Goal: Task Accomplishment & Management: Use online tool/utility

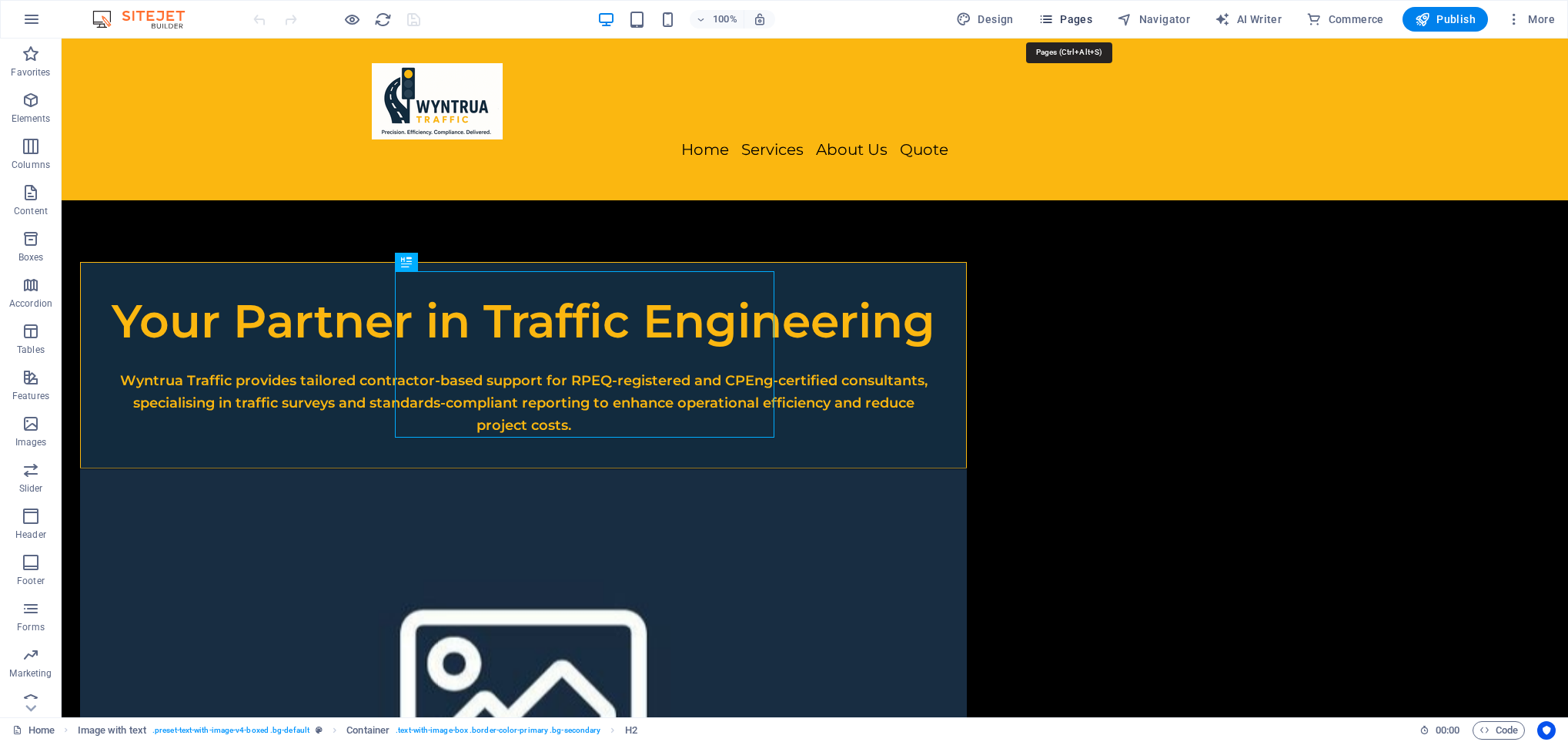
click at [1077, 9] on button "Pages" at bounding box center [1065, 19] width 66 height 25
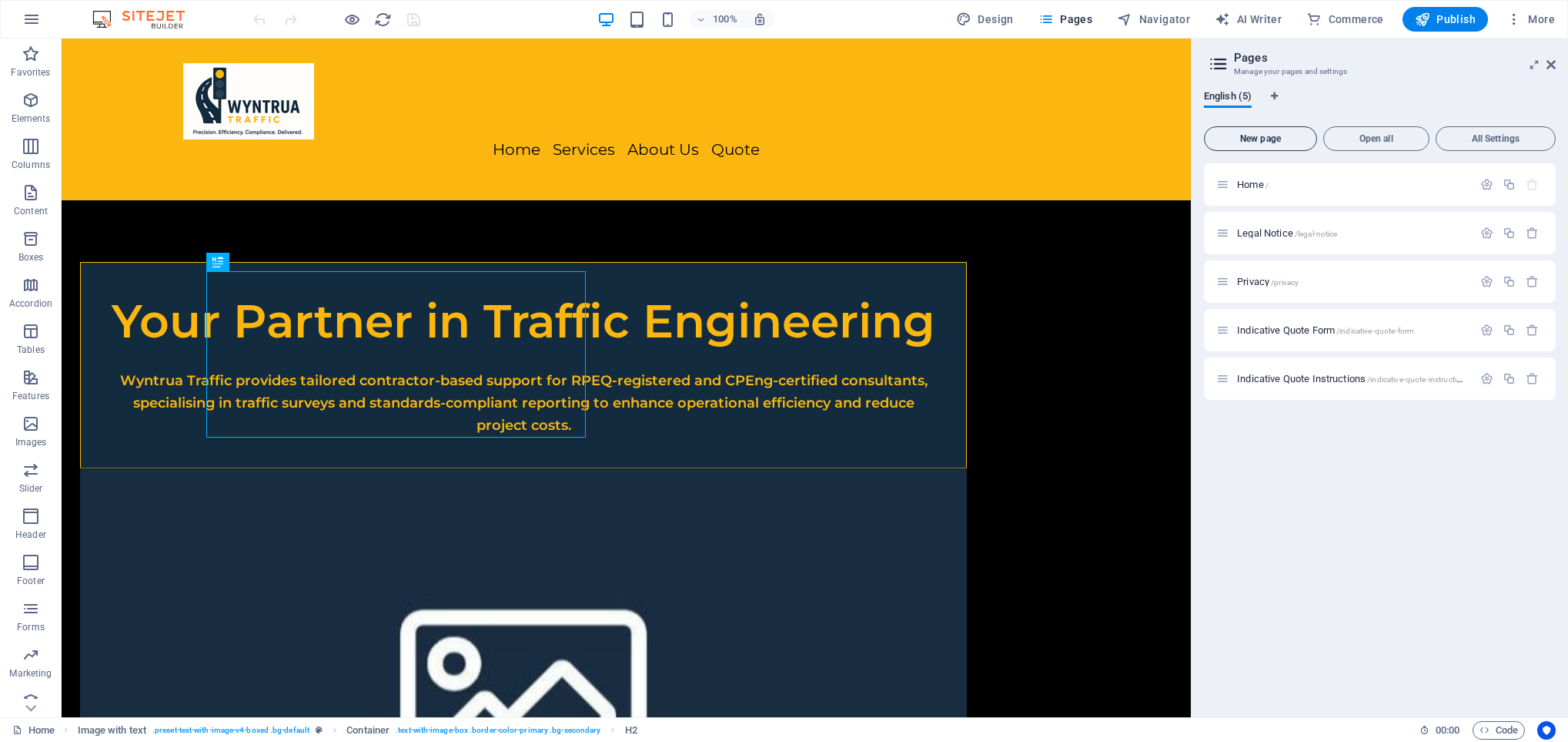
click at [1258, 139] on span "New page" at bounding box center [1260, 139] width 99 height 9
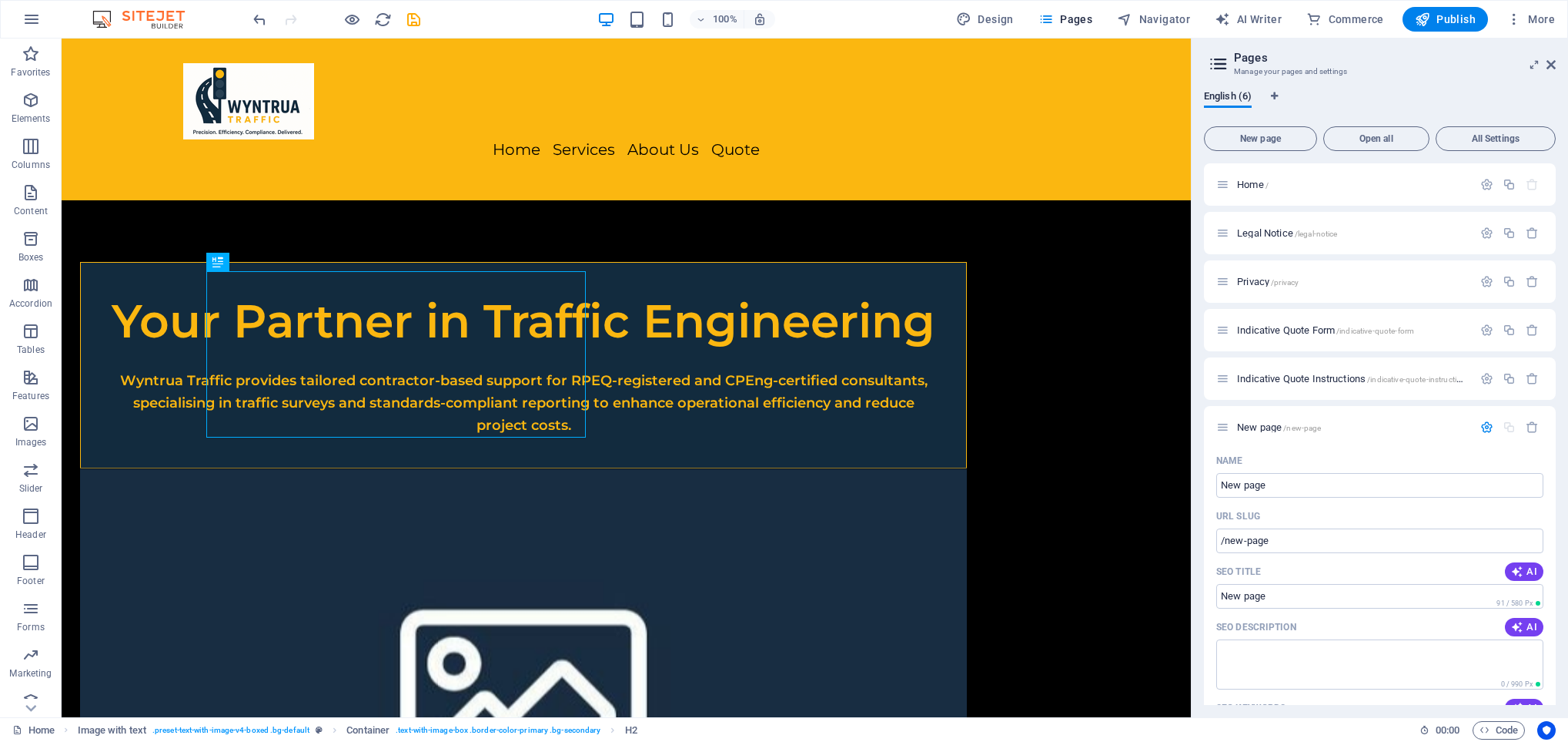
drag, startPoint x: 1567, startPoint y: 377, endPoint x: 1568, endPoint y: 514, distance: 137.0
click at [1568, 514] on html "wyntruatraffic.com.au Home Favorites Elements Columns Content Boxes Accordion T…" at bounding box center [784, 371] width 1568 height 742
click at [1354, 425] on p "New page /new-page" at bounding box center [1352, 427] width 231 height 10
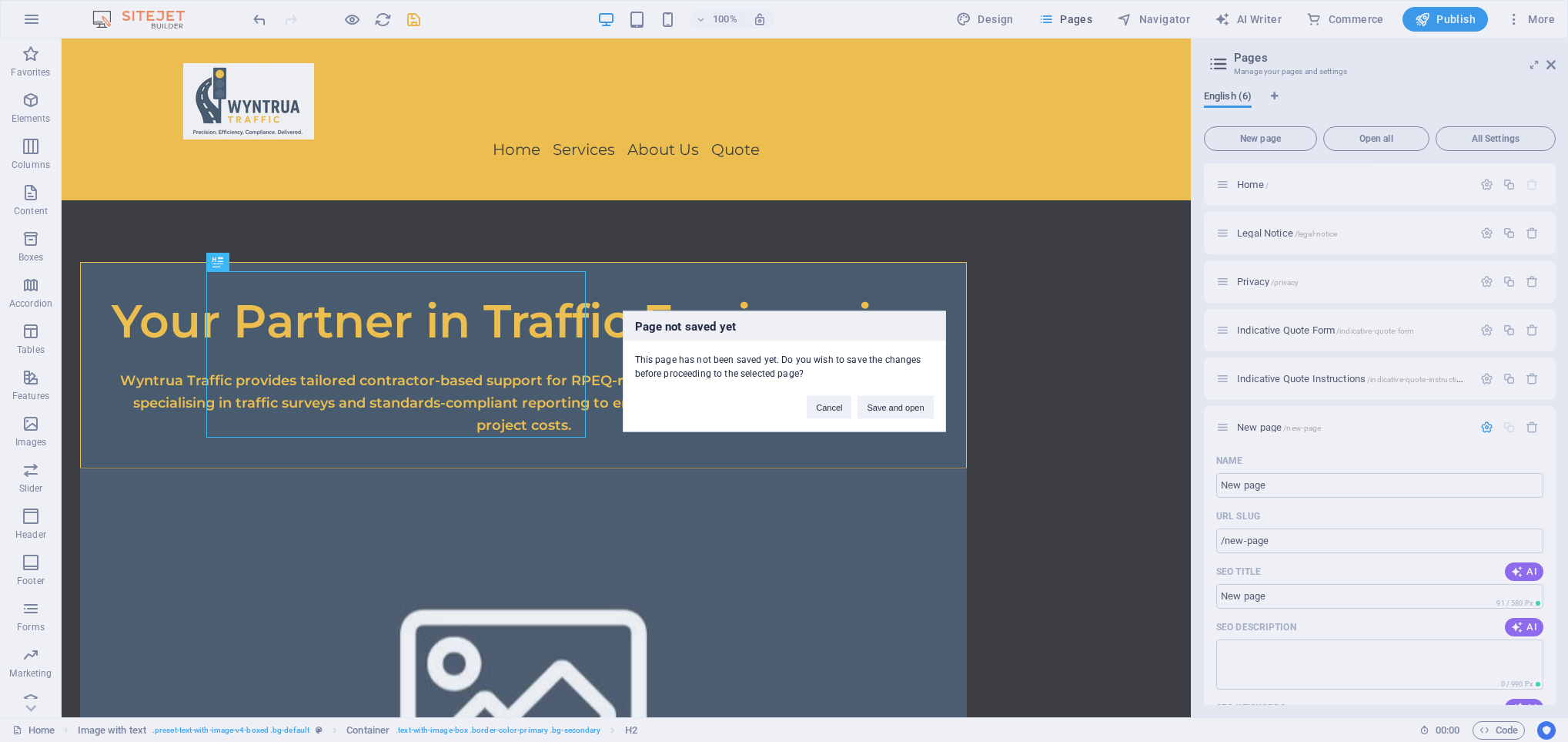
click at [915, 386] on div "Cancel Save and open" at bounding box center [870, 399] width 150 height 39
click at [906, 402] on button "Save and open" at bounding box center [895, 406] width 75 height 23
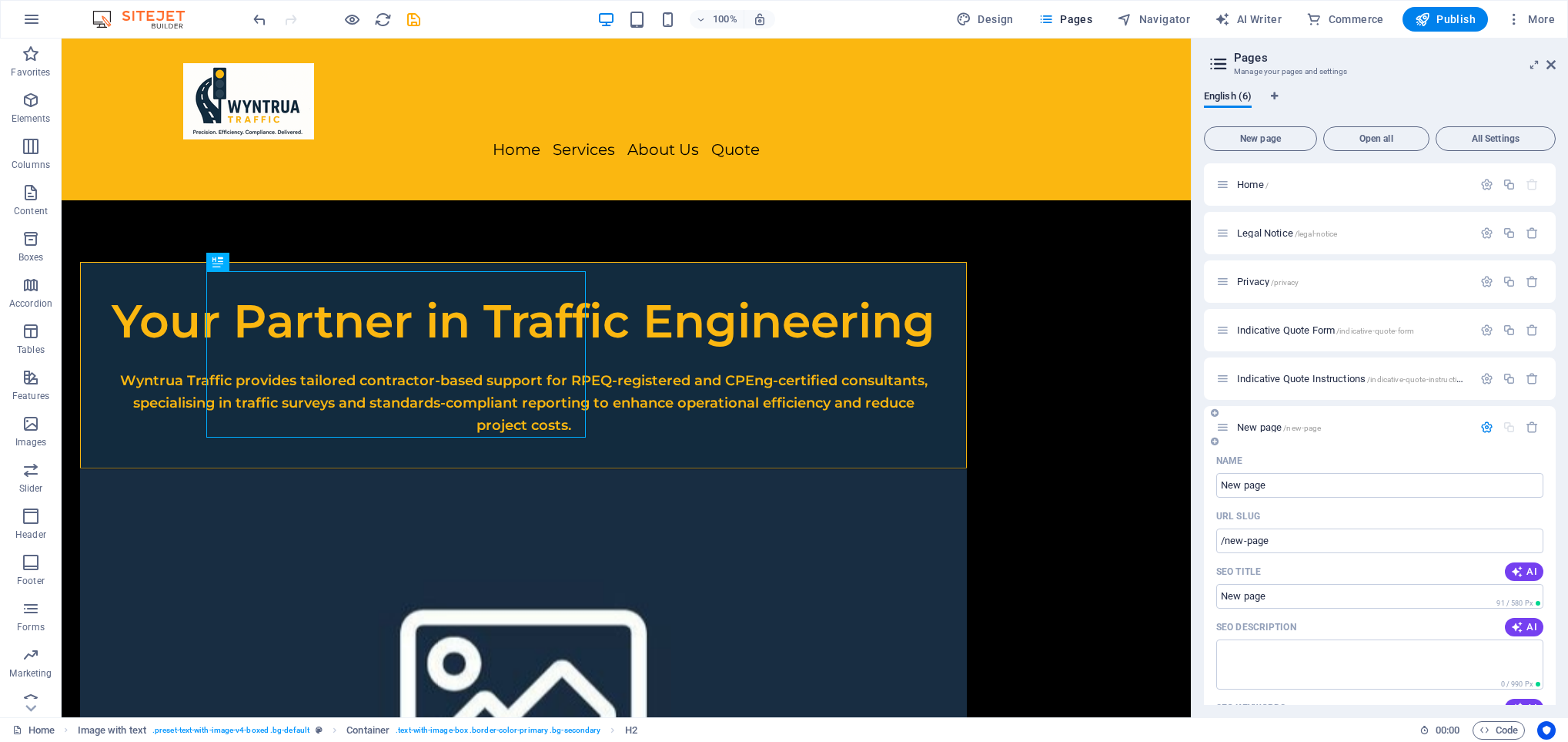
click at [1350, 423] on p "New page /new-page" at bounding box center [1352, 427] width 231 height 10
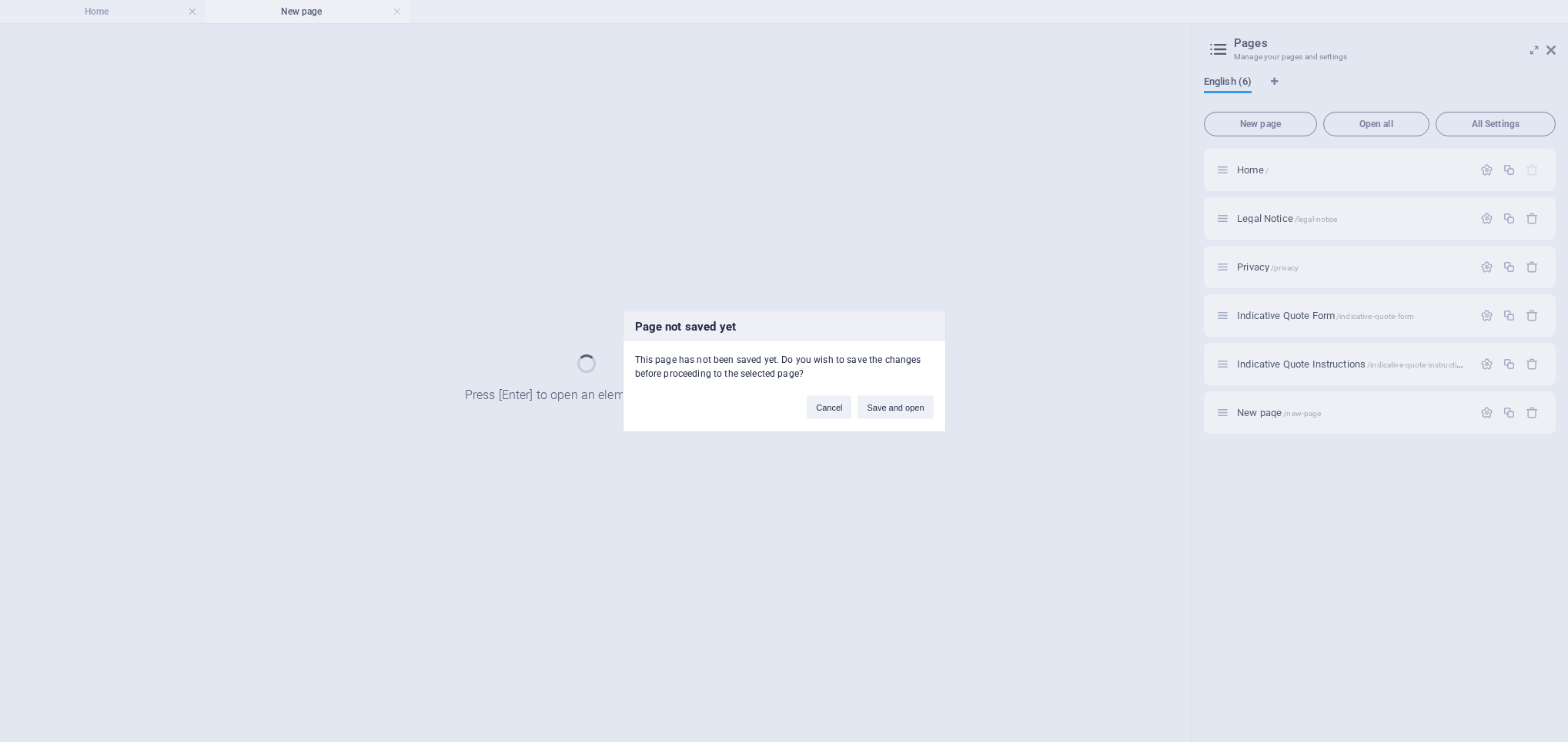
click at [841, 151] on div "Page not saved yet This page has not been saved yet. Do you wish to save the ch…" at bounding box center [784, 371] width 1568 height 742
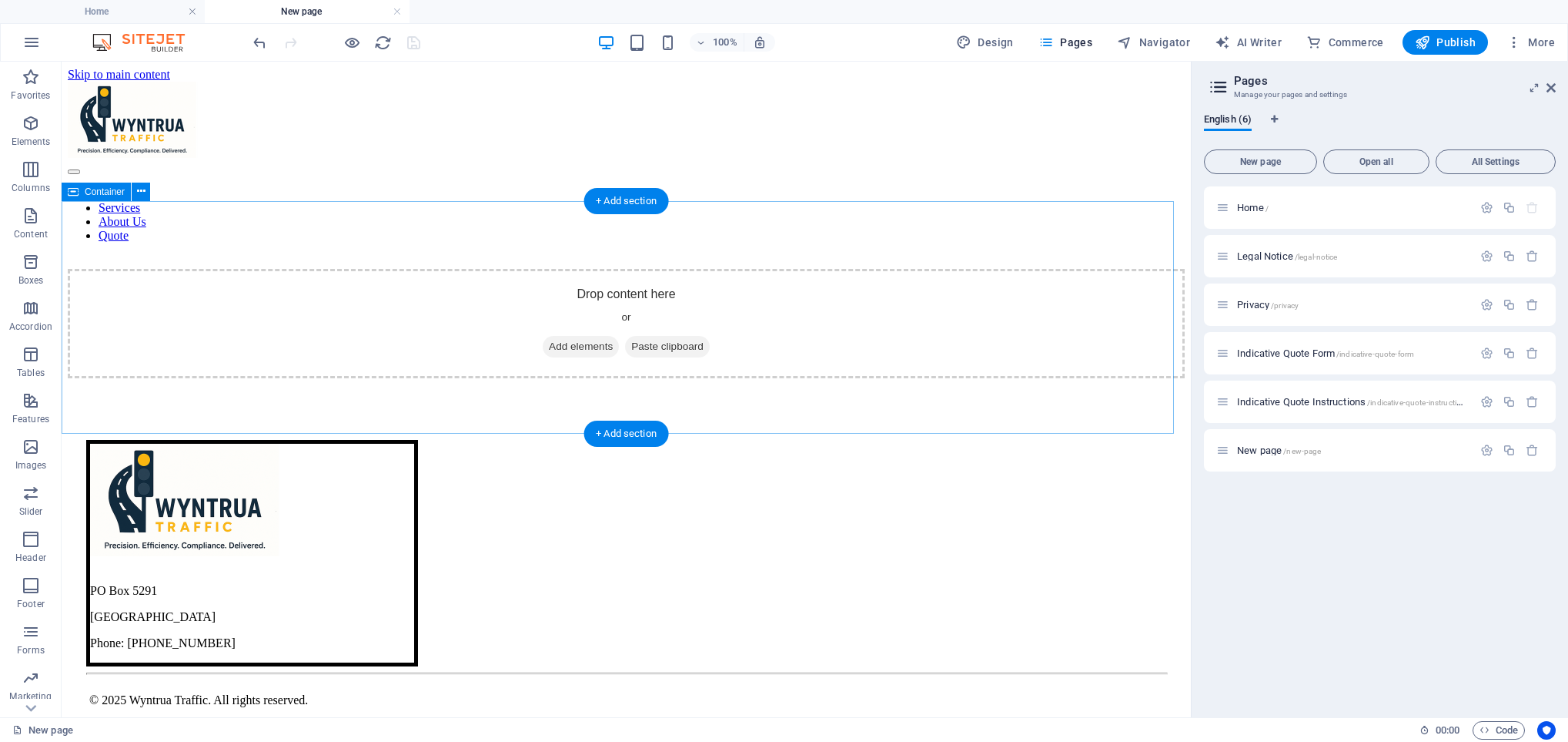
click at [543, 343] on span "Add elements" at bounding box center [581, 346] width 76 height 21
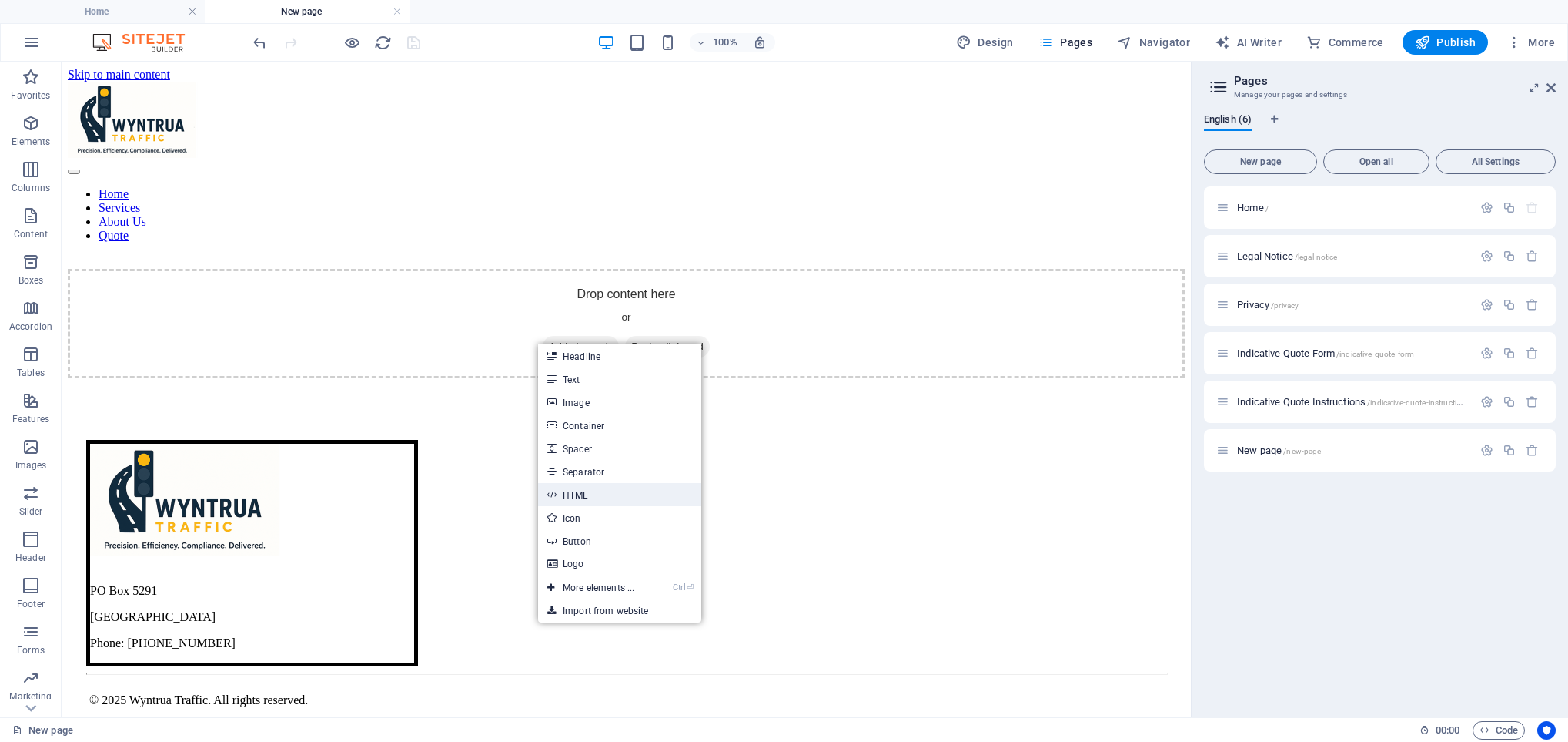
click at [589, 491] on link "HTML" at bounding box center [620, 494] width 164 height 23
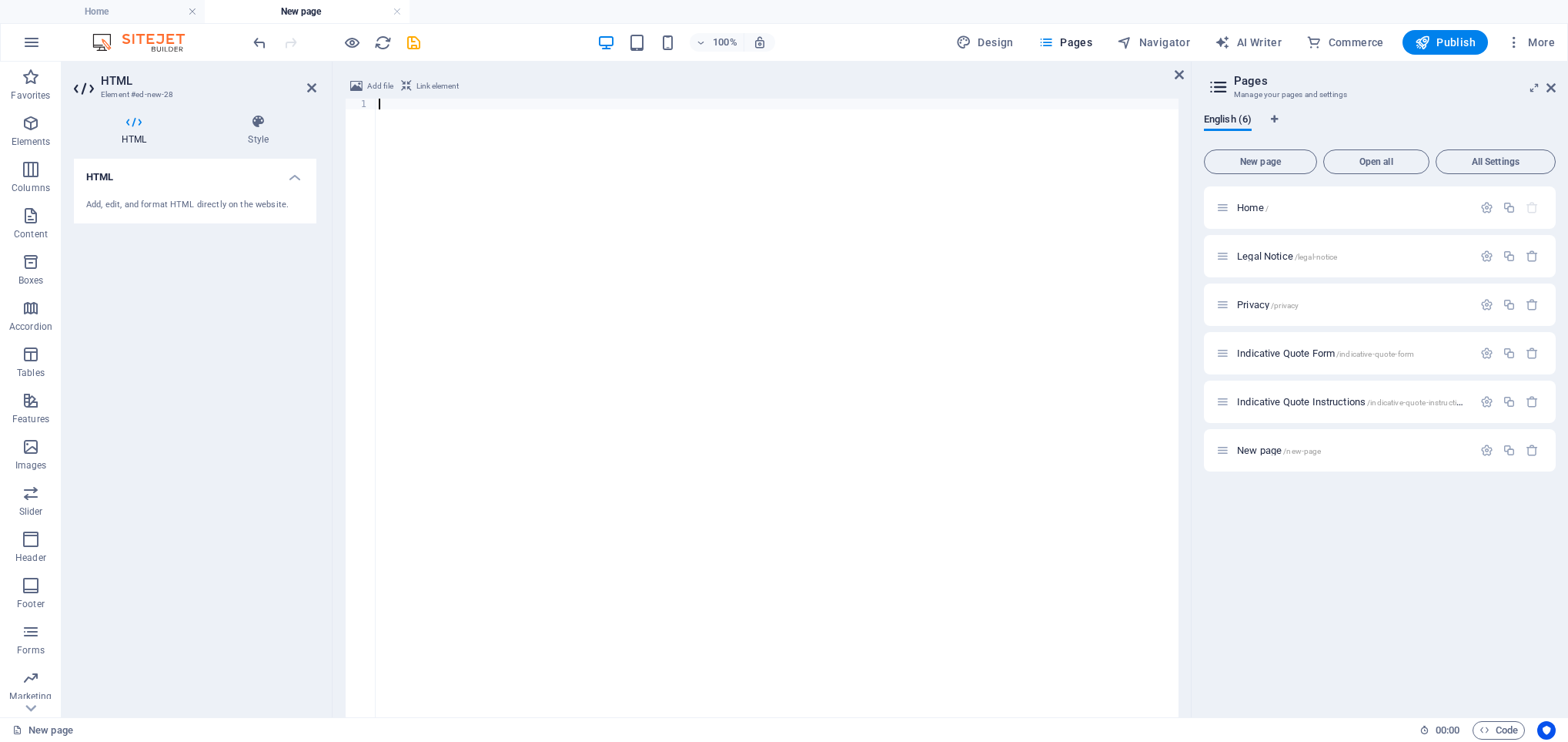
scroll to position [201, 0]
click at [135, 128] on icon at bounding box center [134, 122] width 120 height 16
drag, startPoint x: 95, startPoint y: 185, endPoint x: 58, endPoint y: 201, distance: 40.3
click at [58, 201] on section "Favorites Elements Columns Content Boxes Accordion Tables Features Images Slide…" at bounding box center [596, 389] width 1192 height 656
click at [113, 177] on h4 "HTML" at bounding box center [195, 173] width 243 height 28
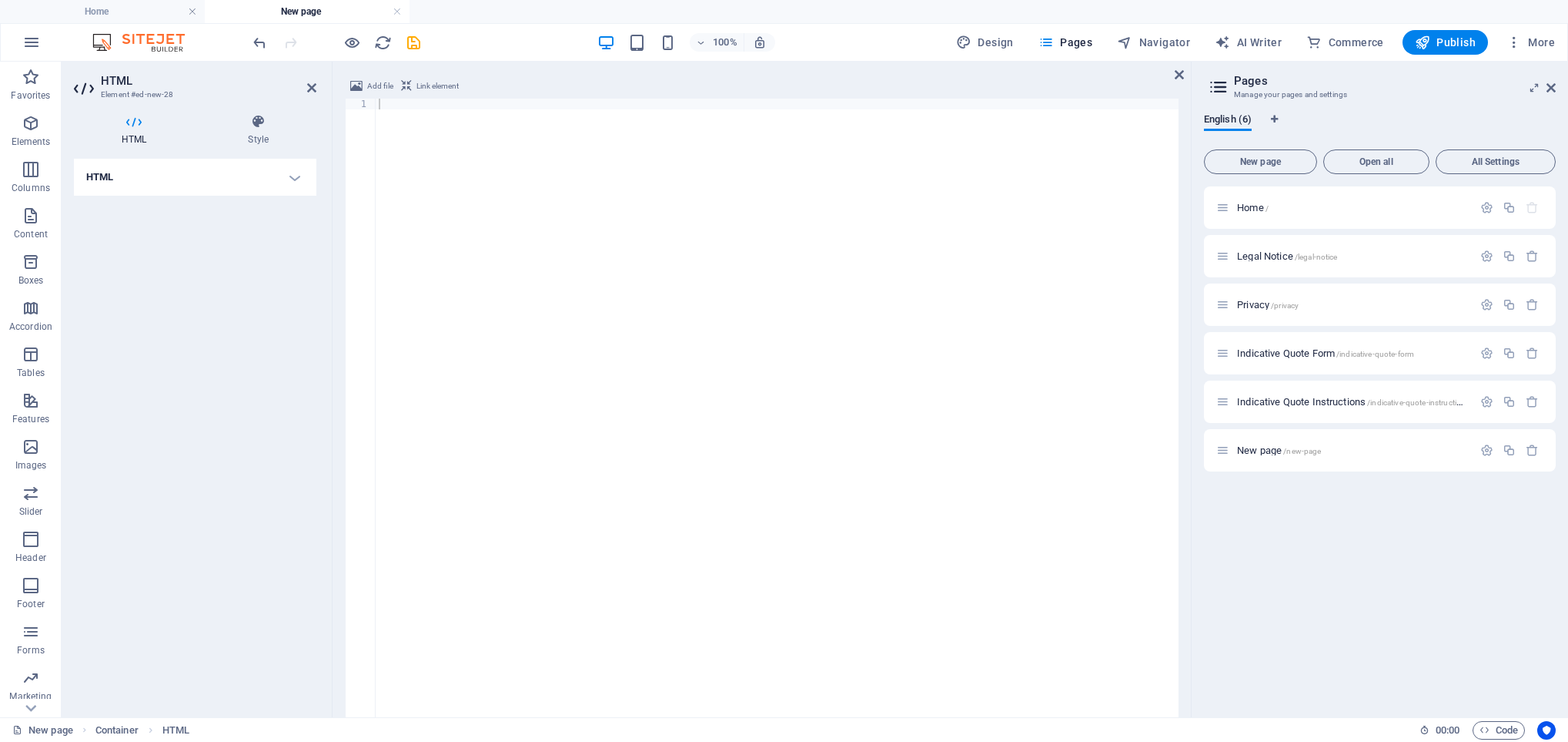
click at [113, 177] on h4 "HTML" at bounding box center [195, 178] width 243 height 37
click at [678, 539] on div at bounding box center [777, 454] width 803 height 710
drag, startPoint x: 414, startPoint y: 172, endPoint x: 406, endPoint y: 86, distance: 86.4
click at [406, 86] on icon at bounding box center [407, 86] width 11 height 19
click at [356, 81] on icon at bounding box center [356, 86] width 12 height 19
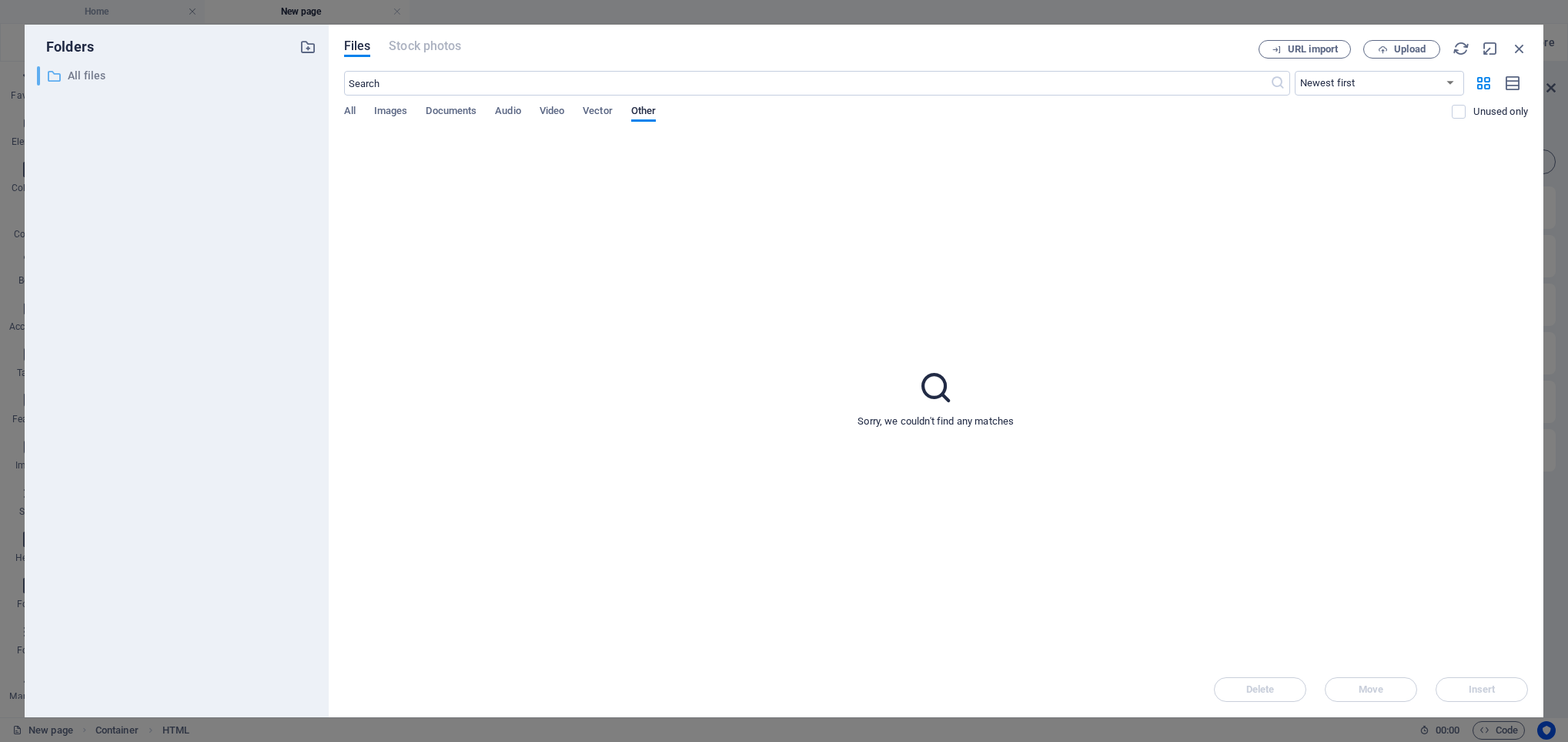
click at [82, 77] on p "All files" at bounding box center [178, 75] width 220 height 18
click at [356, 44] on span "Files" at bounding box center [357, 46] width 27 height 19
click at [1409, 45] on span "Upload" at bounding box center [1410, 49] width 32 height 9
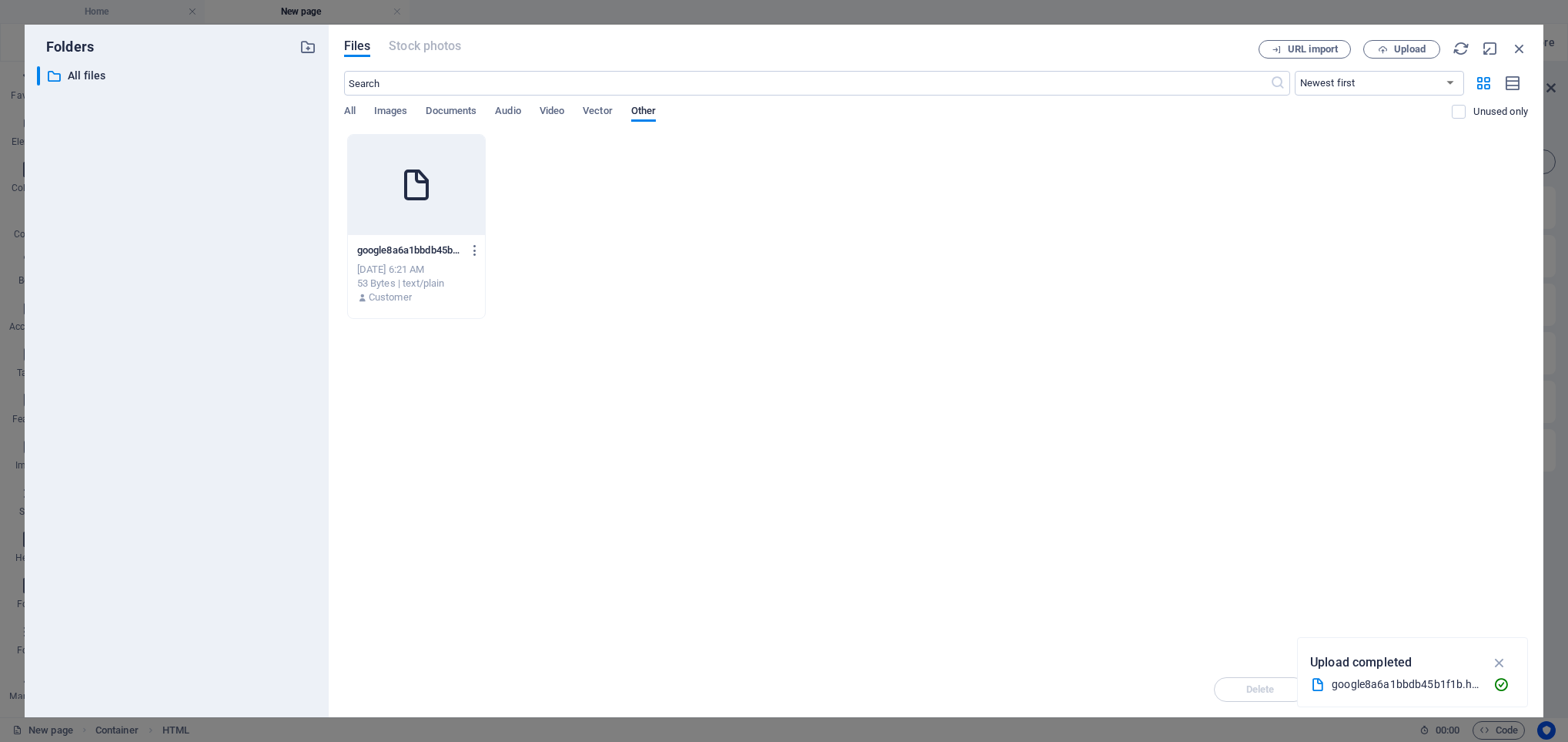
click at [820, 303] on div "google8a6a1bbdb45b1f1b-hO7PH5glEmnrlJFy57_UlQ.html google8a6a1bbdb45b1f1b-hO7PH…" at bounding box center [936, 226] width 1184 height 185
click at [1520, 45] on icon "button" at bounding box center [1520, 48] width 17 height 17
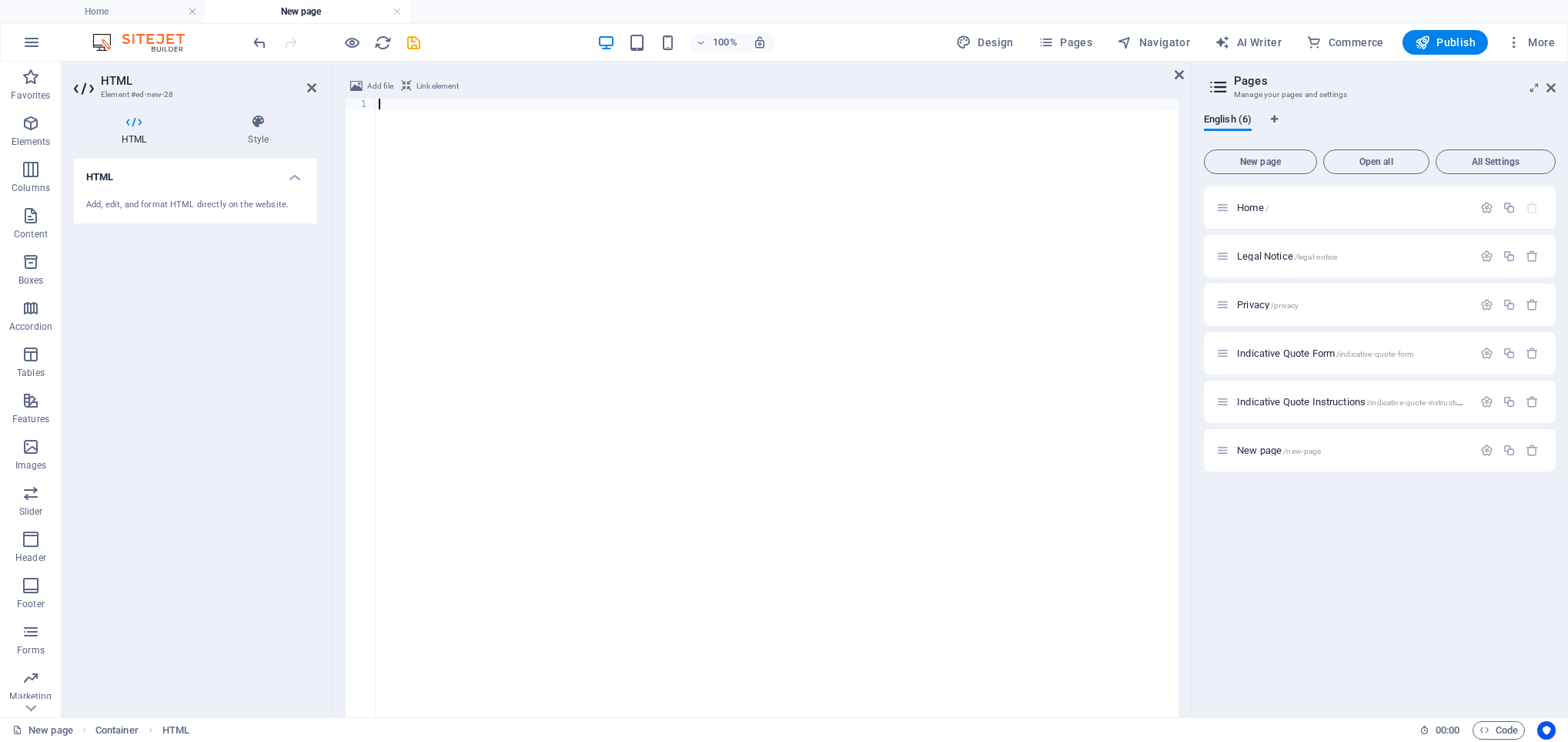
click at [485, 208] on div at bounding box center [777, 454] width 803 height 710
click at [257, 137] on h4 "Style" at bounding box center [257, 130] width 116 height 33
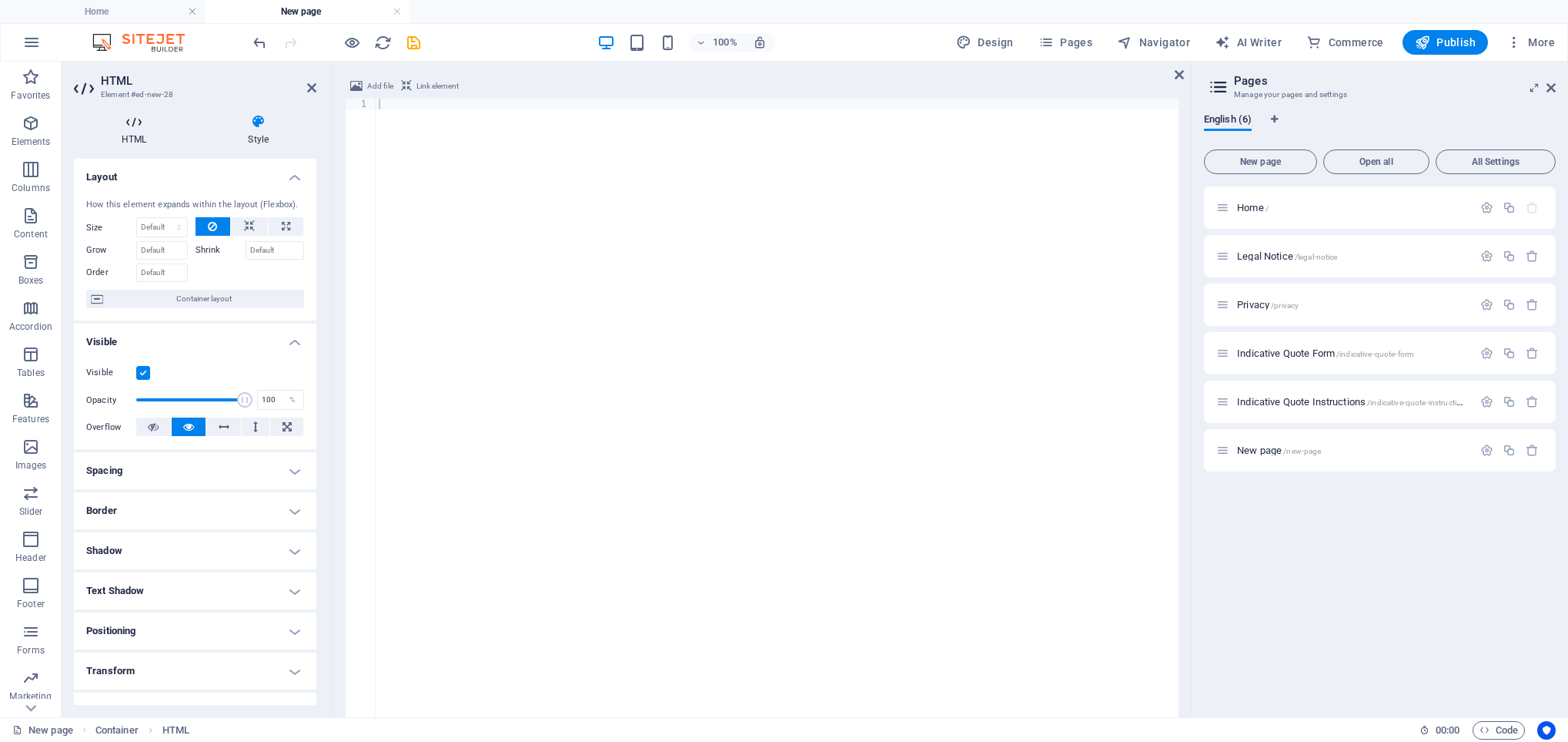
click at [118, 128] on icon at bounding box center [134, 122] width 120 height 16
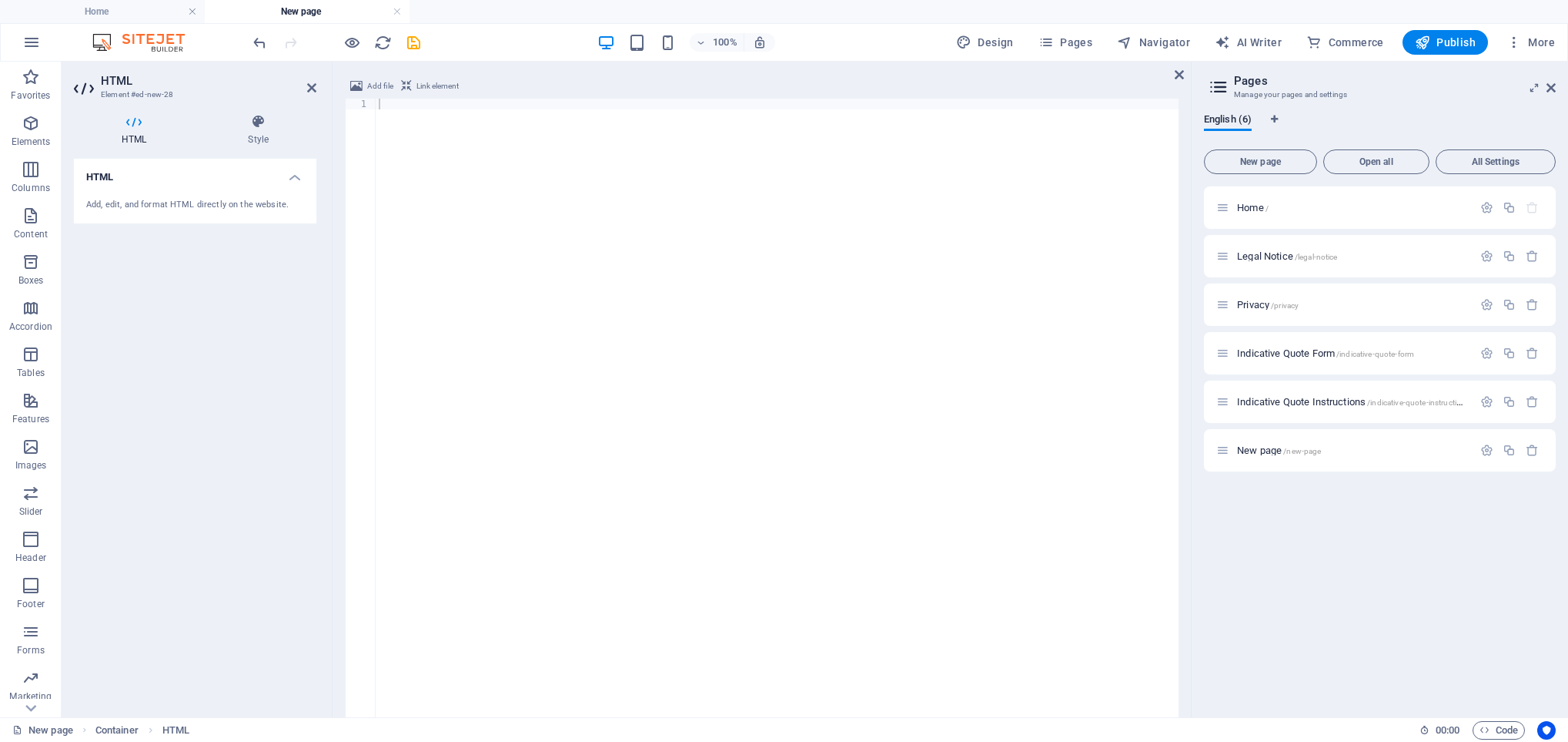
click at [869, 227] on div at bounding box center [777, 454] width 803 height 710
click at [375, 90] on span "Add file" at bounding box center [380, 86] width 26 height 19
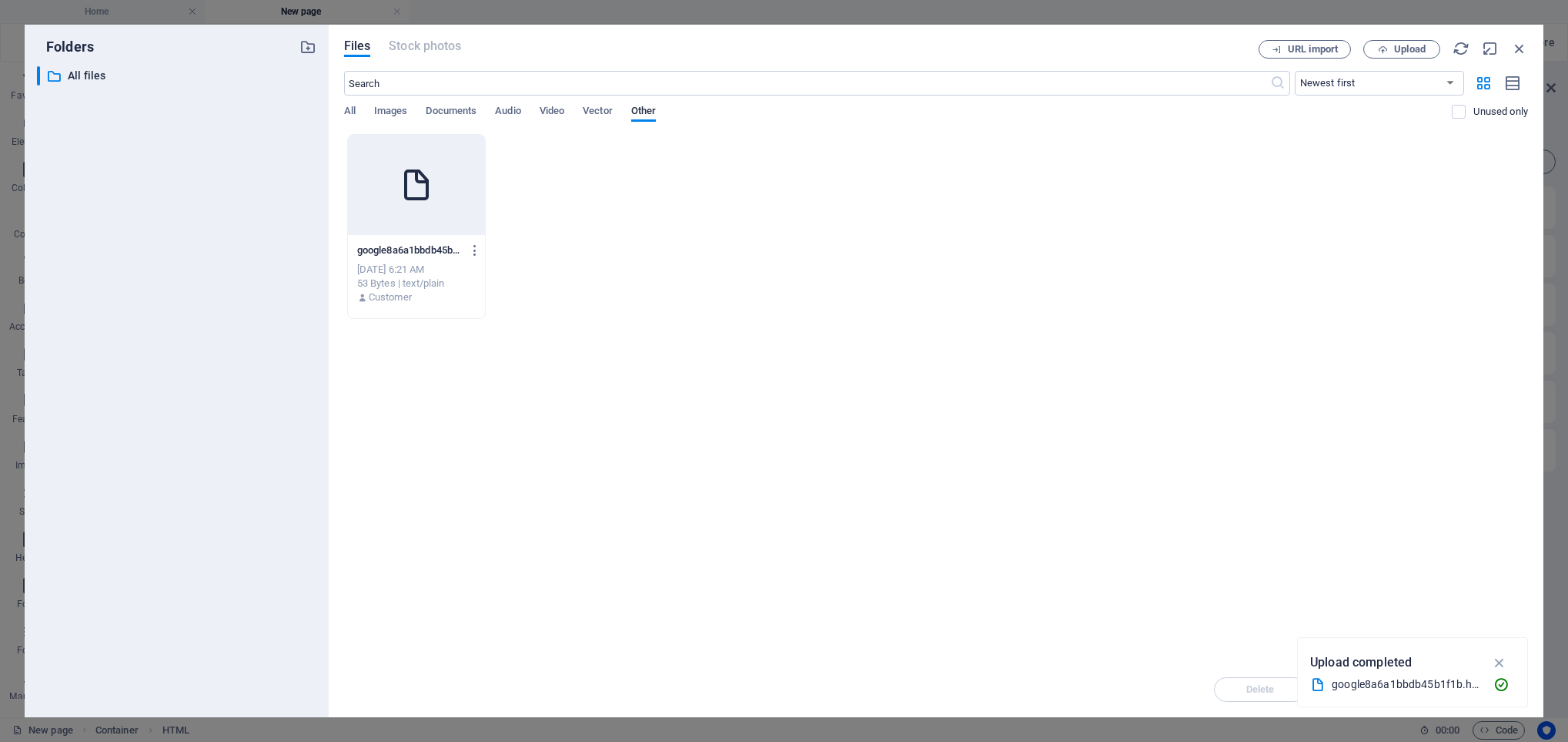
click at [401, 185] on icon at bounding box center [416, 185] width 37 height 37
type textarea "https://cdn1.site-media.eu/images/0/19656954/google8a6a1bbdb45b1f1b-hO7PH5glEmn…"
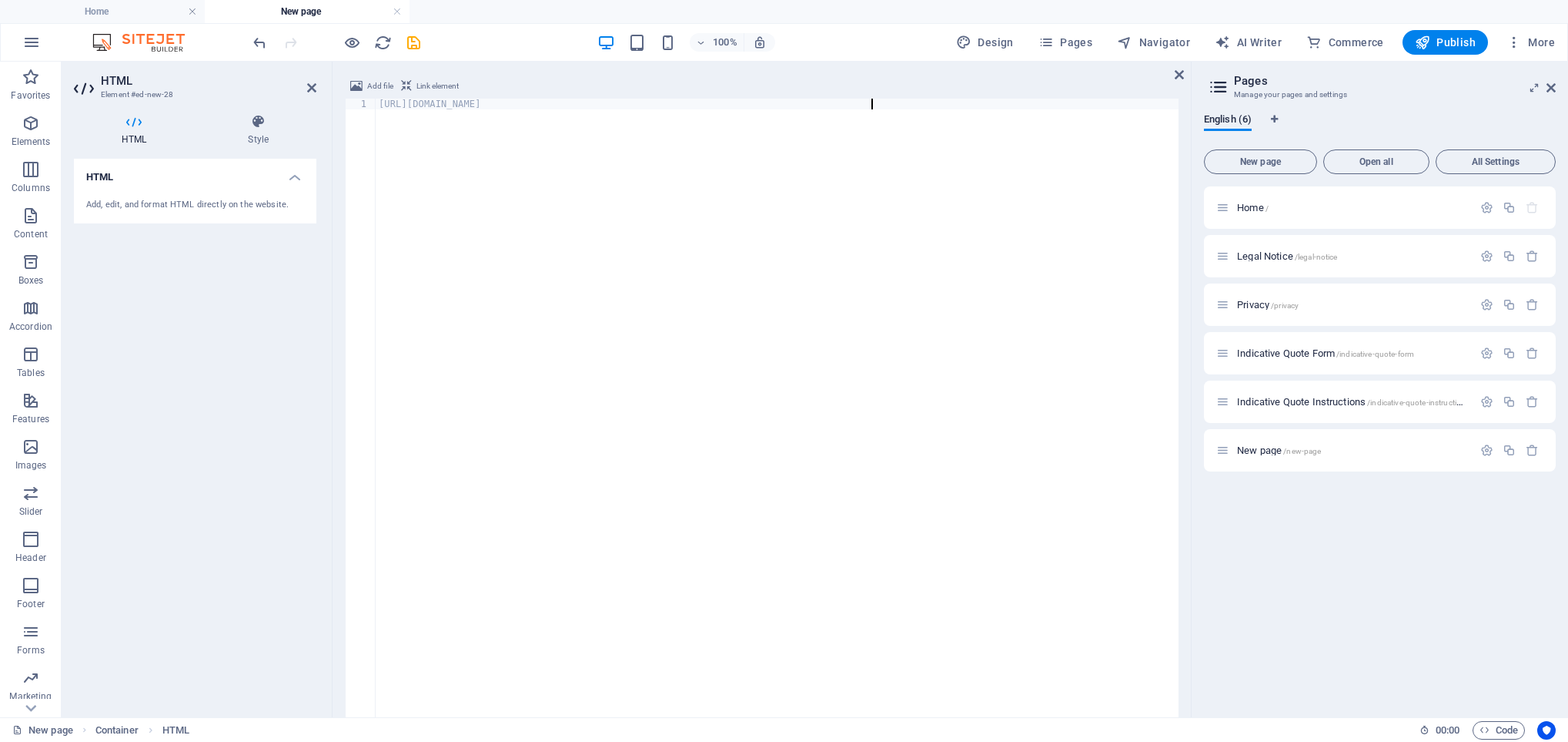
click at [670, 350] on div "https://cdn1.site-media.eu/images/0/19656954/google8a6a1bbdb45b1f1b-hO7PH5glEmn…" at bounding box center [777, 454] width 803 height 710
click at [962, 303] on div "https://cdn1.site-media.eu/images/0/19656954/google8a6a1bbdb45b1f1b-hO7PH5glEmn…" at bounding box center [705, 452] width 803 height 708
click at [1449, 40] on span "Publish" at bounding box center [1445, 42] width 60 height 16
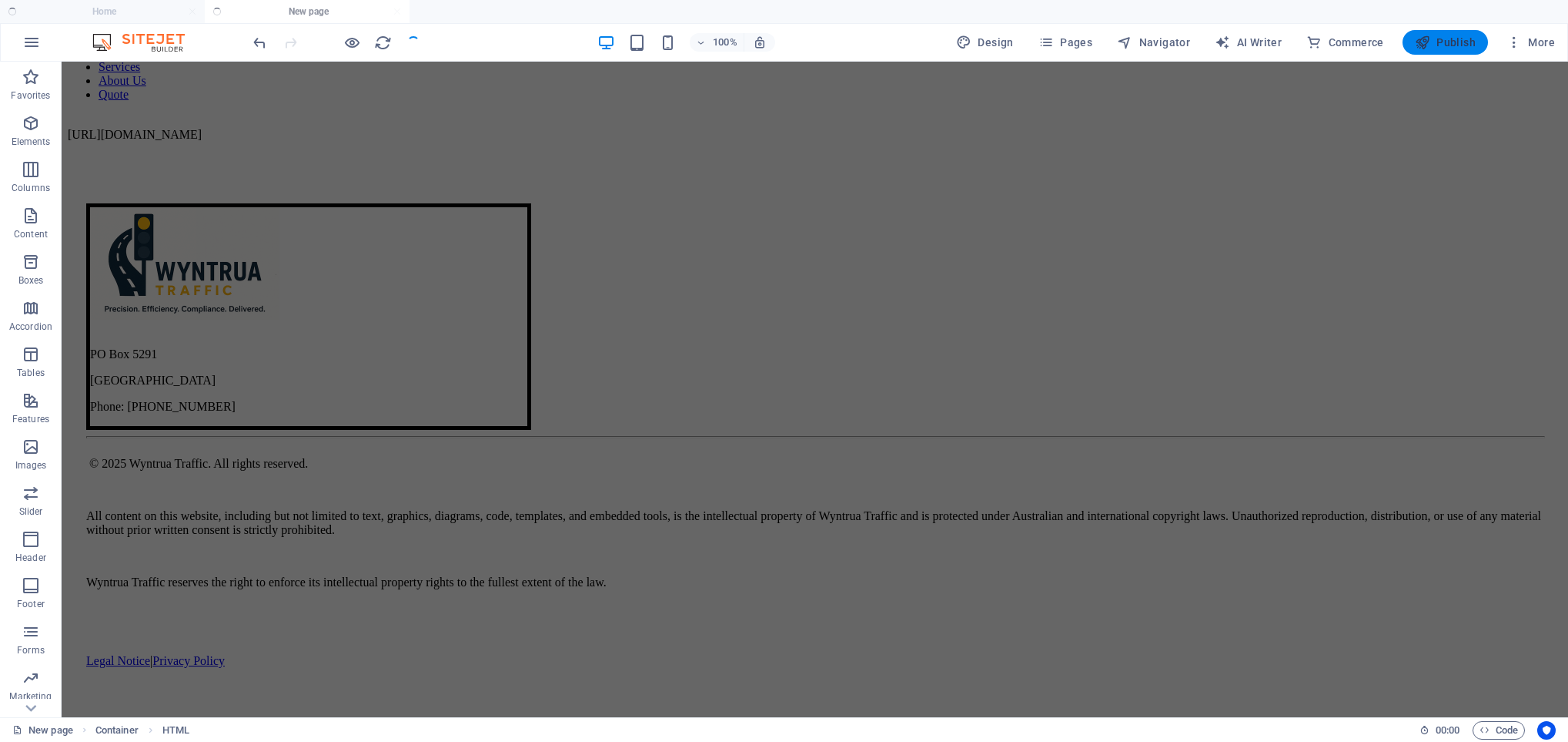
scroll to position [181, 0]
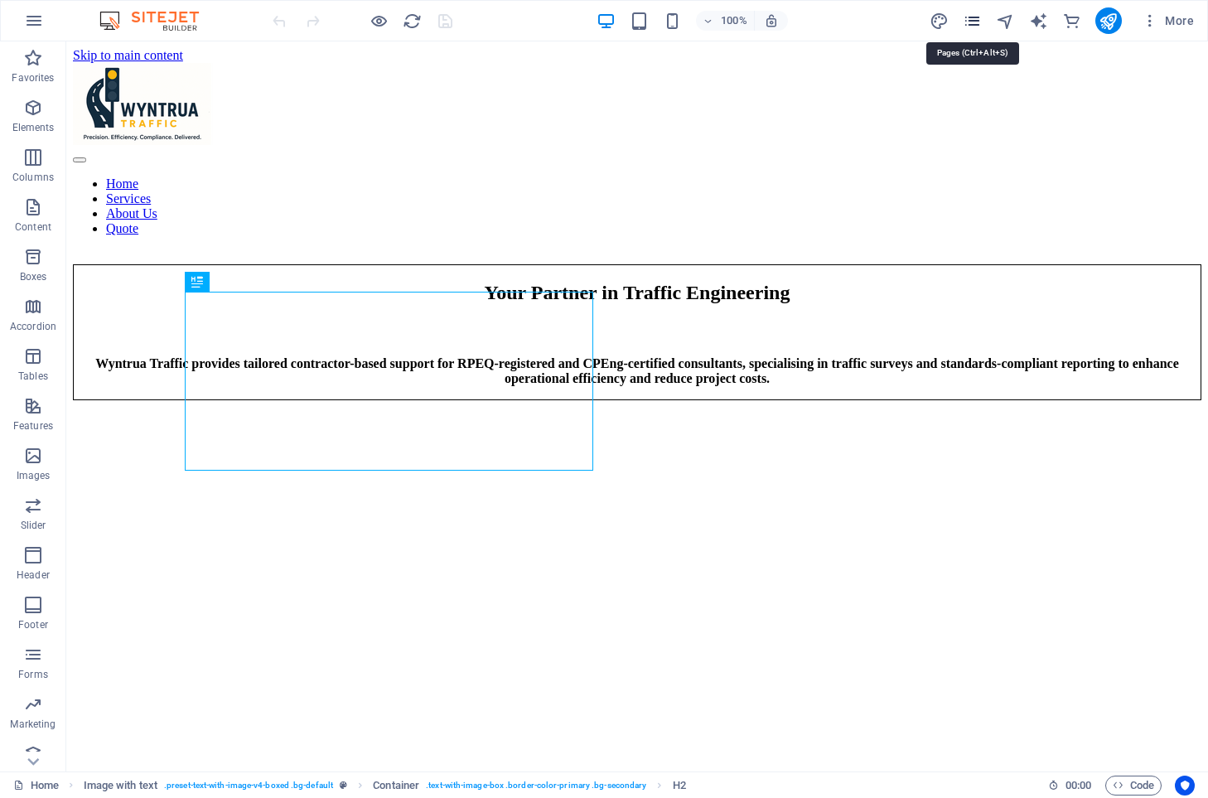
click at [972, 30] on icon "pages" at bounding box center [972, 21] width 19 height 19
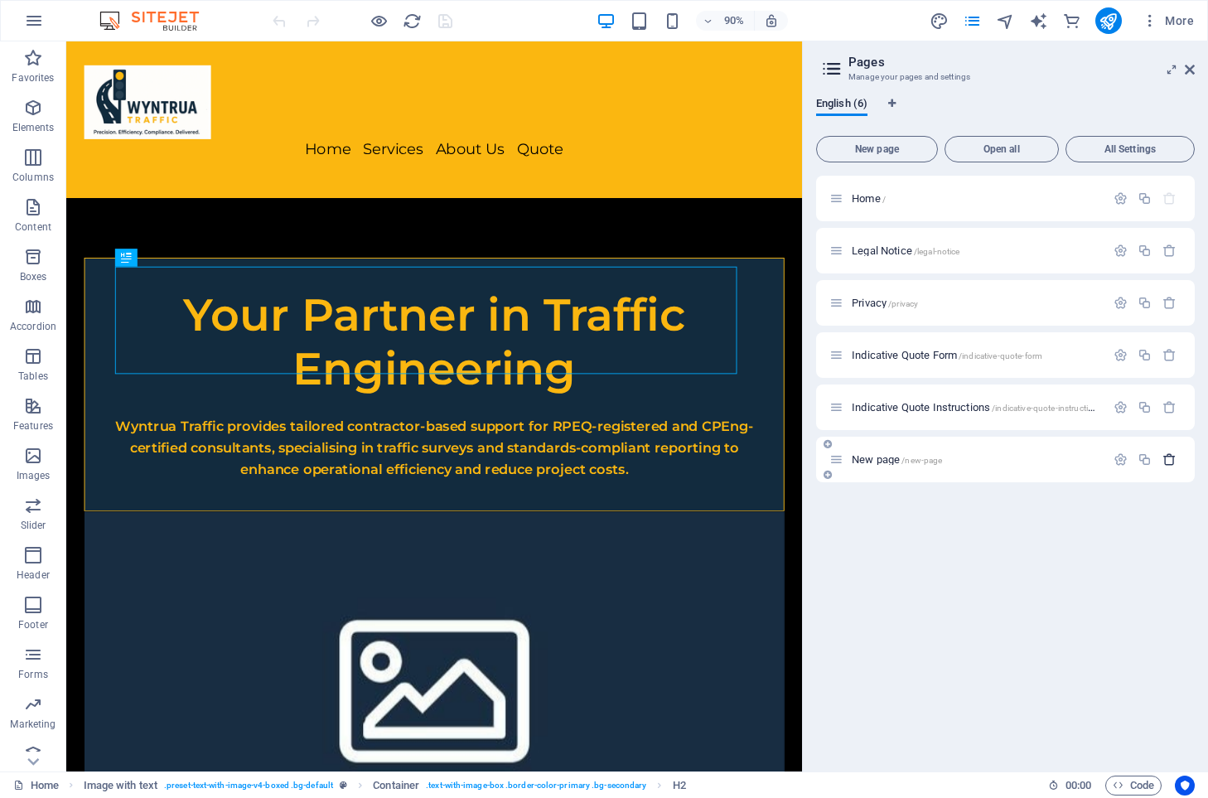
click at [1171, 462] on icon "button" at bounding box center [1169, 459] width 14 height 14
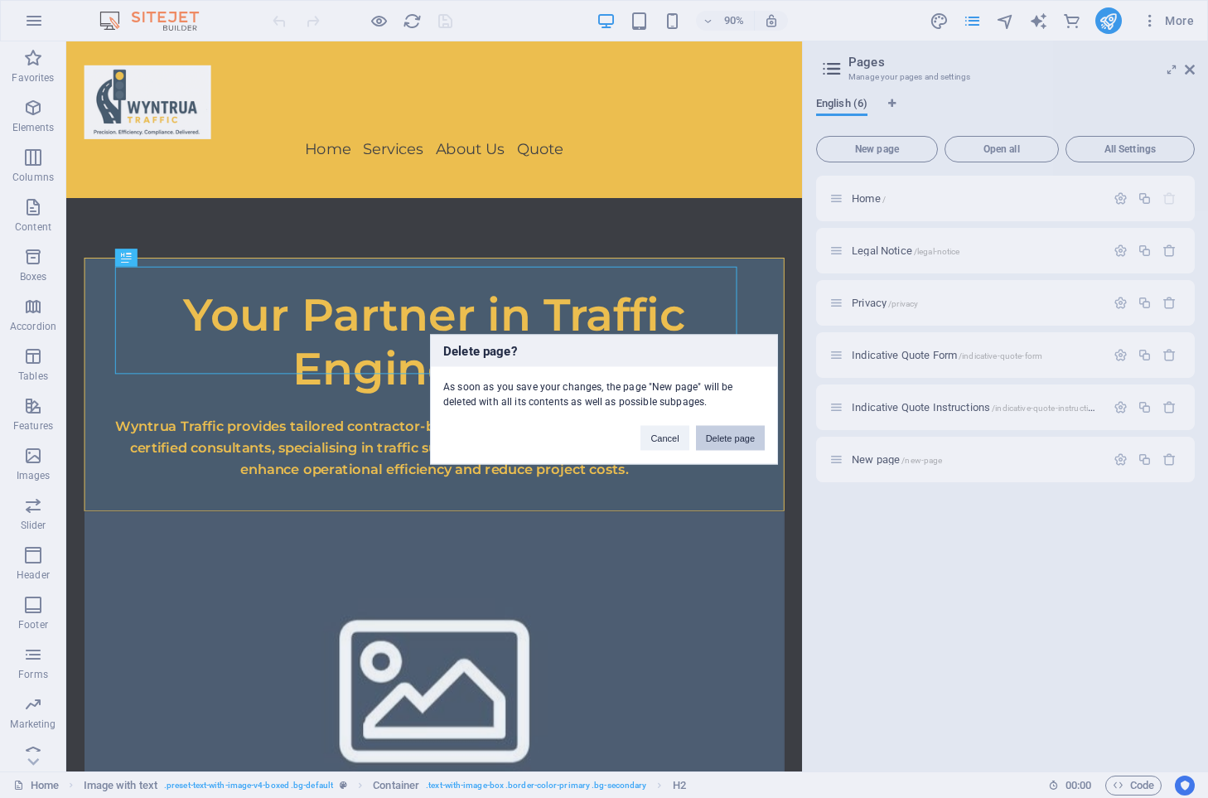
click at [743, 433] on button "Delete page" at bounding box center [730, 437] width 69 height 25
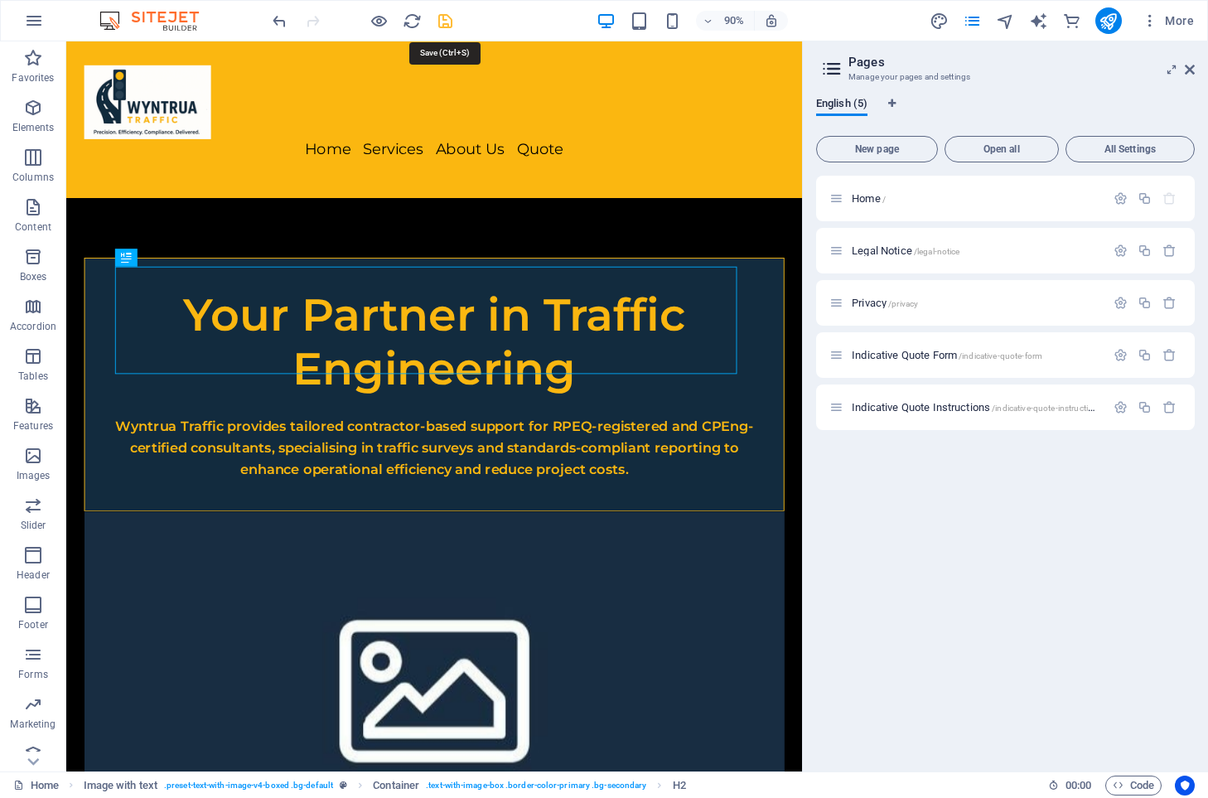
click at [445, 20] on icon "save" at bounding box center [445, 21] width 19 height 19
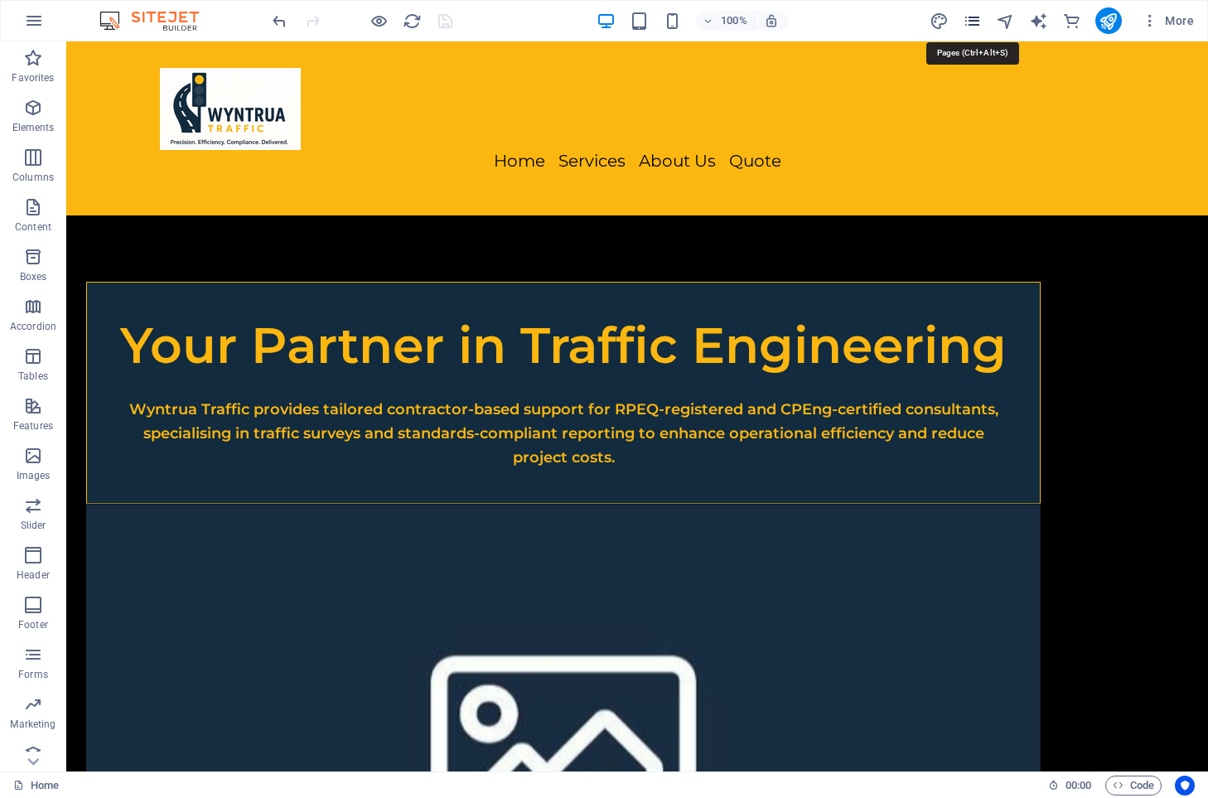
click at [965, 20] on icon "pages" at bounding box center [972, 21] width 19 height 19
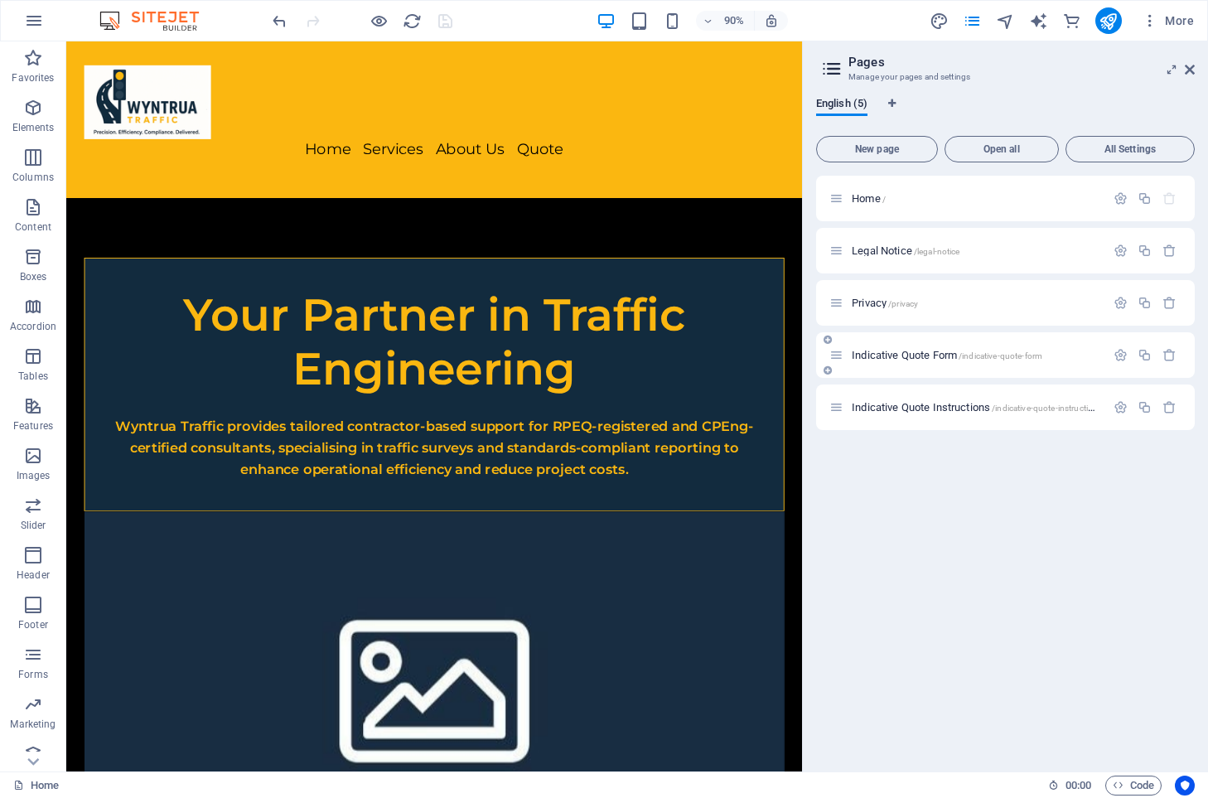
click at [930, 355] on span "Indicative Quote Form /indicative-quote-form" at bounding box center [947, 355] width 191 height 12
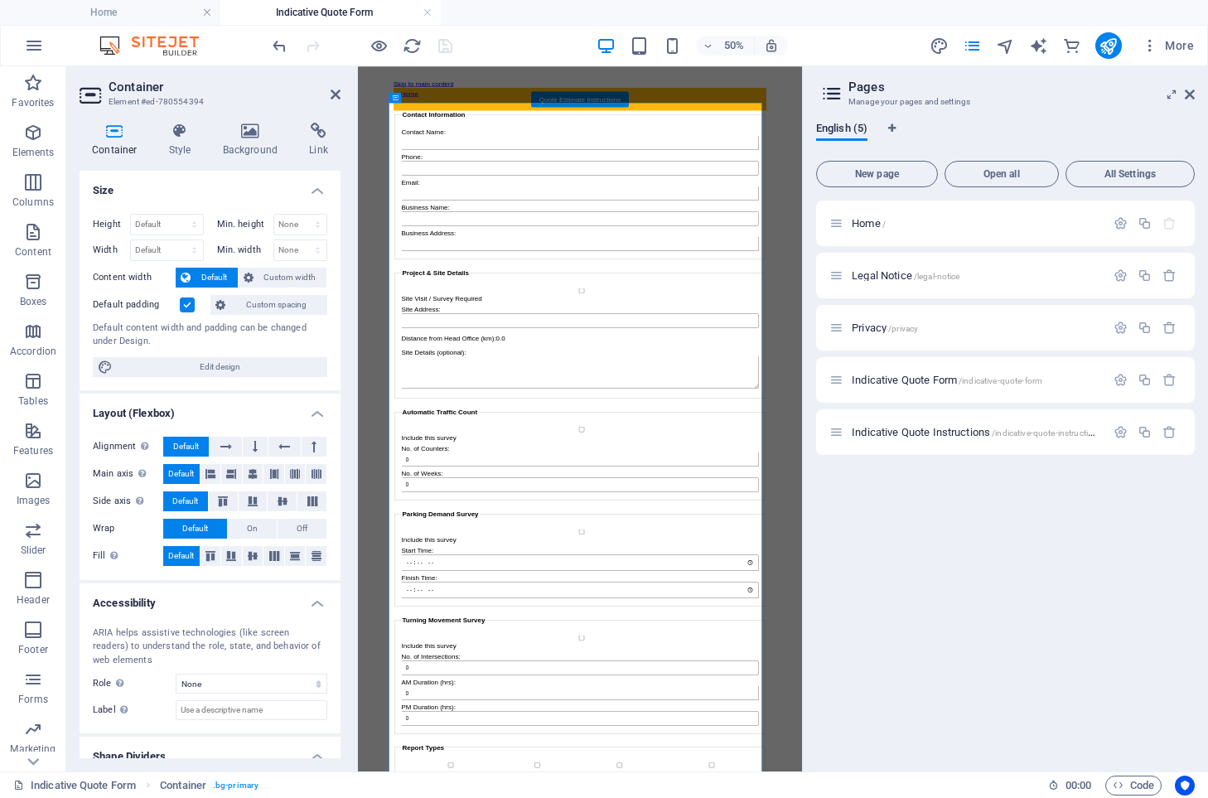
click at [326, 100] on header "Container Element #ed-780554394" at bounding box center [210, 87] width 261 height 43
click at [340, 87] on aside "Container Element #ed-780554394 Container Style Background Link Size Height Def…" at bounding box center [212, 418] width 292 height 705
click at [336, 97] on icon at bounding box center [336, 94] width 10 height 13
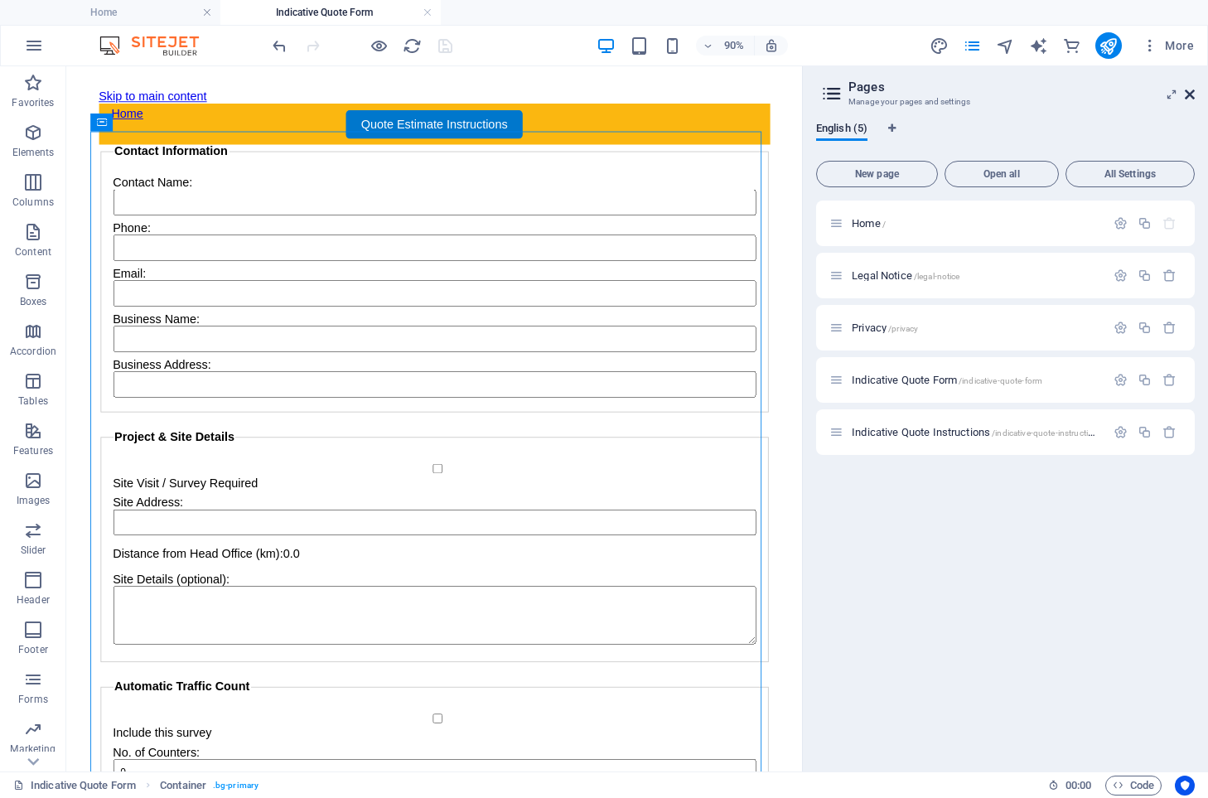
click at [1194, 98] on icon at bounding box center [1190, 94] width 10 height 13
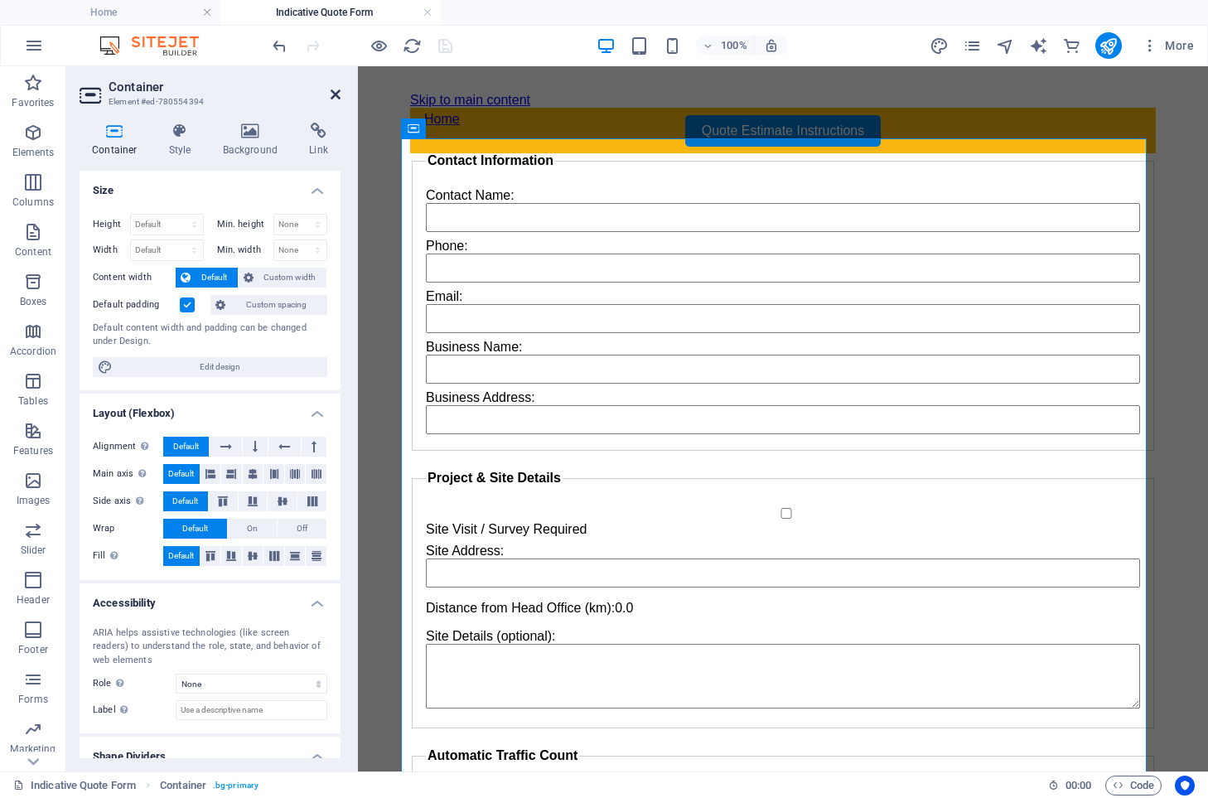
click at [333, 93] on icon at bounding box center [336, 94] width 10 height 13
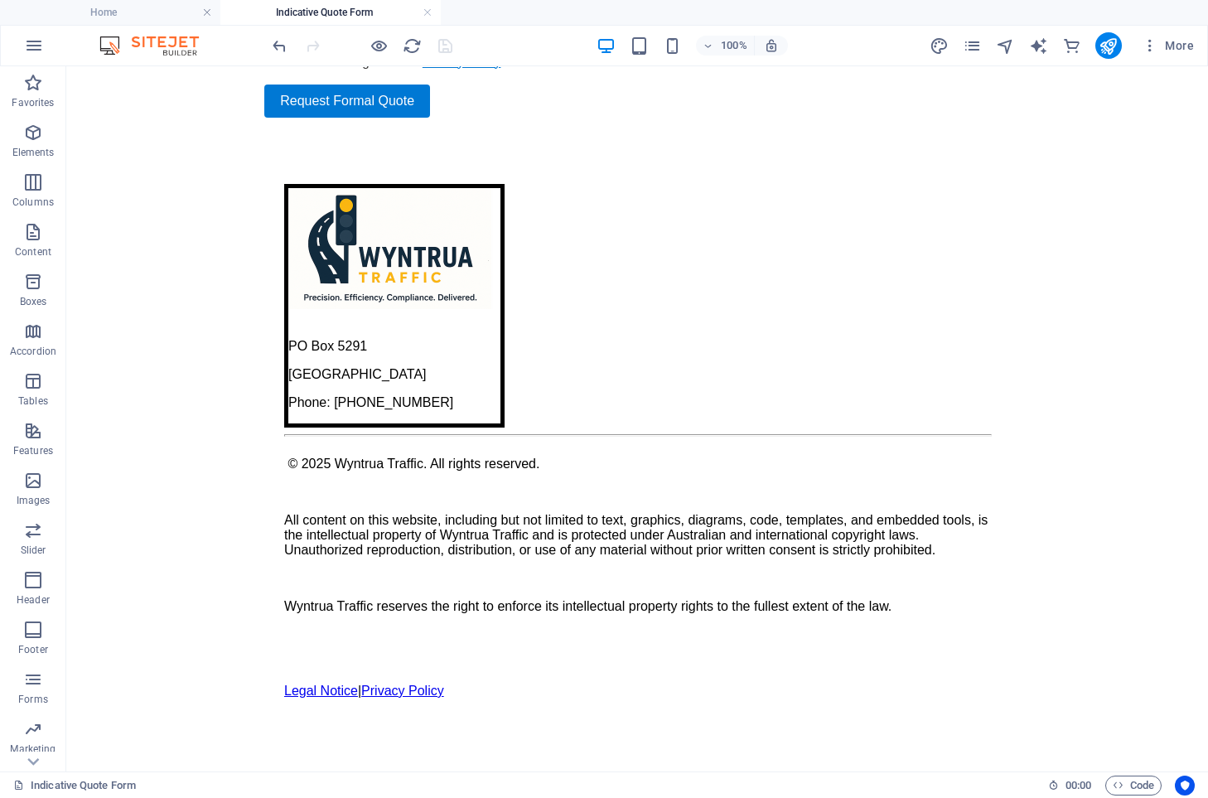
scroll to position [1944, 0]
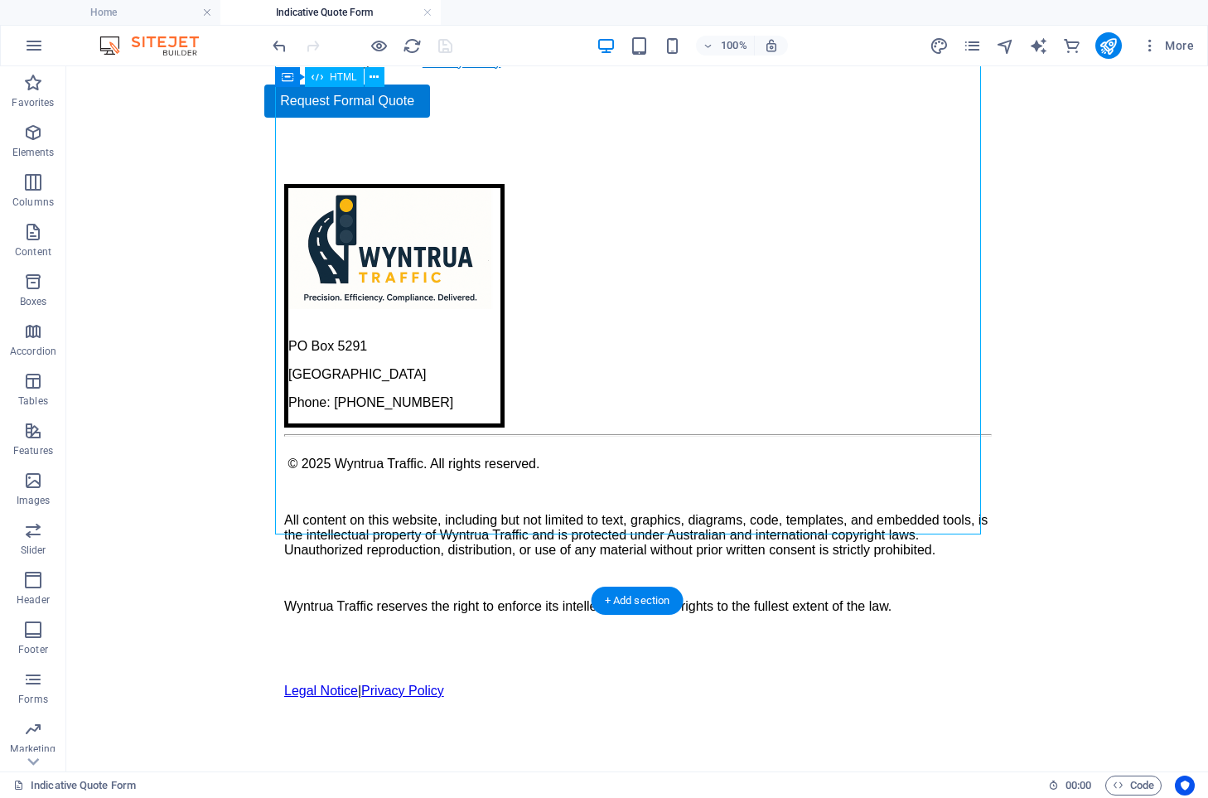
drag, startPoint x: 793, startPoint y: 488, endPoint x: 857, endPoint y: 559, distance: 96.2
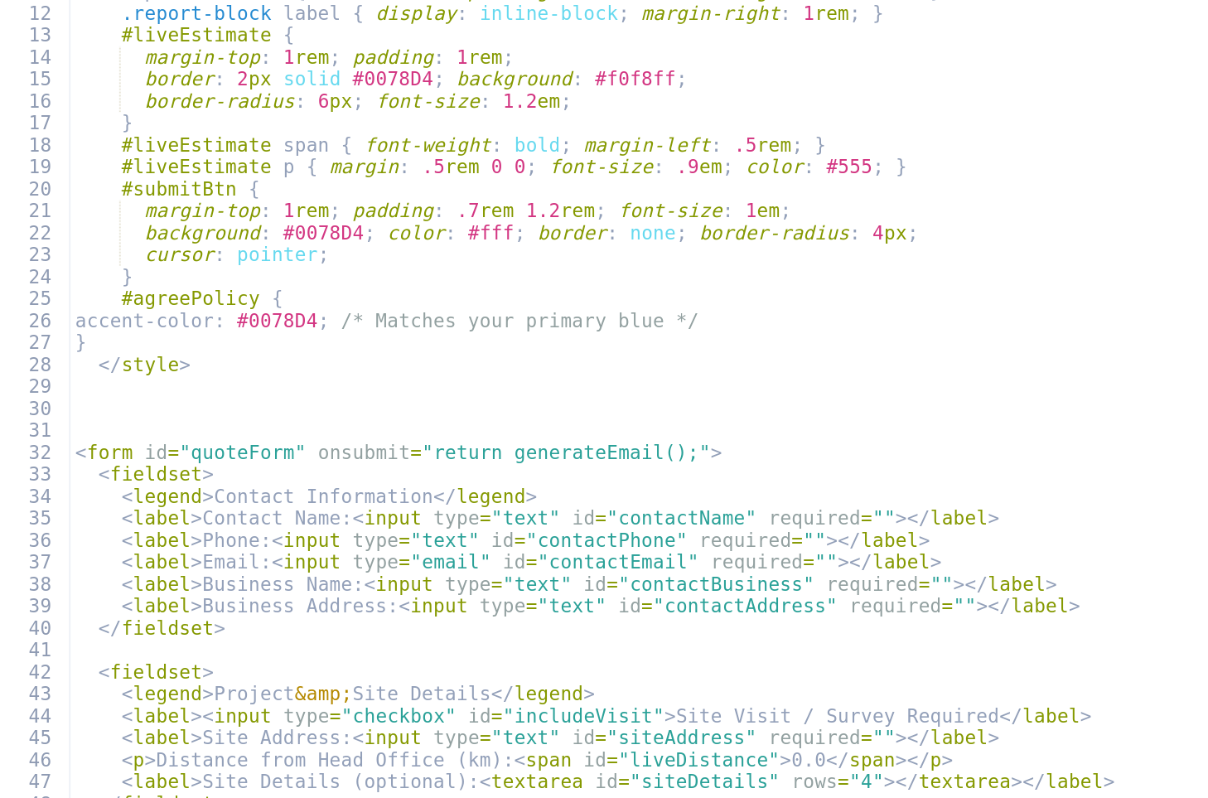
click at [964, 445] on div "< meta charset = "UTF-8" > < title > Survey Quote Calculator </ title > < style…" at bounding box center [800, 488] width 783 height 764
type textarea "</fieldset>"
type textarea "<label><input type="checkbox" id="includePd"> Include this survey</label>"
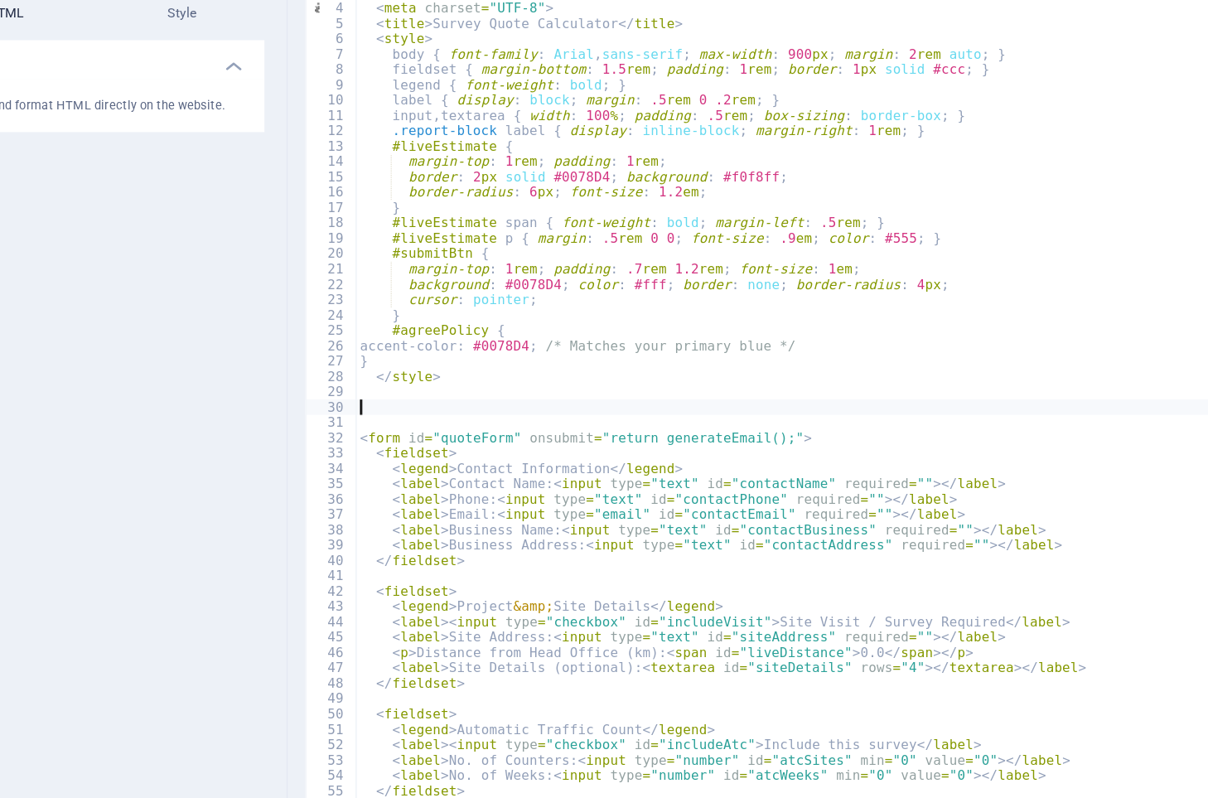
click at [987, 444] on div "< meta charset = "UTF-8" > < title > Survey Quote Calculator </ title > < style…" at bounding box center [800, 488] width 783 height 764
type textarea "</fieldset>"
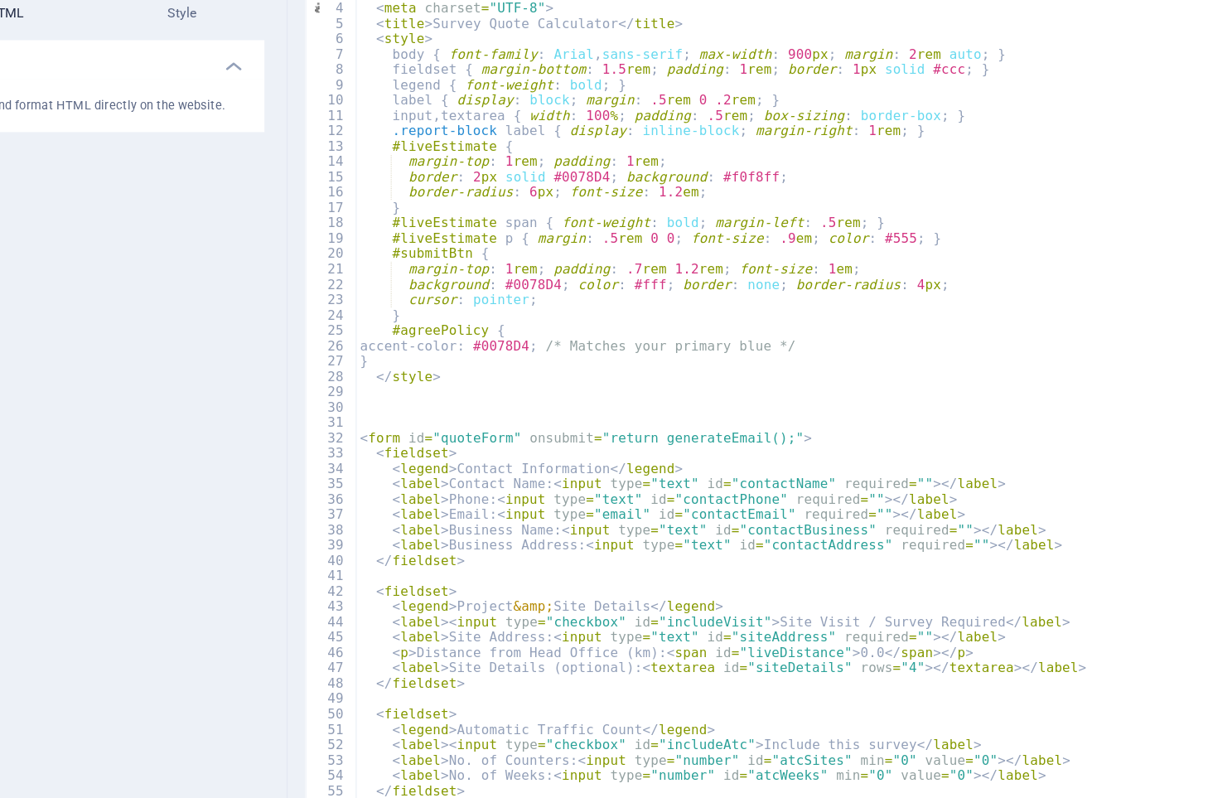
type textarea "</fieldset>"
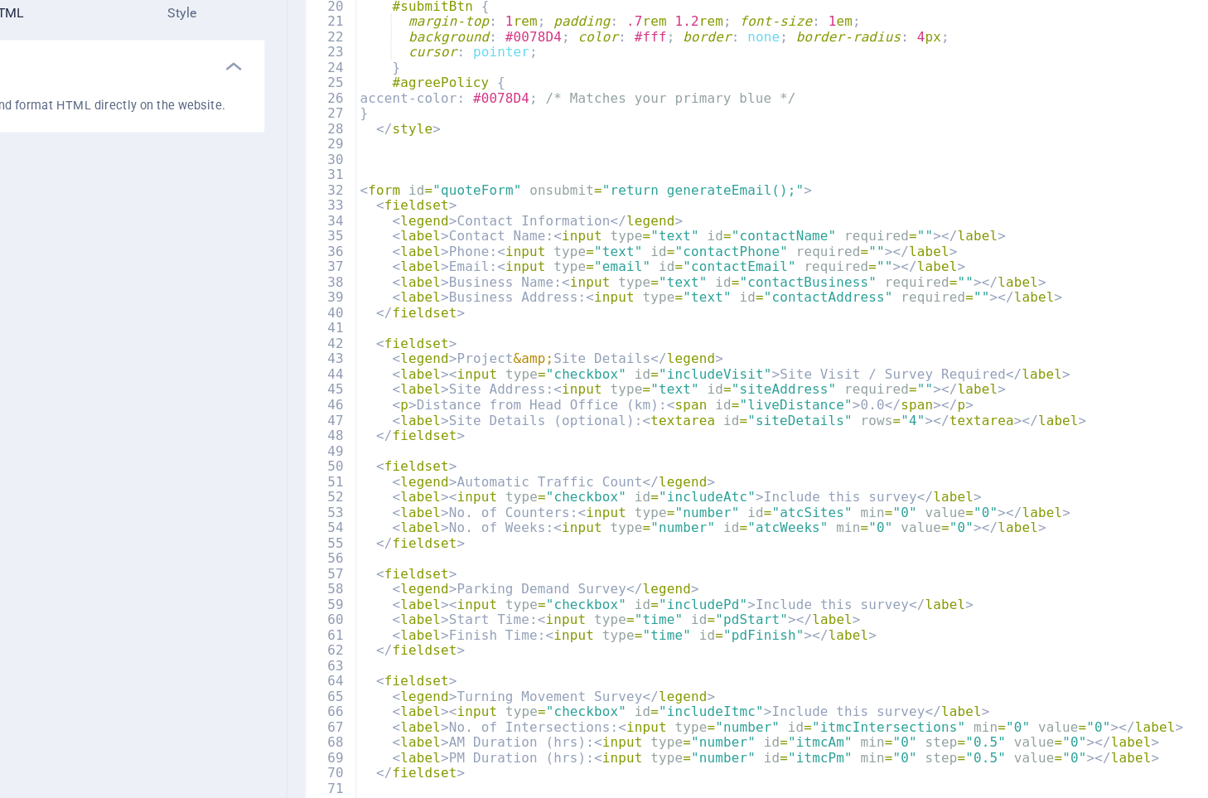
type textarea "</fieldset>"
type textarea "<input type="hidden" id="numNights" value="3">"
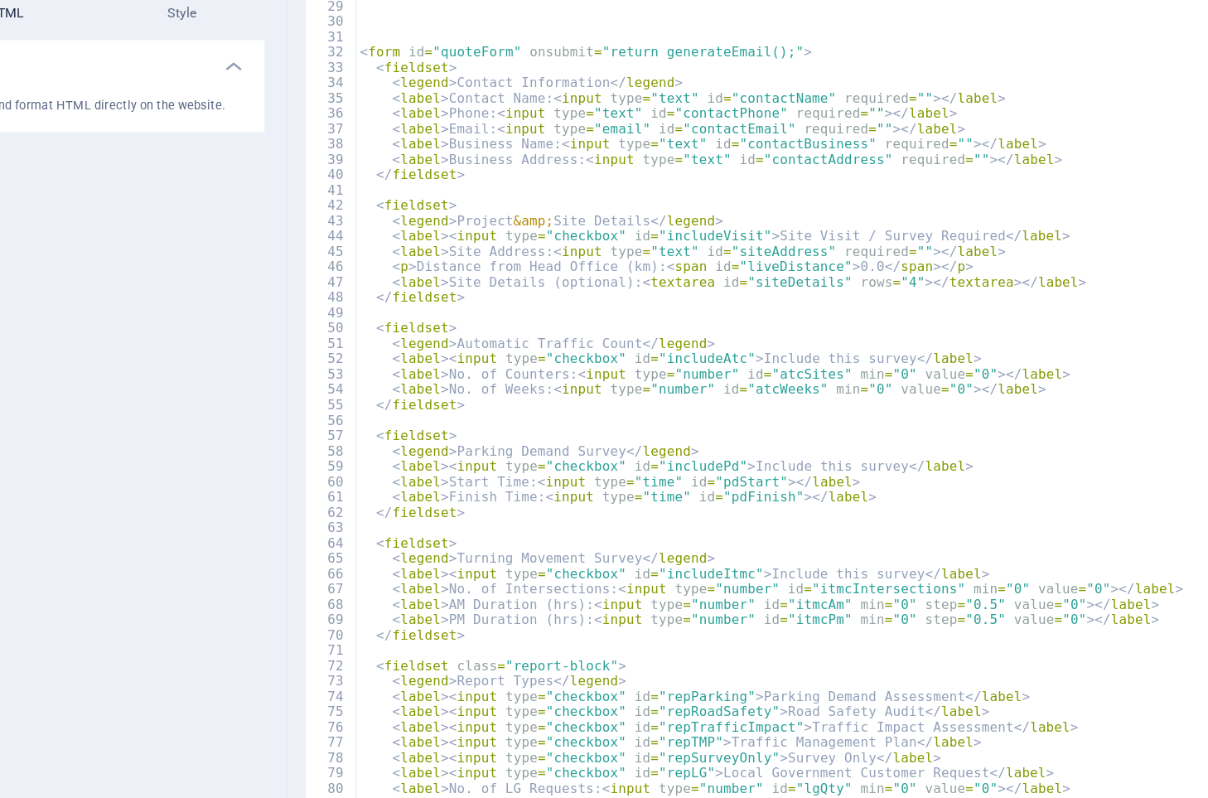
type textarea "</div>"
type textarea "<button id="submitBtn" disabled="">Request Formal Quote</button>"
type textarea "</form>"
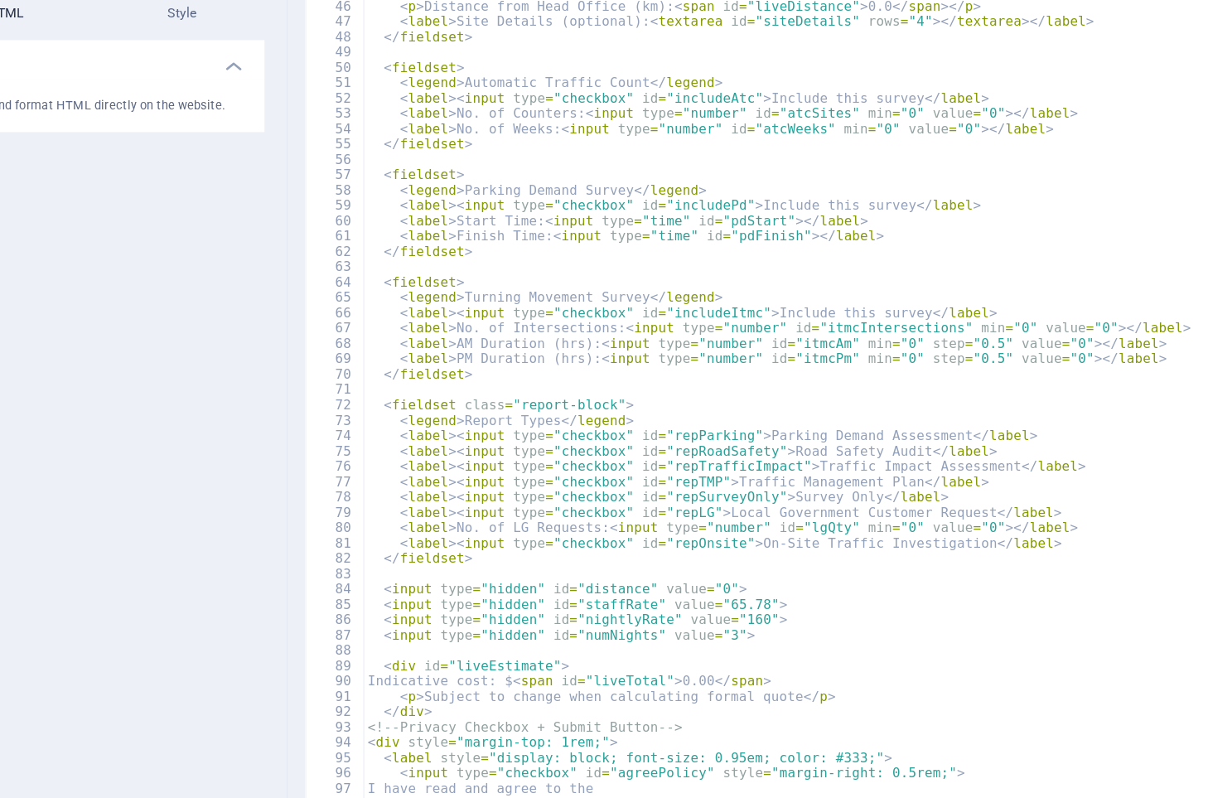
scroll to position [488, 0]
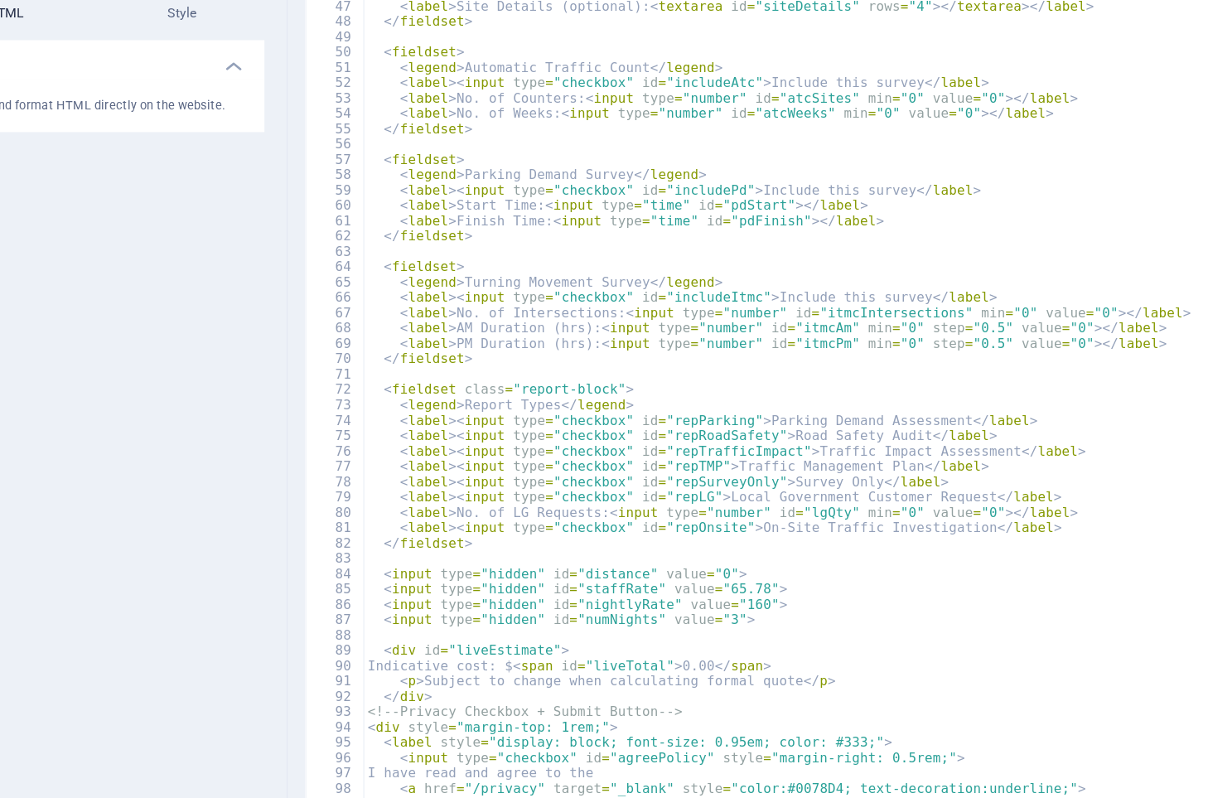
type textarea "const GH_KEY = 'a069d088-0628-43e0-97c1-300bd5c37095'; // Replace with your Gra…"
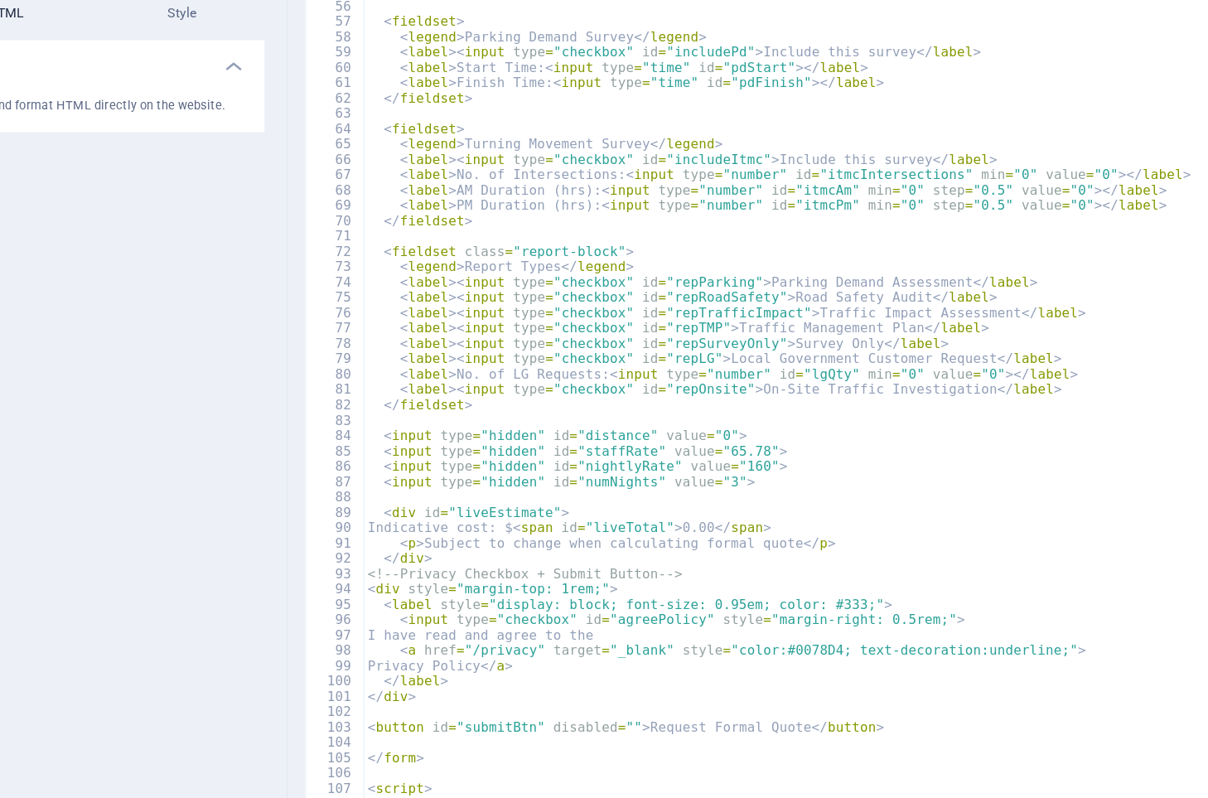
type textarea "}"
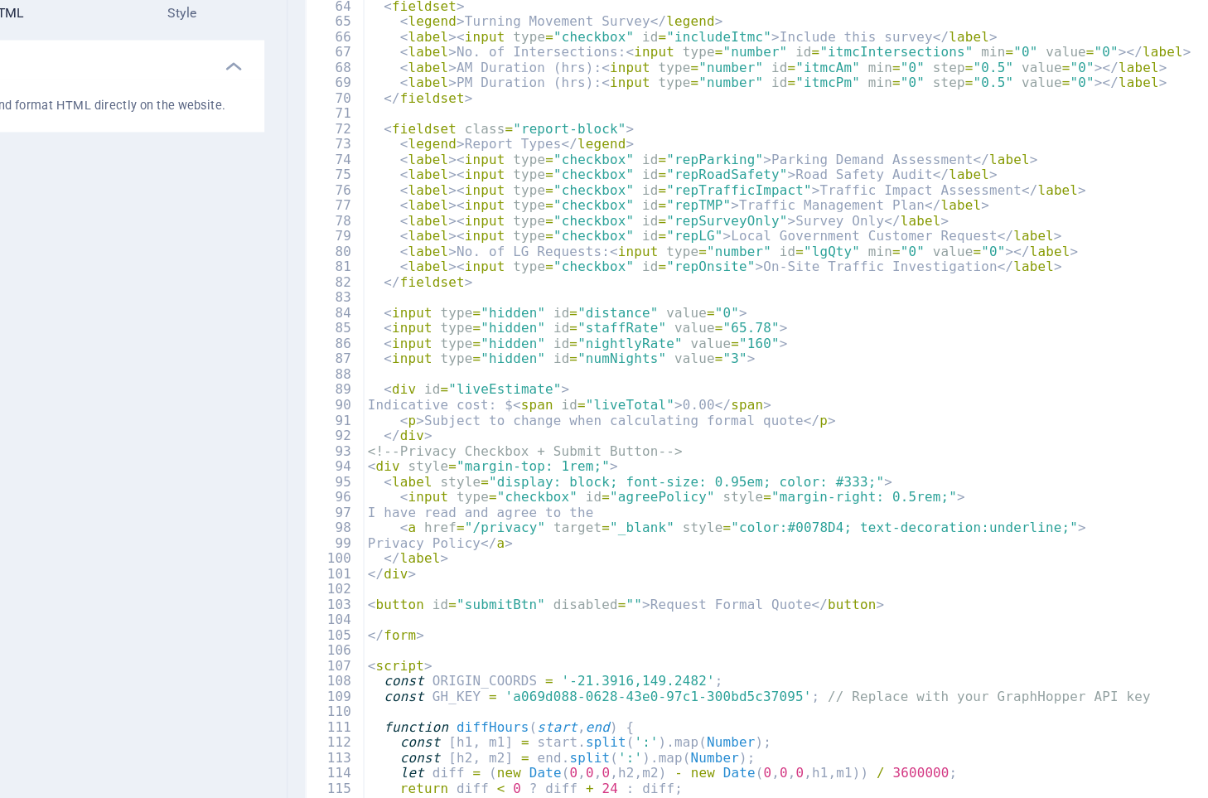
type textarea "let accom = 0;"
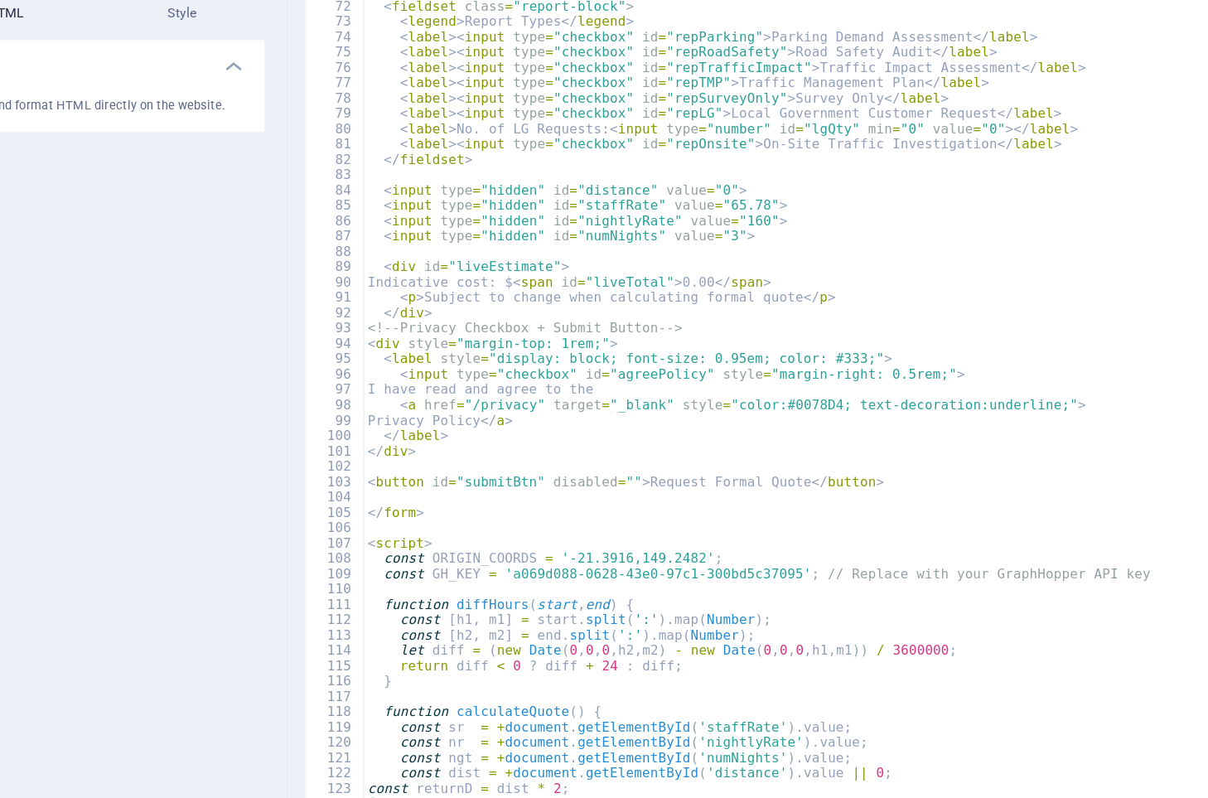
type textarea "}"
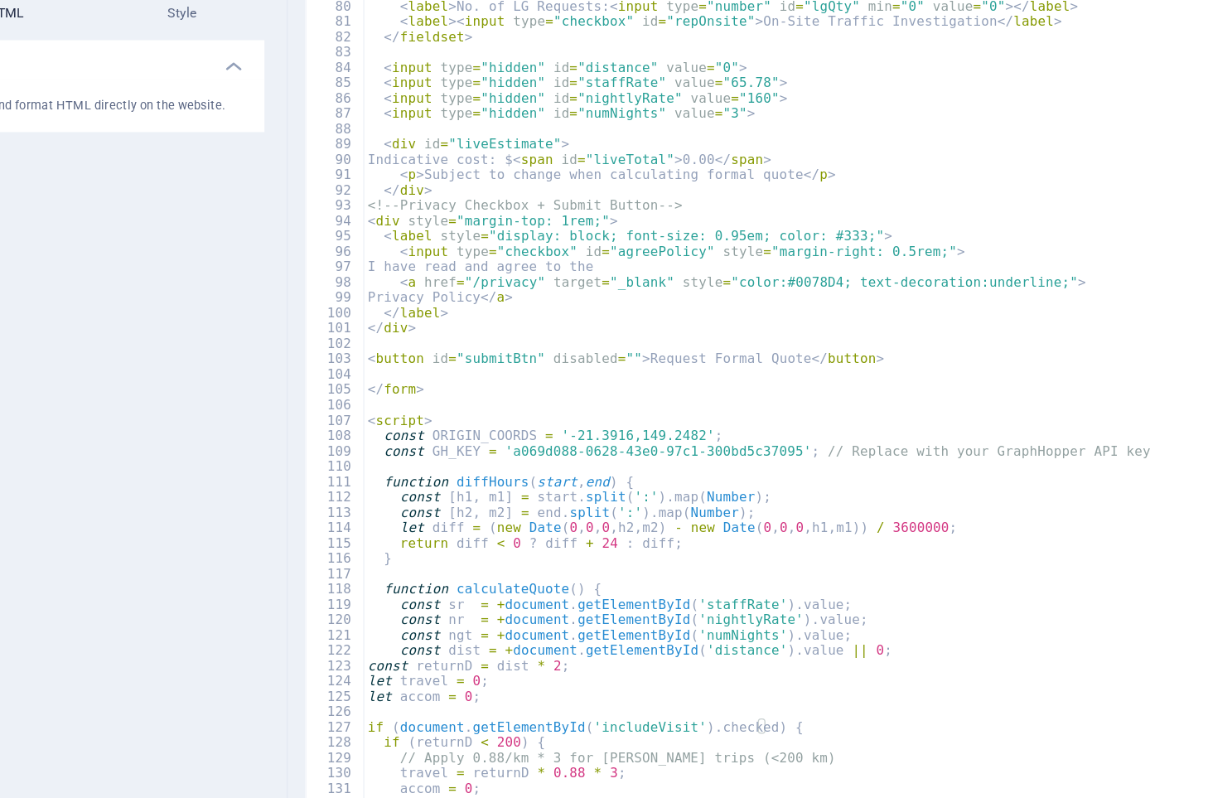
type textarea "}"
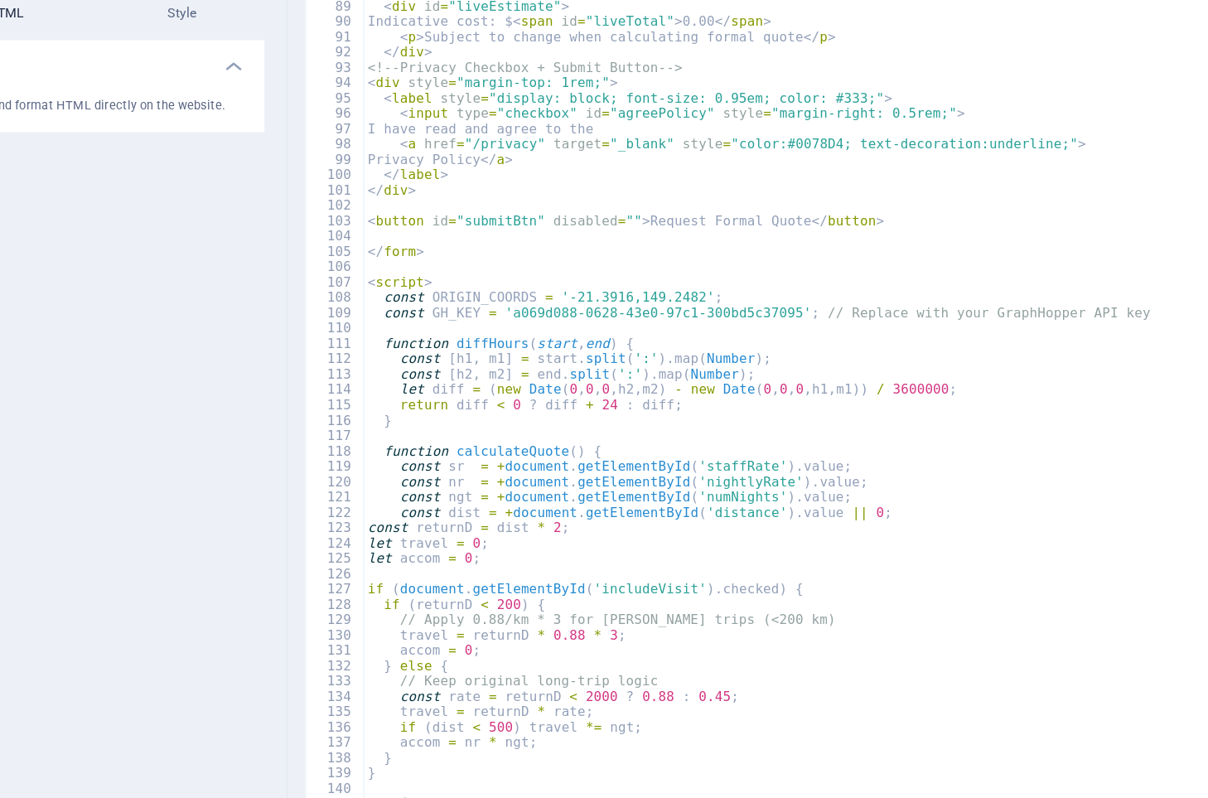
scroll to position [987, 0]
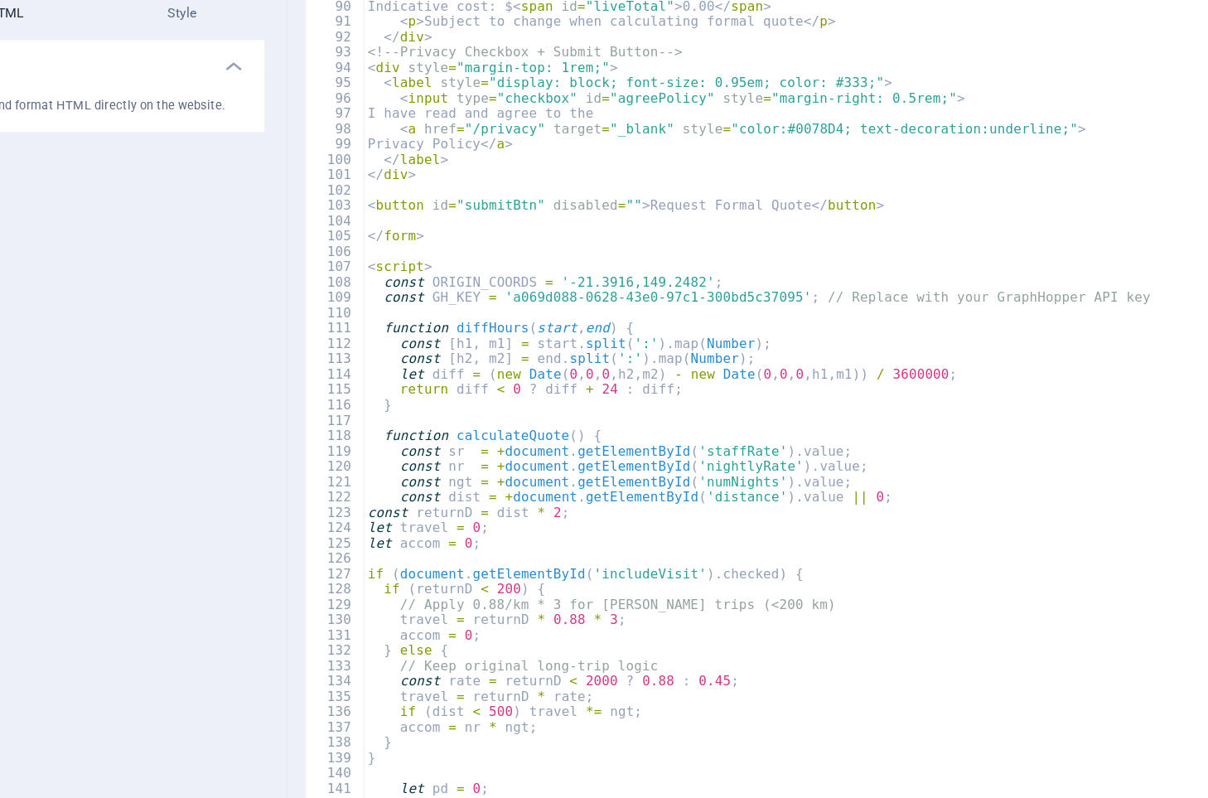
type textarea "}"
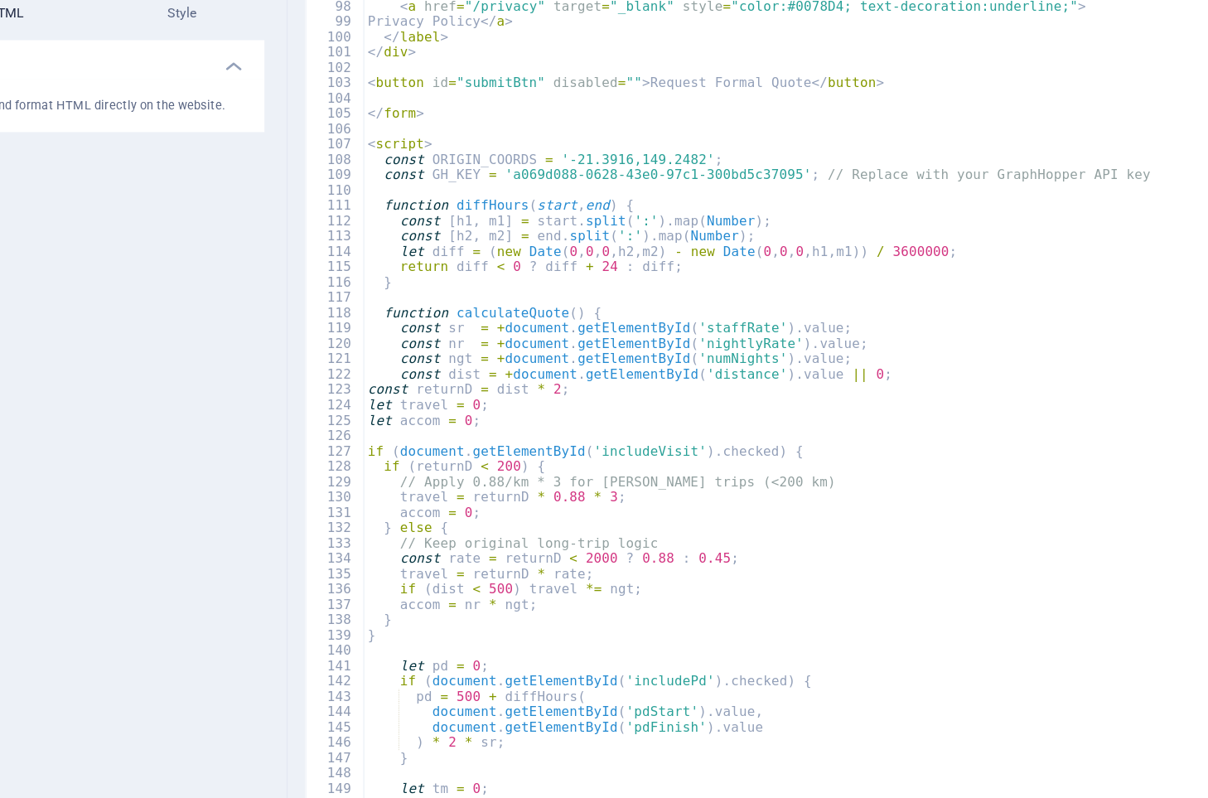
type textarea "}"
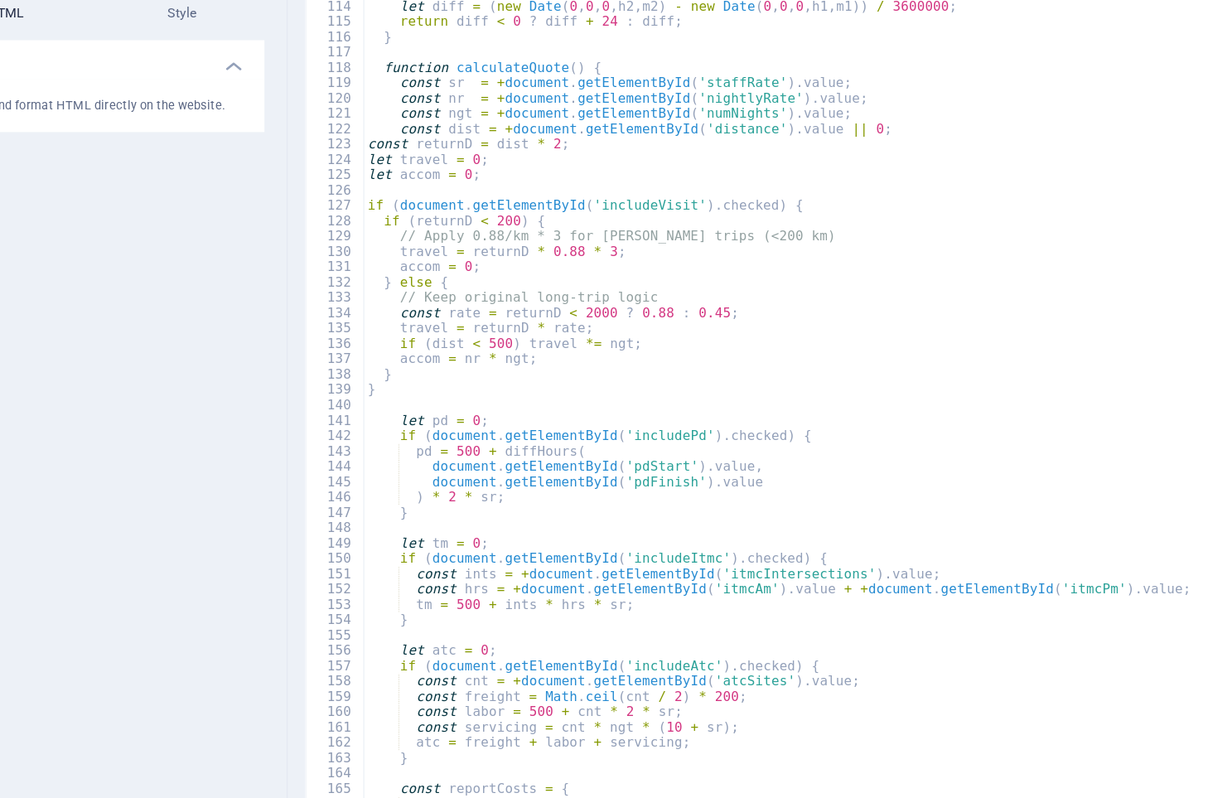
type textarea "};"
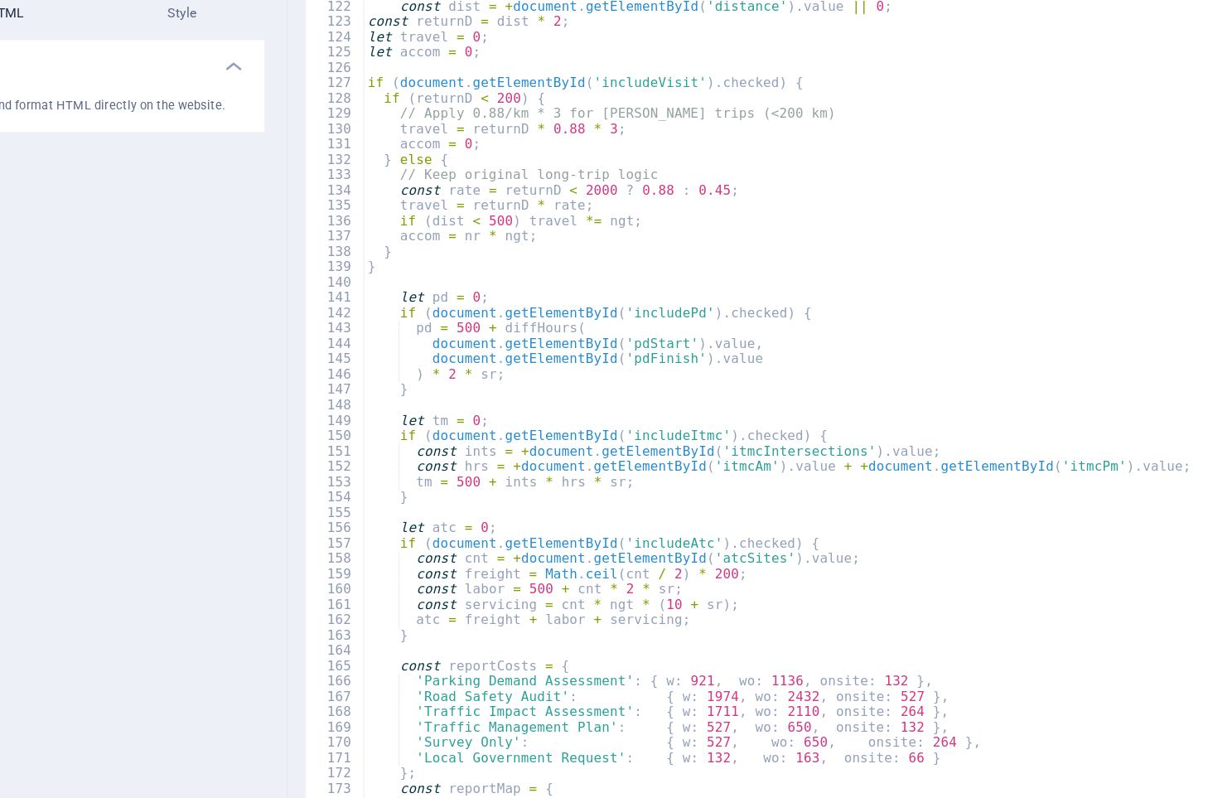
scroll to position [1382, 0]
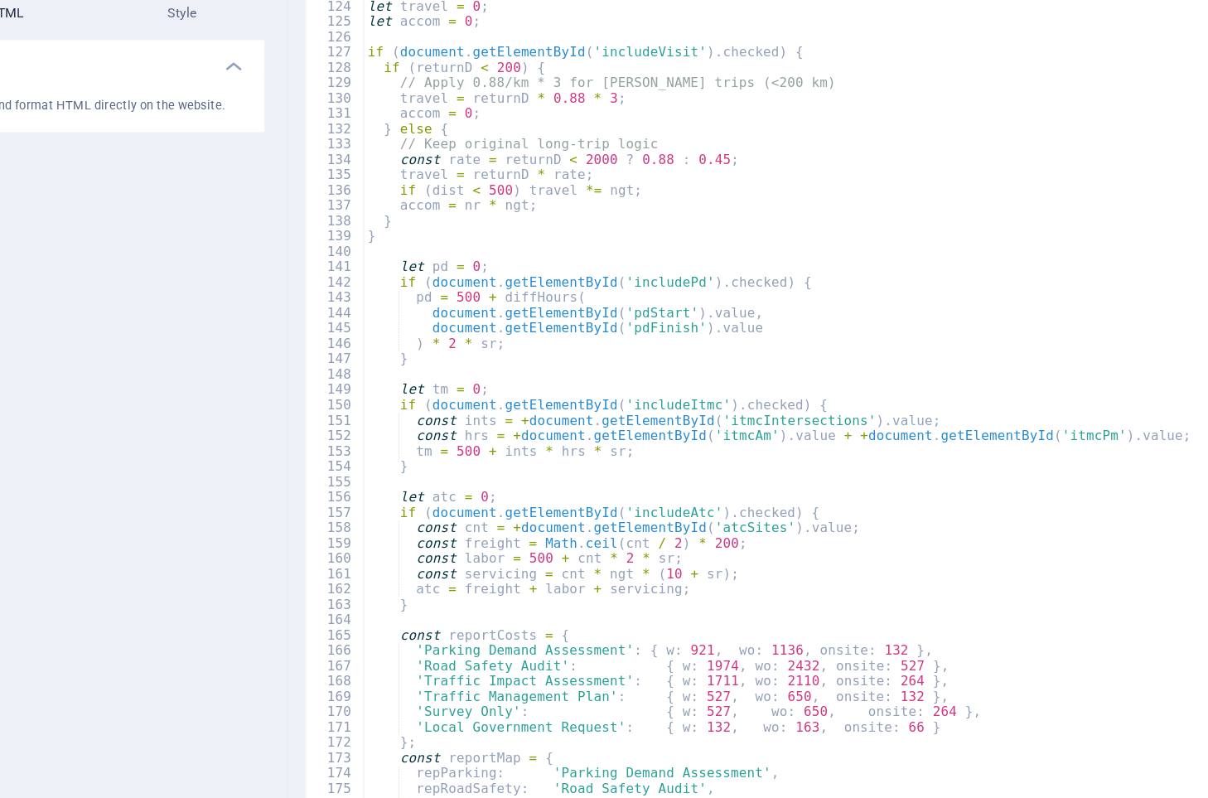
type textarea "document.getElementById('includeAtc').checked;"
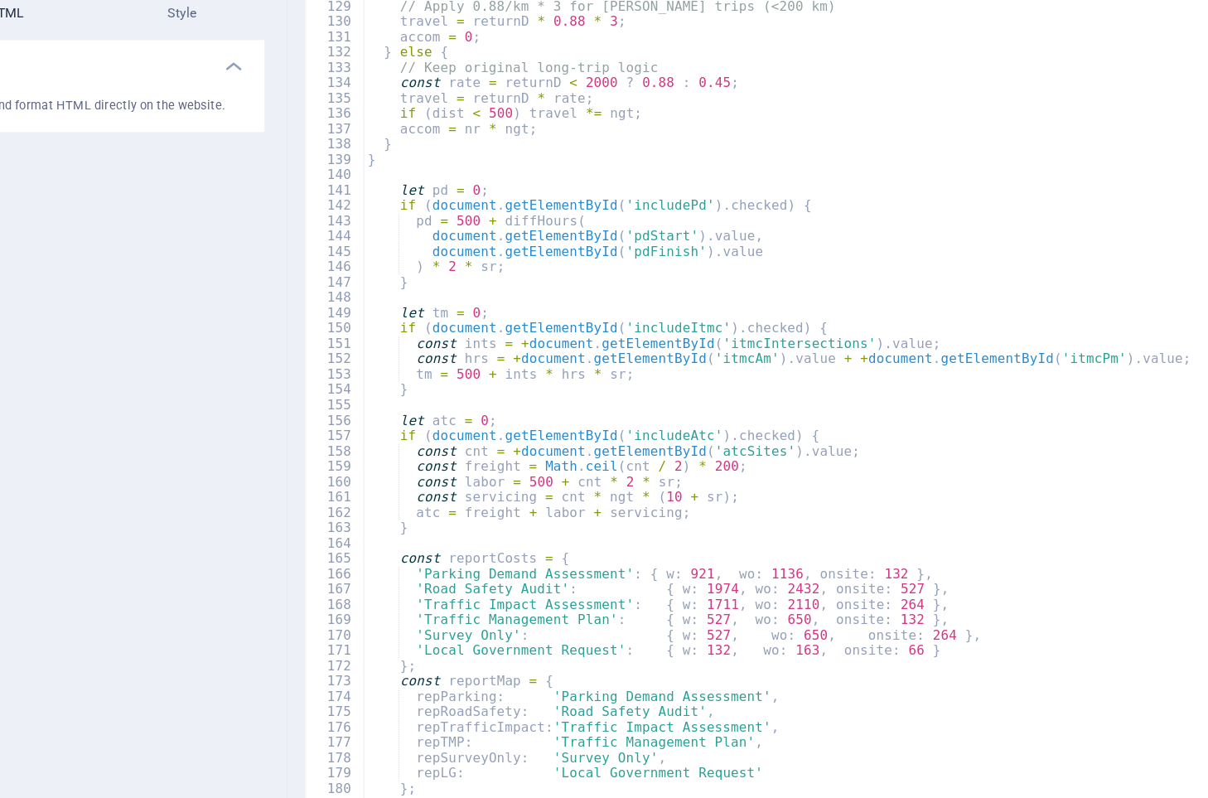
scroll to position [1544, 0]
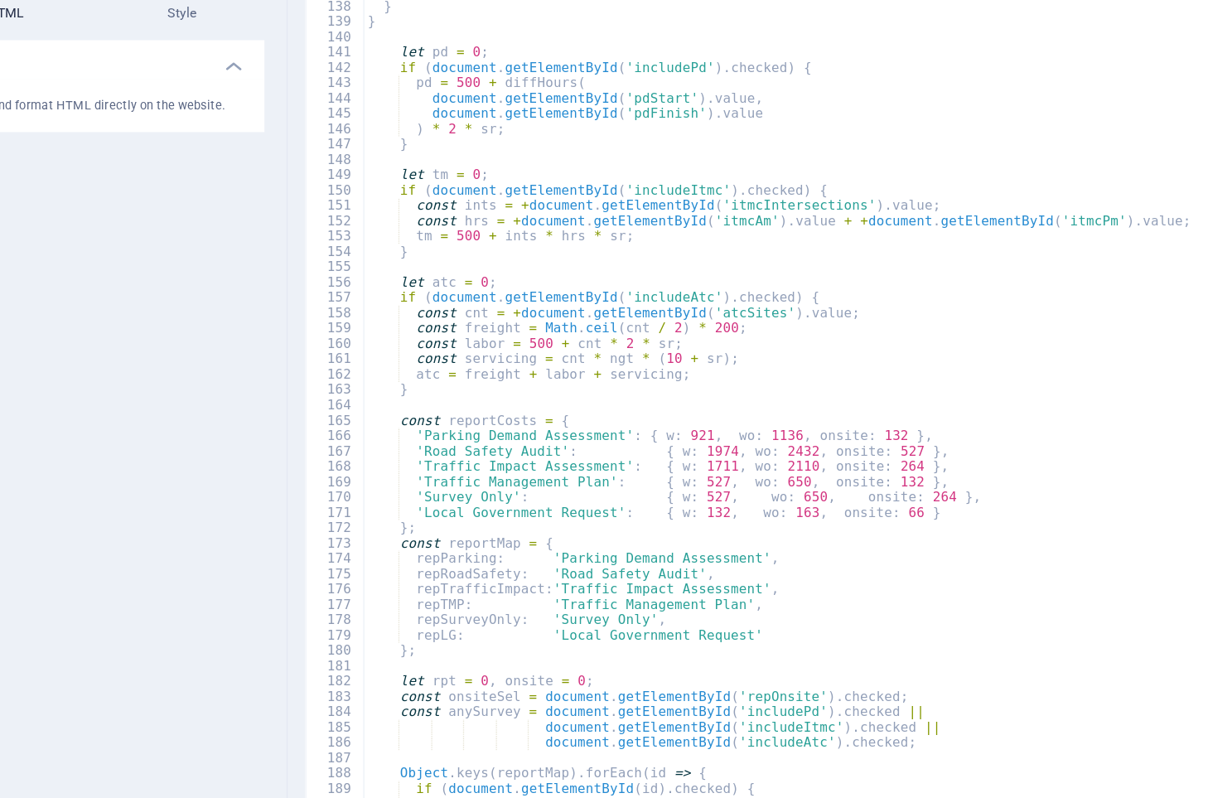
type textarea "});"
type textarea "}"
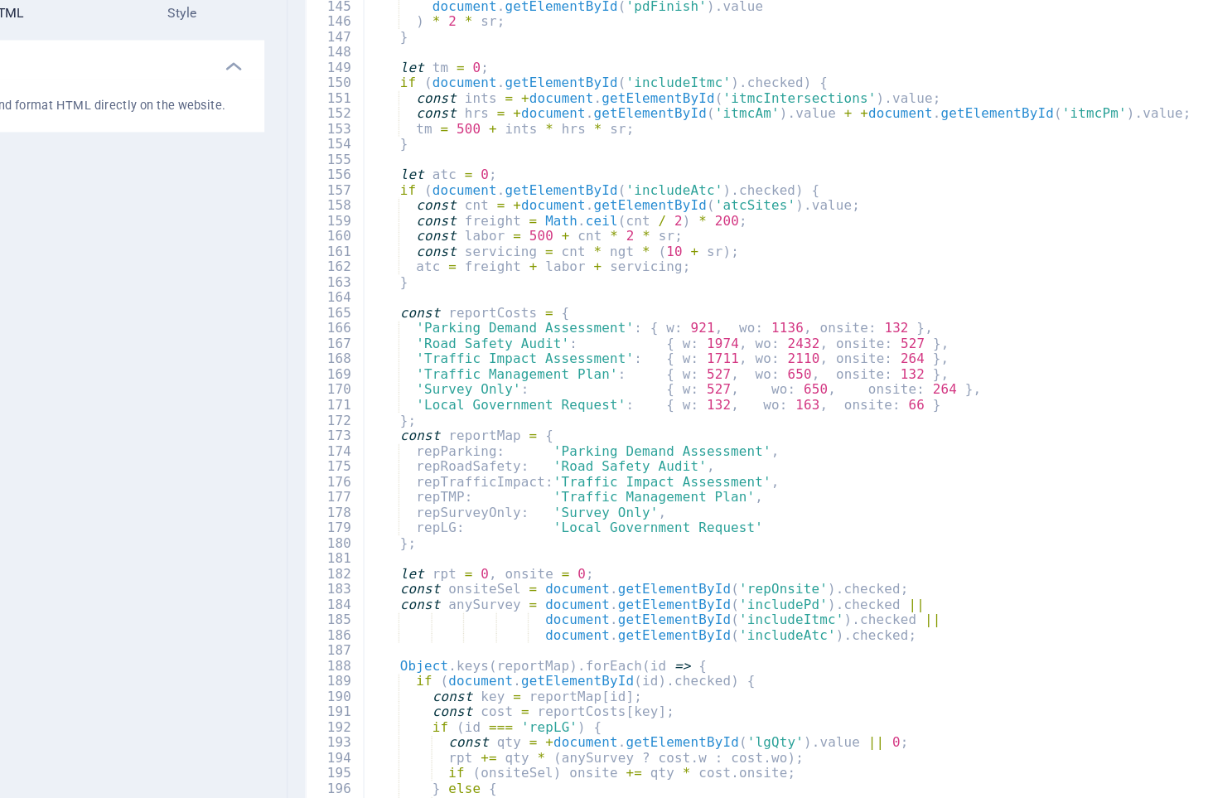
type textarea "}"
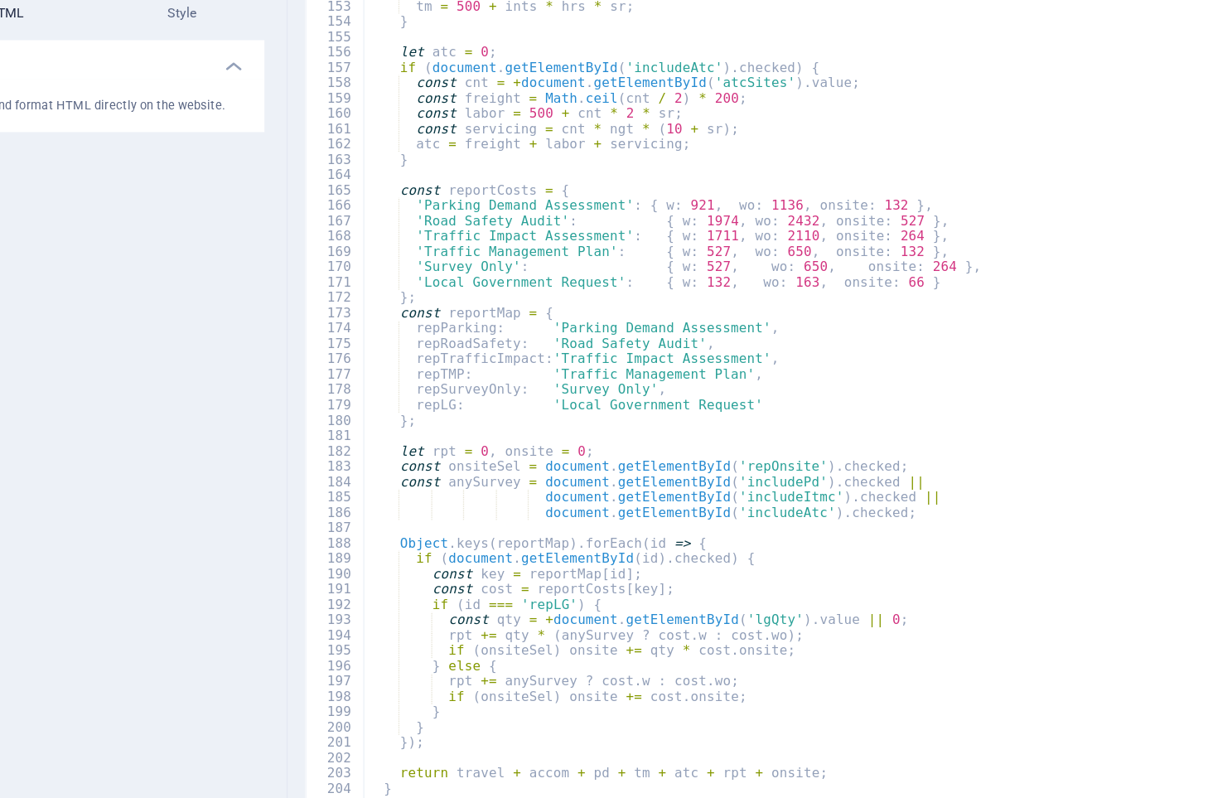
scroll to position [1730, 0]
drag, startPoint x: 657, startPoint y: 292, endPoint x: 642, endPoint y: 294, distance: 15.0
click at [642, 294] on div "if ( document . getElementById ( 'includeItmc' ) . checked ) { const ints = + d…" at bounding box center [803, 486] width 777 height 764
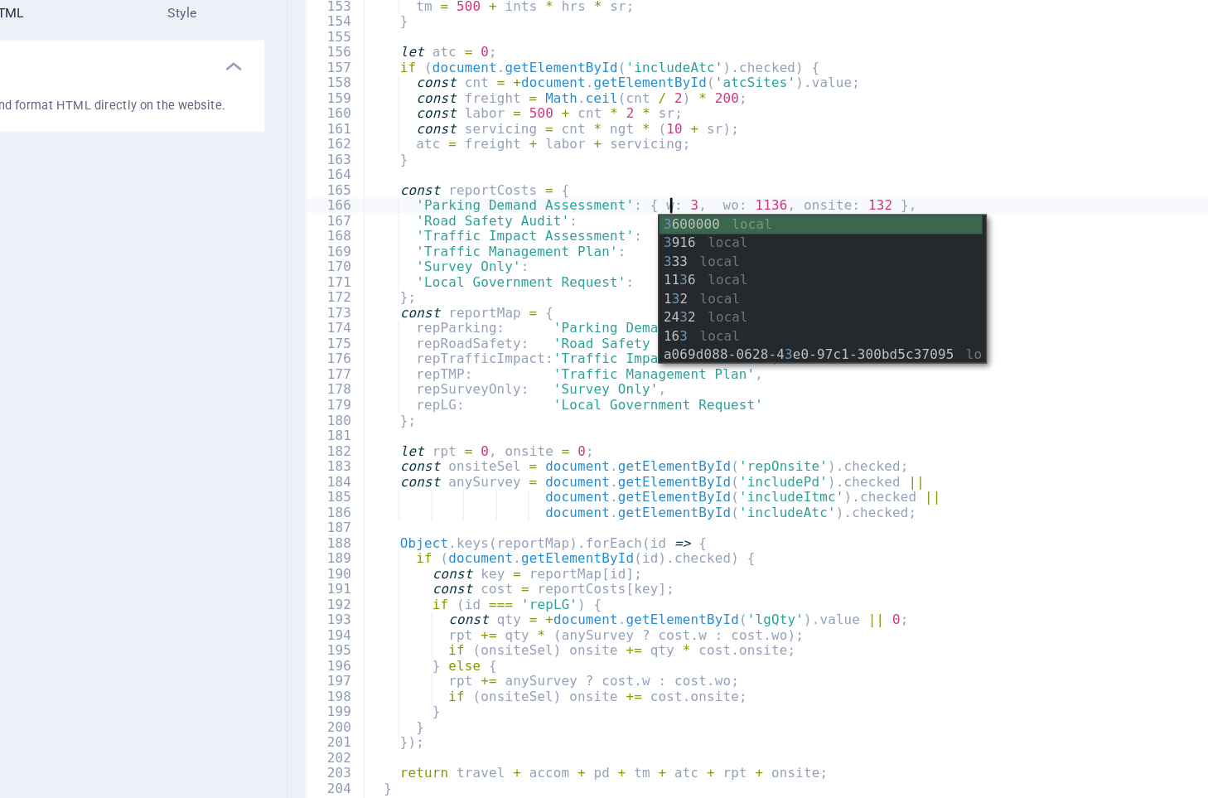
scroll to position [0, 18]
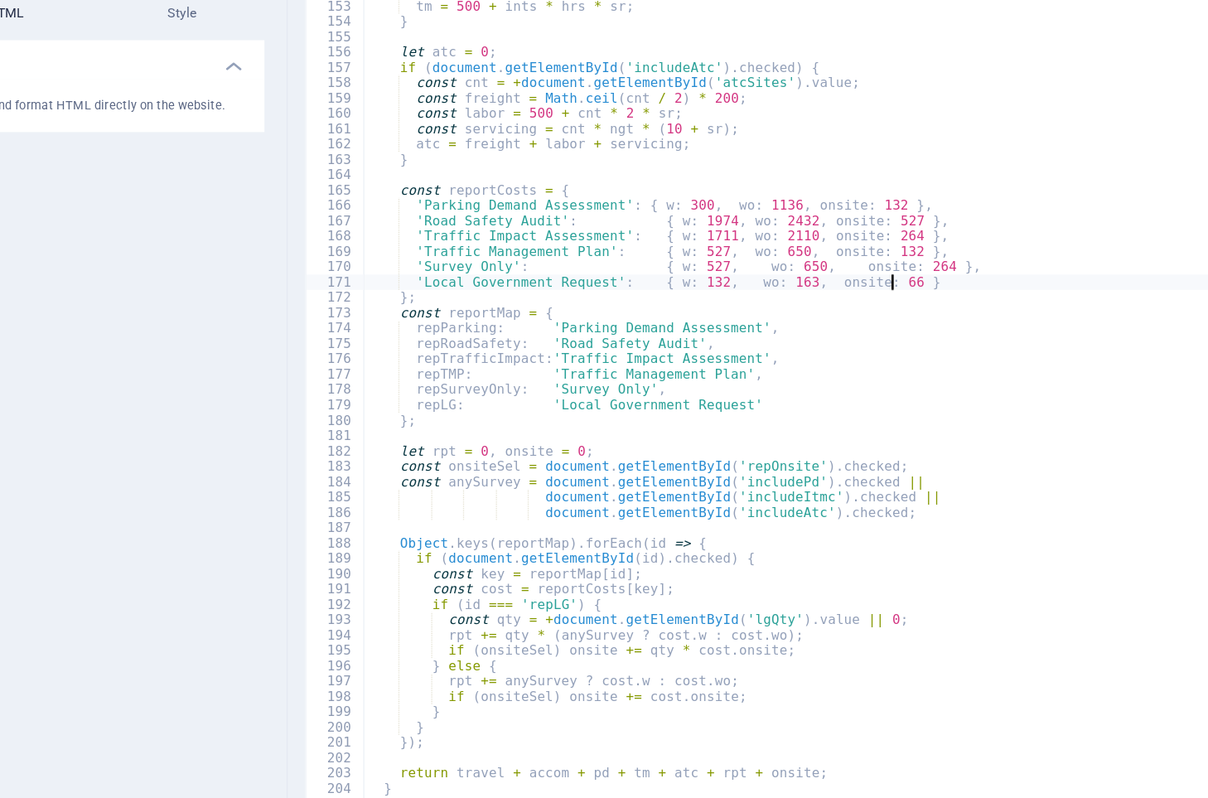
click at [941, 350] on div "if ( document . getElementById ( 'includeItmc' ) . checked ) { const ints = + d…" at bounding box center [803, 486] width 777 height 764
click at [663, 310] on div "if ( document . getElementById ( 'includeItmc' ) . checked ) { const ints = + d…" at bounding box center [803, 486] width 777 height 764
click at [663, 301] on div "if ( document . getElementById ( 'includeItmc' ) . checked ) { const ints = + d…" at bounding box center [803, 486] width 777 height 764
click at [663, 304] on div "if ( document . getElementById ( 'includeItmc' ) . checked ) { const ints = + d…" at bounding box center [803, 486] width 777 height 764
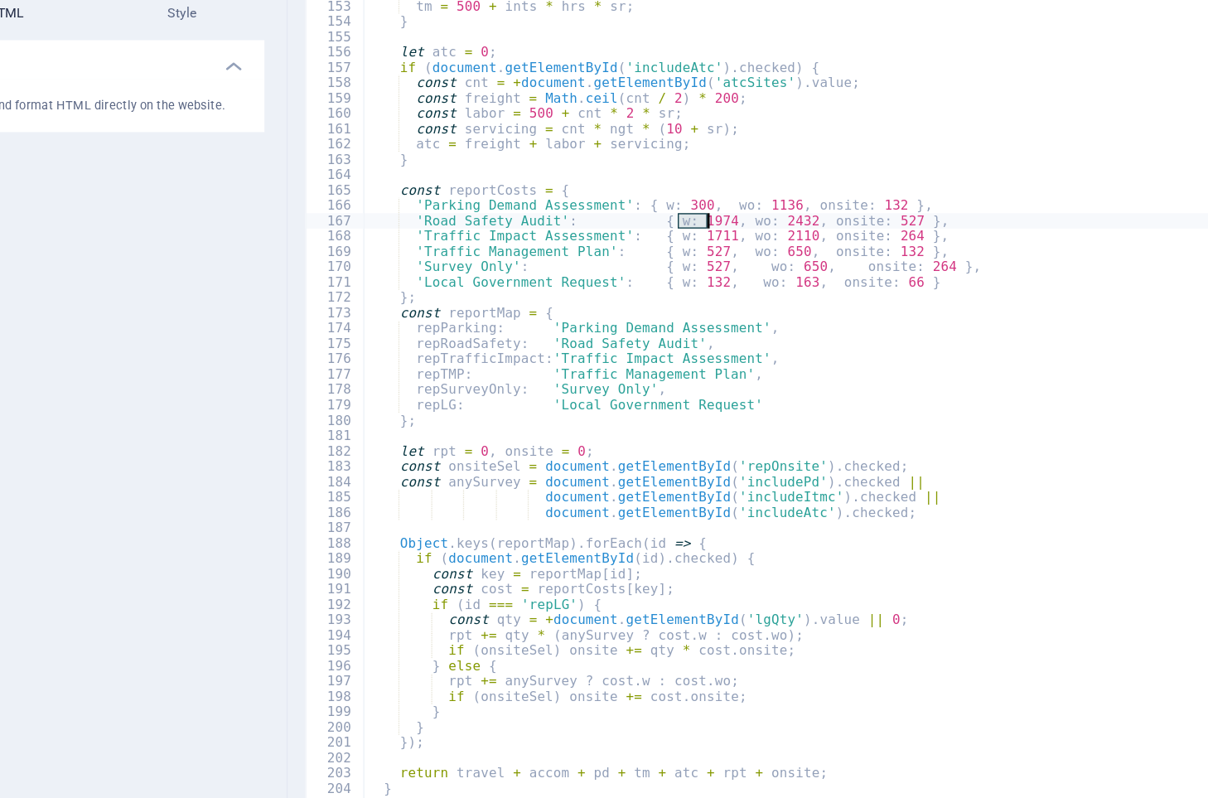
click at [663, 304] on div "if ( document . getElementById ( 'includeItmc' ) . checked ) { const ints = + d…" at bounding box center [803, 486] width 777 height 764
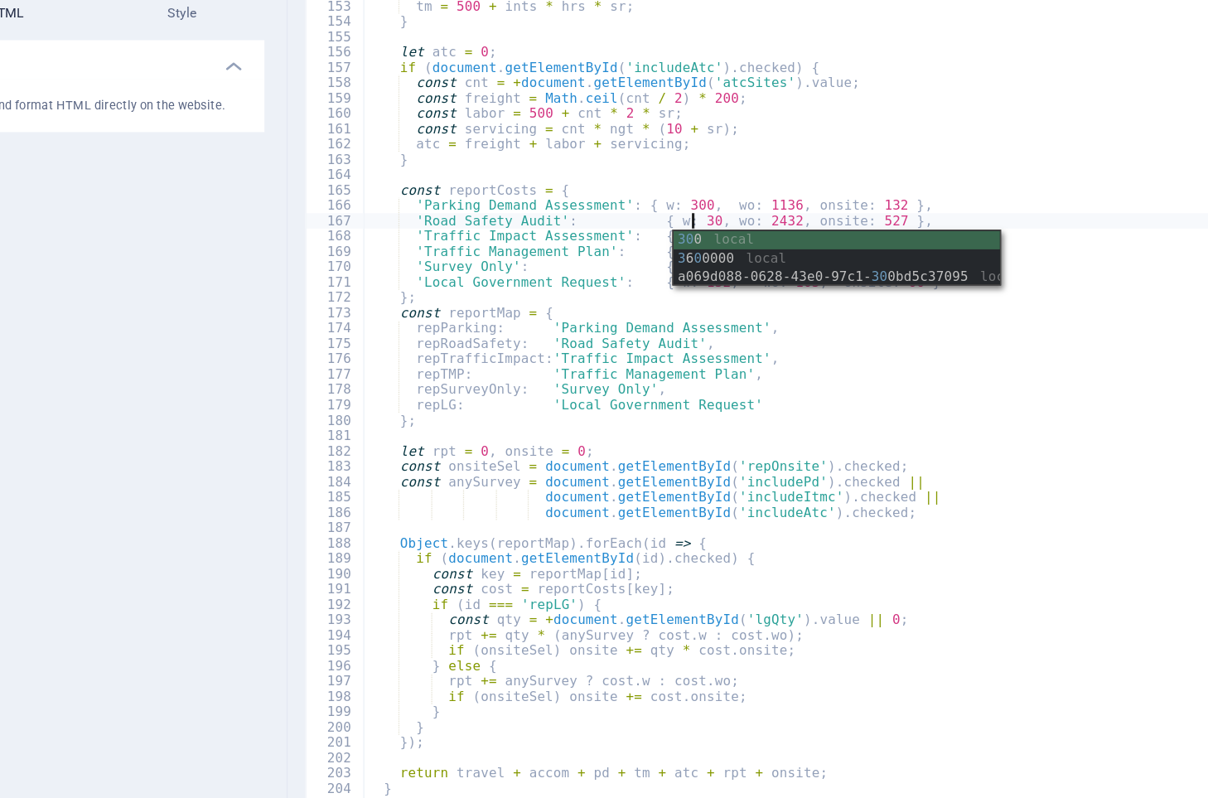
scroll to position [0, 20]
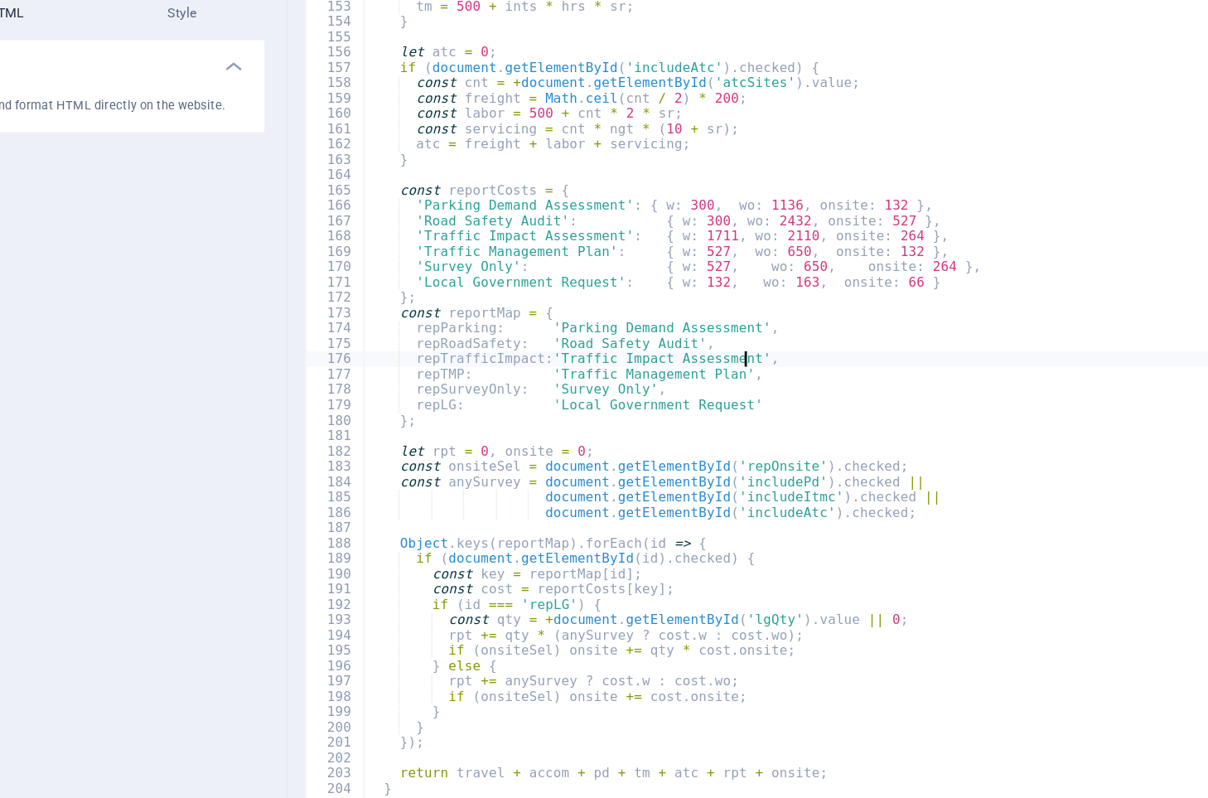
click at [958, 412] on div "if ( document . getElementById ( 'includeItmc' ) . checked ) { const ints = + d…" at bounding box center [803, 486] width 777 height 764
click at [661, 316] on div "if ( document . getElementById ( 'includeItmc' ) . checked ) { const ints = + d…" at bounding box center [803, 486] width 777 height 764
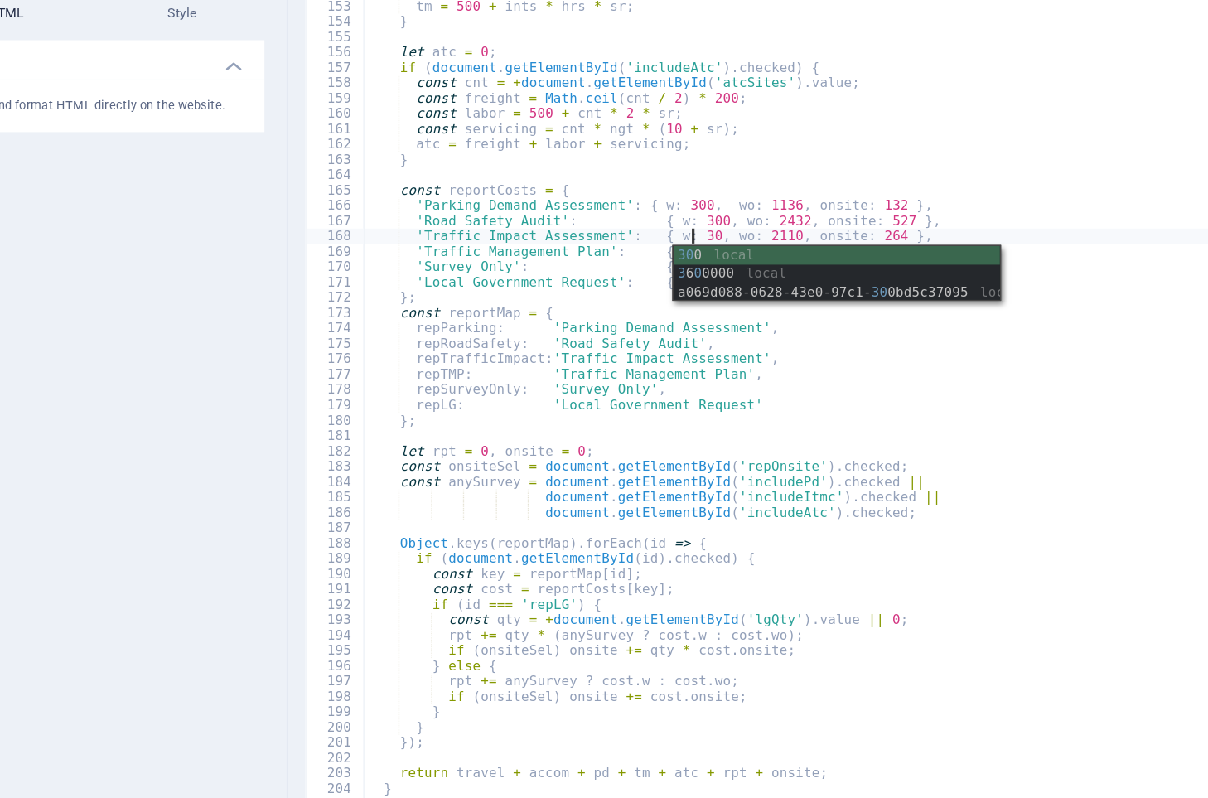
type textarea "'Traffic Impact Assessment': { w: 300, wo: 2110, onsite: 264 },"
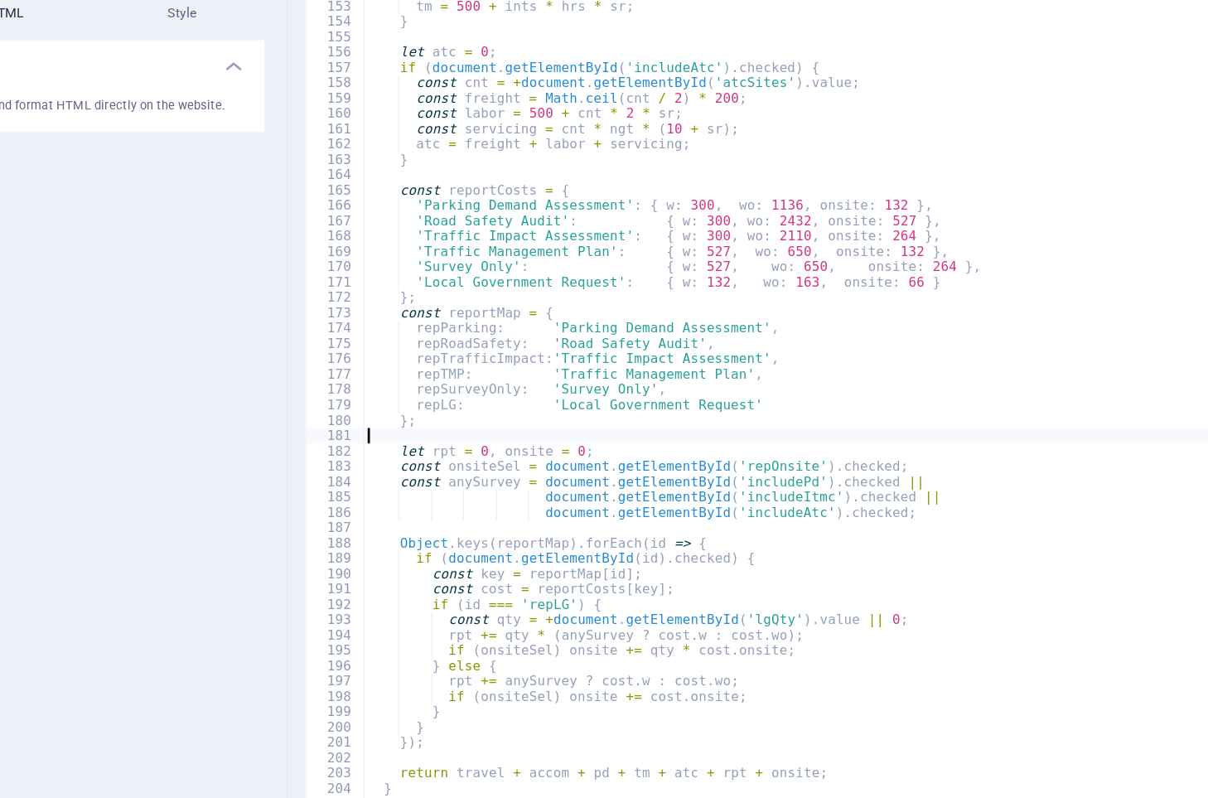
click at [917, 470] on div "if ( document . getElementById ( 'includeItmc' ) . checked ) { const ints = + d…" at bounding box center [803, 486] width 777 height 764
click at [659, 326] on div "if ( document . getElementById ( 'includeItmc' ) . checked ) { const ints = + d…" at bounding box center [803, 486] width 777 height 764
click at [751, 432] on div "if ( document . getElementById ( 'includeItmc' ) . checked ) { const ints = + d…" at bounding box center [803, 486] width 777 height 764
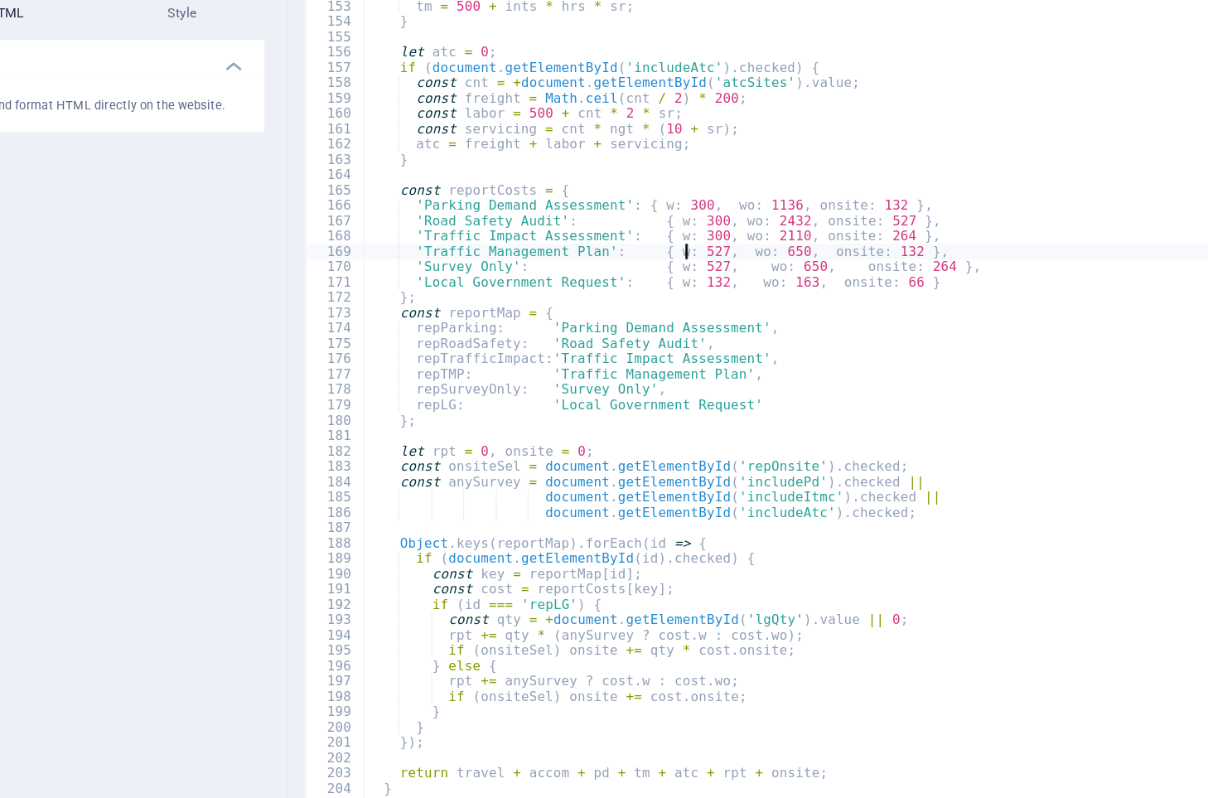
click at [656, 327] on div "if ( document . getElementById ( 'includeItmc' ) . checked ) { const ints = + d…" at bounding box center [803, 486] width 777 height 764
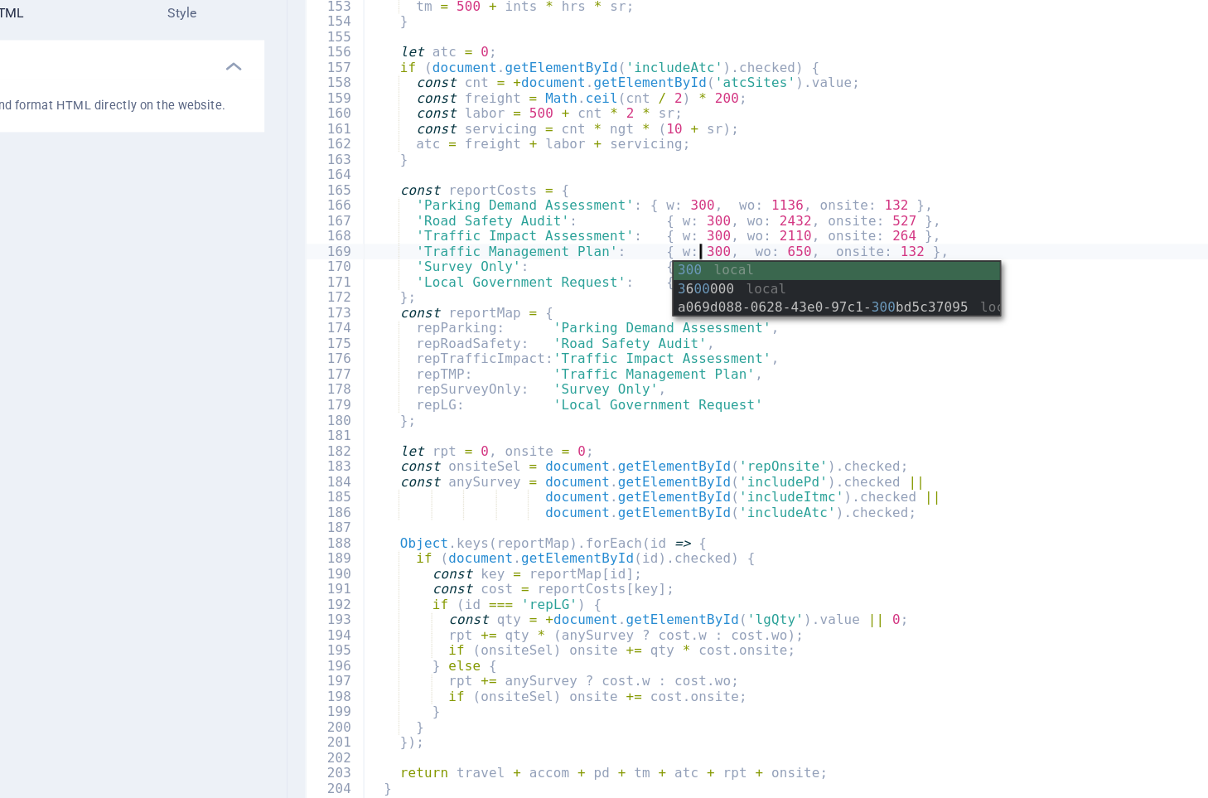
scroll to position [0, 20]
click at [955, 426] on div "if ( document . getElementById ( 'includeItmc' ) . checked ) { const ints = + d…" at bounding box center [803, 486] width 777 height 764
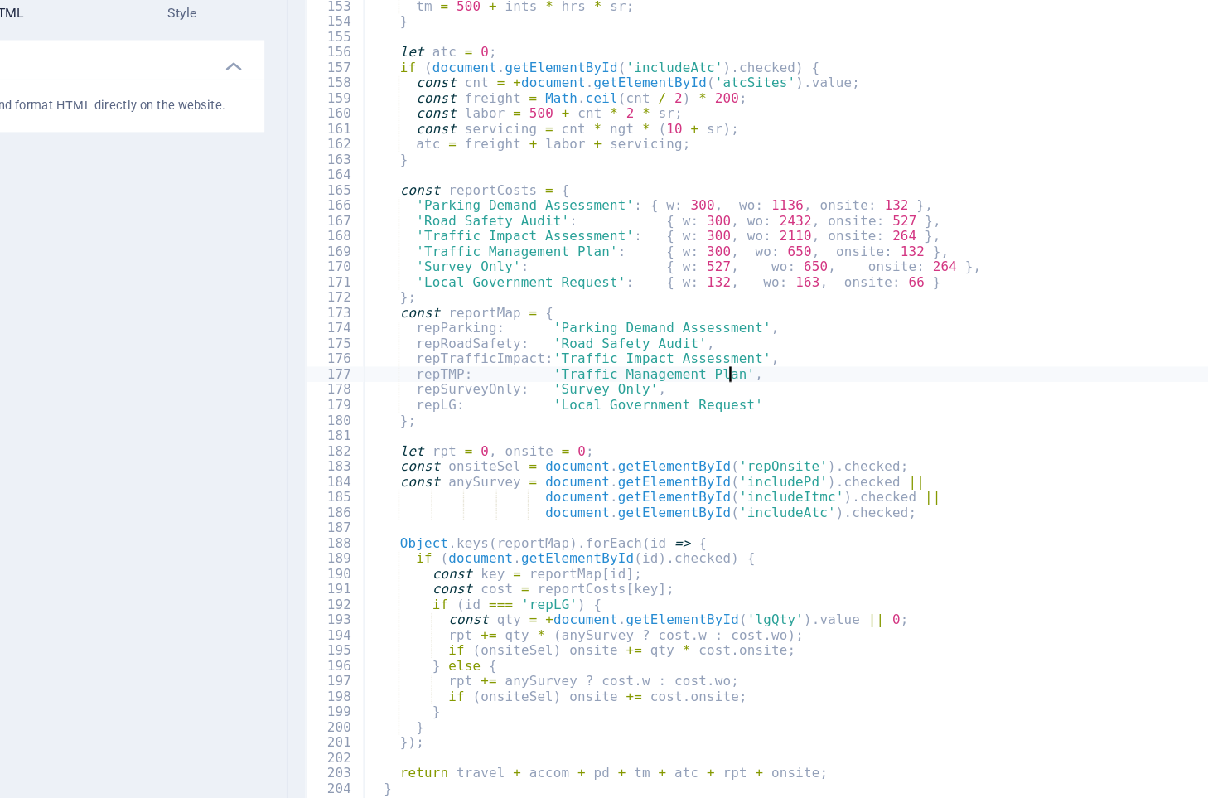
click at [658, 338] on div "if ( document . getElementById ( 'includeItmc' ) . checked ) { const ints = + d…" at bounding box center [803, 486] width 777 height 764
click at [933, 458] on div "if ( document . getElementById ( 'includeItmc' ) . checked ) { const ints = + d…" at bounding box center [803, 486] width 777 height 764
click at [659, 353] on div "if ( document . getElementById ( 'includeItmc' ) . checked ) { const ints = + d…" at bounding box center [803, 486] width 777 height 764
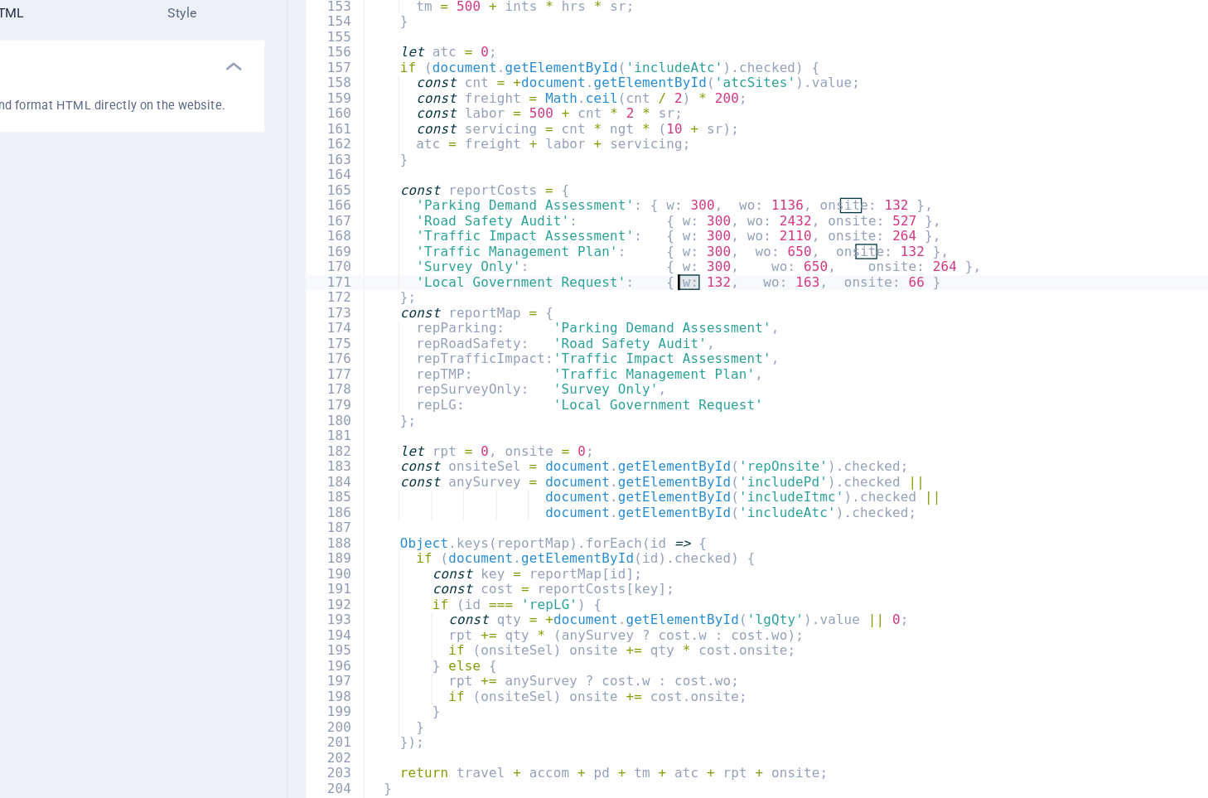
click at [659, 353] on div "if ( document . getElementById ( 'includeItmc' ) . checked ) { const ints = + d…" at bounding box center [803, 486] width 777 height 764
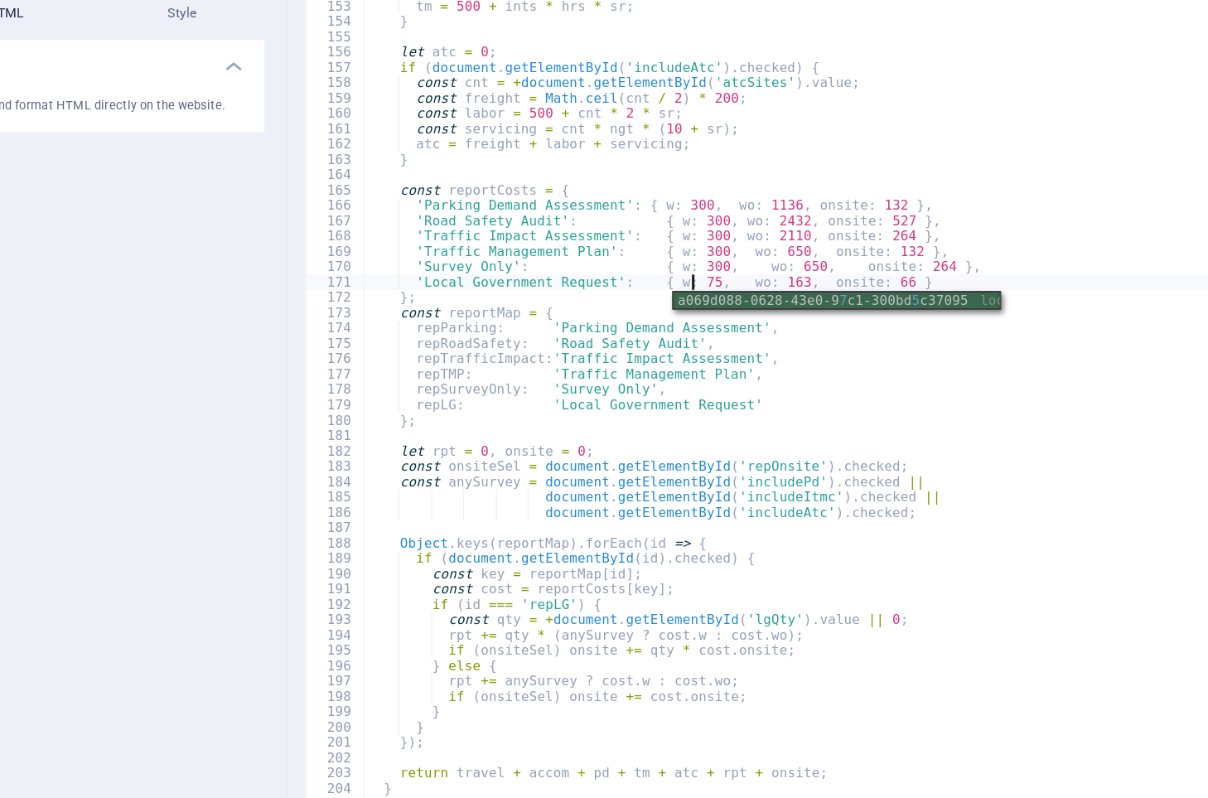
click at [920, 307] on div "if ( document . getElementById ( 'includeItmc' ) . checked ) { const ints = + d…" at bounding box center [803, 486] width 777 height 764
click at [824, 414] on div "if ( document . getElementById ( 'includeItmc' ) . checked ) { const ints = + d…" at bounding box center [803, 486] width 777 height 764
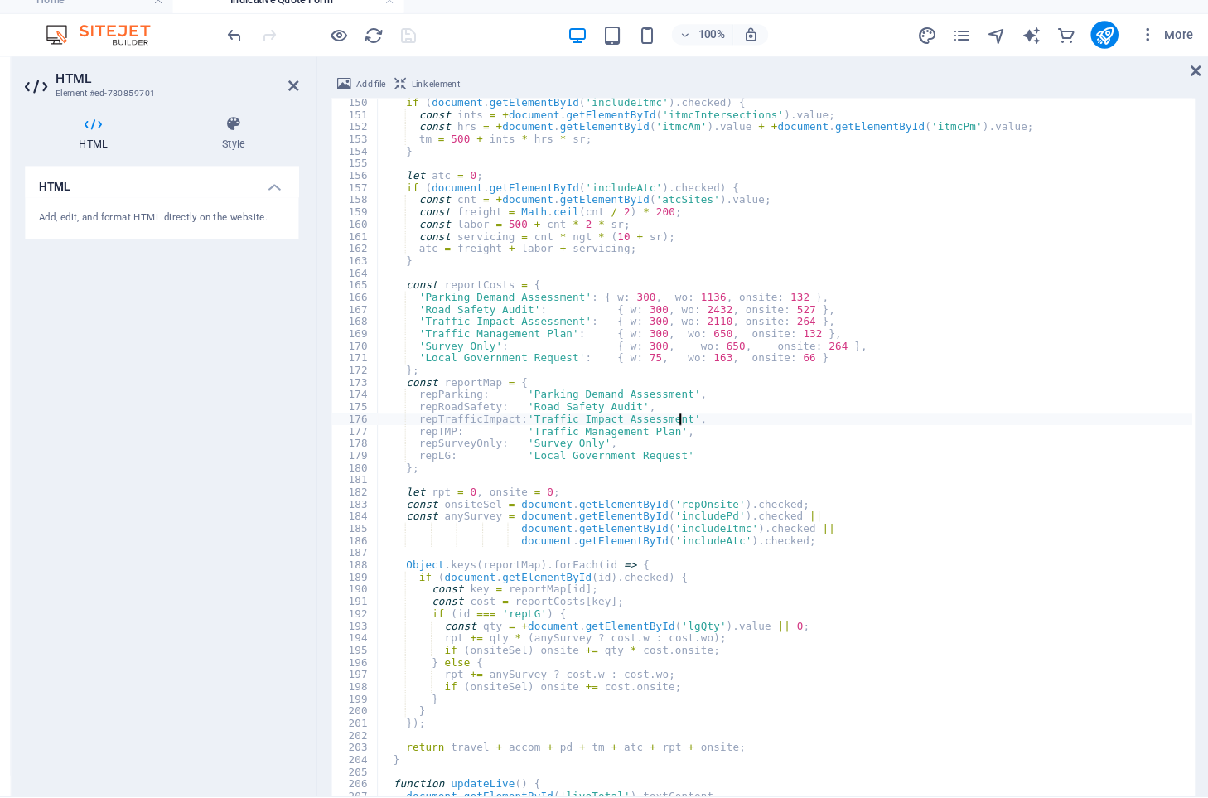
scroll to position [0, 0]
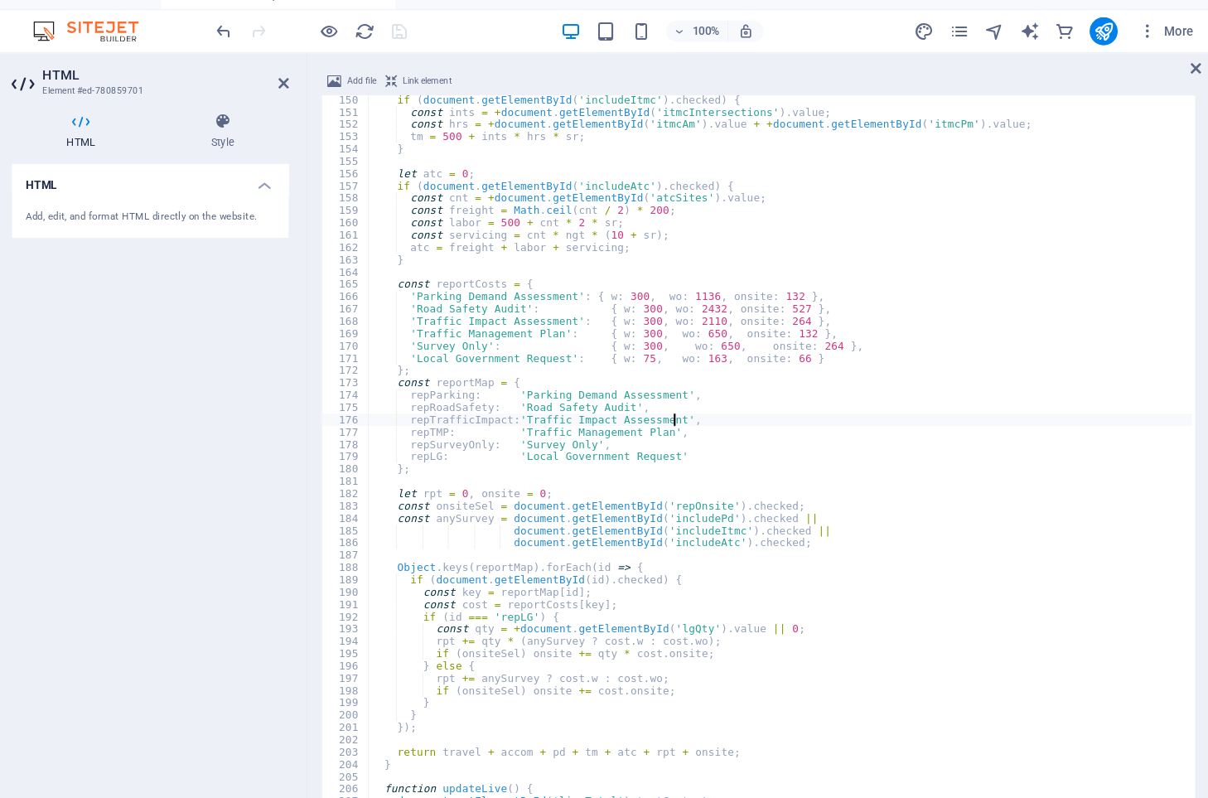
type textarea "repTrafficImpact:'Traffic Impact Assessment',"
click at [229, 427] on div "HTML Add, edit, and format HTML directly on the website." at bounding box center [210, 464] width 261 height 587
click at [450, 52] on icon "save" at bounding box center [445, 45] width 19 height 19
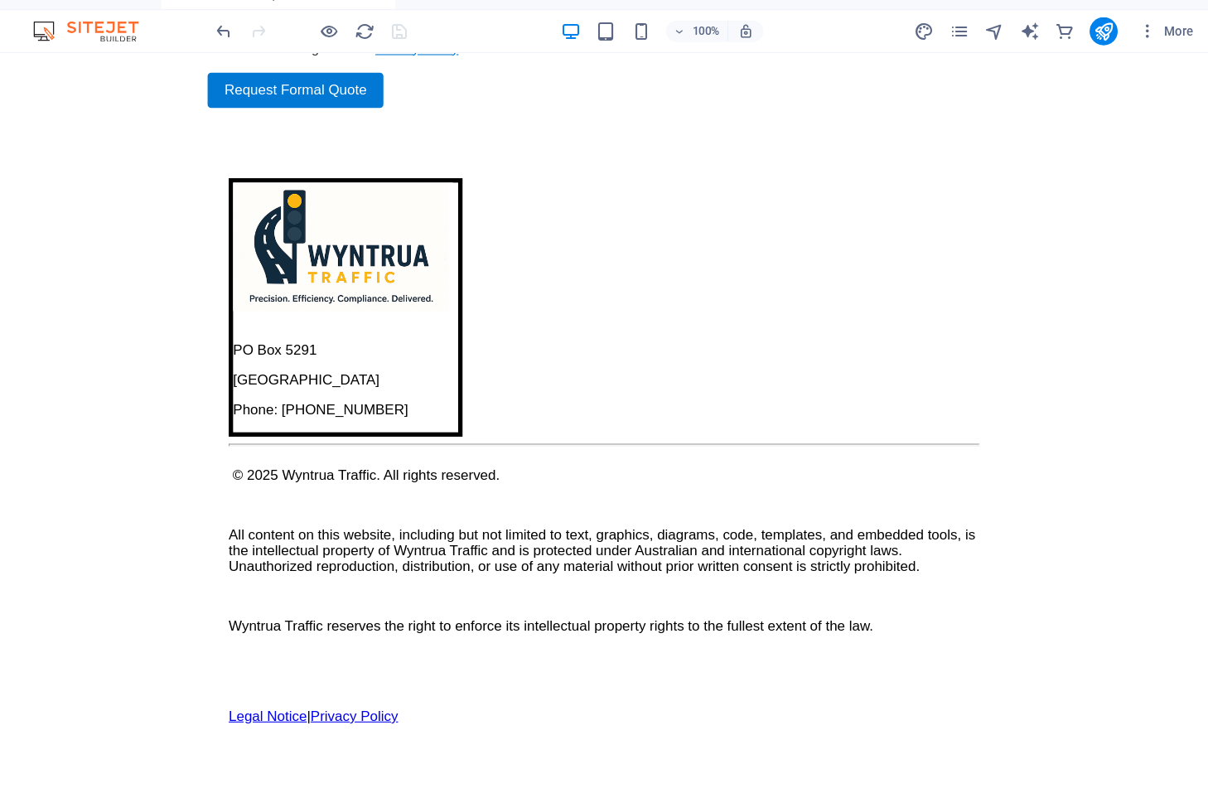
click at [365, 47] on div at bounding box center [362, 45] width 186 height 27
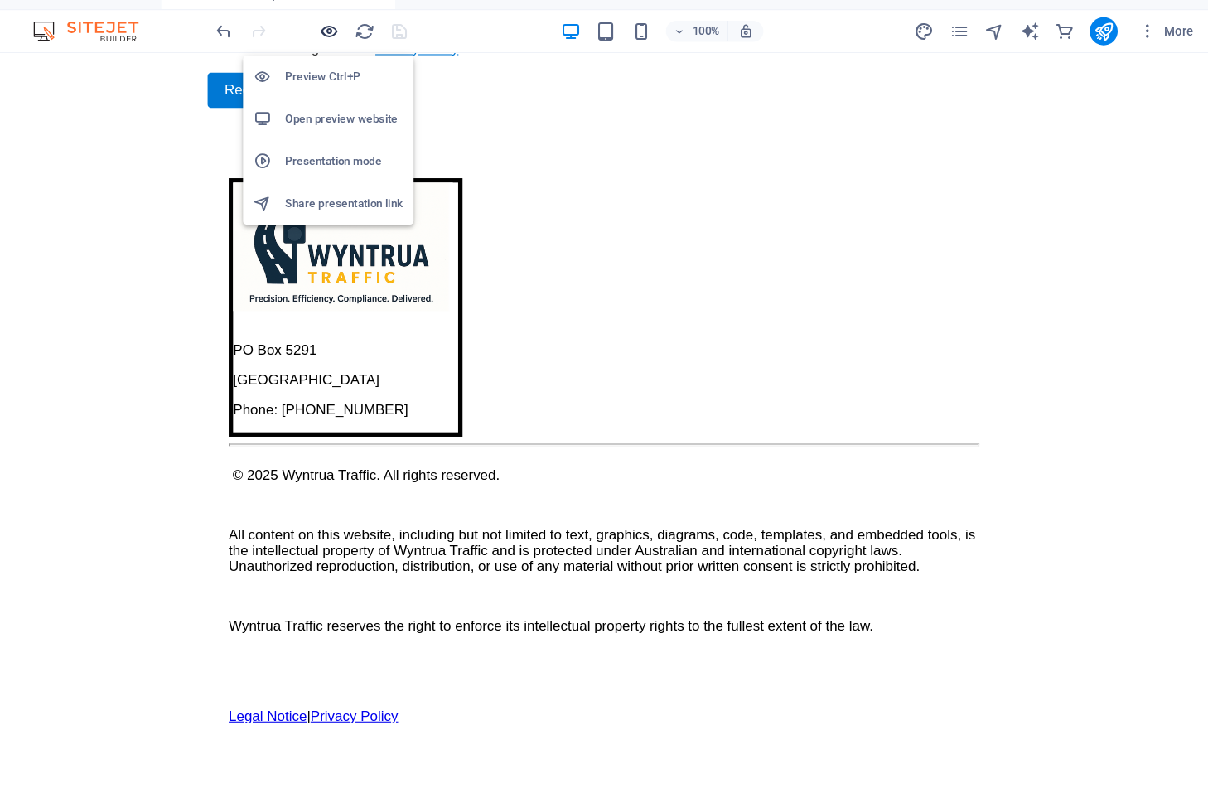
click at [388, 41] on icon "button" at bounding box center [378, 45] width 19 height 19
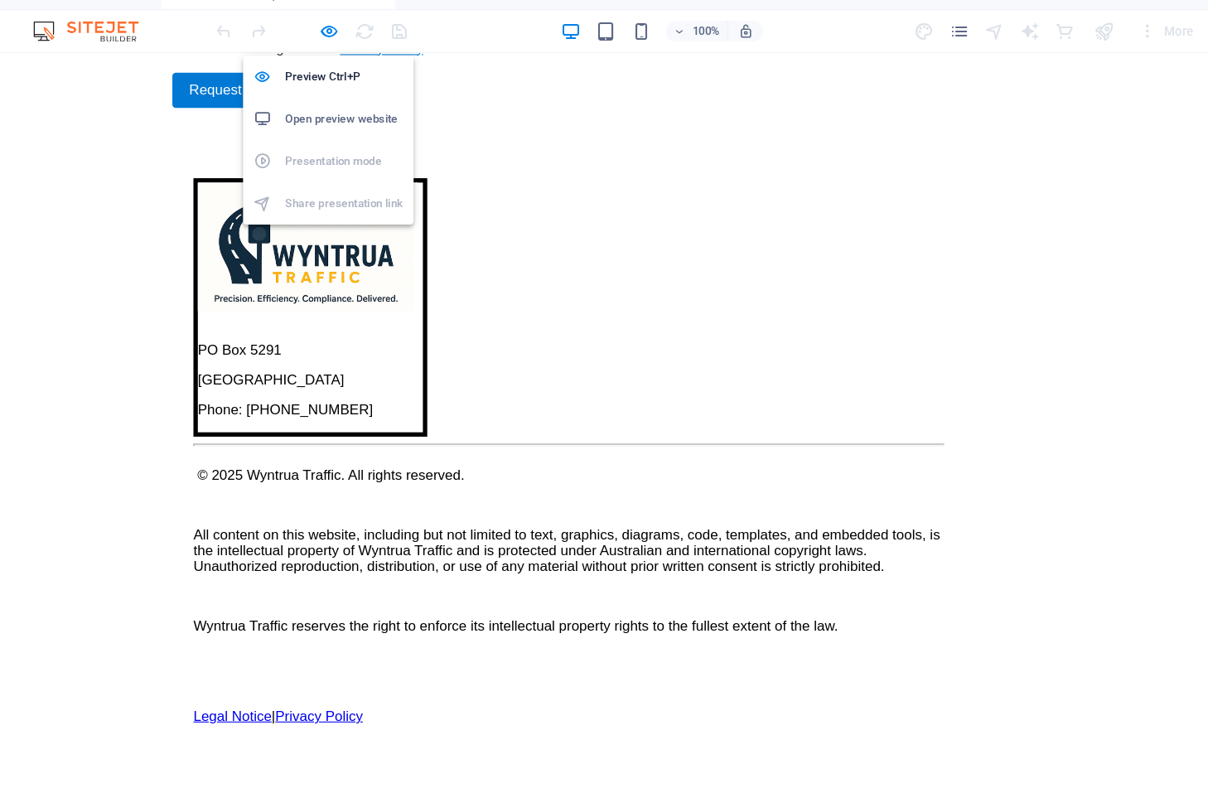
click at [383, 126] on h6 "Open preview website" at bounding box center [392, 128] width 111 height 20
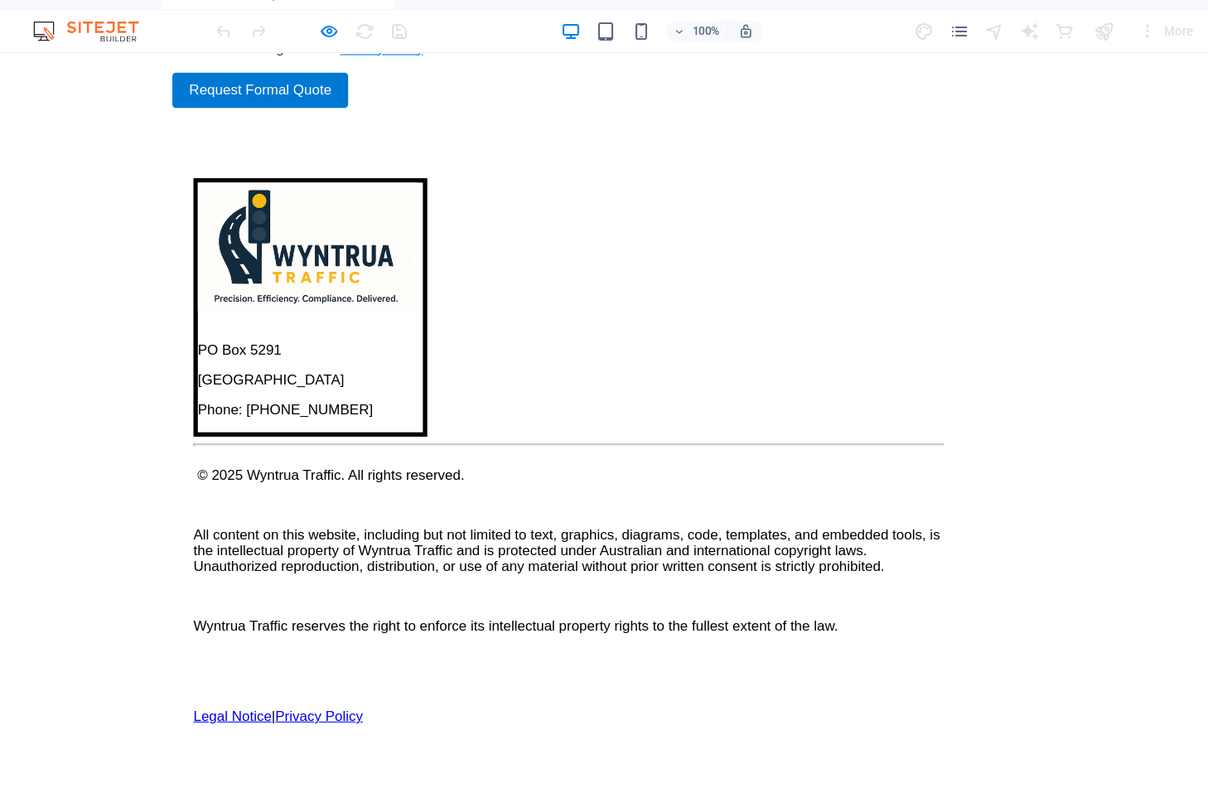
click at [645, 56] on label "I have read and agree to the Privacy Policy" at bounding box center [532, 41] width 746 height 30
click at [645, 39] on input "I have read and agree to the Privacy Policy" at bounding box center [535, 33] width 746 height 11
click at [645, 56] on label "I have read and agree to the Privacy Policy" at bounding box center [532, 41] width 746 height 30
click at [645, 39] on input "I have read and agree to the Privacy Policy" at bounding box center [535, 33] width 746 height 11
click at [644, 56] on label "I have read and agree to the Privacy Policy" at bounding box center [532, 41] width 746 height 30
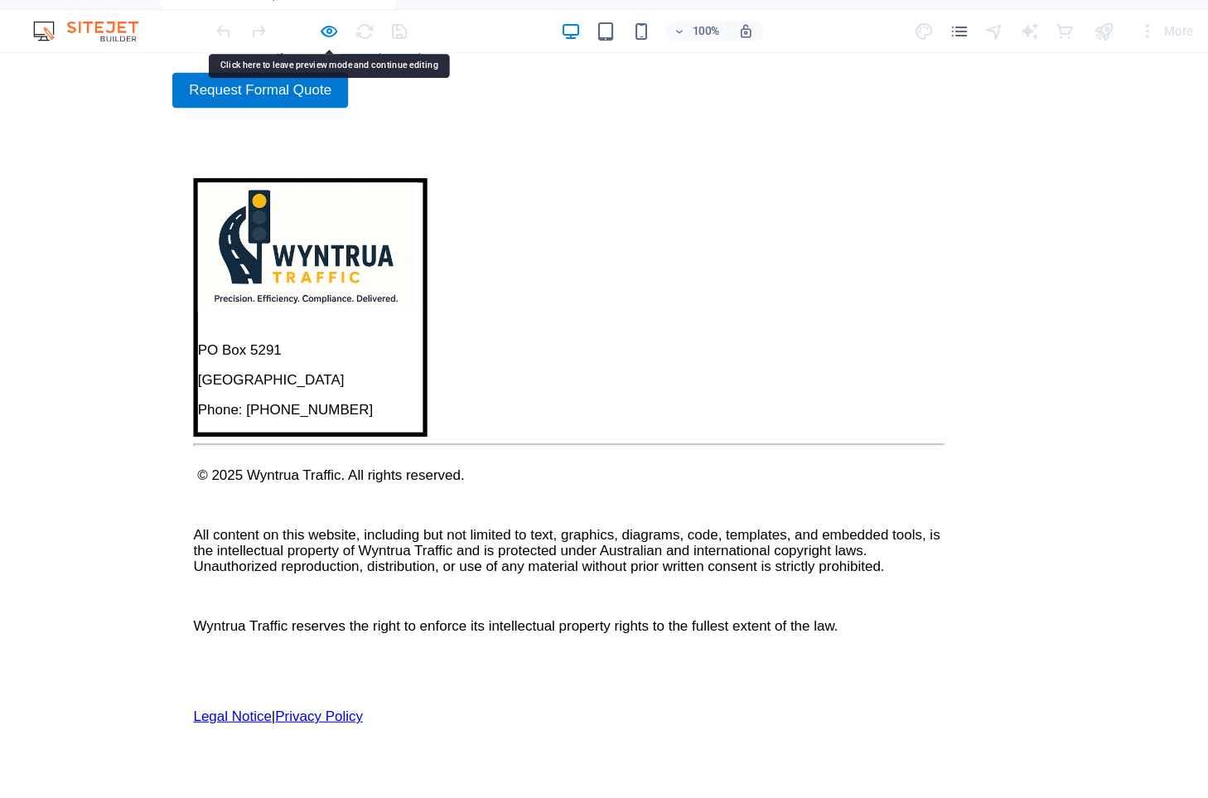
click at [644, 39] on input "I have read and agree to the Privacy Policy" at bounding box center [535, 33] width 746 height 11
click at [644, 56] on label "I have read and agree to the Privacy Policy" at bounding box center [532, 41] width 746 height 30
click at [644, 39] on input "I have read and agree to the Privacy Policy" at bounding box center [535, 33] width 746 height 11
checkbox input "false"
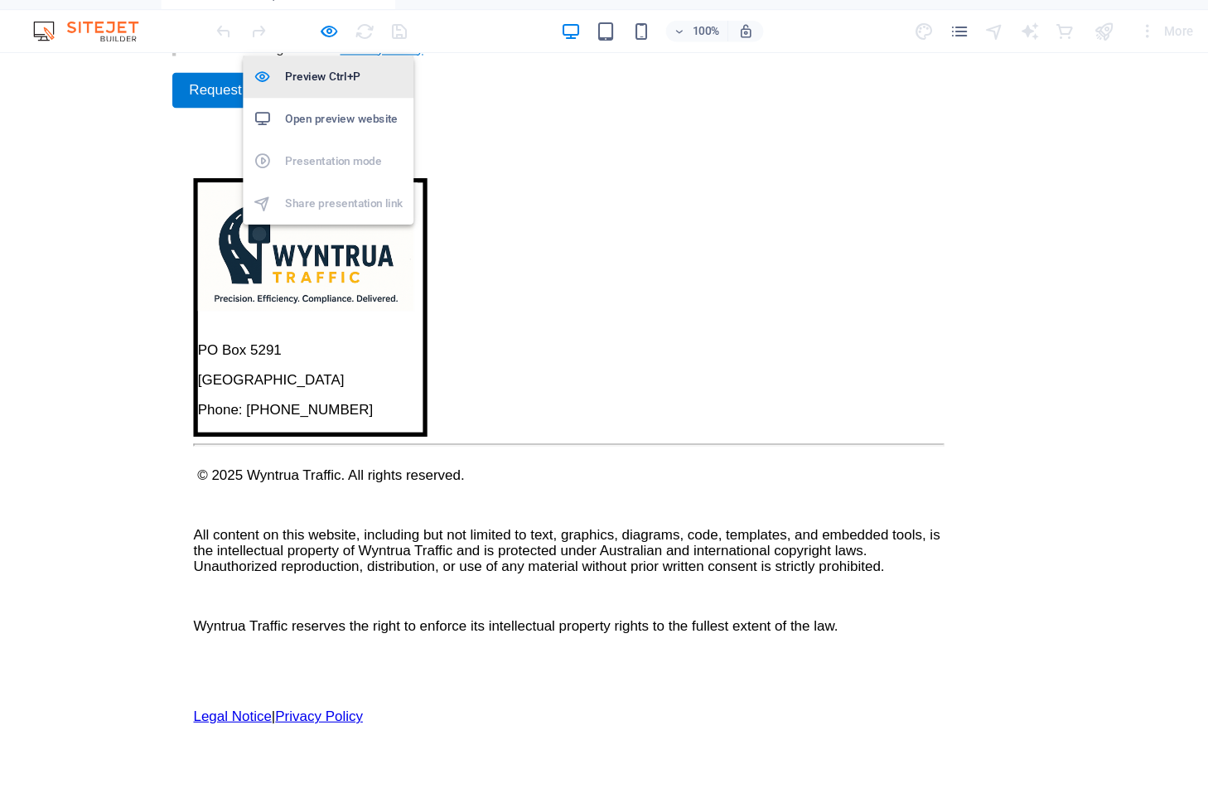
click at [388, 83] on h6 "Preview Ctrl+P" at bounding box center [392, 89] width 111 height 20
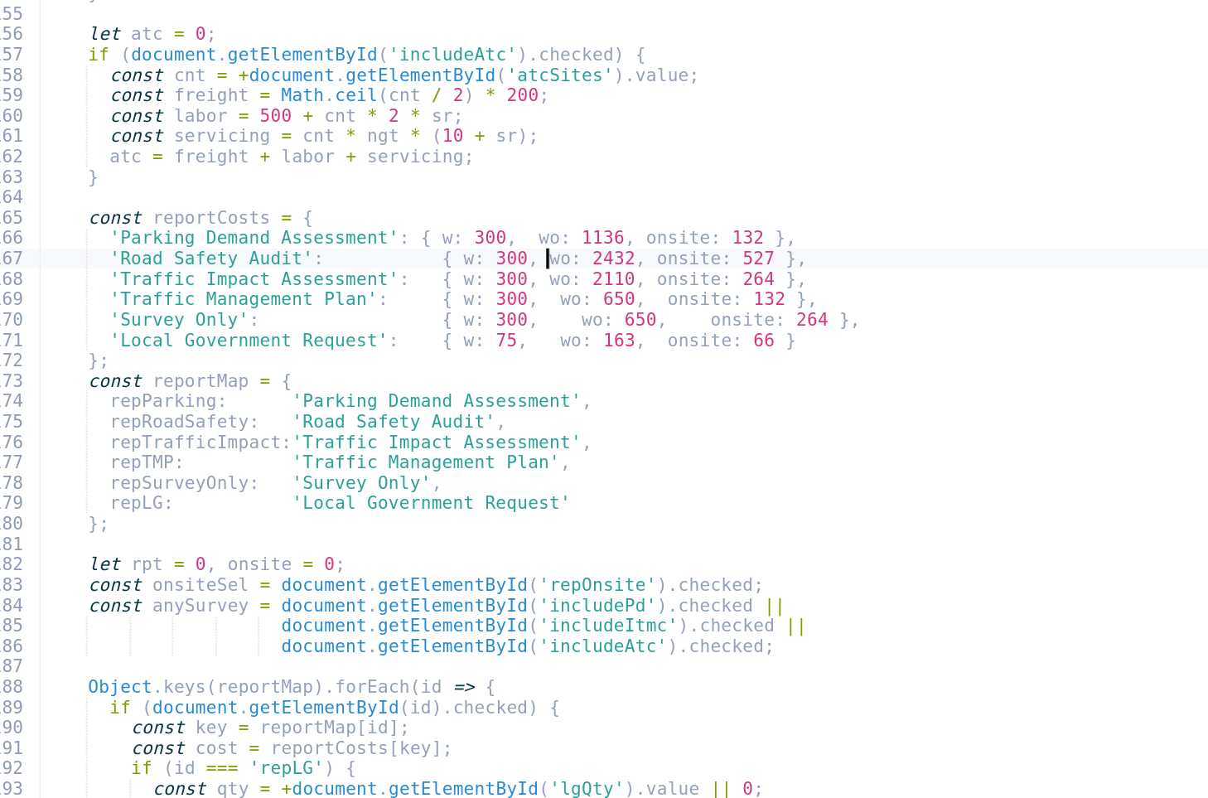
type textarea "const reportCosts = {"
type textarea "let atc = 0;"
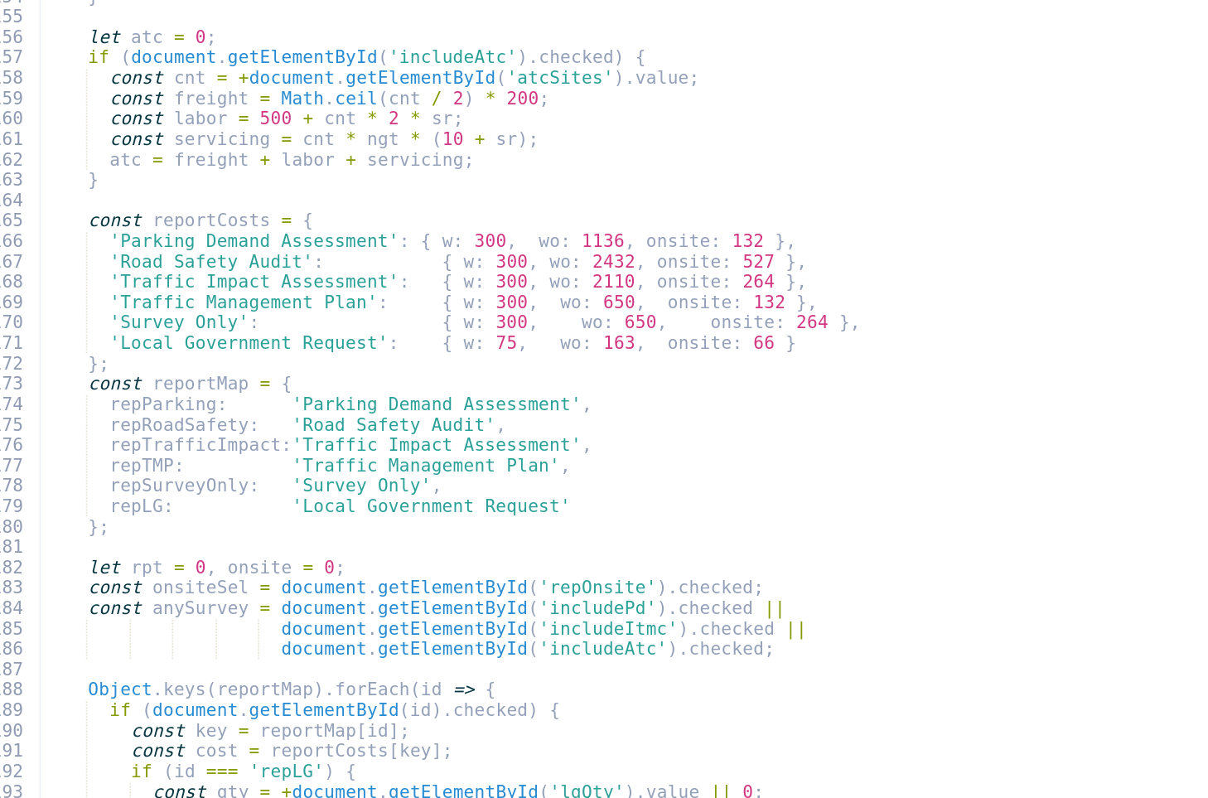
type textarea "let tm = 0;"
type textarea "let pd = 0;"
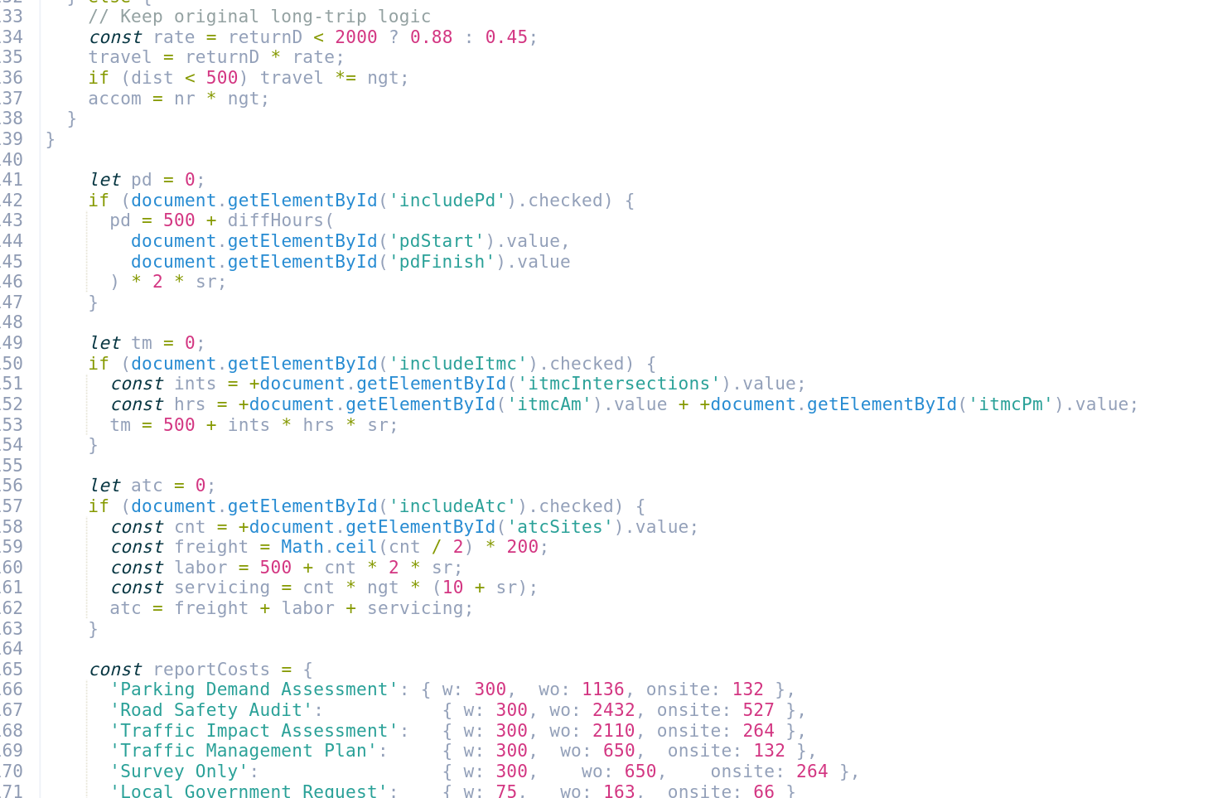
type textarea "if (document.getElementById('includeVisit').checked) {"
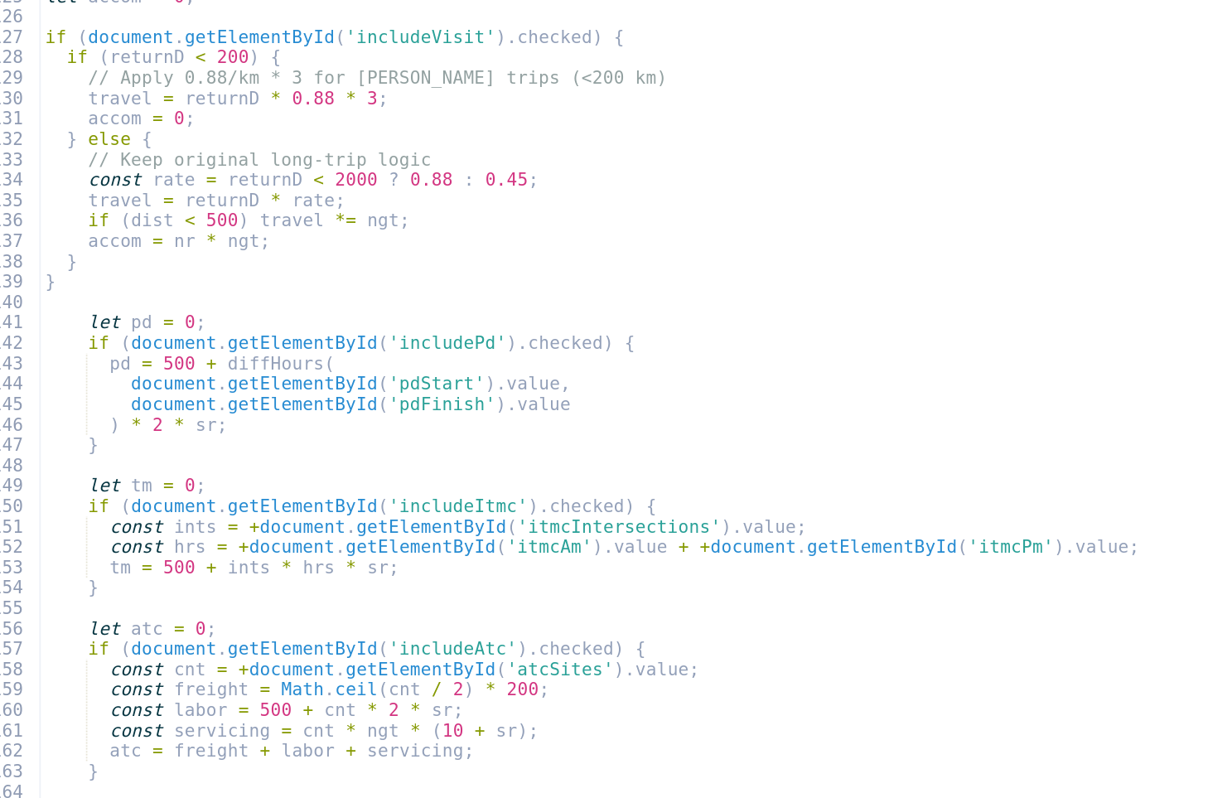
type textarea "function calculateQuote() {"
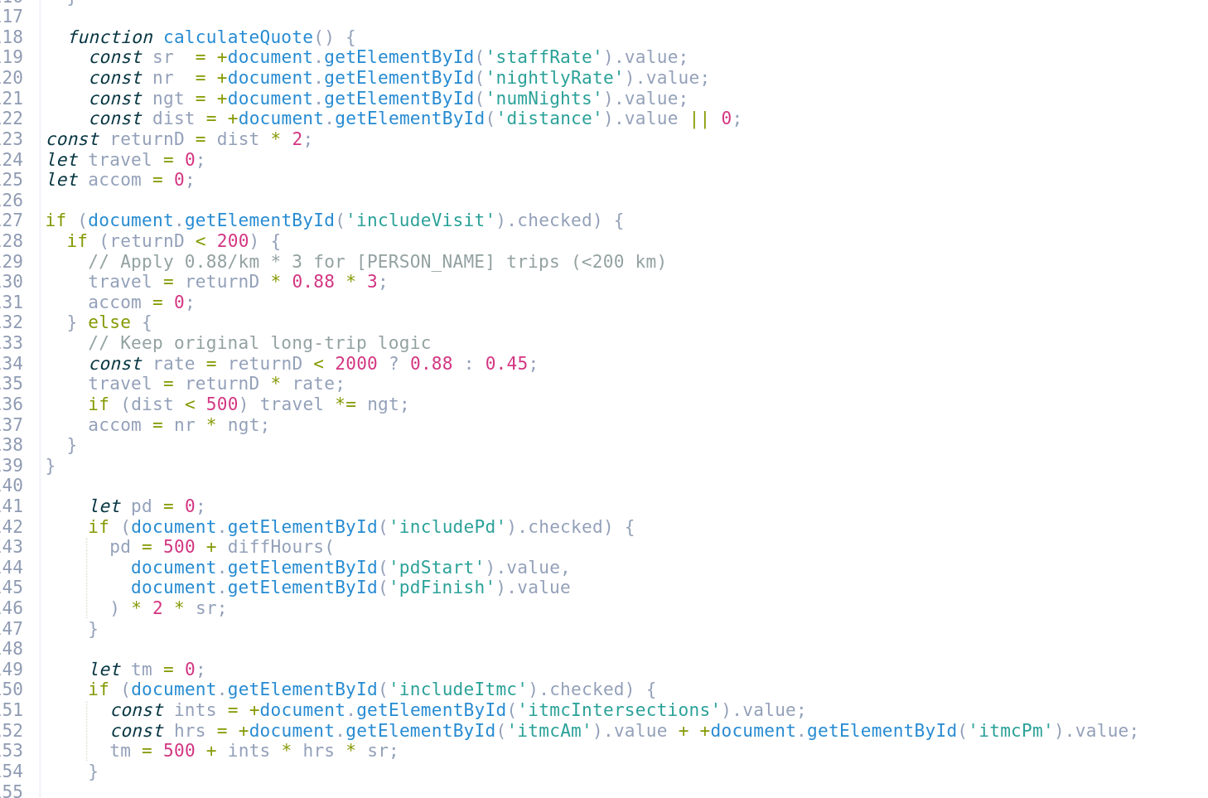
type textarea "function diffHours(start, end) {"
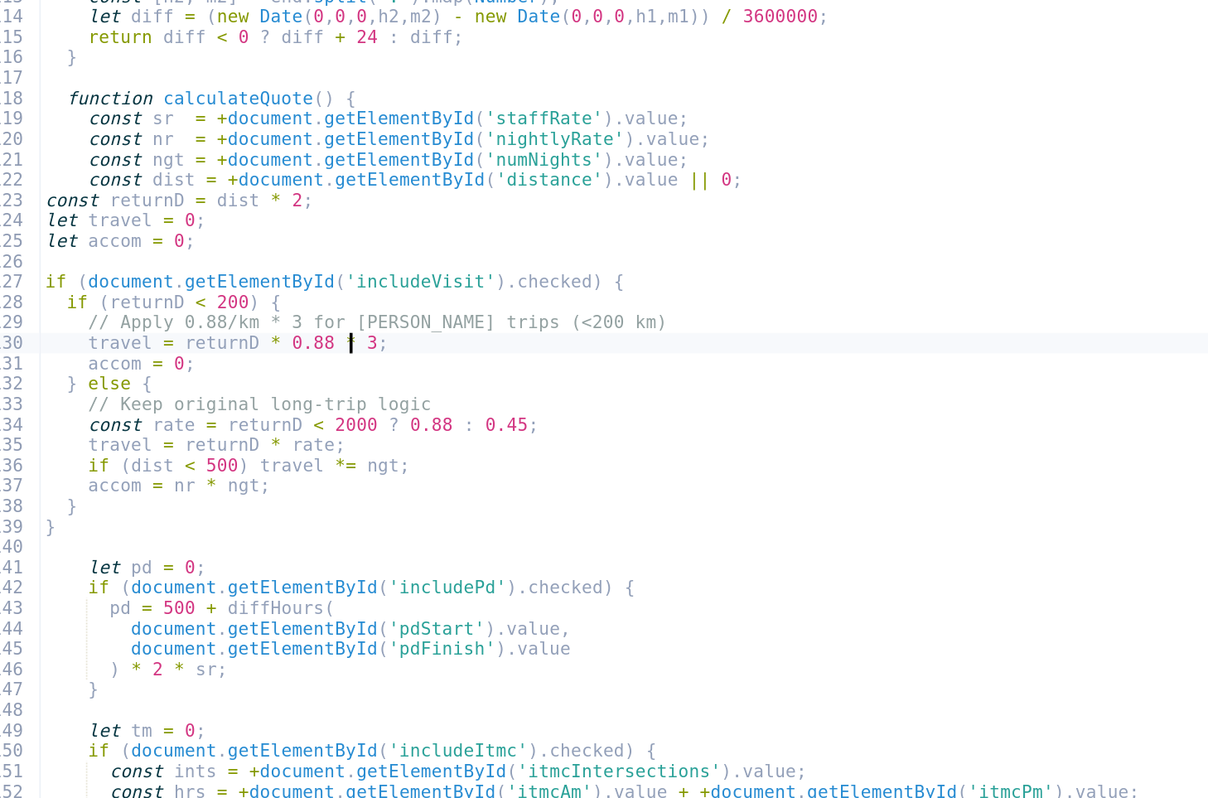
drag, startPoint x: 585, startPoint y: 352, endPoint x: 900, endPoint y: 363, distance: 315.8
click at [900, 363] on div "const GH_KEY = 'a069d088-0628-43e0-97c1-300bd5c37095' ; // Replace with your Gr…" at bounding box center [803, 488] width 777 height 764
click at [590, 352] on div "const GH_KEY = 'a069d088-0628-43e0-97c1-300bd5c37095' ; // Replace with your Gr…" at bounding box center [803, 488] width 777 height 764
click at [875, 316] on div "const GH_KEY = 'a069d088-0628-43e0-97c1-300bd5c37095' ; // Replace with your Gr…" at bounding box center [803, 488] width 777 height 764
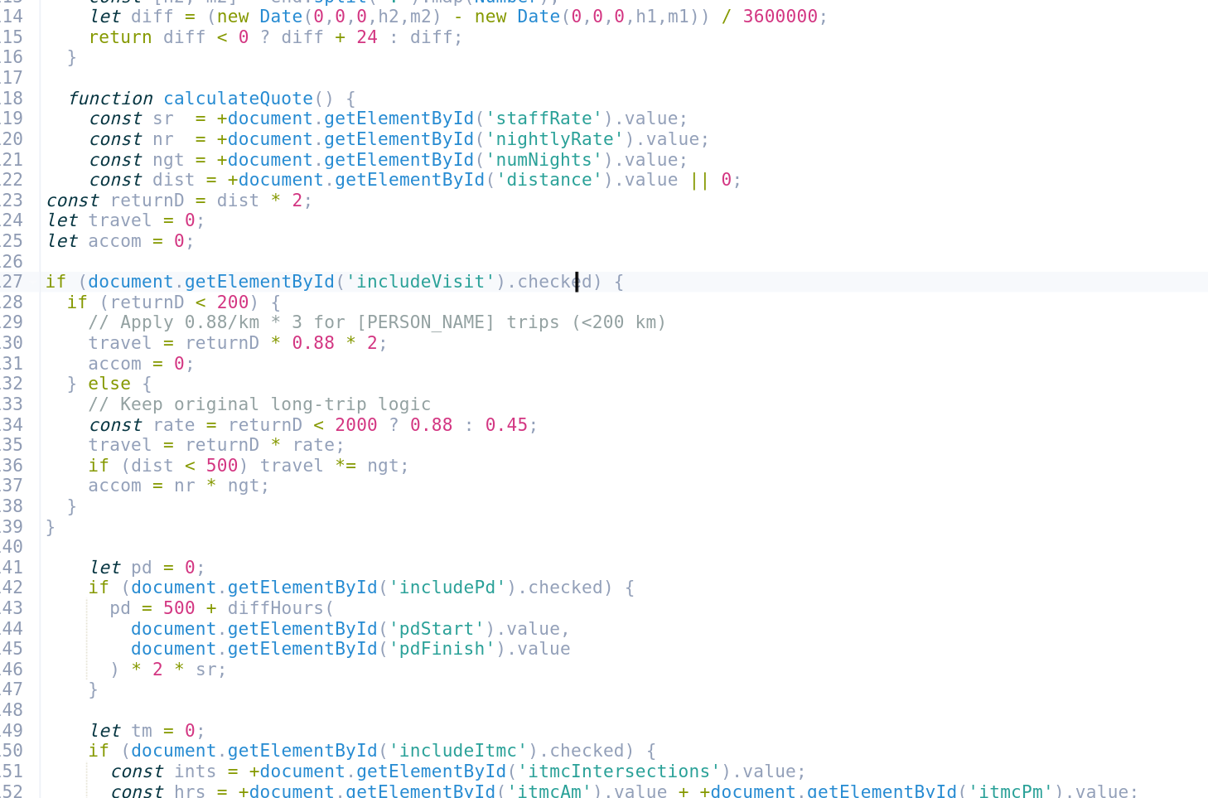
type textarea "if (document.getElementById('includeVisit').checked) {"
click at [943, 317] on div "const GH_KEY = 'a069d088-0628-43e0-97c1-300bd5c37095' ; // Replace with your Gr…" at bounding box center [803, 488] width 777 height 764
type textarea "function calculateQuote() {"
type textarea "function diffHours(start, end) {"
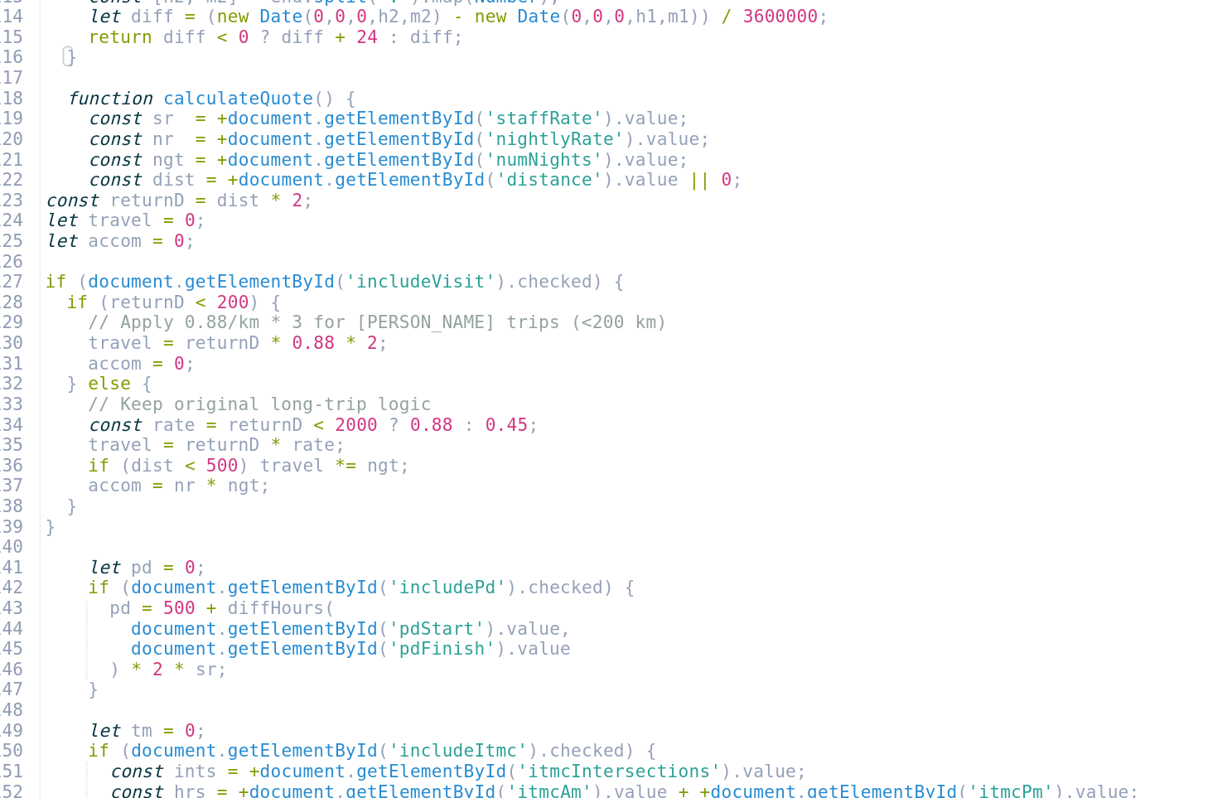
type textarea "<script>"
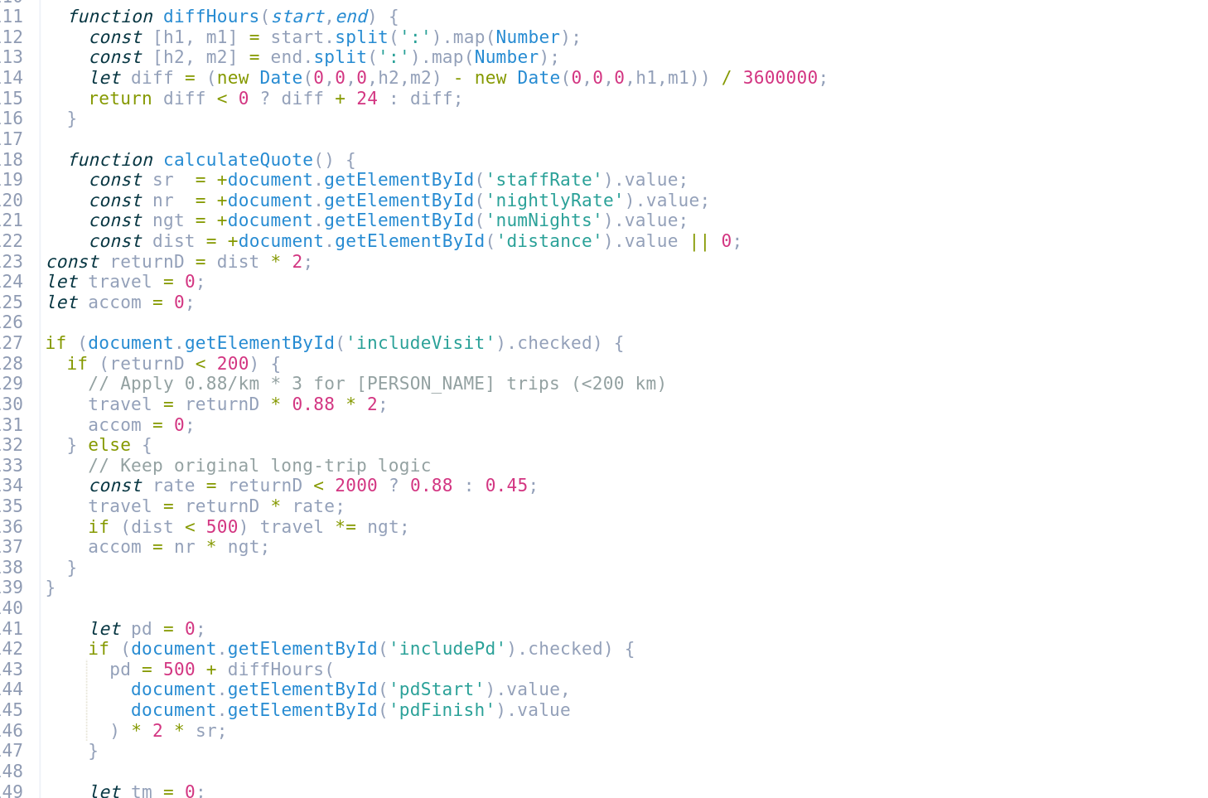
type textarea "</form>"
type textarea "<button id="submitBtn" disabled="">Request Formal Quote</button>"
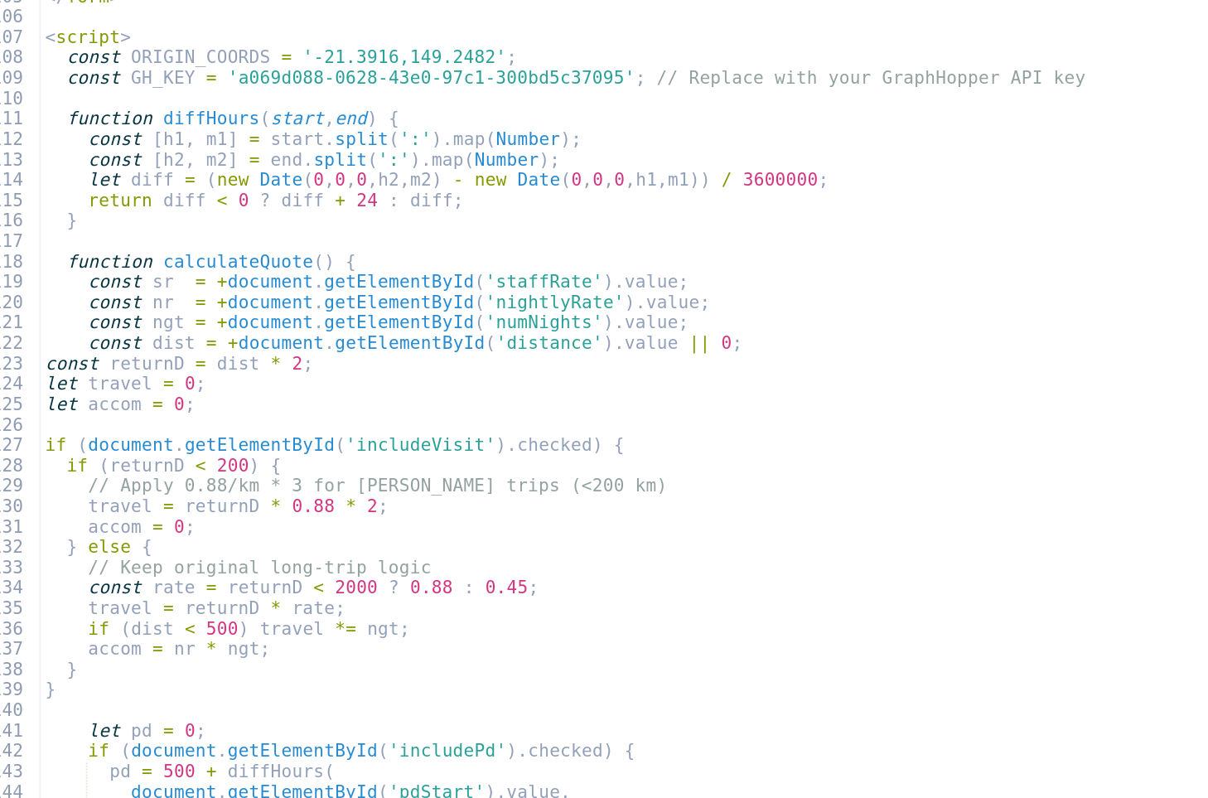
type textarea "<div id="liveEstimate">"
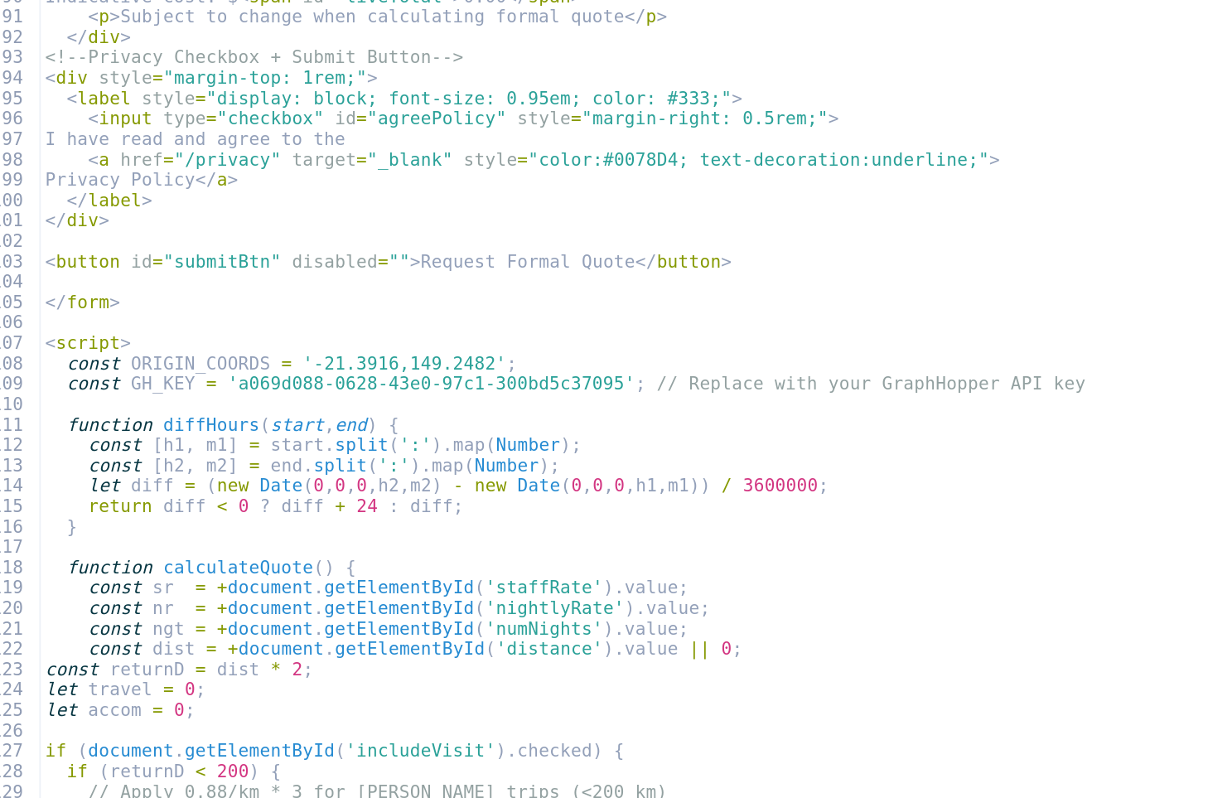
type textarea "<input type="hidden" id="distance" value="0">"
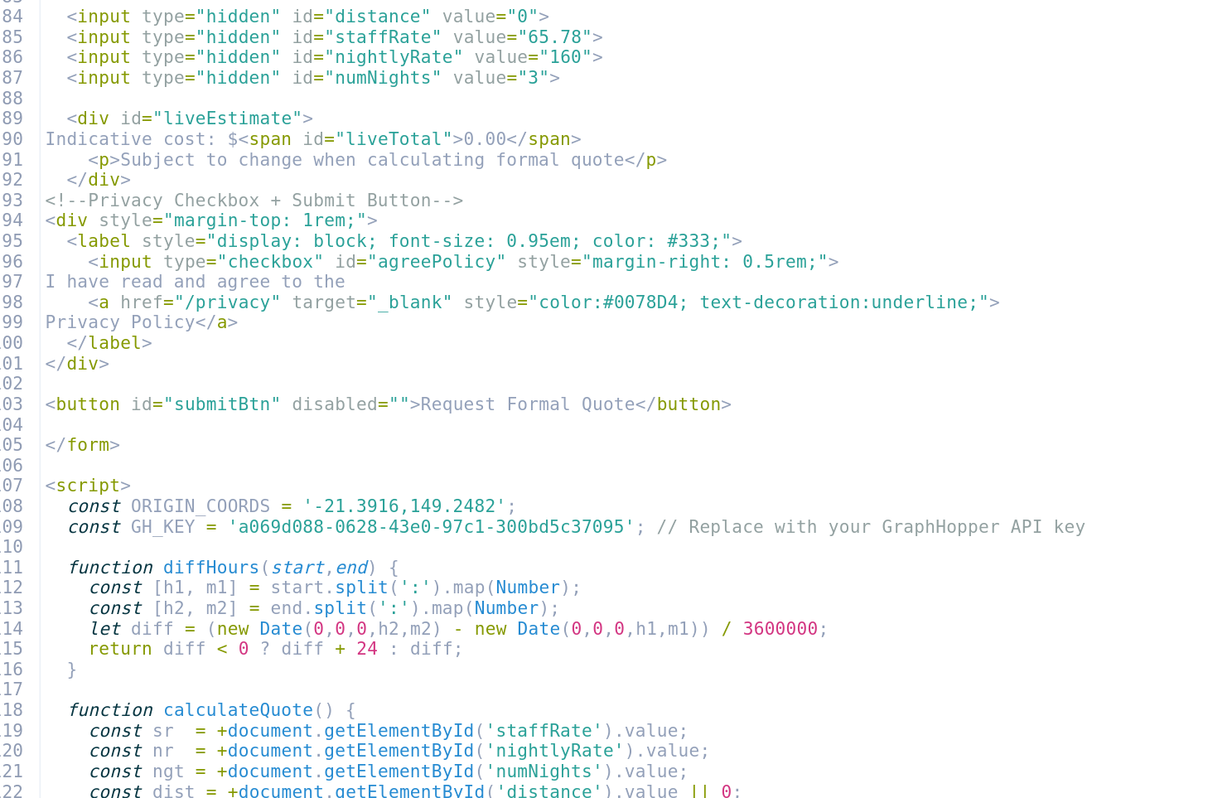
scroll to position [905, 0]
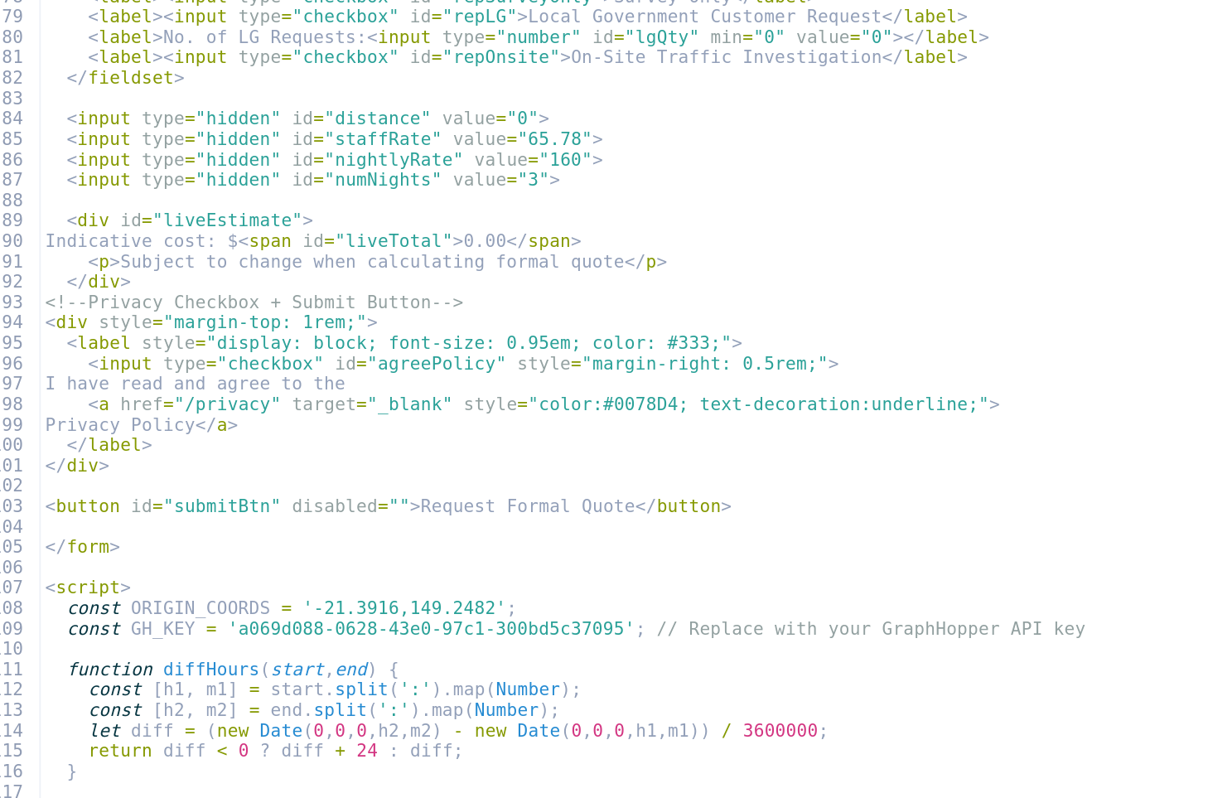
type textarea "<fieldset class="report-block">"
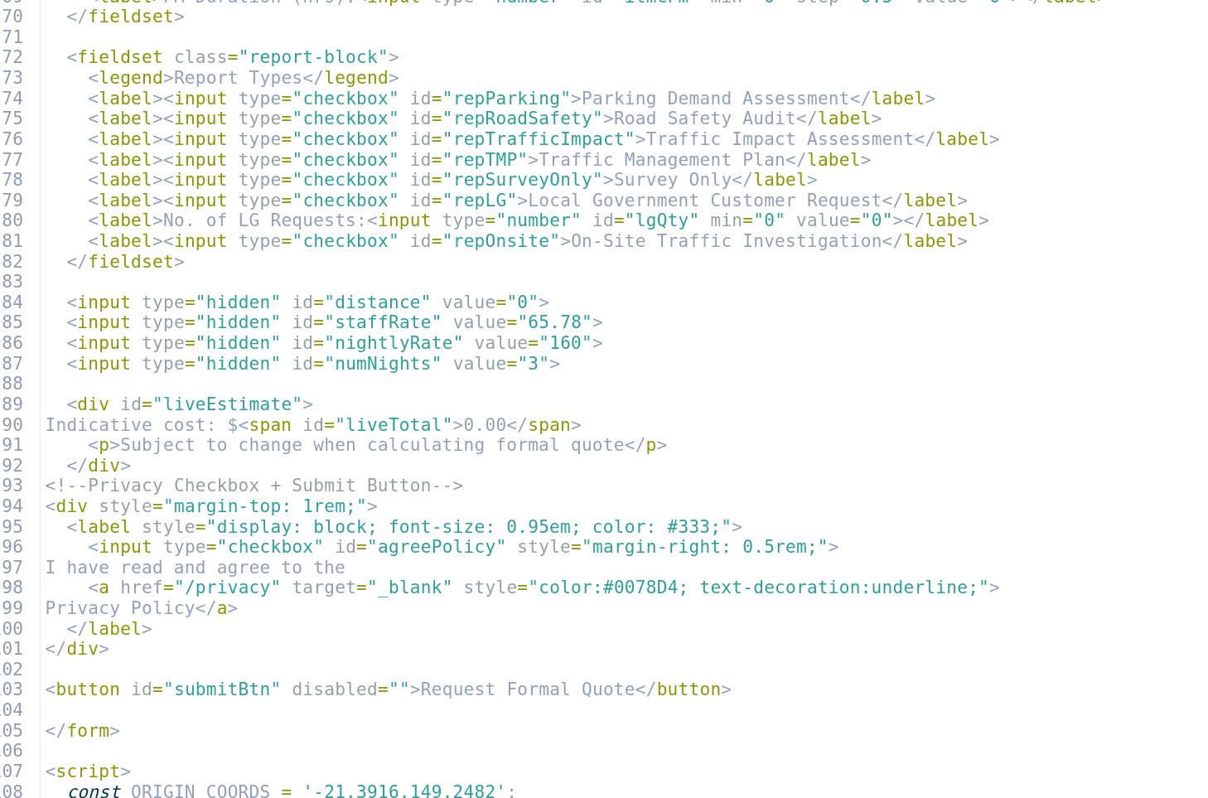
type textarea "<fieldset>"
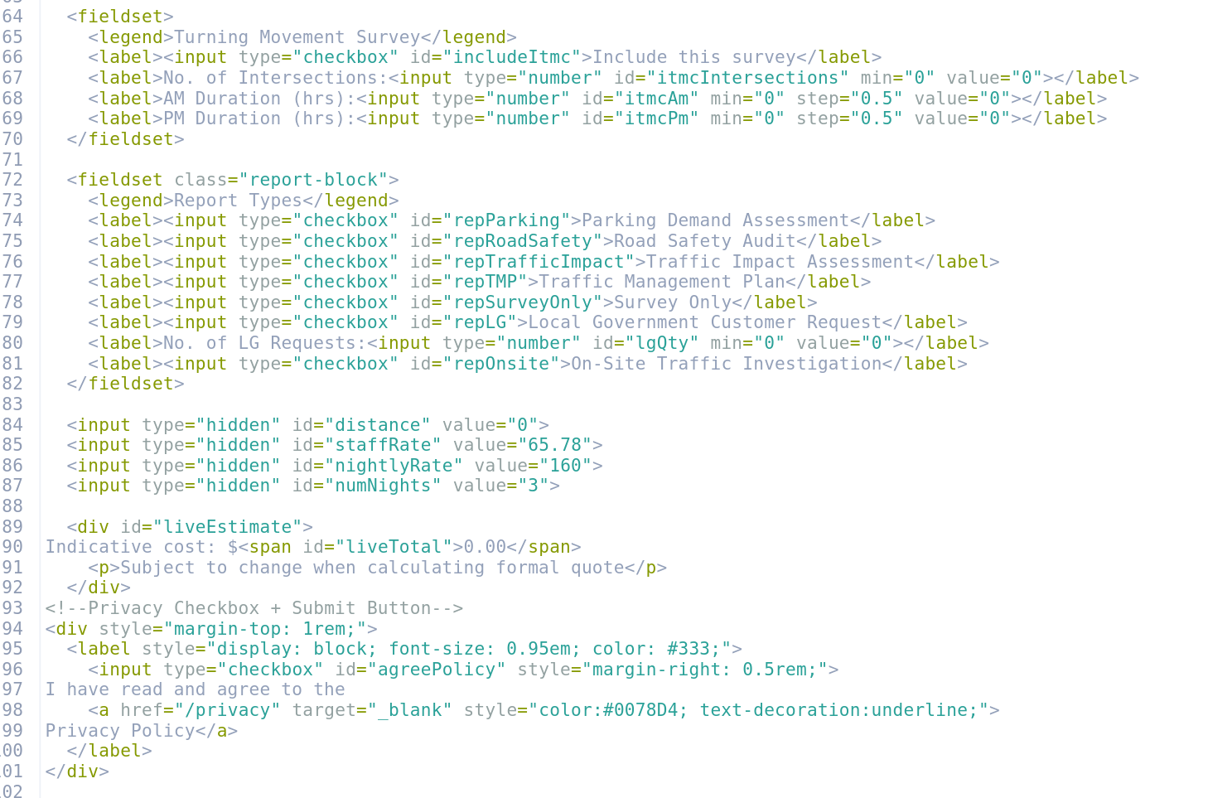
type textarea "<fieldset>"
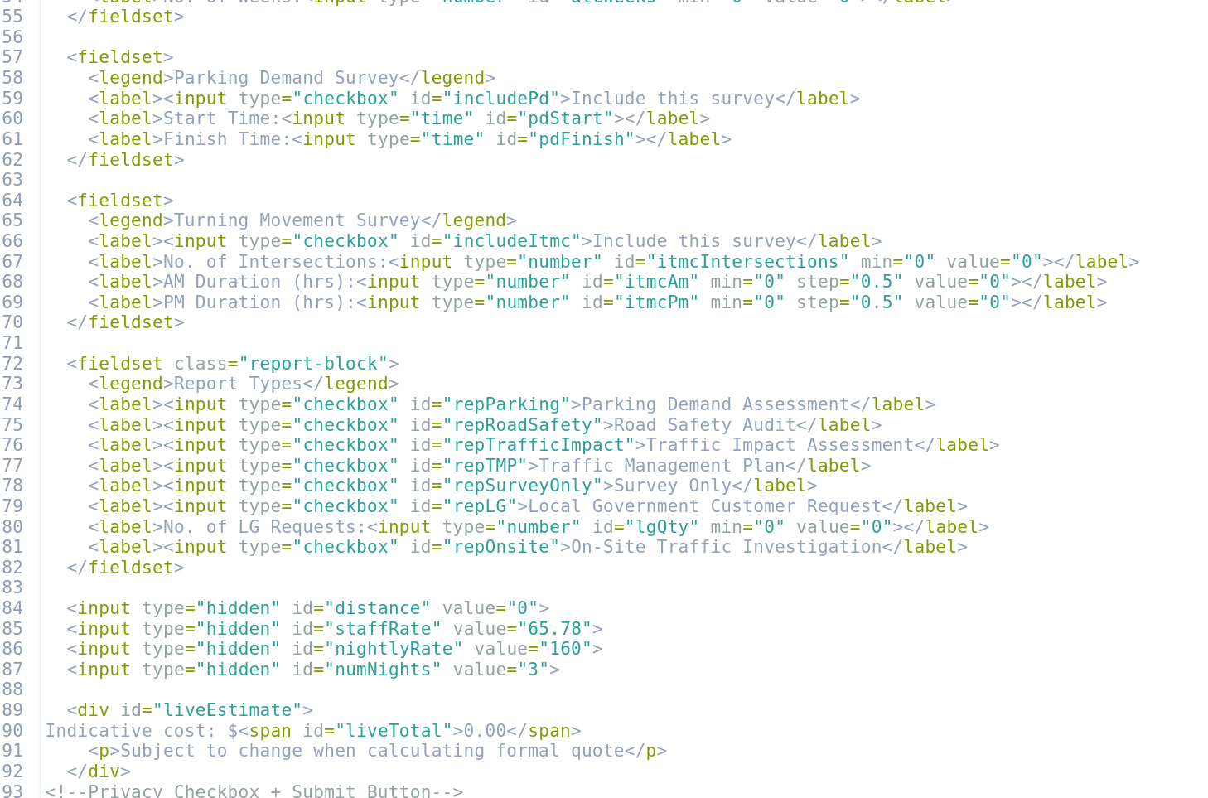
type textarea "<fieldset>"
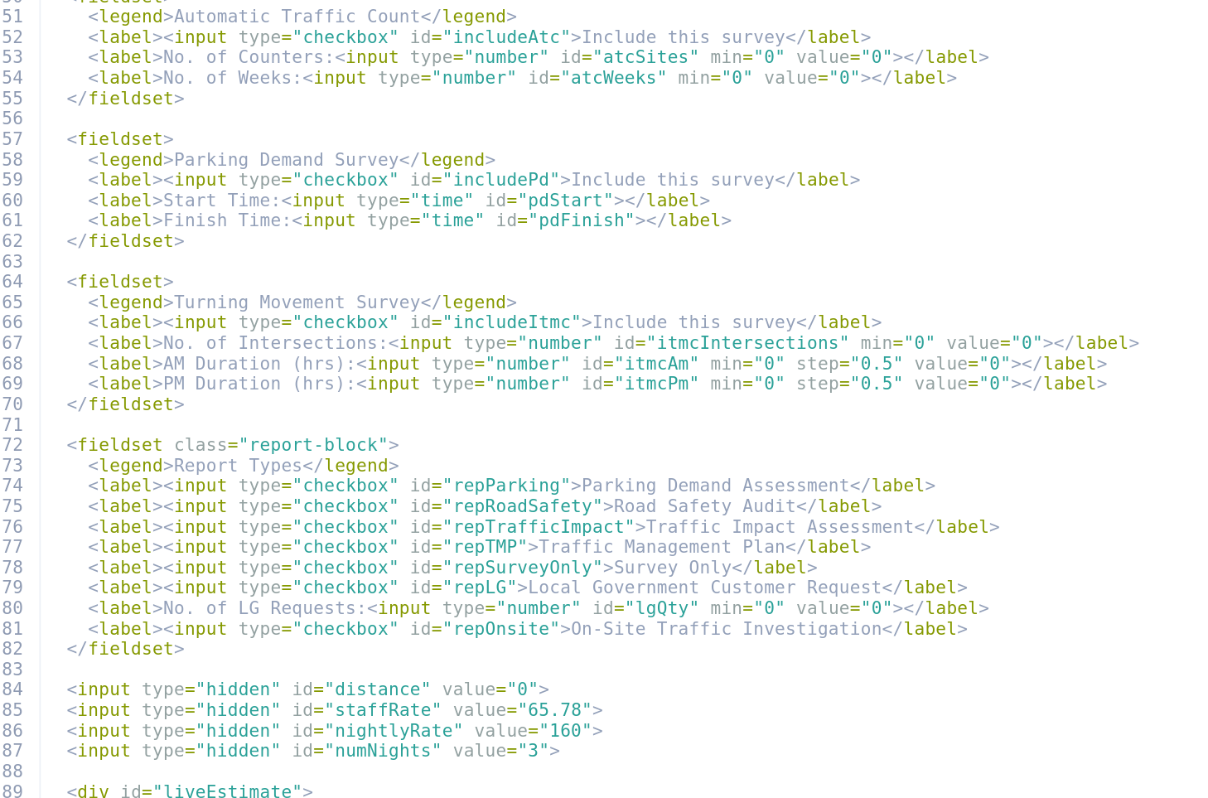
type textarea "<fieldset>"
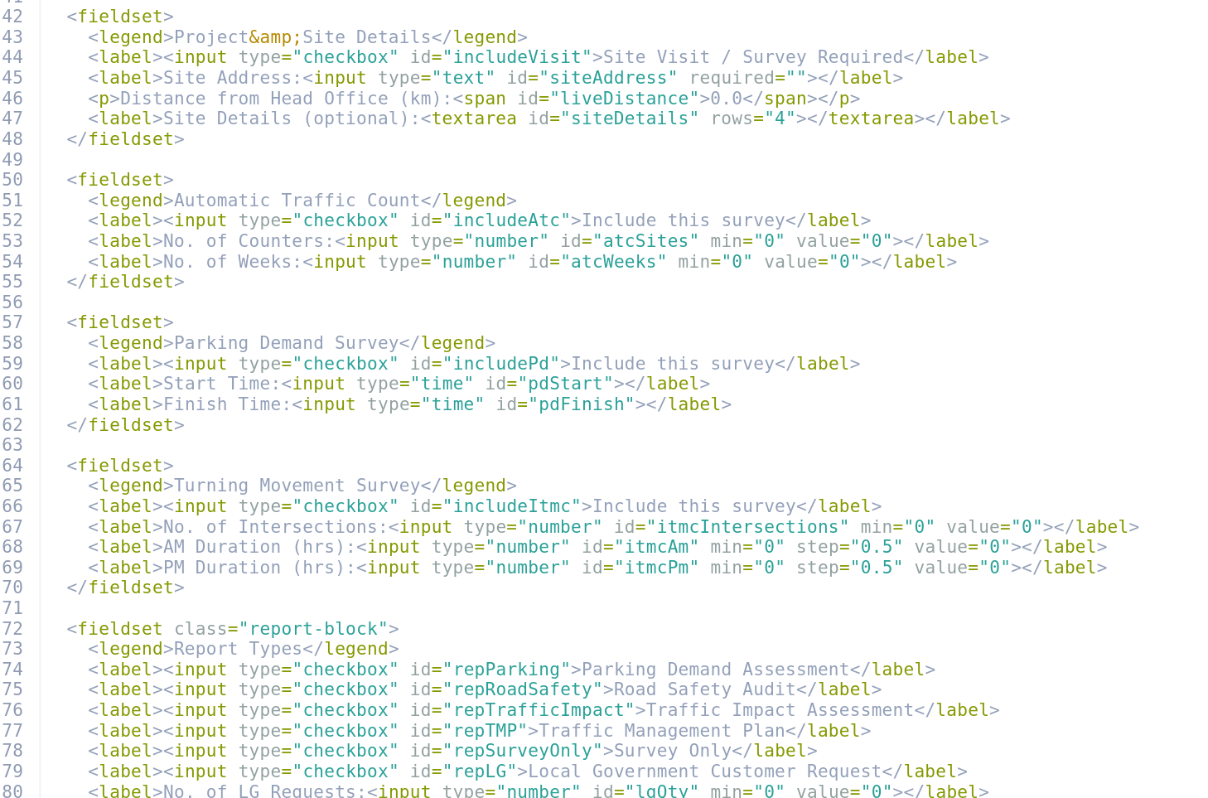
type textarea "<form id="quoteForm" onsubmit="return generateEmail();">"
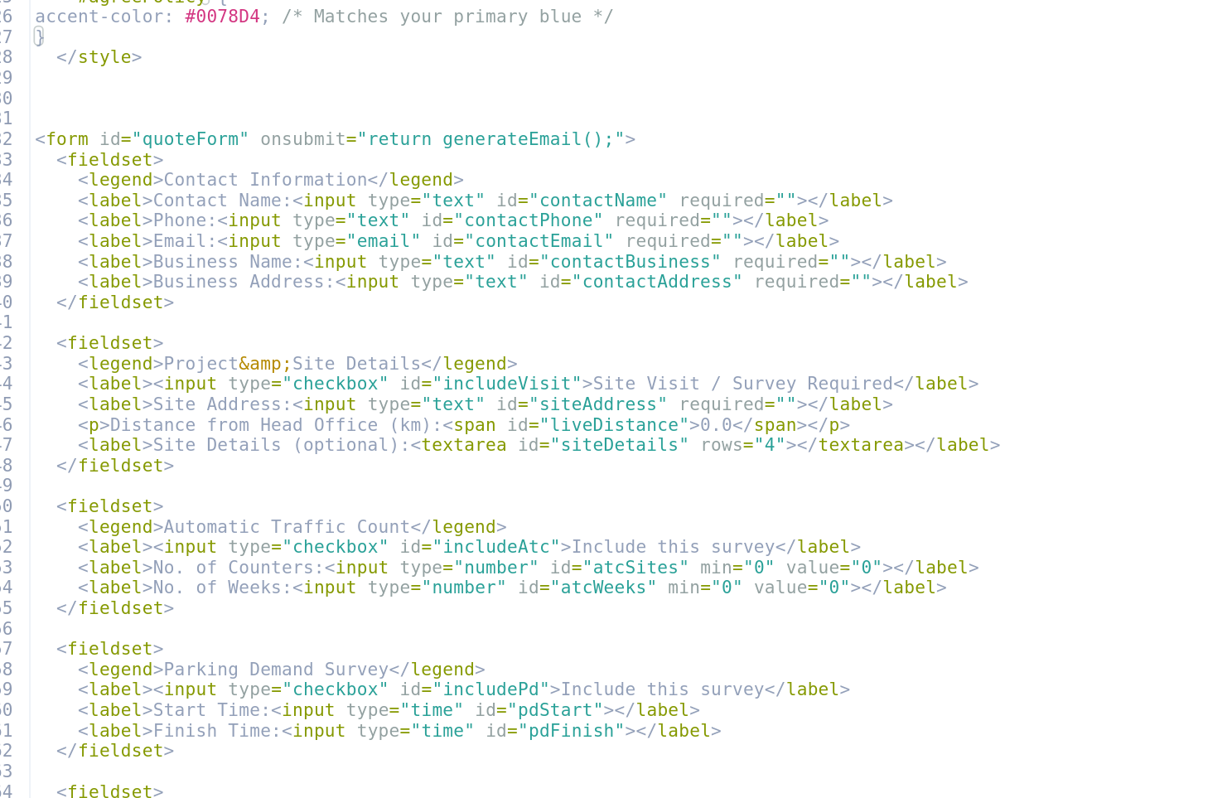
type textarea "<meta charset="UTF-8">"
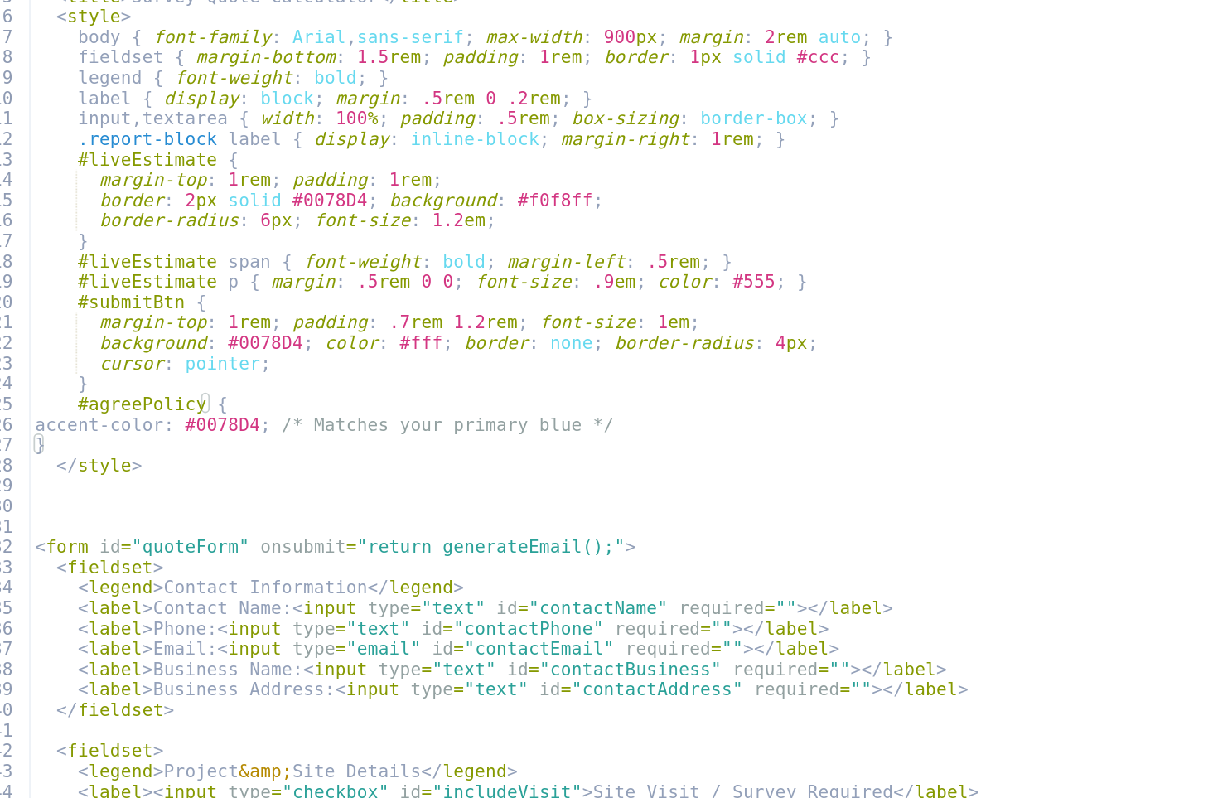
scroll to position [0, 0]
type textarea "</style>"
type textarea "</fieldset>"
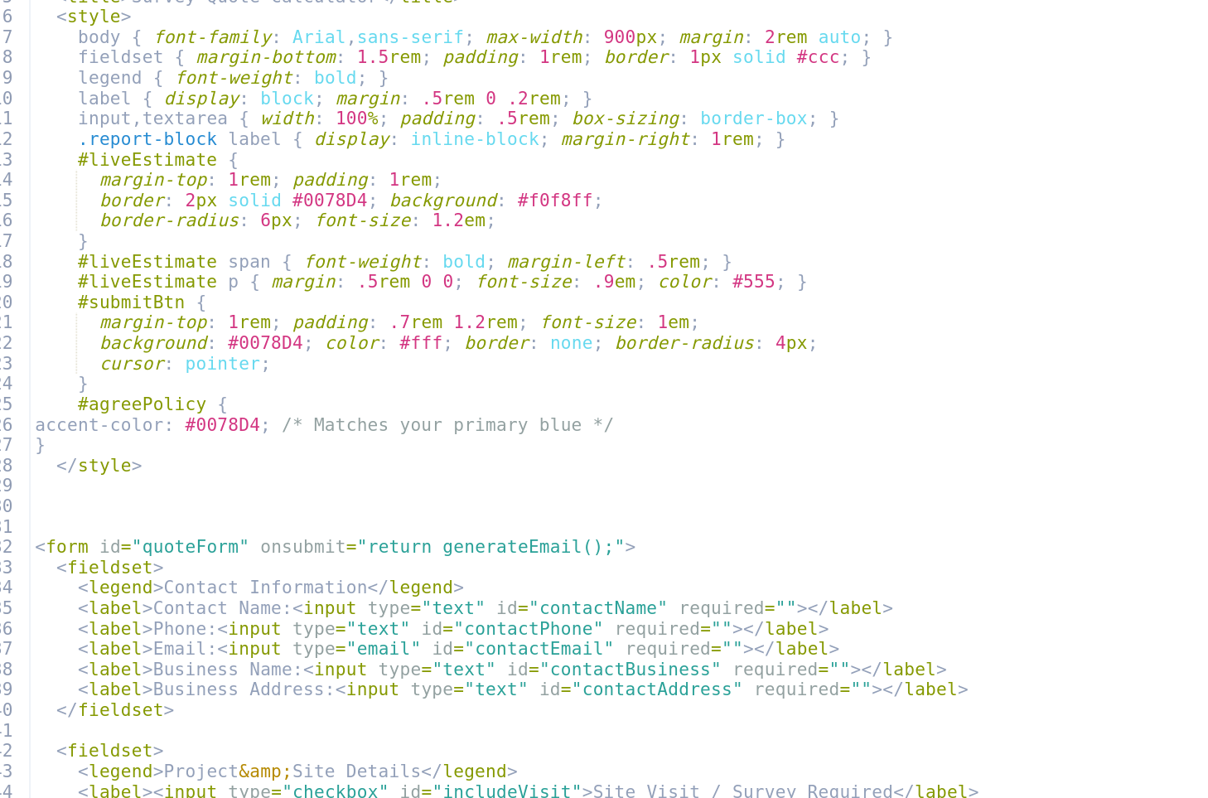
type textarea "</fieldset>"
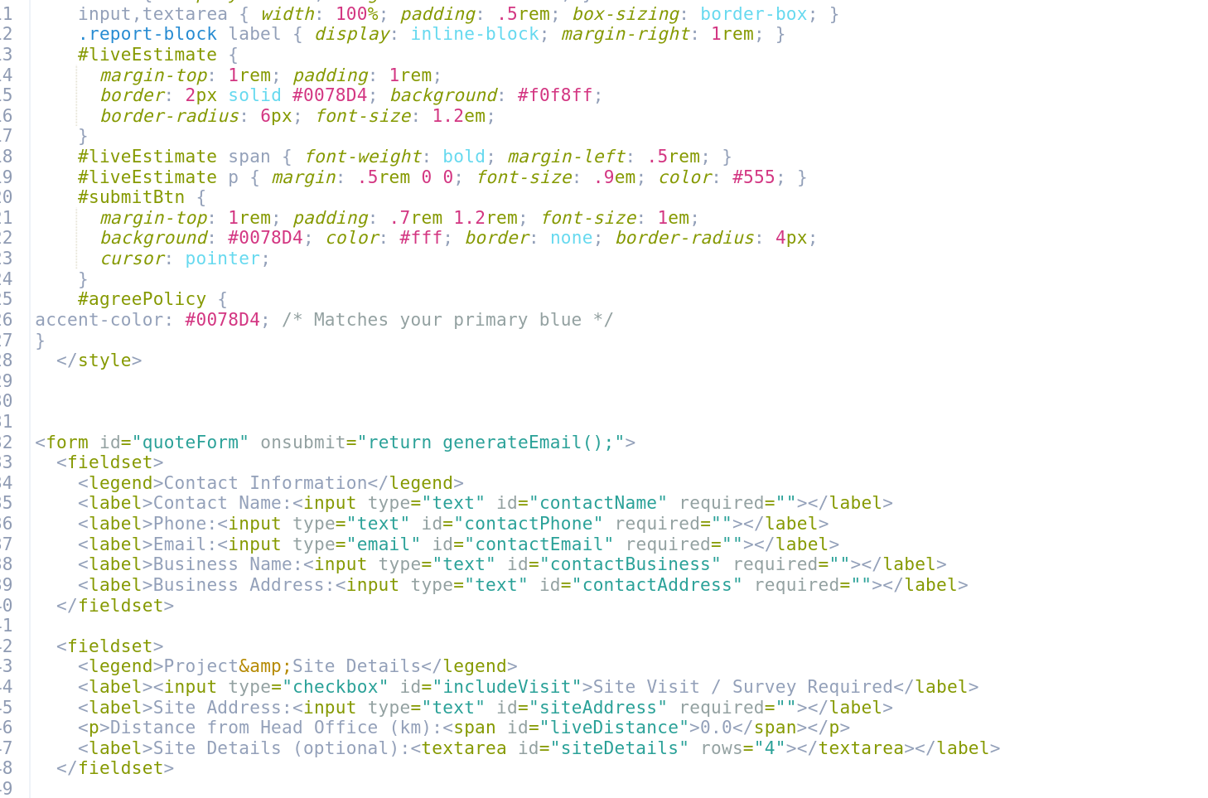
type textarea "</fieldset>"
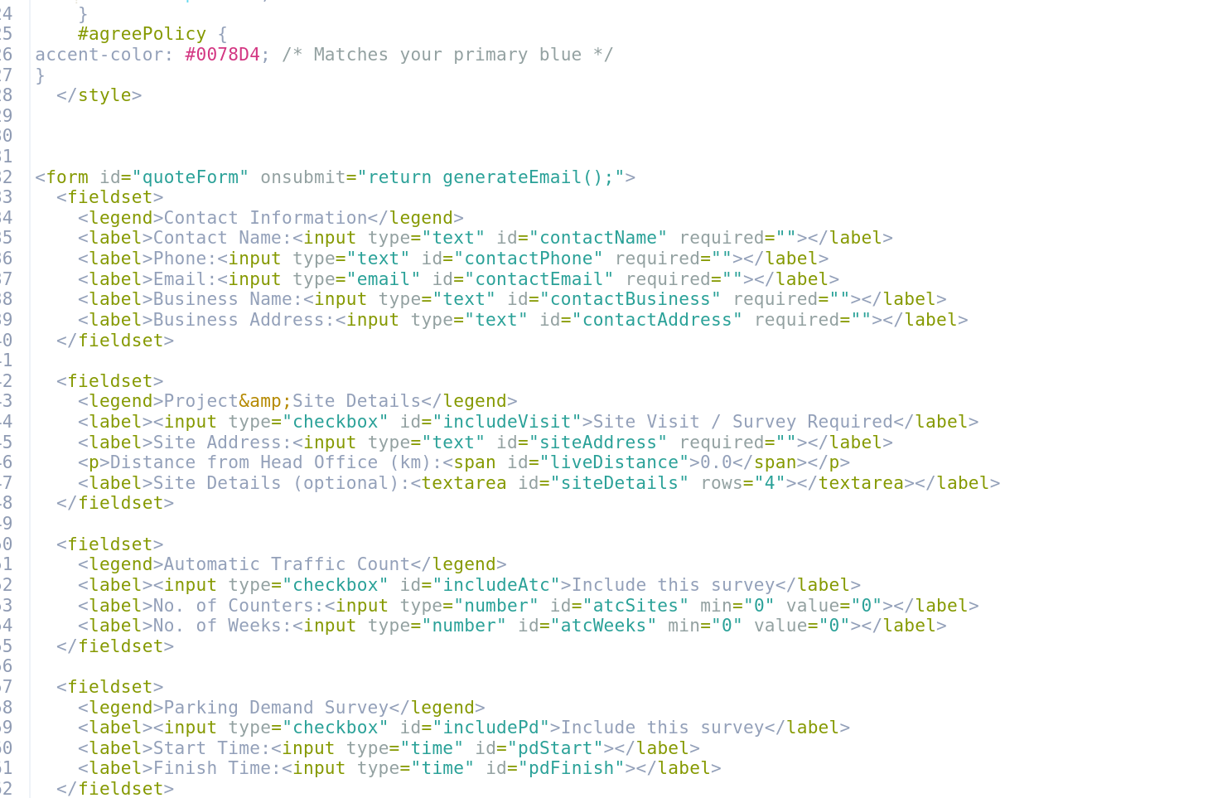
type textarea "</fieldset>"
type textarea "<input type="hidden" id="numNights" value="3">"
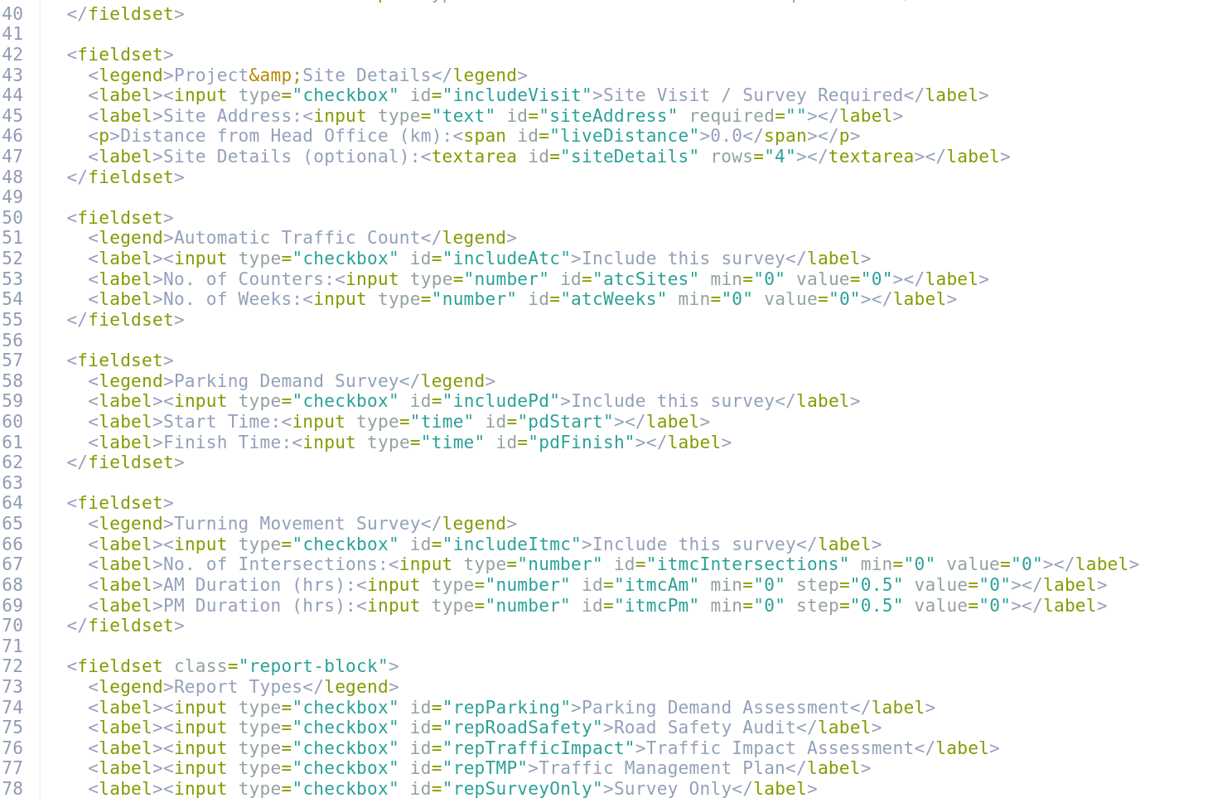
type textarea "</div>"
type textarea "<button id="submitBtn" disabled="">Request Formal Quote</button>"
type textarea "</form>"
type textarea "const GH_KEY = 'a069d088-0628-43e0-97c1-300bd5c37095'; // Replace with your Gra…"
type textarea "}"
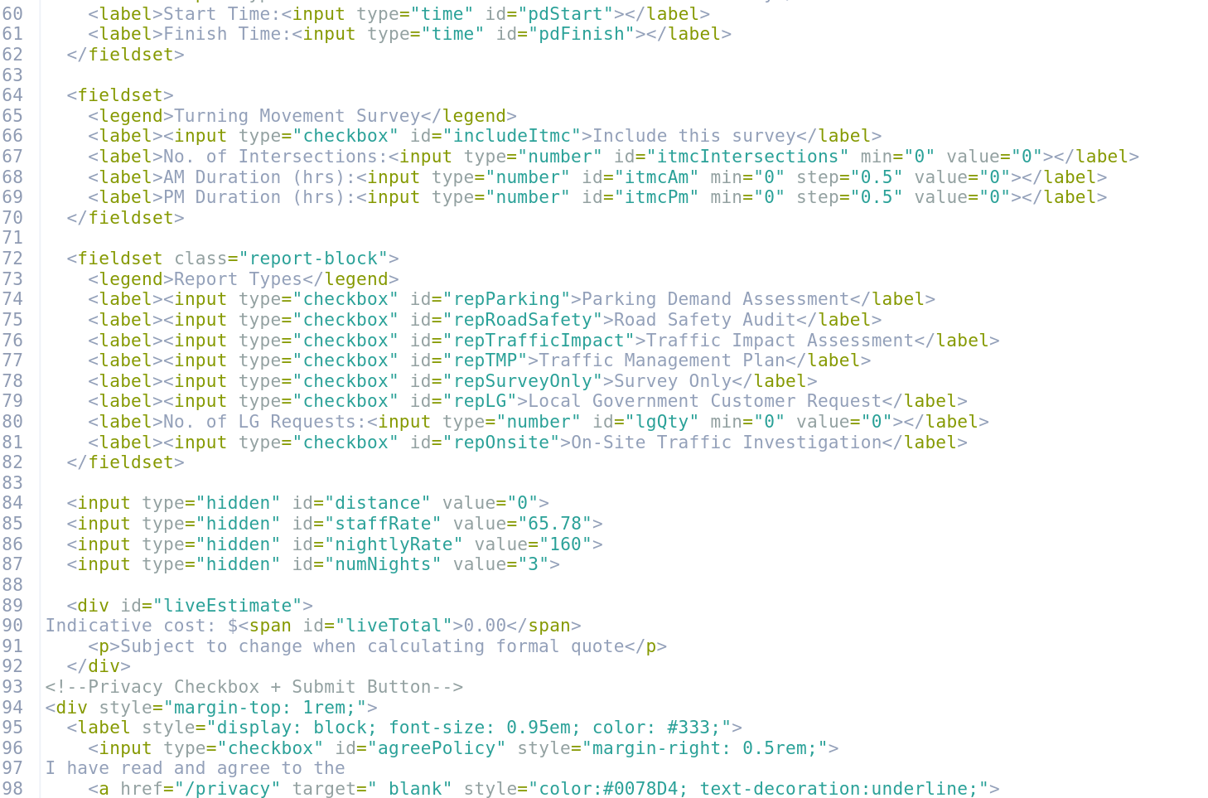
scroll to position [627, 0]
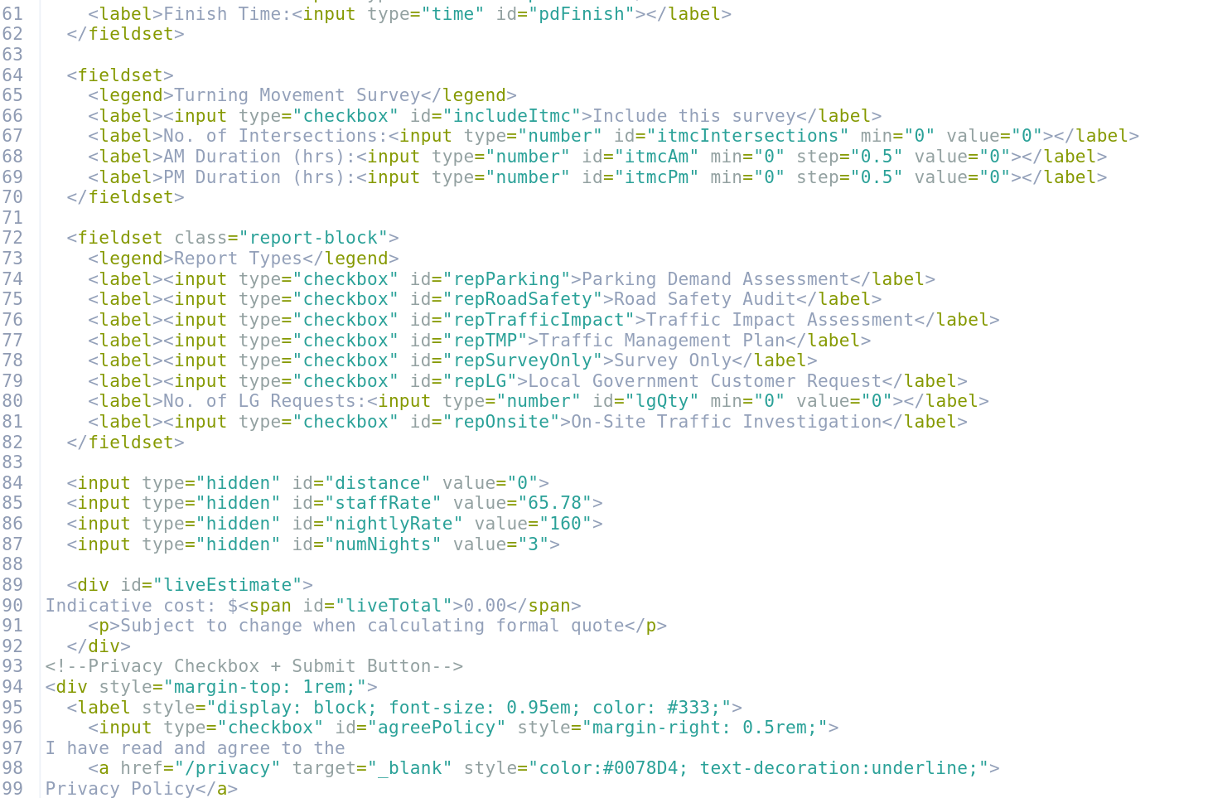
type textarea "let accom = 0;"
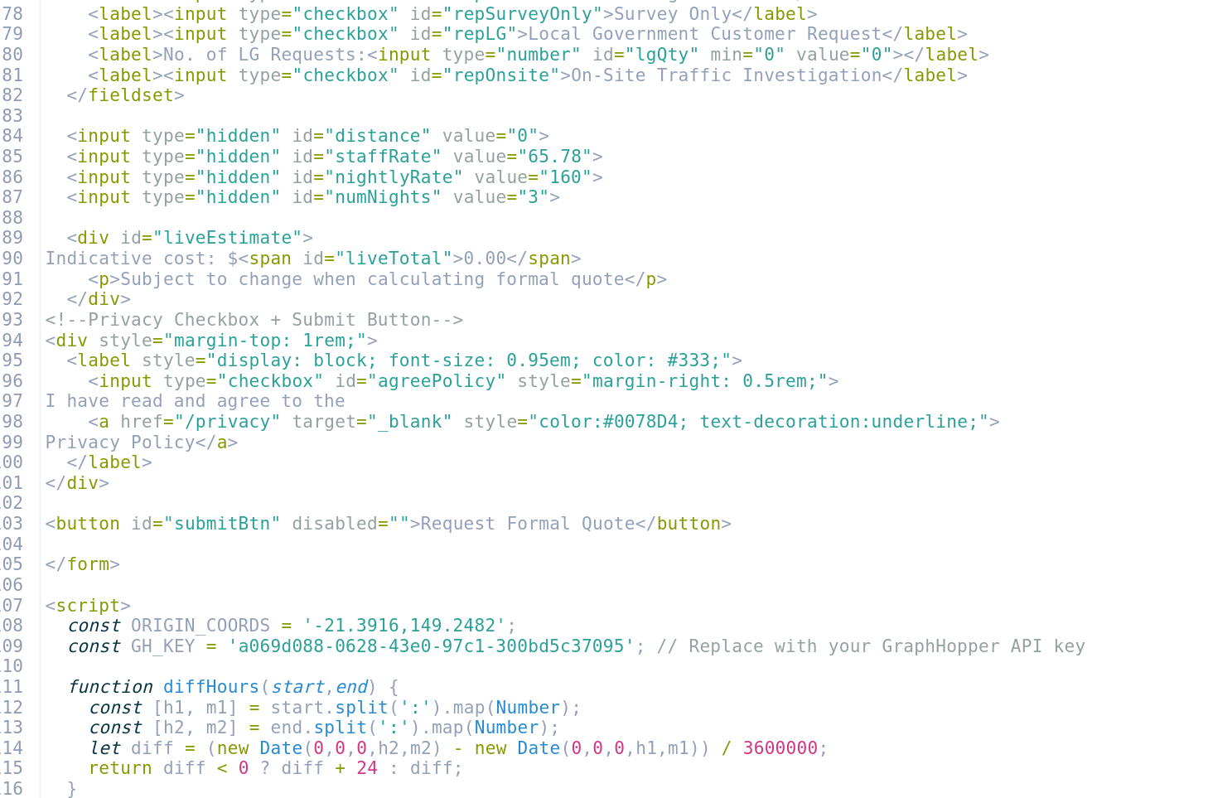
type textarea "}"
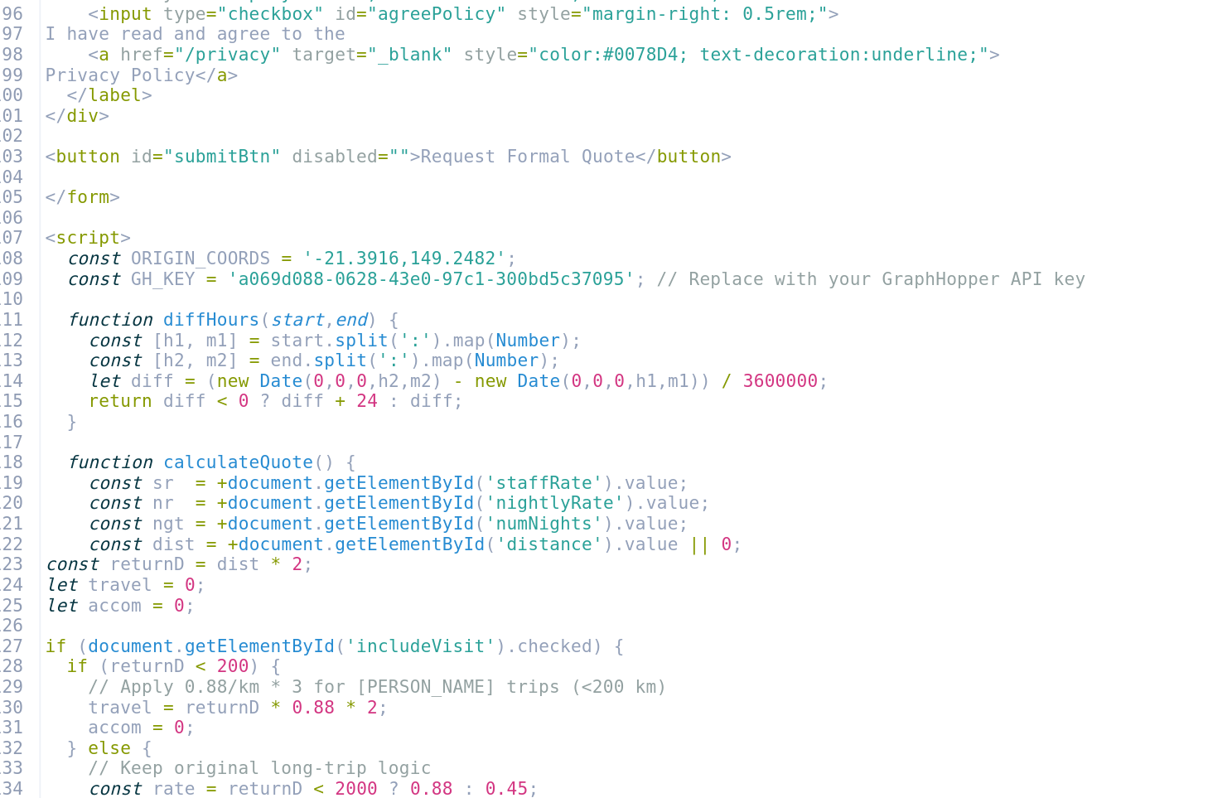
type textarea "}"
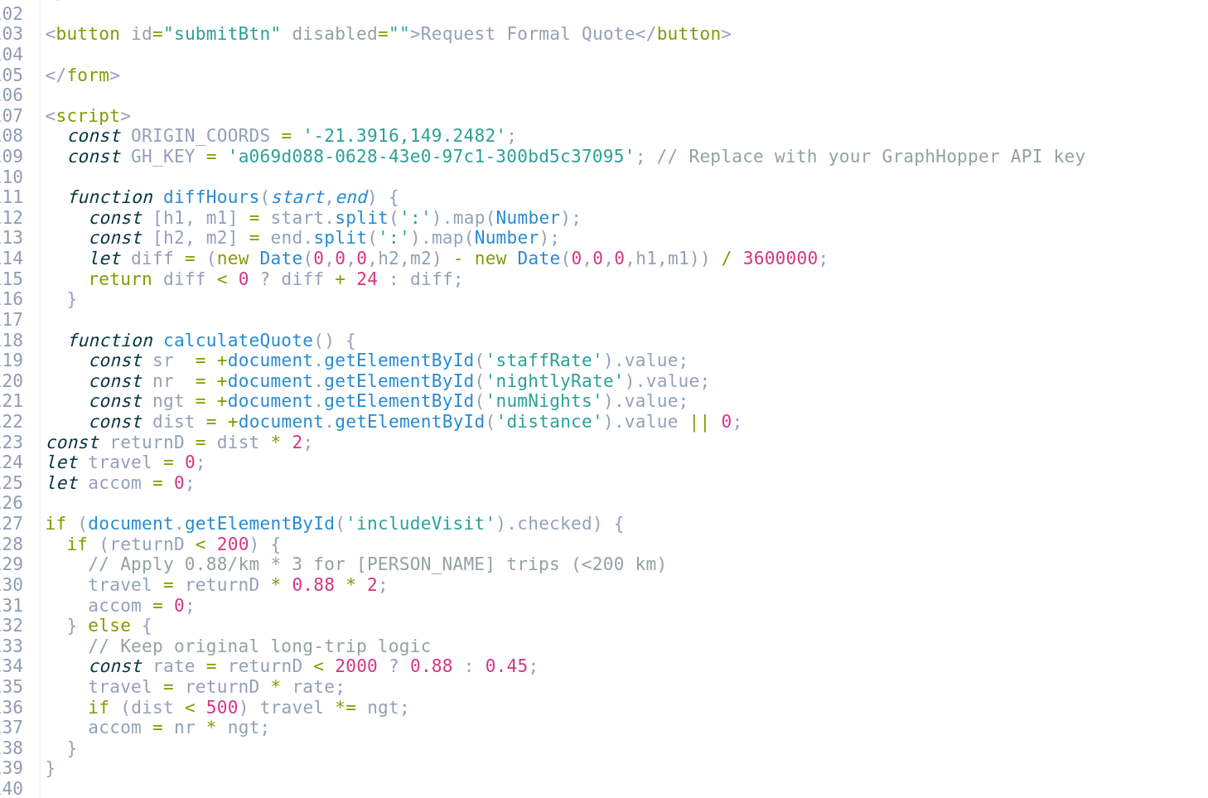
scroll to position [1114, 0]
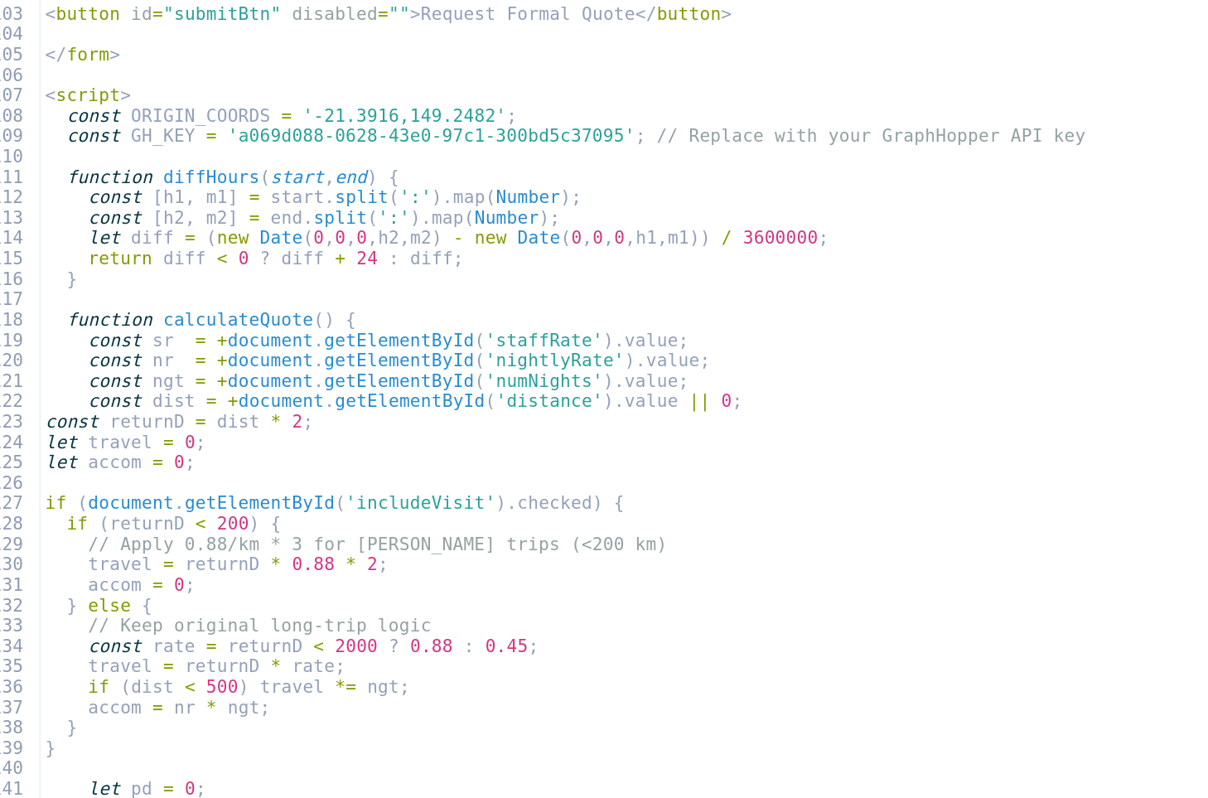
type textarea "}"
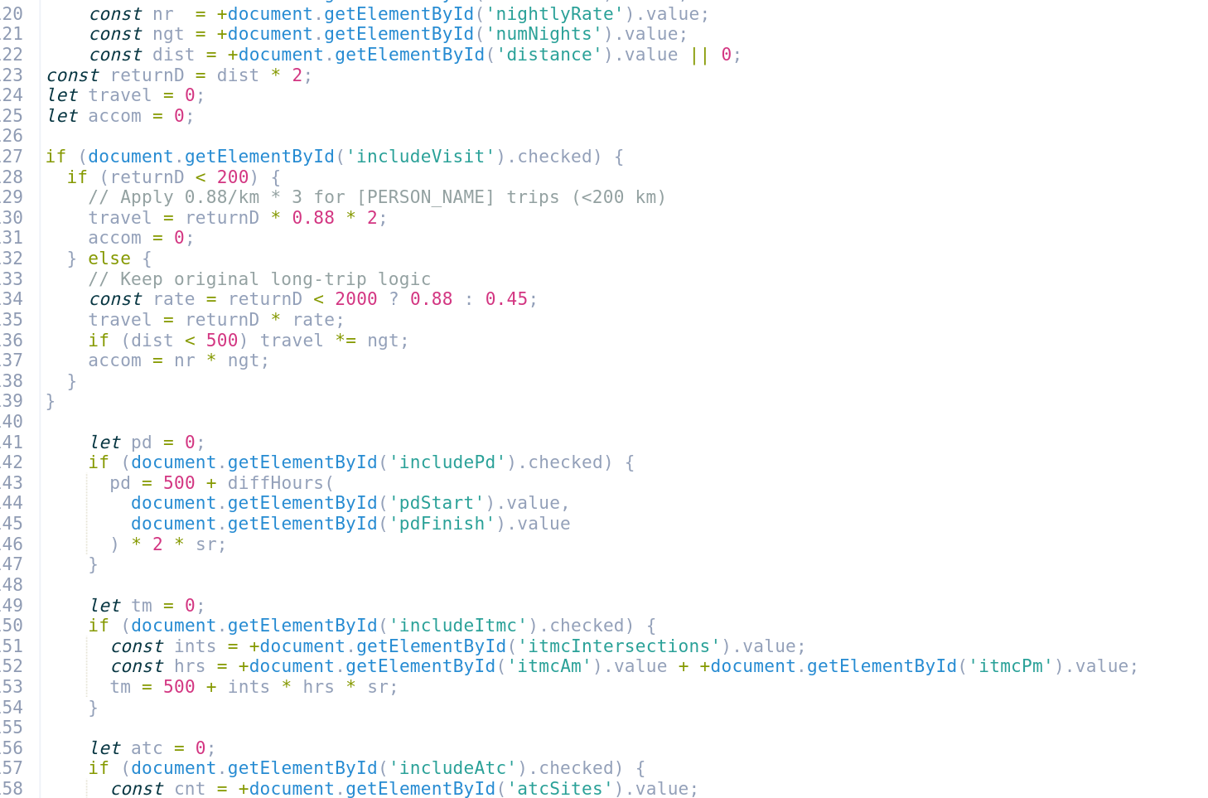
type textarea "};"
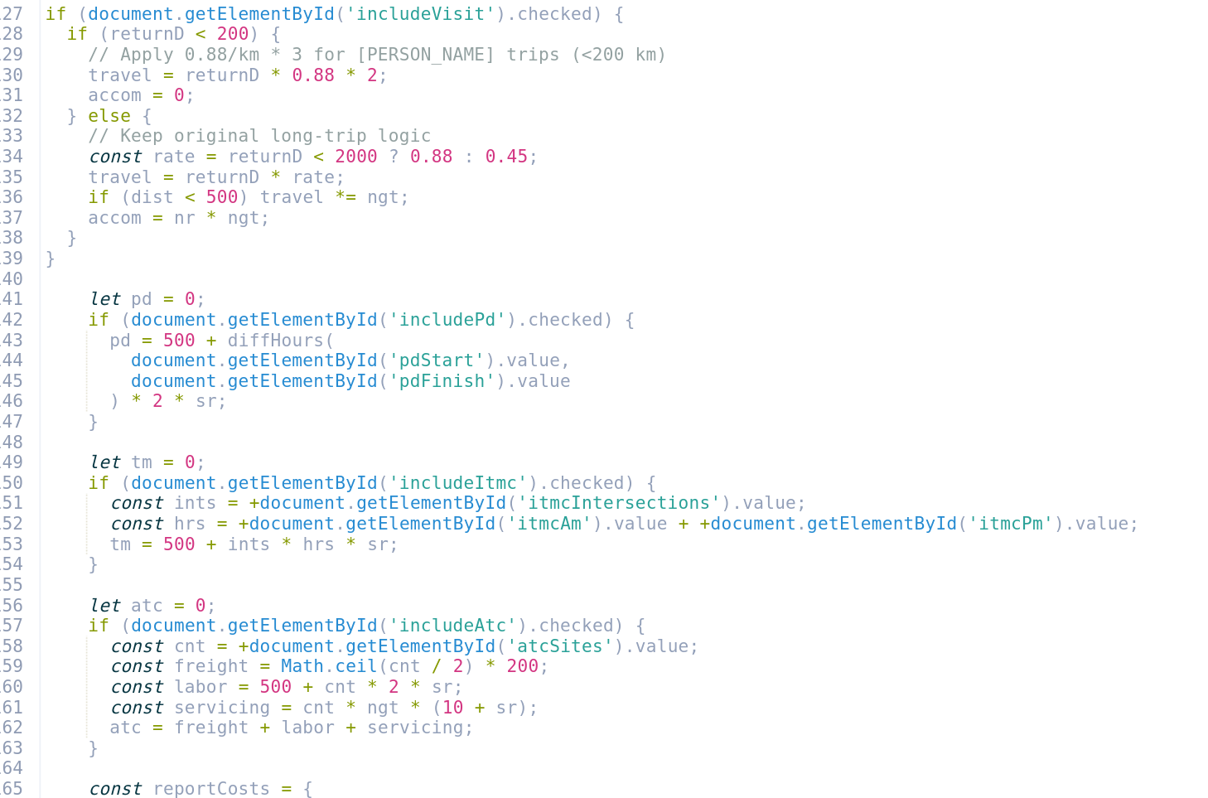
type textarea "document.getElementById('includeAtc').checked;"
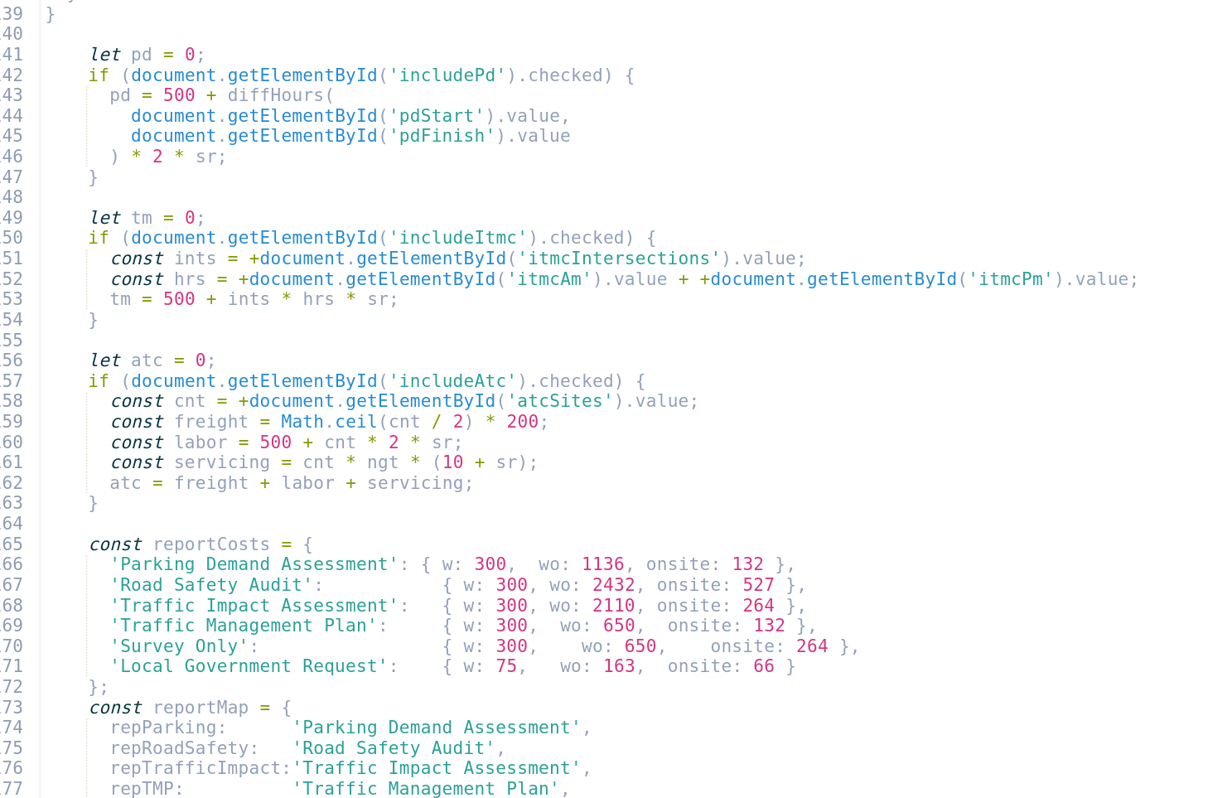
scroll to position [1544, 0]
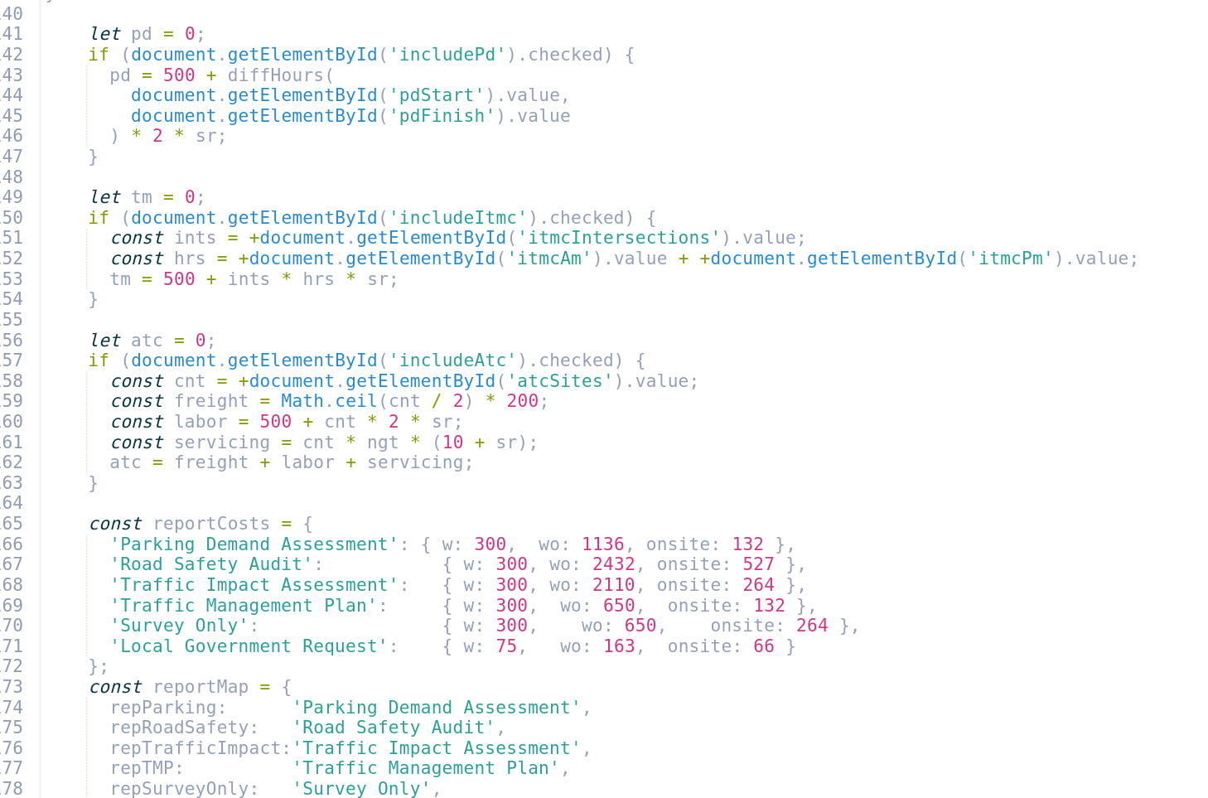
type textarea "});"
type textarea "}"
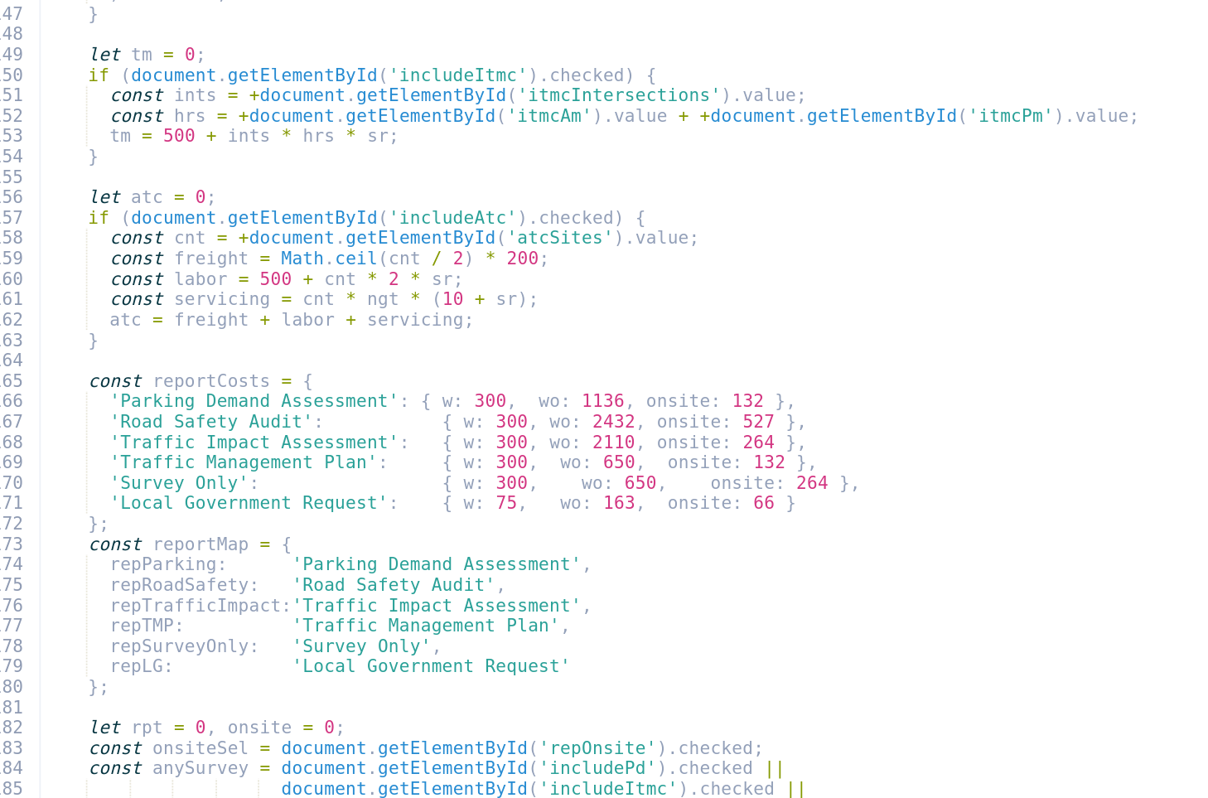
type textarea "}"
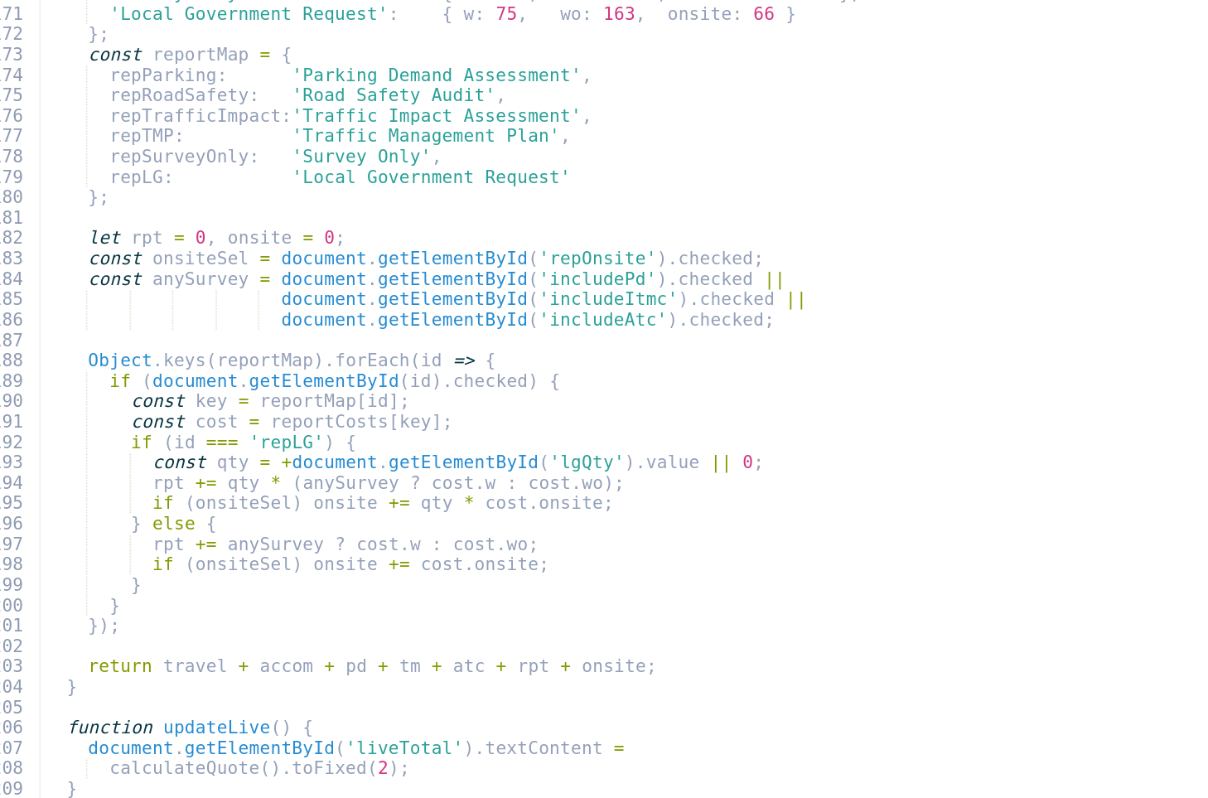
type textarea "}"
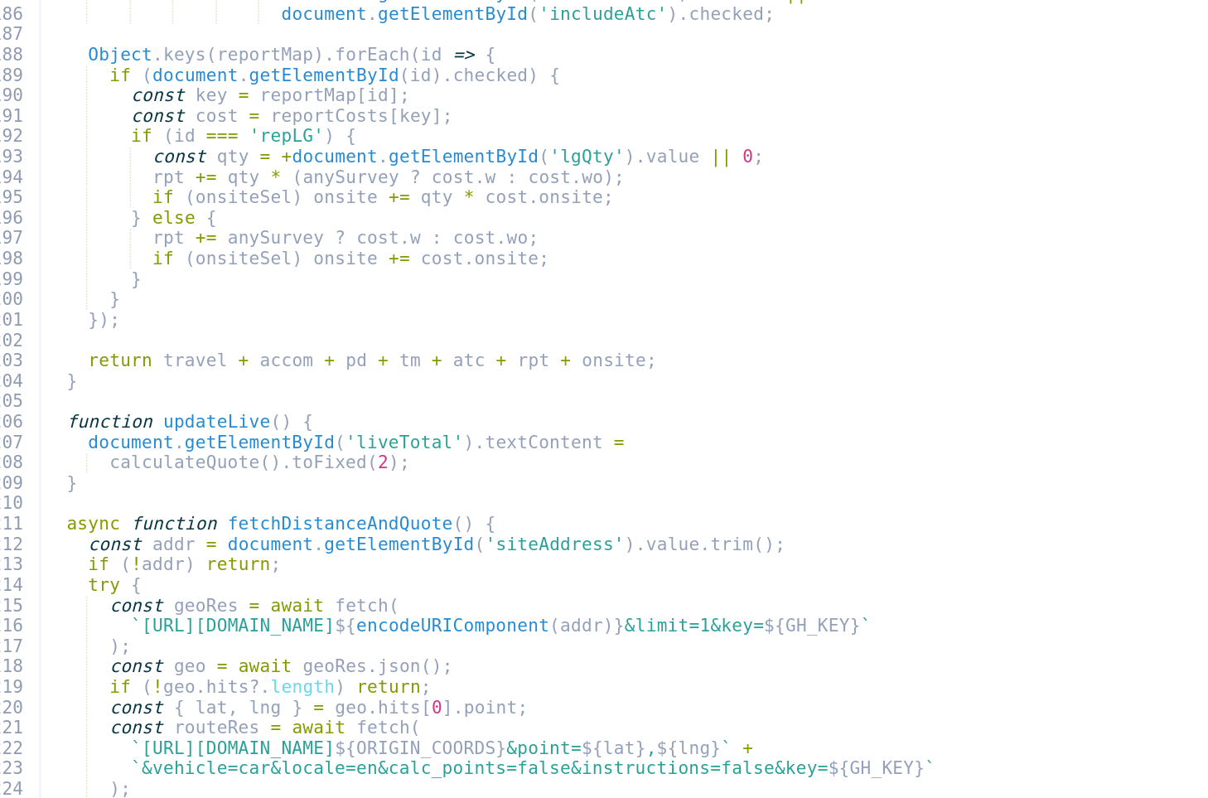
type textarea "const c = id => document.getElementById(id).checked;"
type textarea "const subject = `Quote Request Submission – ${businessName || 'No Business Name…"
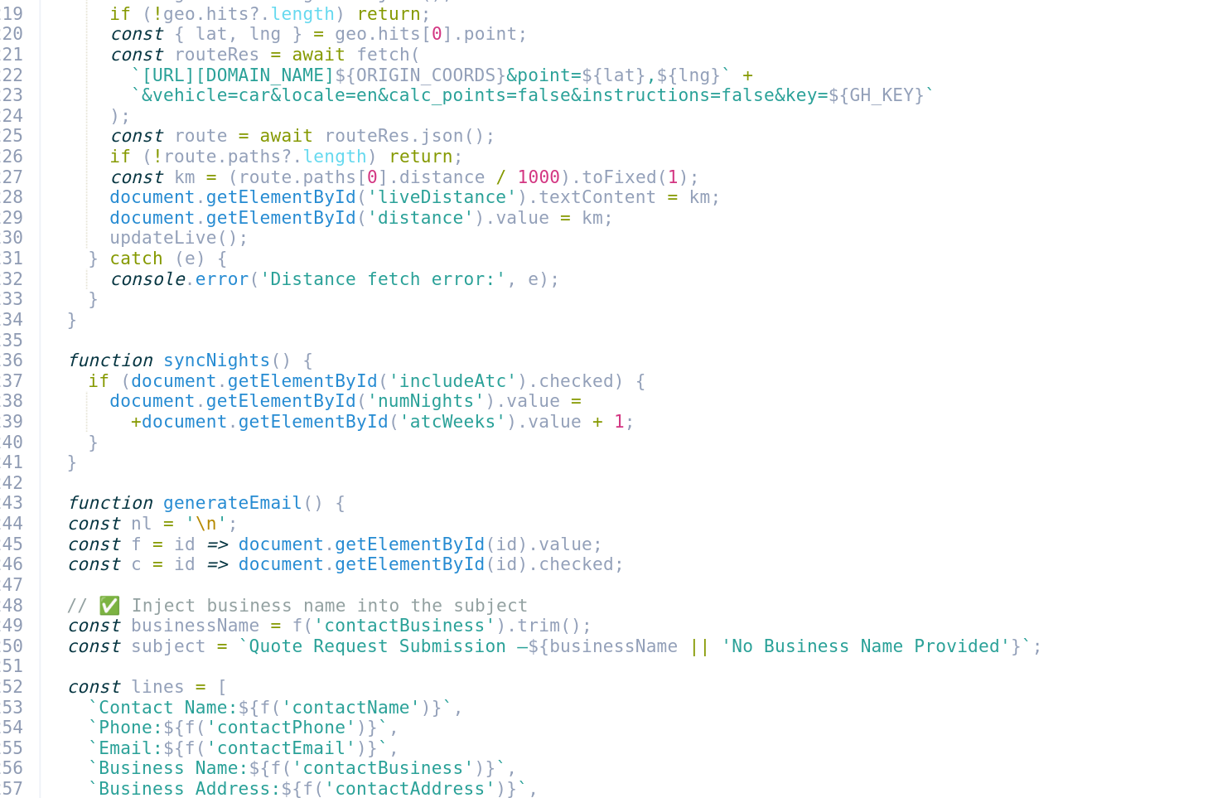
scroll to position [2471, 0]
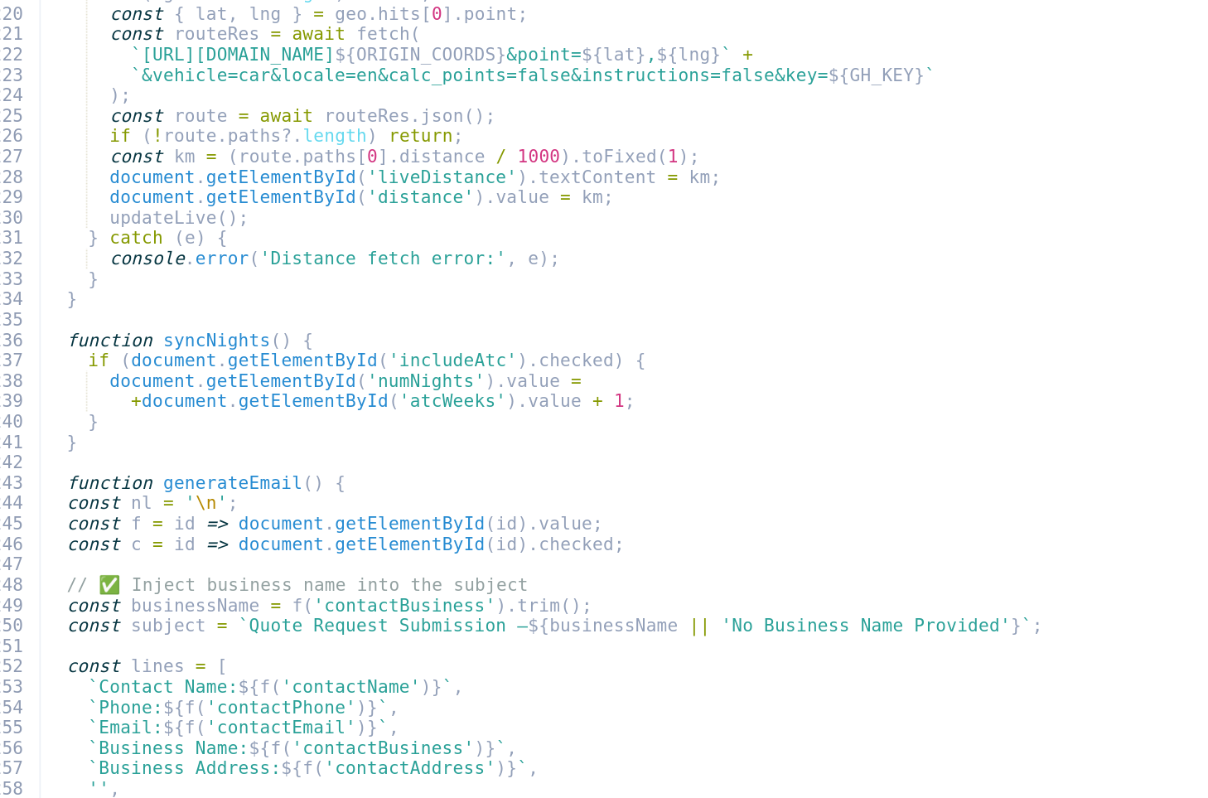
type textarea "];"
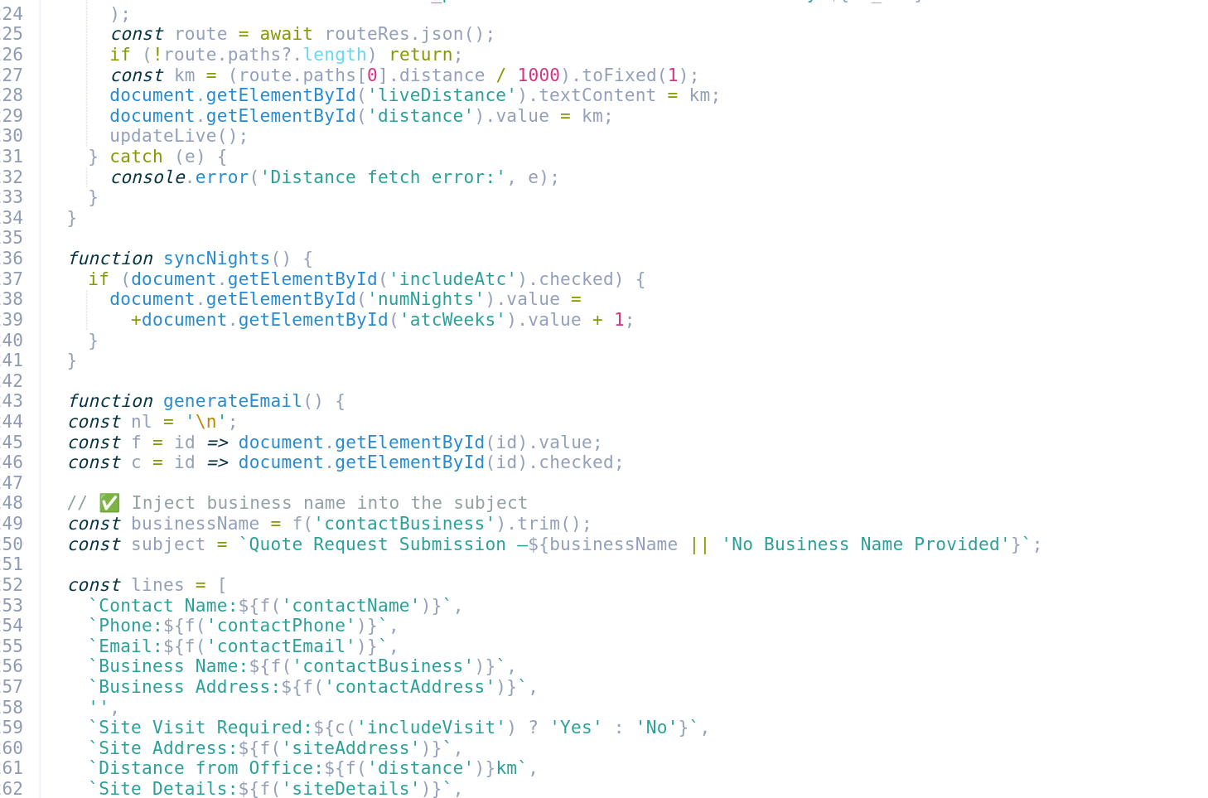
type textarea "};"
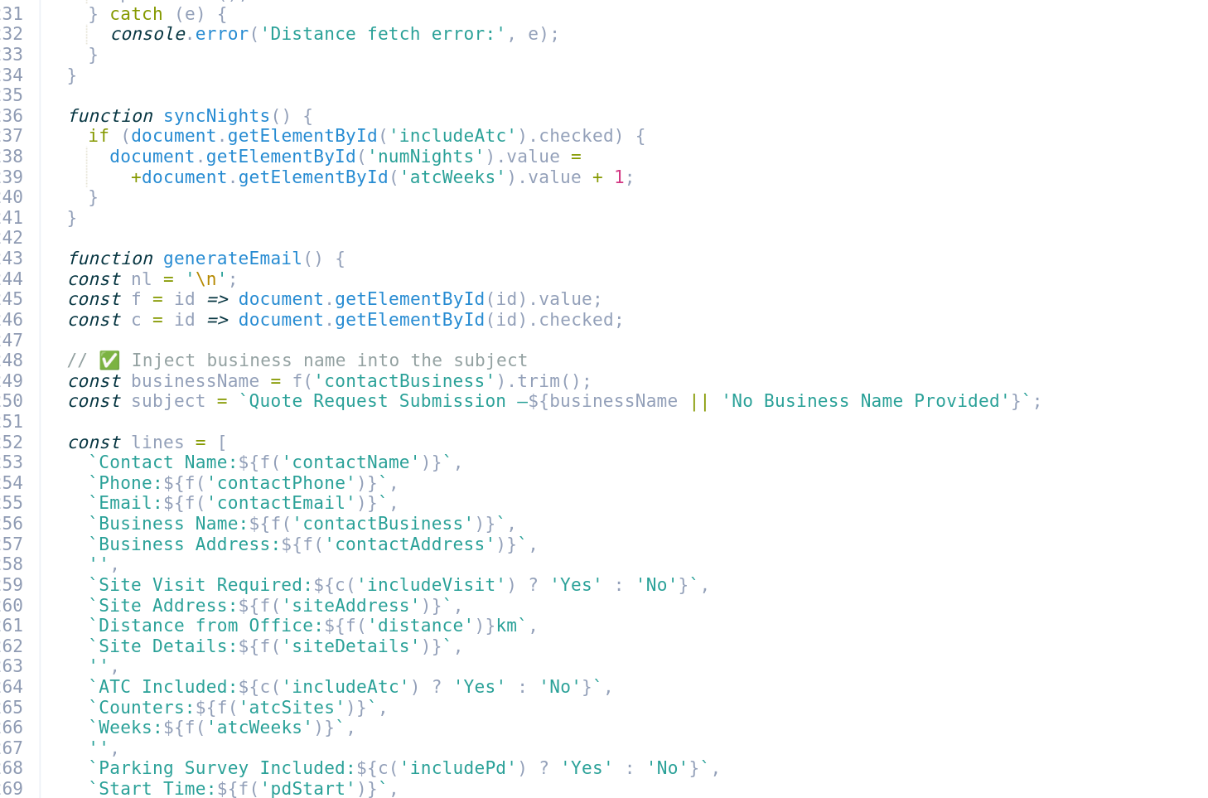
type textarea "});"
type textarea "lines.push('', `Indicative Cost: $${document.getElementById('liveTotal').textCo…"
type textarea "const body = encodeURIComponent(lines.join(nl));"
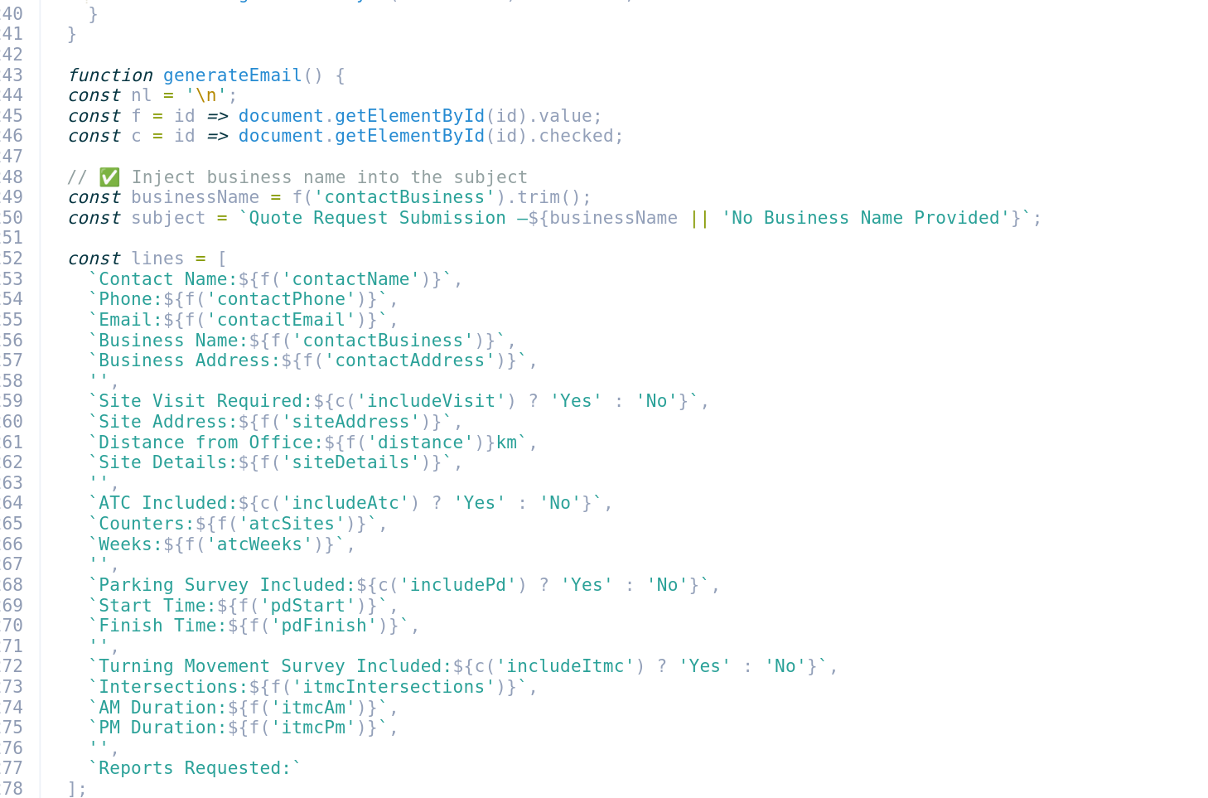
scroll to position [2715, 0]
type textarea "`mailto:[EMAIL_ADDRESS][DOMAIN_NAME]?subject=${encodeURIComponent(subject)}&bod…"
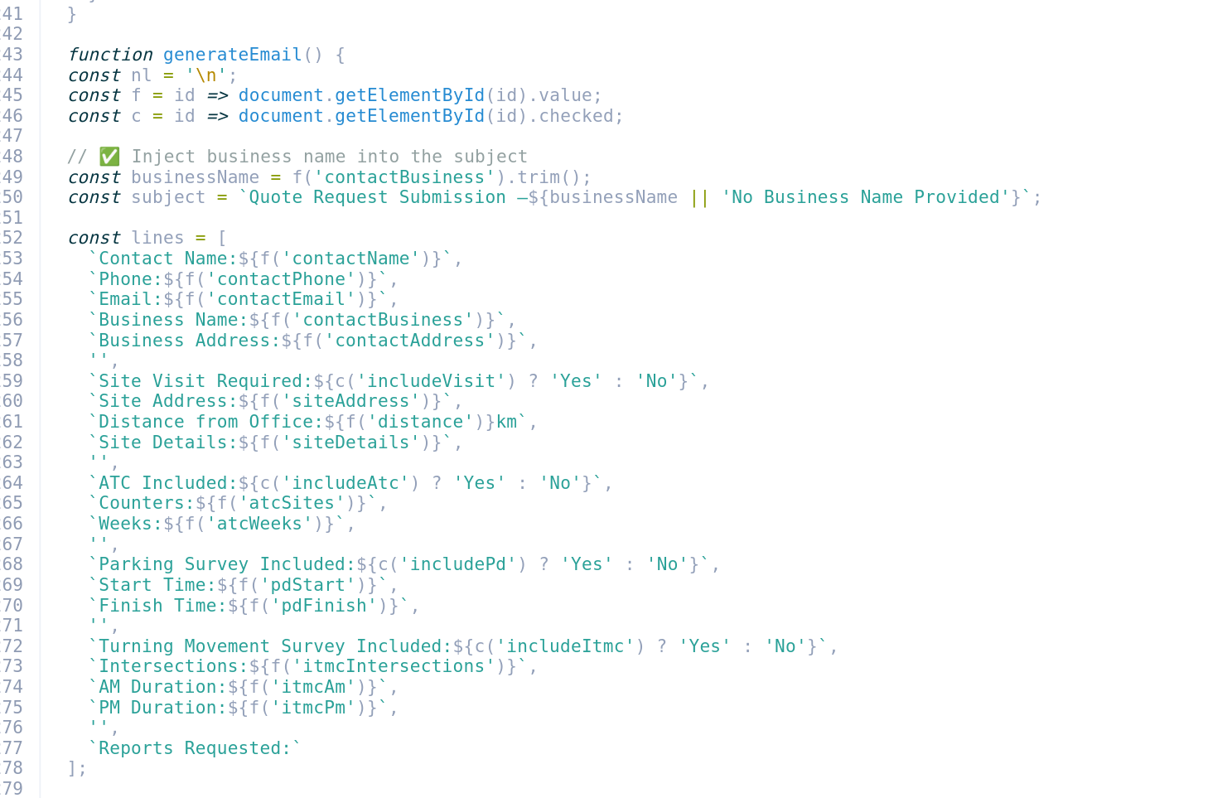
type textarea ".forEach(el => el.addEventListener('input', updateLive));"
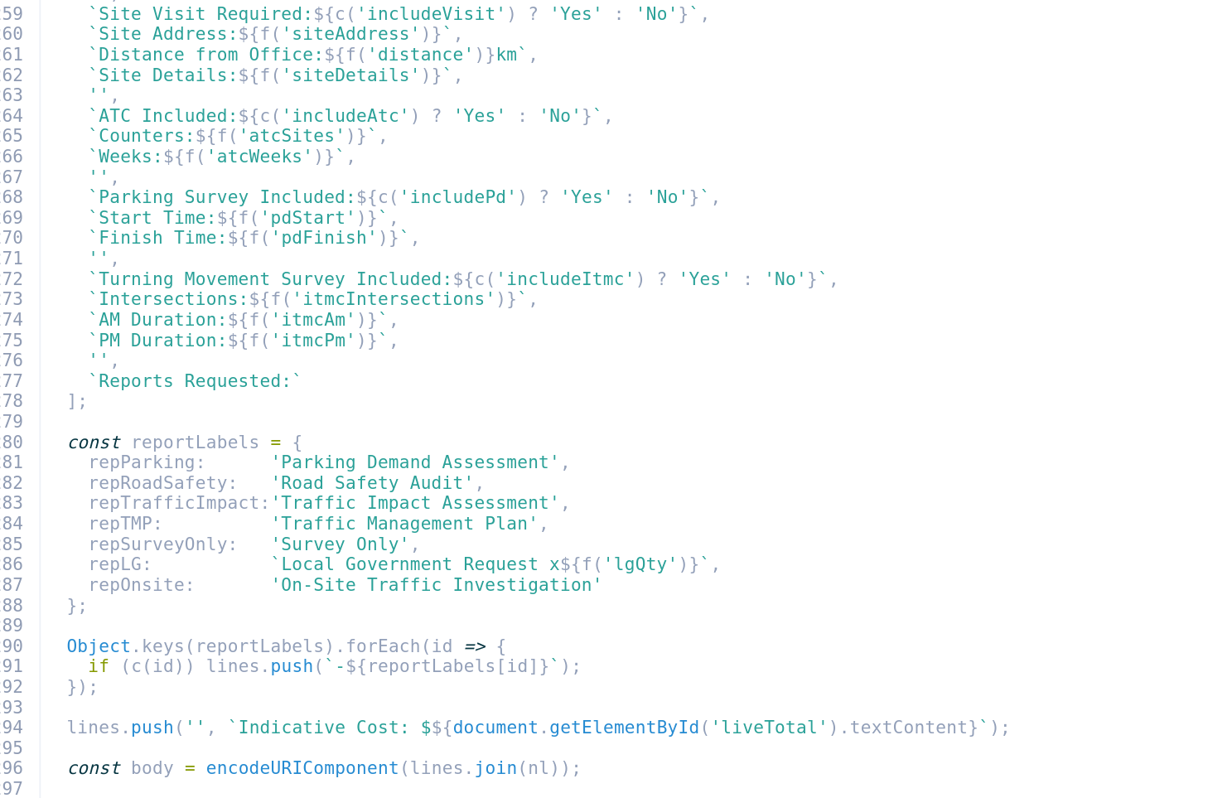
type textarea "});"
type textarea "document.getElementById('atcWeeks').addEventListener('input', syncNights);"
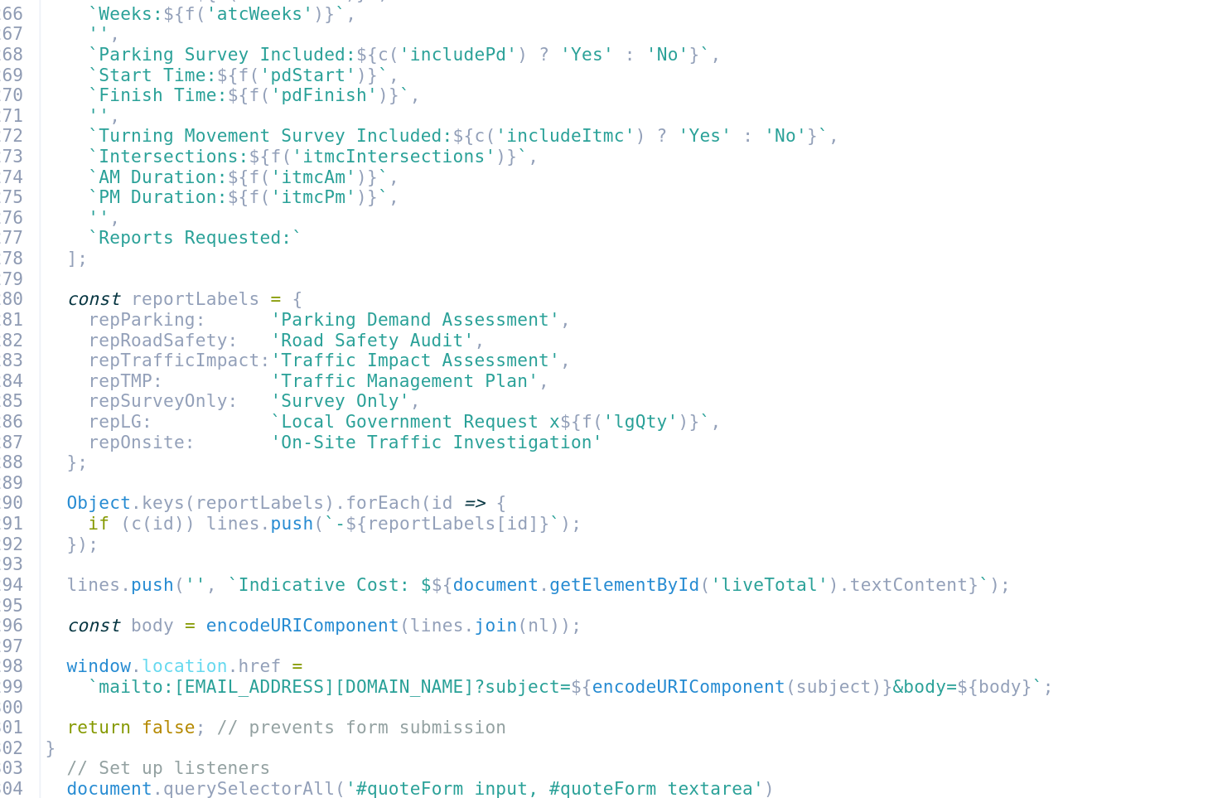
type textarea "});"
type textarea "</script>"
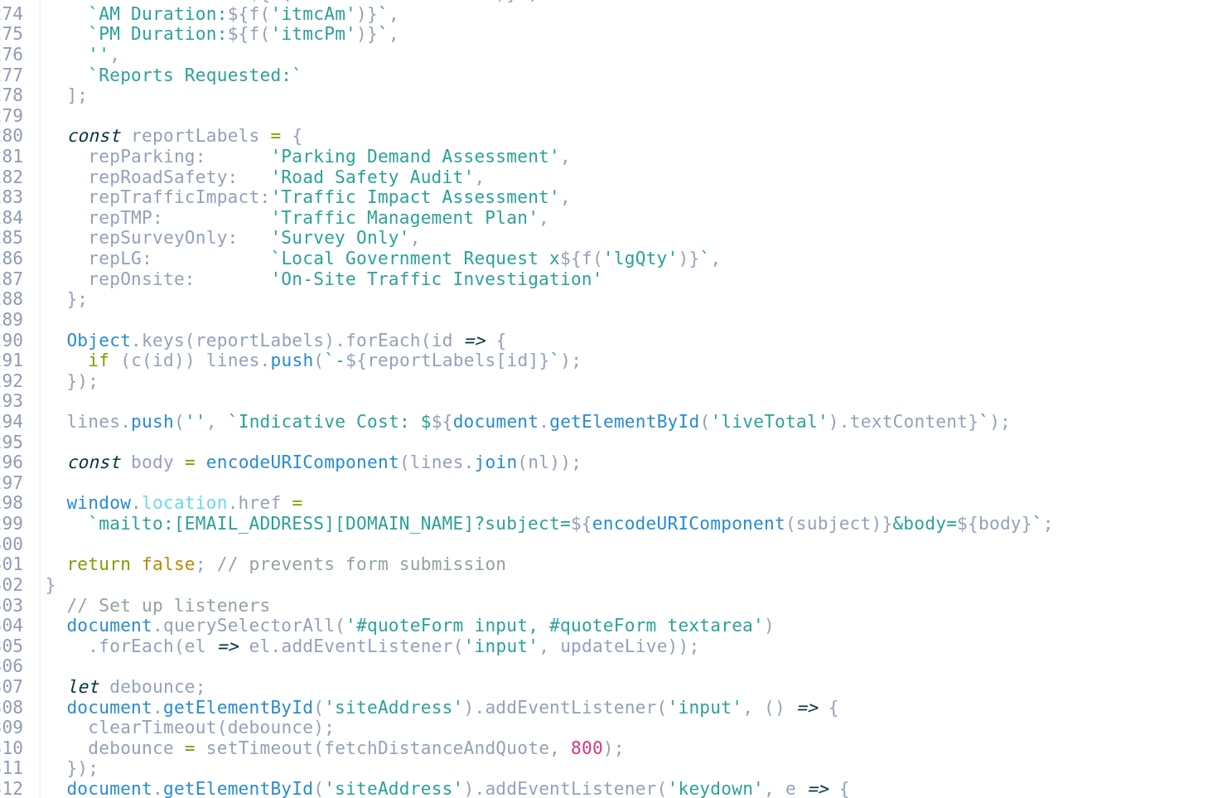
scroll to position [3132, 0]
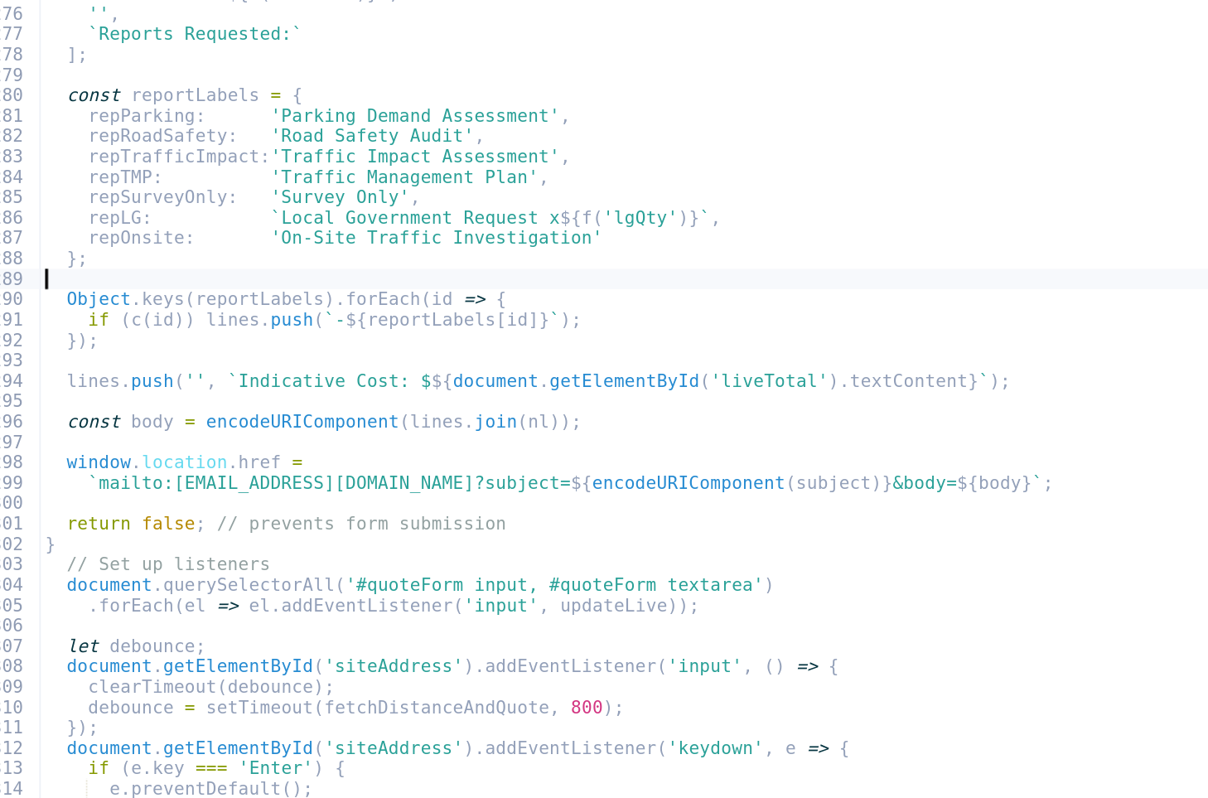
drag, startPoint x: 943, startPoint y: 317, endPoint x: 898, endPoint y: 317, distance: 44.7
click at [898, 317] on div "'' , ` Turning Movement Survey Included: ${ c ( 'includeItmc' ) ? 'Yes' : 'No' …" at bounding box center [803, 486] width 777 height 764
type textarea "});"
type textarea "lines.push('', `Indicative Cost: $${document.getElementById('liveTotal').textCo…"
type textarea "const body = encodeURIComponent(lines.join(nl));"
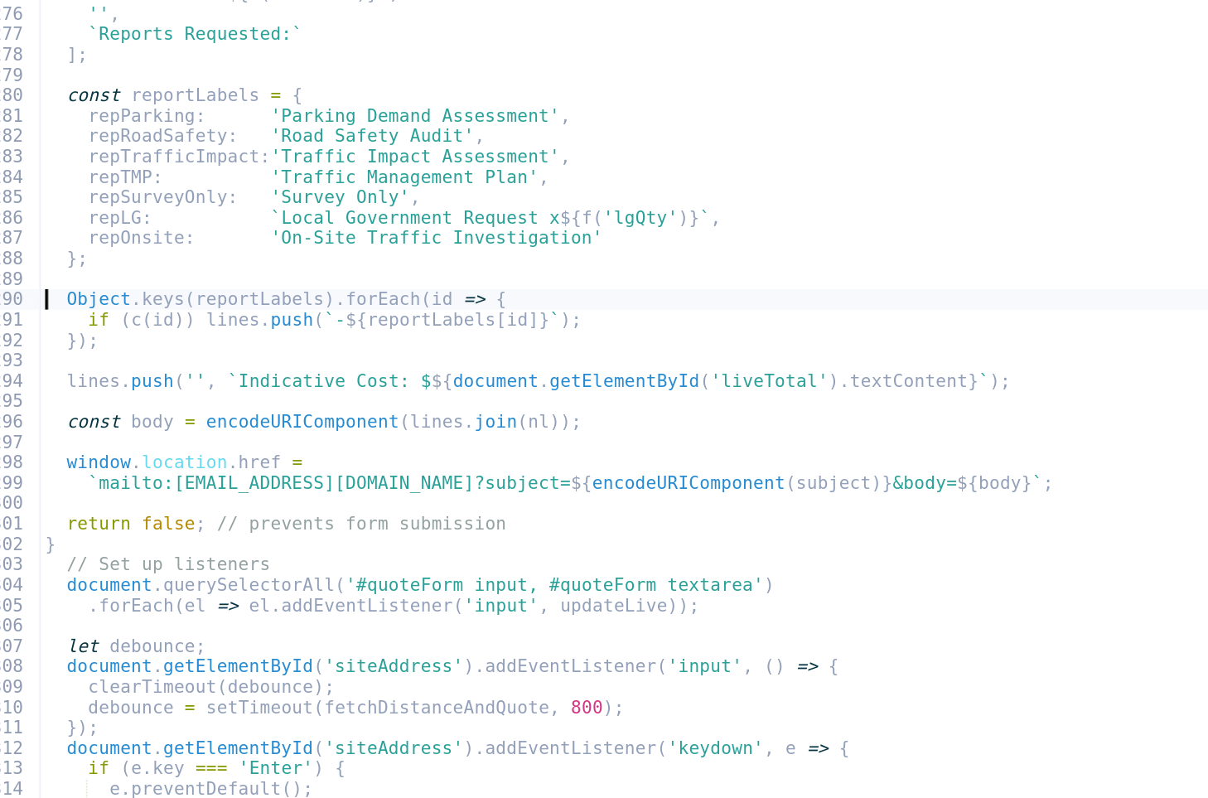
type textarea "`mailto:[EMAIL_ADDRESS][DOMAIN_NAME]?subject=${encodeURIComponent(subject)}&bod…"
type textarea ".forEach(el => el.addEventListener('input', updateLive));"
type textarea "});"
type textarea "document.getElementById('atcWeeks').addEventListener('input', syncNights);"
type textarea "});"
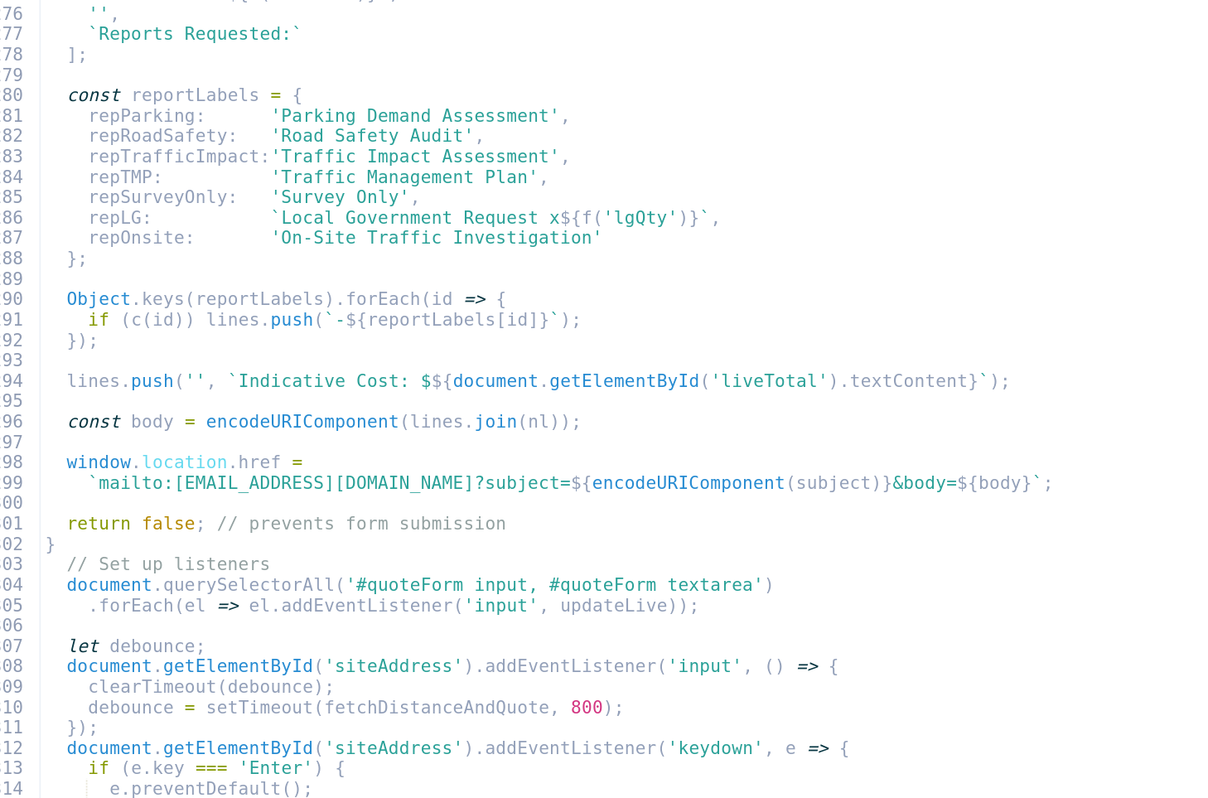
type textarea "</script>"
click at [796, 345] on div "'' , ` Turning Movement Survey Included: ${ c ( 'includeItmc' ) ? 'Yes' : 'No' …" at bounding box center [803, 486] width 777 height 764
type textarea "});"
type textarea "lines.push('', `Indicative Cost: $${document.getElementById('liveTotal').textCo…"
type textarea "const body = encodeURIComponent(lines.join(nl));"
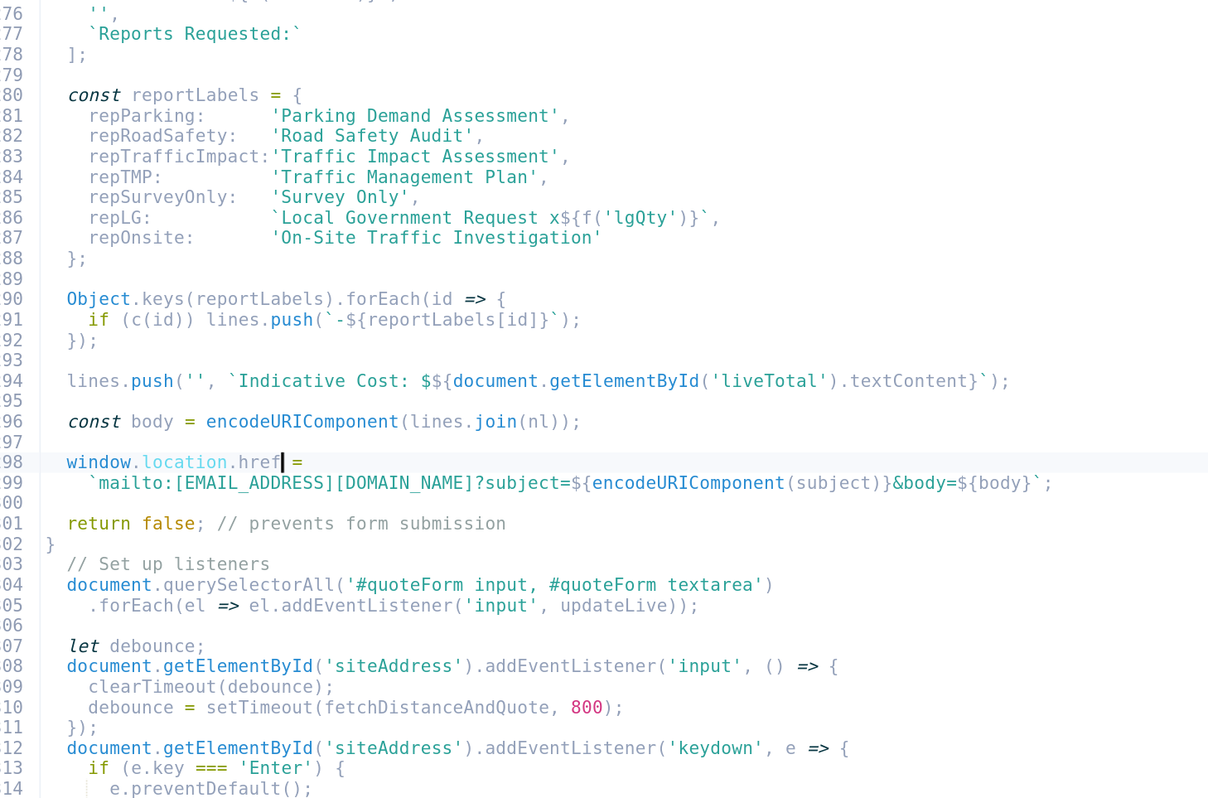
type textarea "`mailto:[EMAIL_ADDRESS][DOMAIN_NAME]?subject=${encodeURIComponent(subject)}&bod…"
type textarea ".forEach(el => el.addEventListener('input', updateLive));"
type textarea "});"
type textarea "document.getElementById('atcWeeks').addEventListener('input', syncNights);"
type textarea "});"
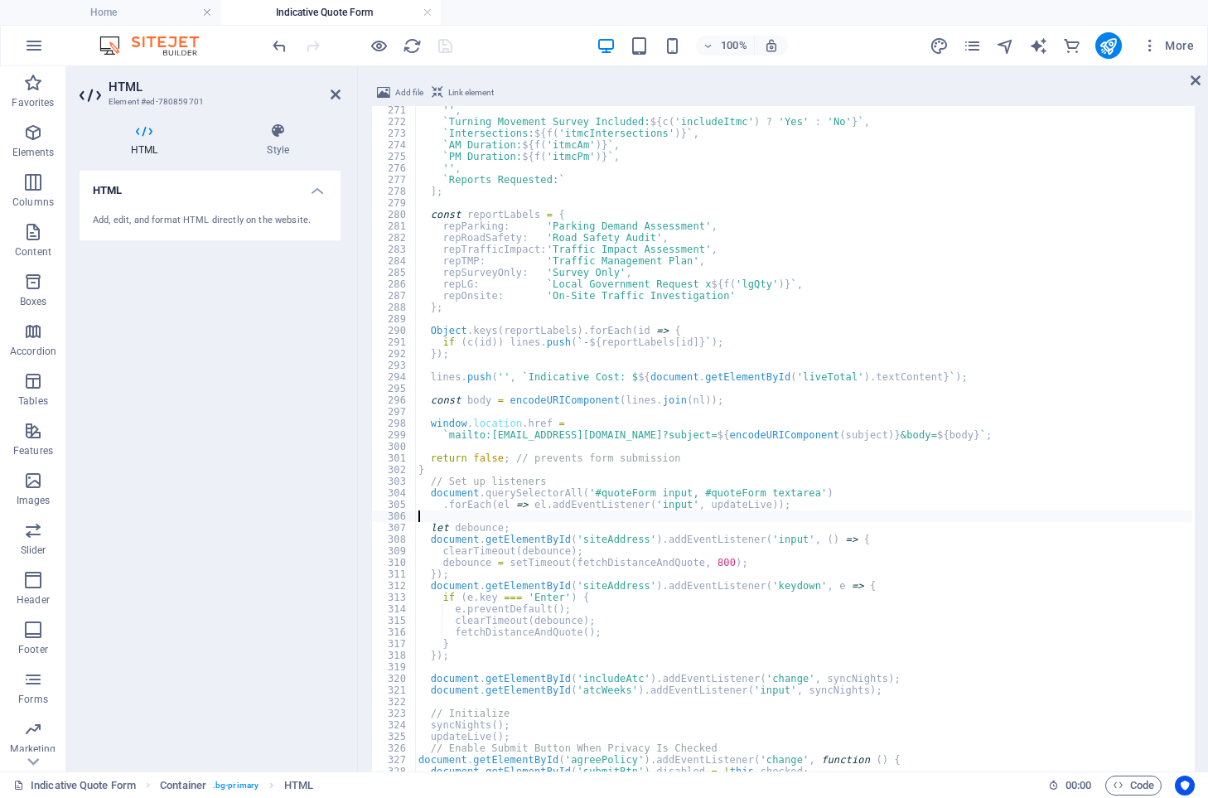
click at [863, 517] on div "'' , ` Turning Movement Survey Included: ${ c ( 'includeItmc' ) ? 'Yes' : 'No' …" at bounding box center [803, 486] width 777 height 764
type textarea "});"
type textarea "document.getElementById('atcWeeks').addEventListener('input', syncNights);"
type textarea "});"
type textarea "</script>"
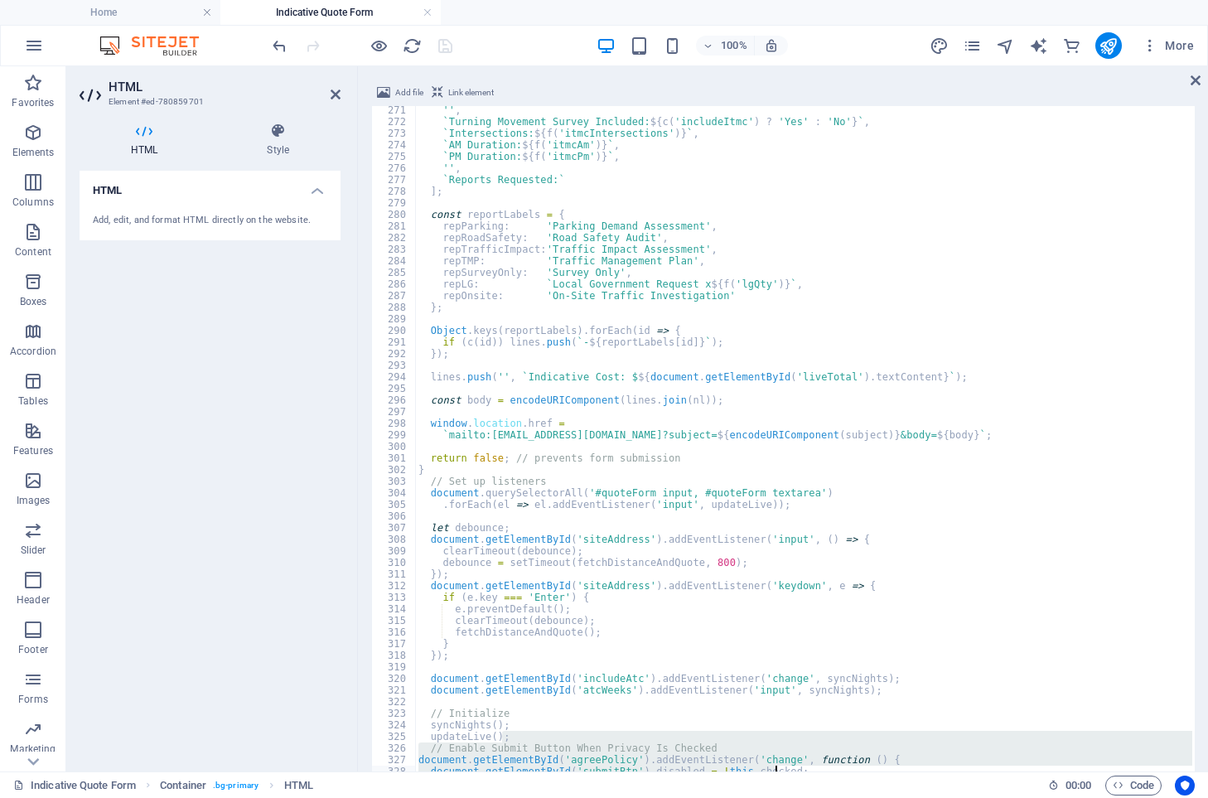
drag, startPoint x: 1190, startPoint y: 738, endPoint x: 1193, endPoint y: 771, distance: 33.2
click at [1193, 771] on section "Favorites Elements Columns Content Boxes Accordion Tables Features Images Slide…" at bounding box center [604, 418] width 1208 height 705
click at [1194, 753] on div at bounding box center [1191, 476] width 7 height 741
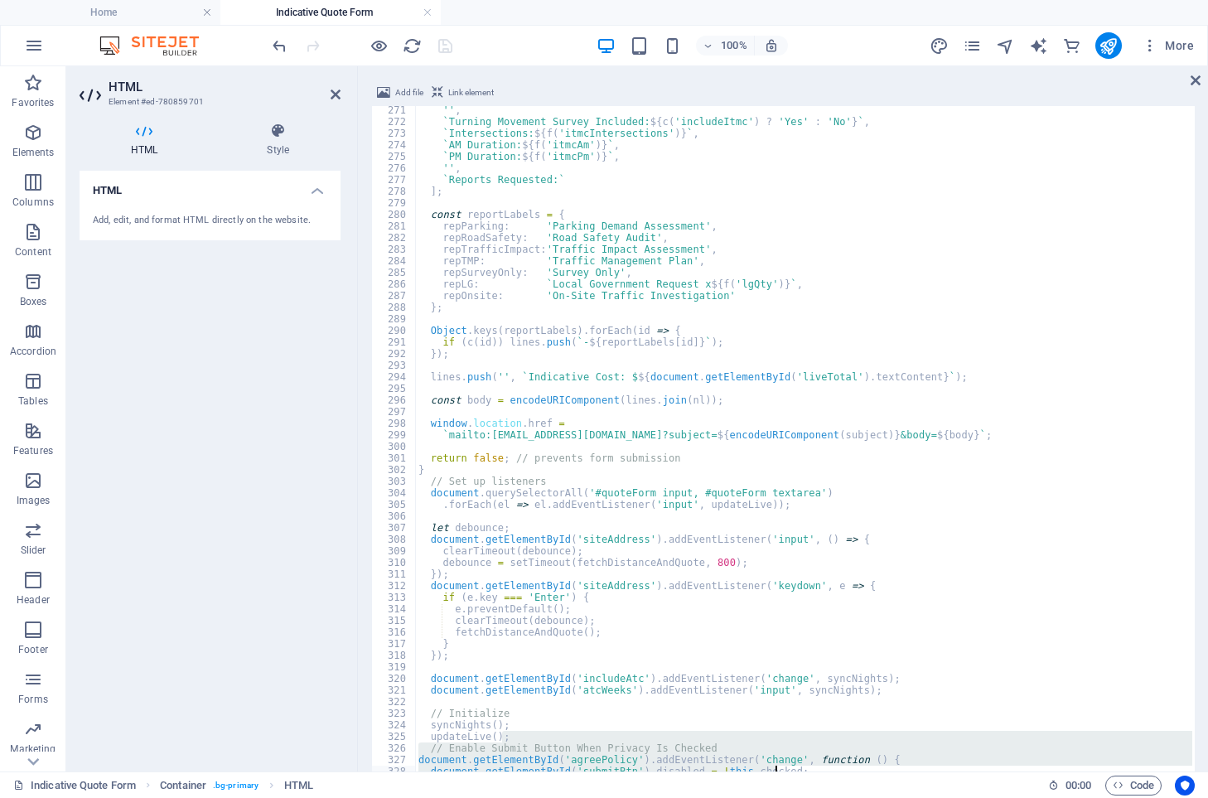
click at [1194, 753] on div at bounding box center [1191, 476] width 7 height 741
drag, startPoint x: 1194, startPoint y: 753, endPoint x: 1198, endPoint y: 519, distance: 233.6
click at [1198, 519] on div "Add file Link element document.getElementById('agreePolicy').addEventListener('…" at bounding box center [783, 465] width 850 height 790
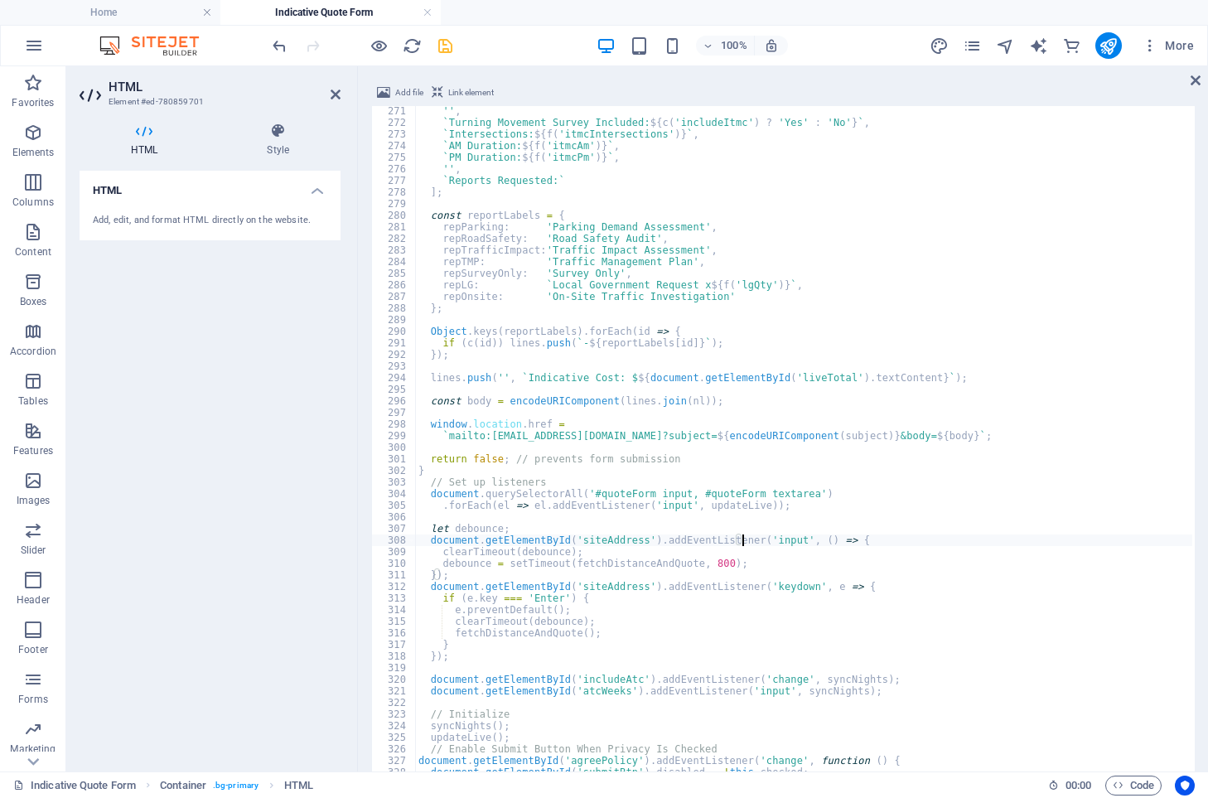
click at [743, 538] on div "'' , ` Turning Movement Survey Included: ${ c ( 'includeItmc' ) ? 'Yes' : 'No' …" at bounding box center [803, 487] width 777 height 764
type textarea "});"
type textarea "document.getElementById('atcWeeks').addEventListener('input', syncNights);"
type textarea "});"
type textarea "</script>"
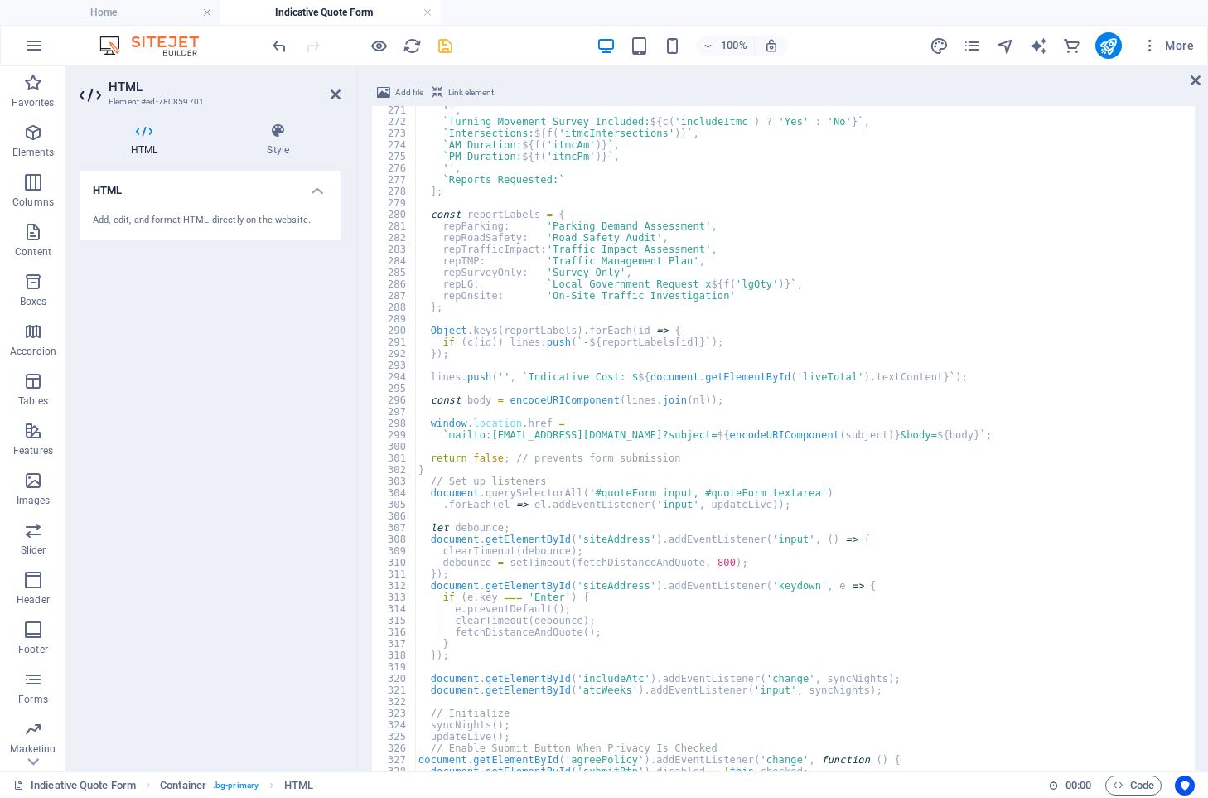
type textarea "</script>"
type textarea "// Initialize"
type textarea "document.getElementById('includeAtc').addEventListener('change', syncNights);"
type textarea "let debounce;"
type textarea "return false; // prevents form submission"
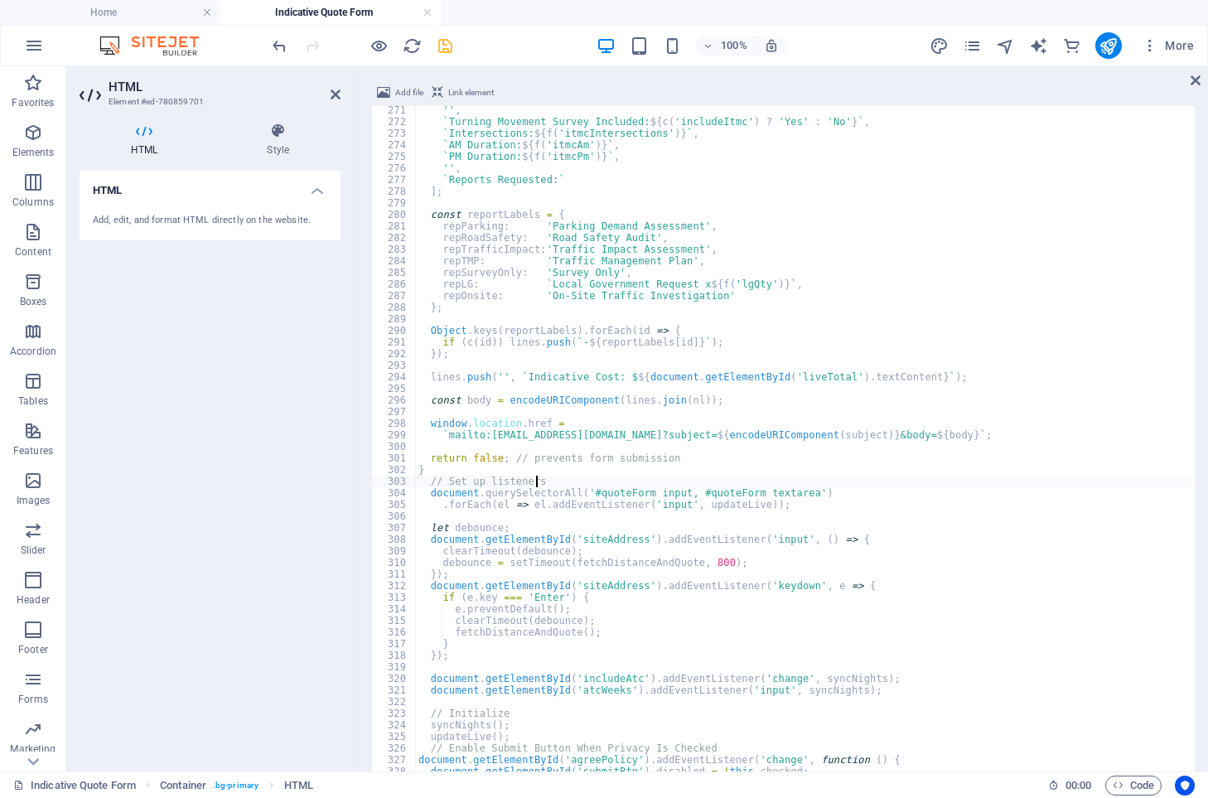
type textarea "window.location.href ="
type textarea "const body = encodeURIComponent(lines.join(nl));"
type textarea "lines.push('', `Indicative Cost: $${document.getElementById('liveTotal').textCo…"
type textarea "Object.keys(reportLabels).forEach(id => {"
type textarea "const reportLabels = {"
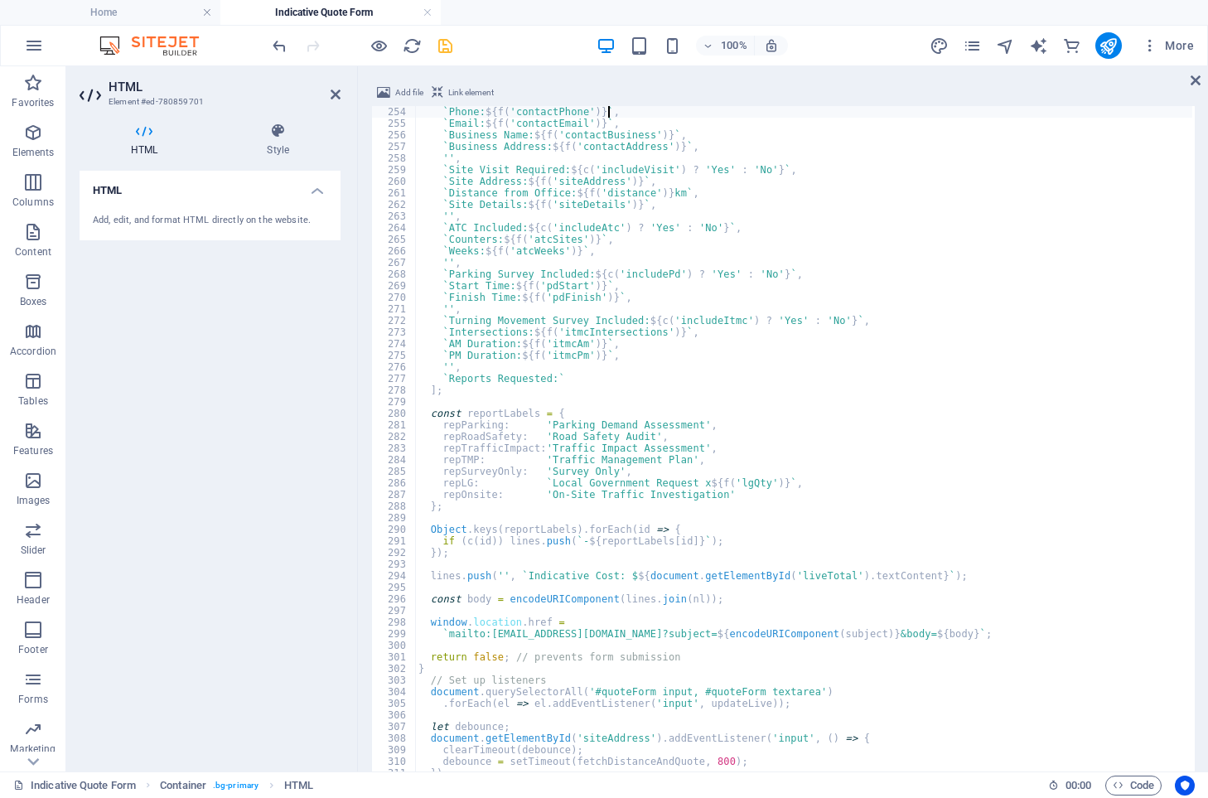
type textarea "const lines = ["
type textarea "// ✅ Inject business name into the subject"
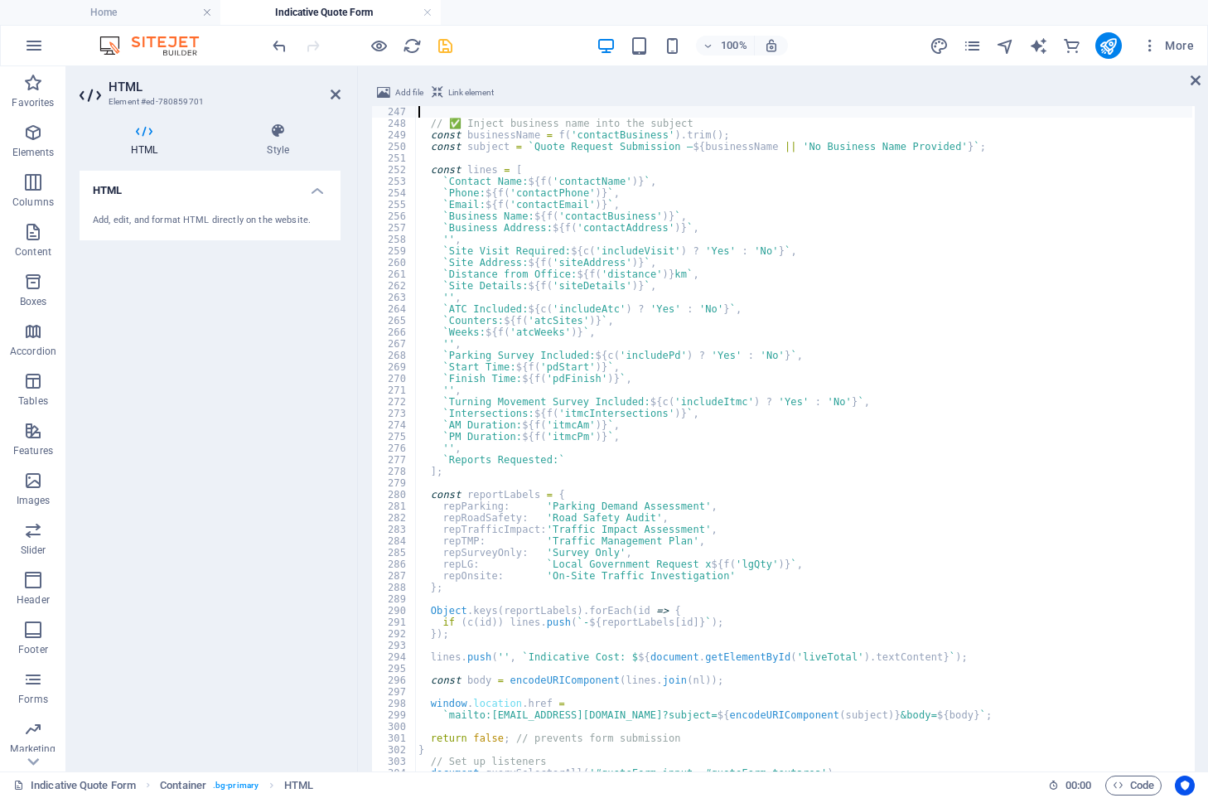
type textarea "function generateEmail() {"
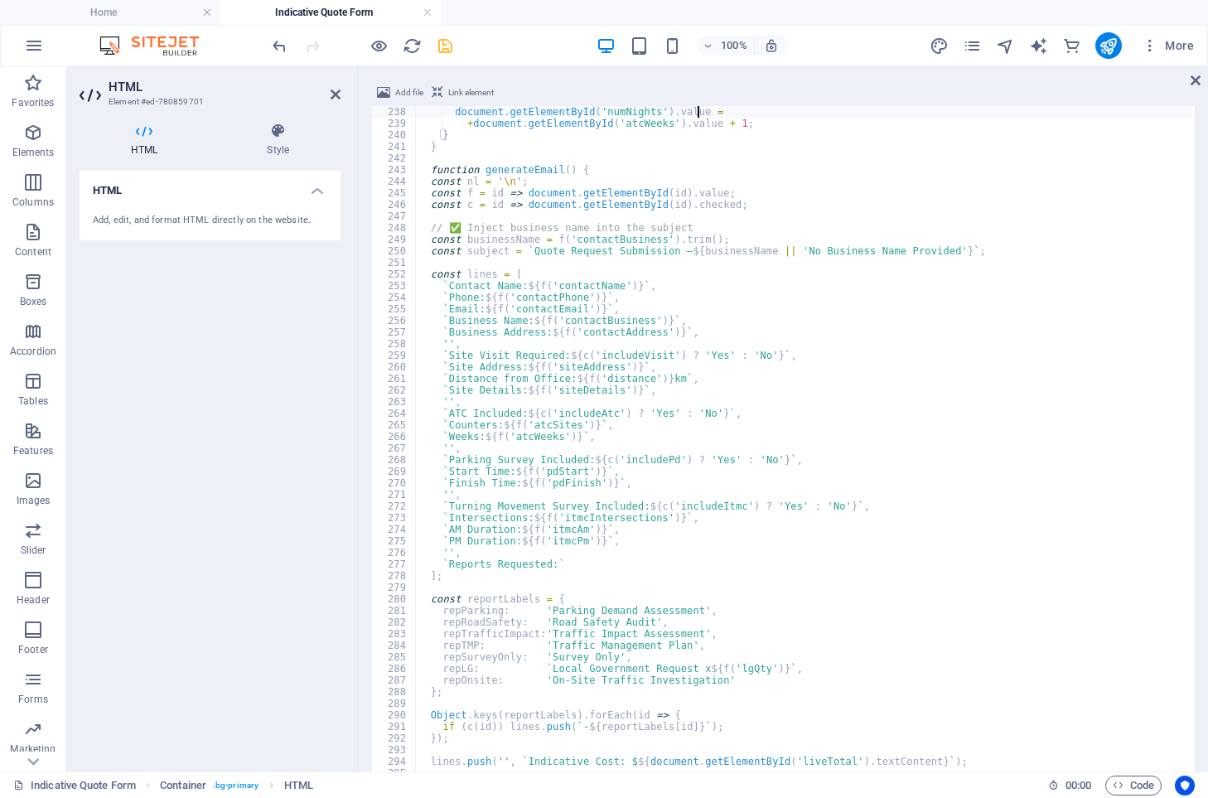
type textarea "function syncNights() {"
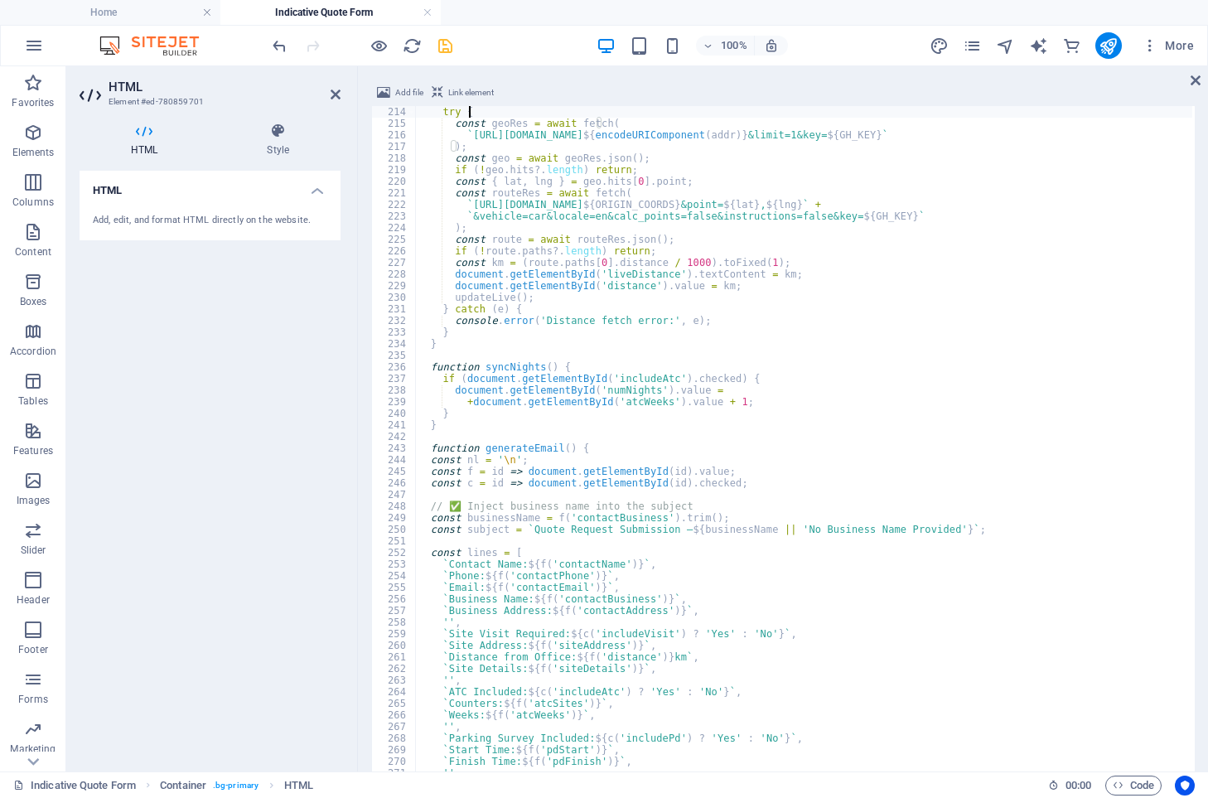
type textarea "async function fetchDistanceAndQuote() {"
type textarea "function updateLive() {"
type textarea "return travel + accom + pd + tm + atc + rpt + onsite;"
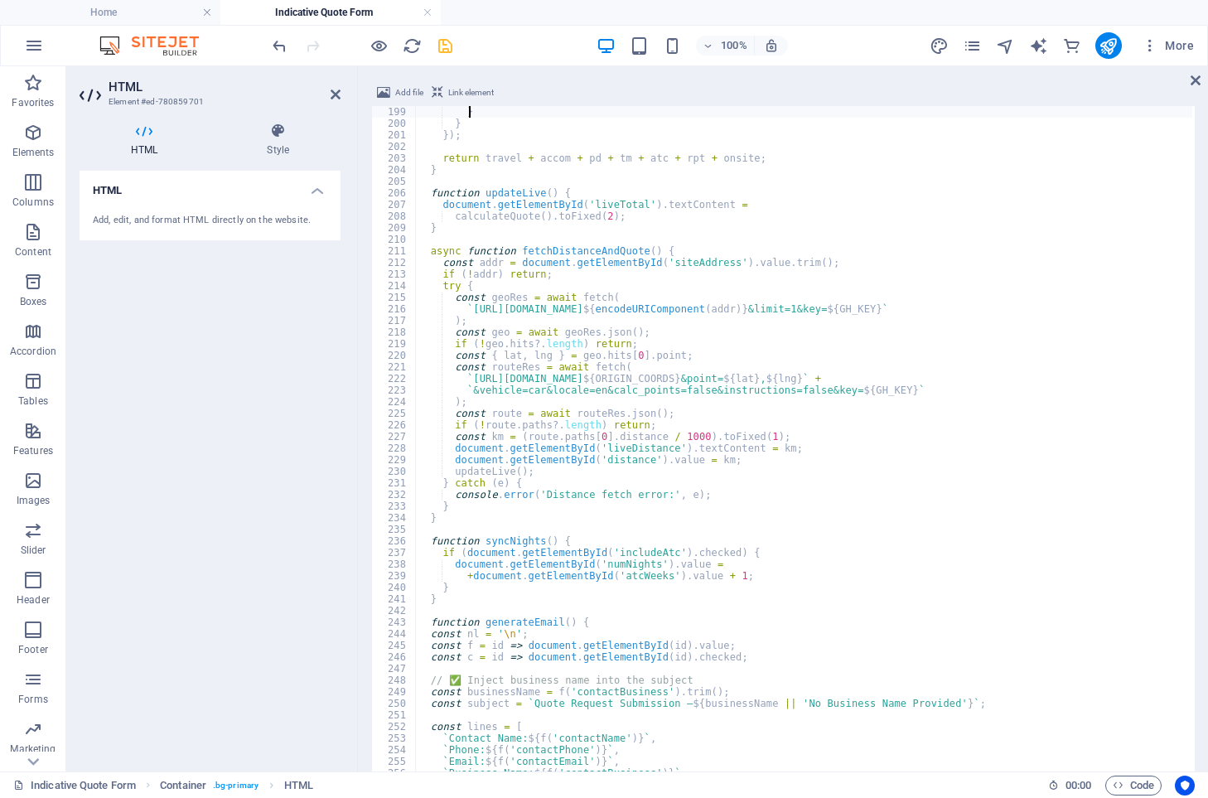
scroll to position [2285, 0]
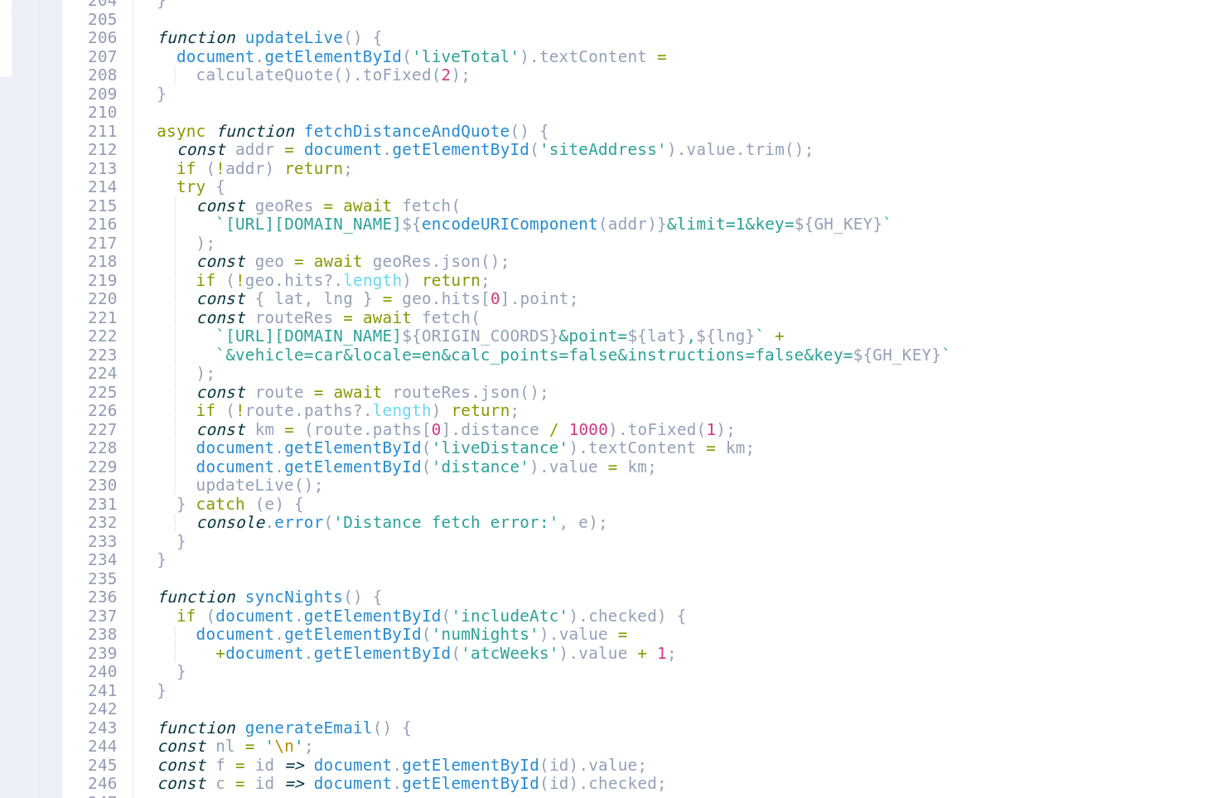
type textarea "Object.keys(reportMap).forEach(id => {"
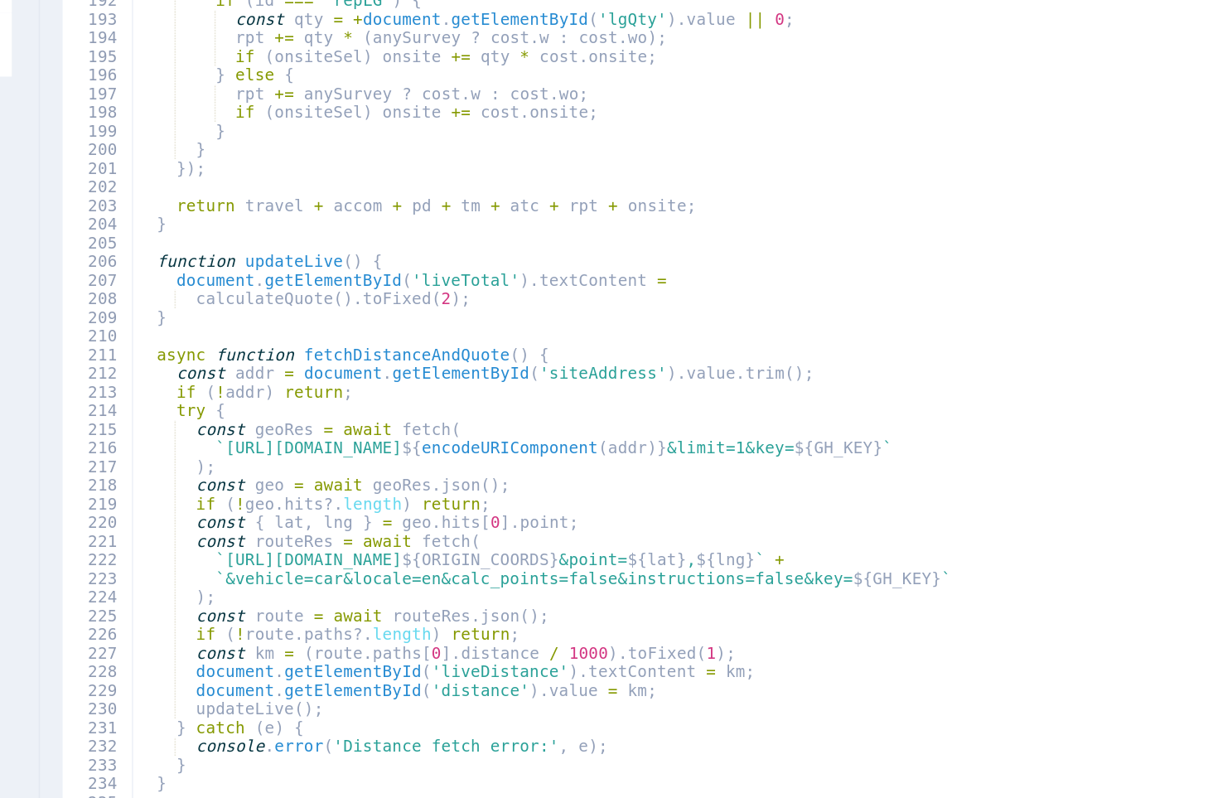
type textarea "let rpt = 0, onsite = 0;"
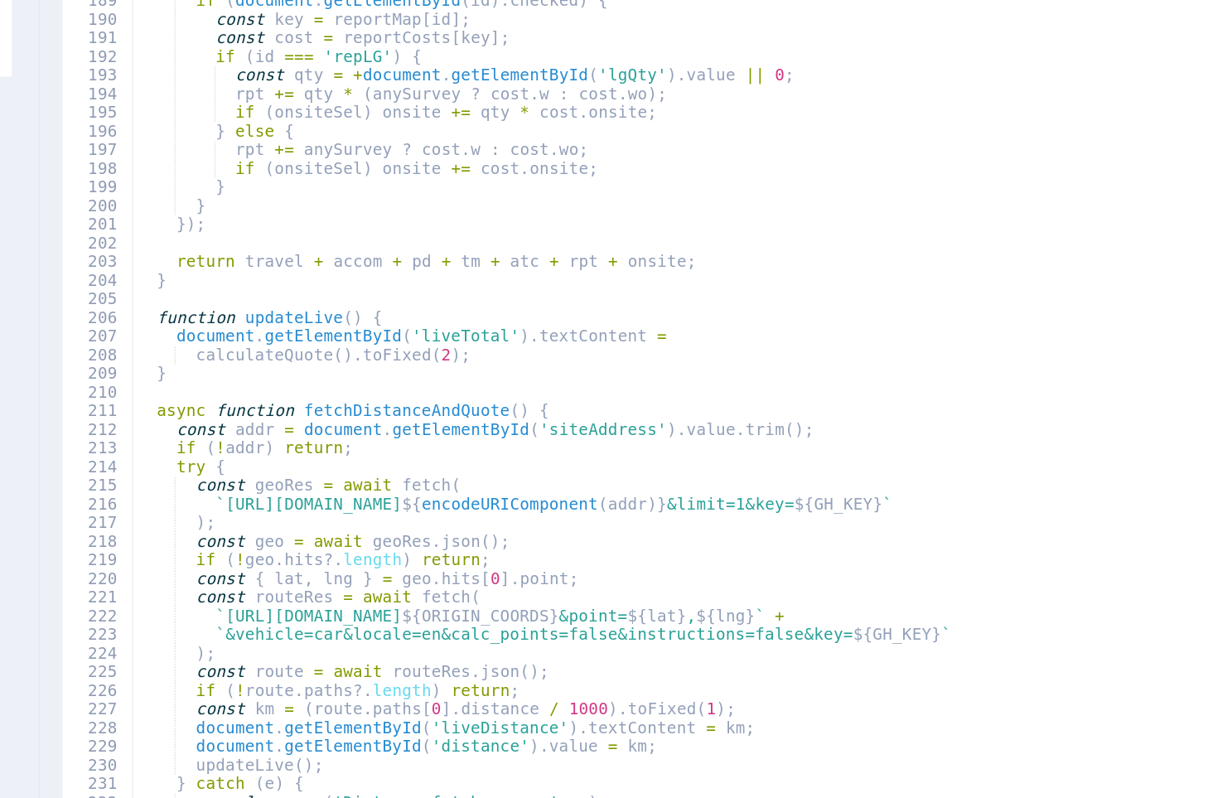
scroll to position [2098, 0]
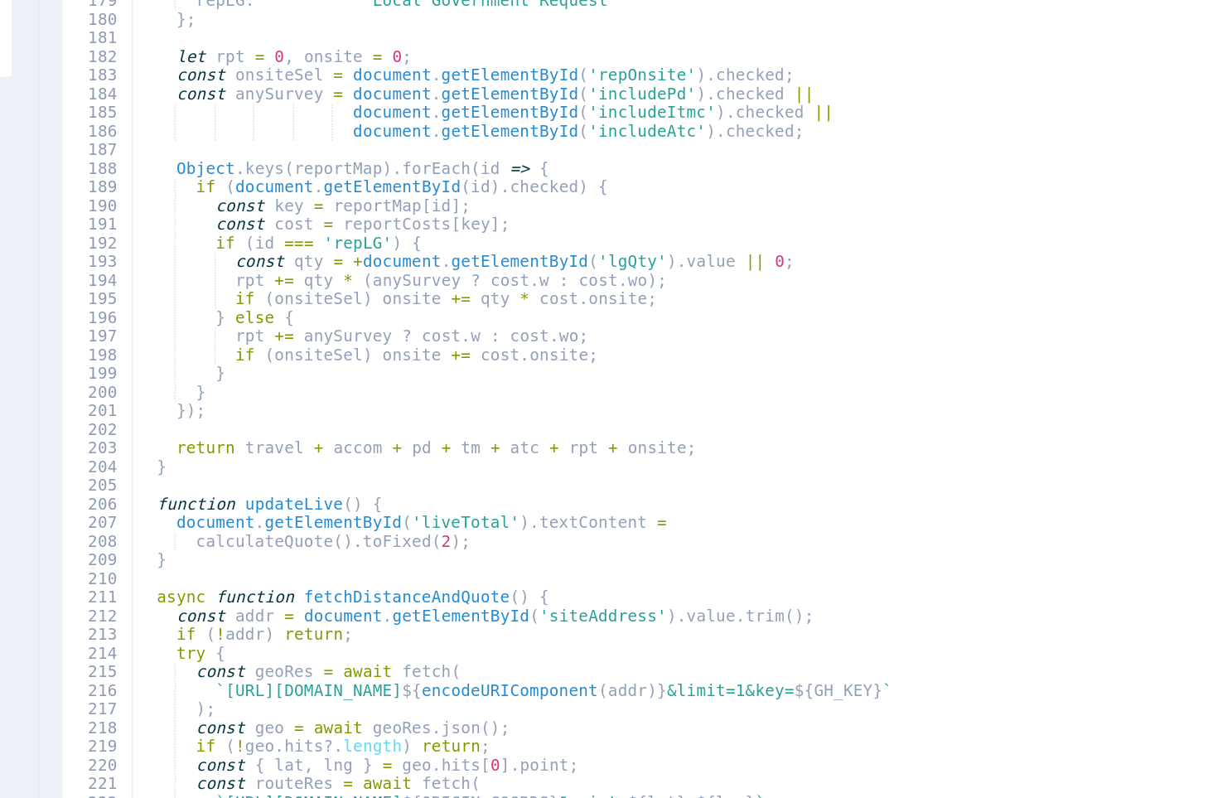
type textarea "const reportCosts = {"
type textarea "let atc = 0;"
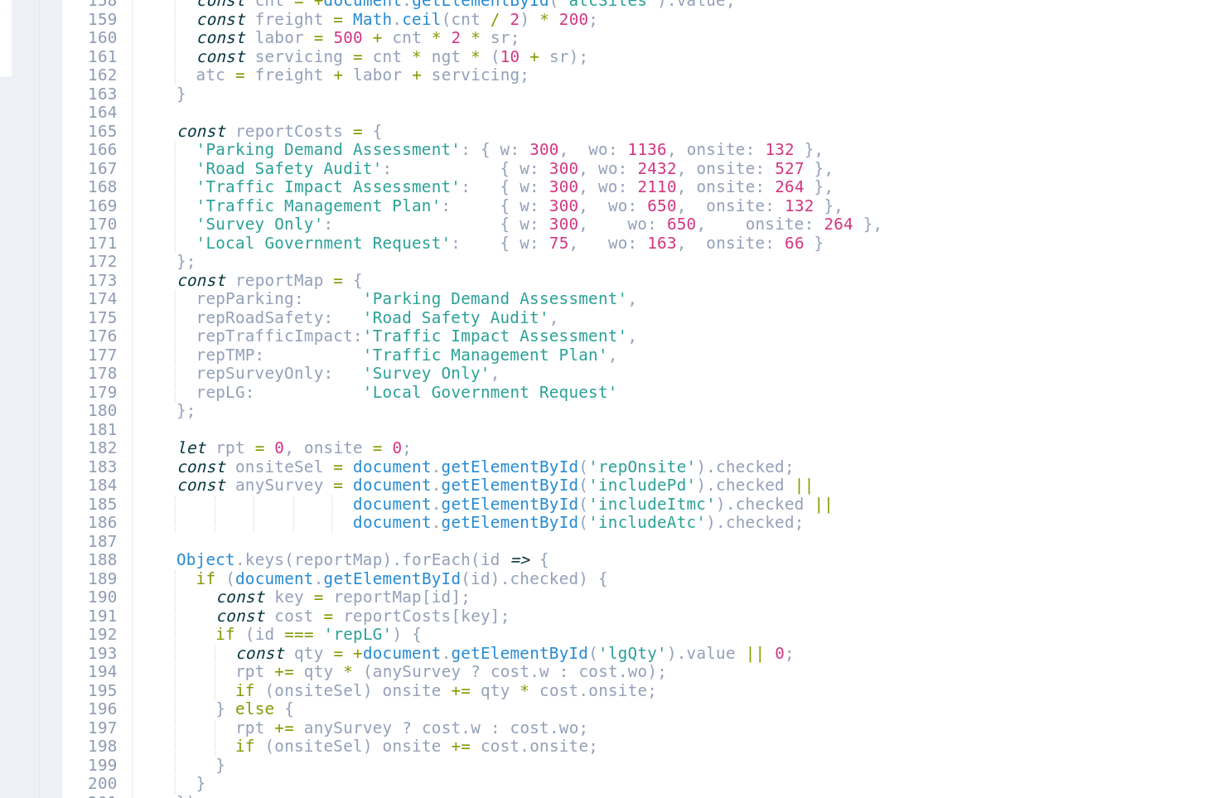
type textarea "let tm = 0;"
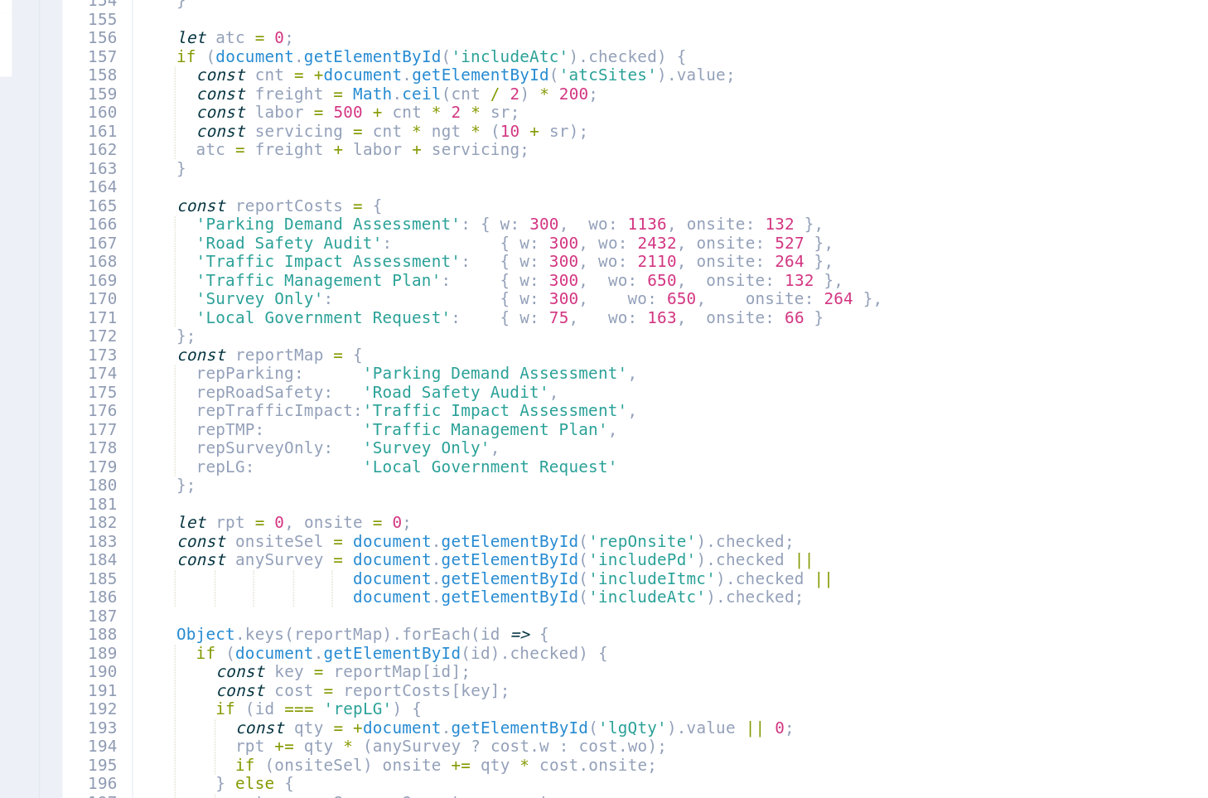
type textarea "let pd = 0;"
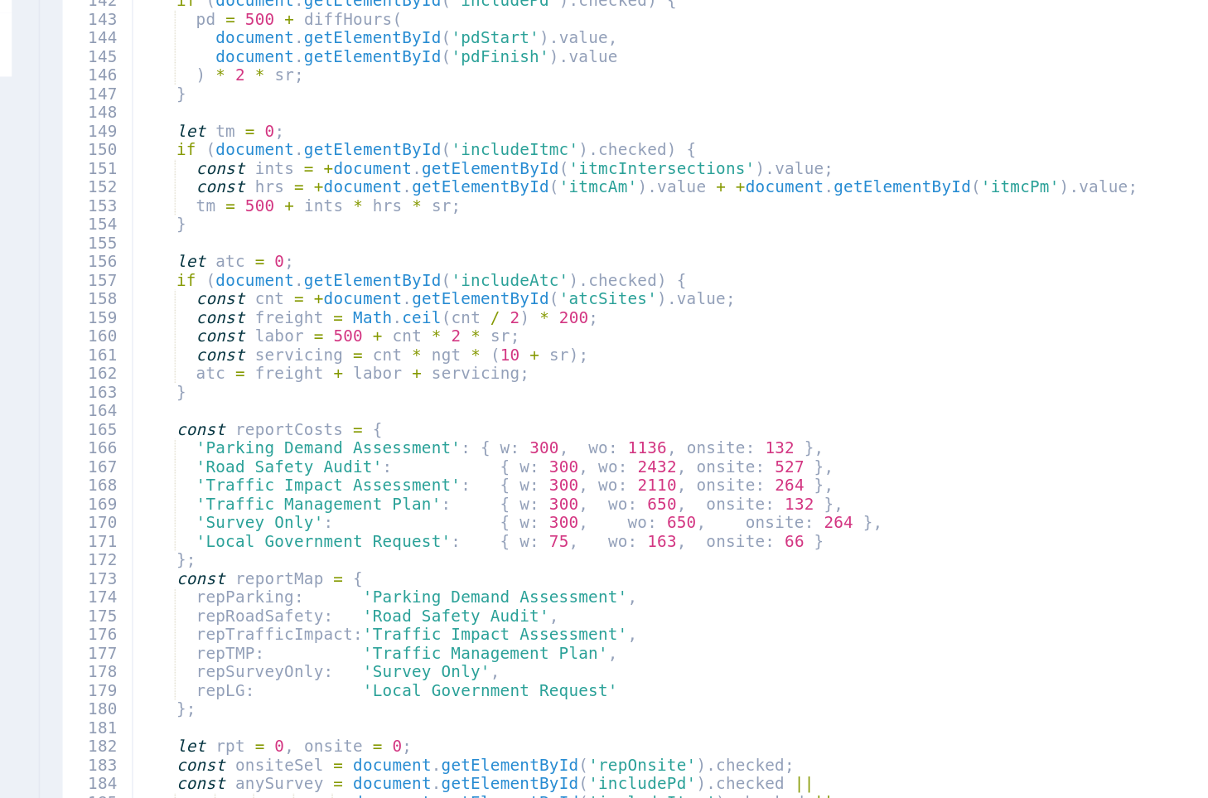
type textarea "if (document.getElementById('includeVisit').checked) {"
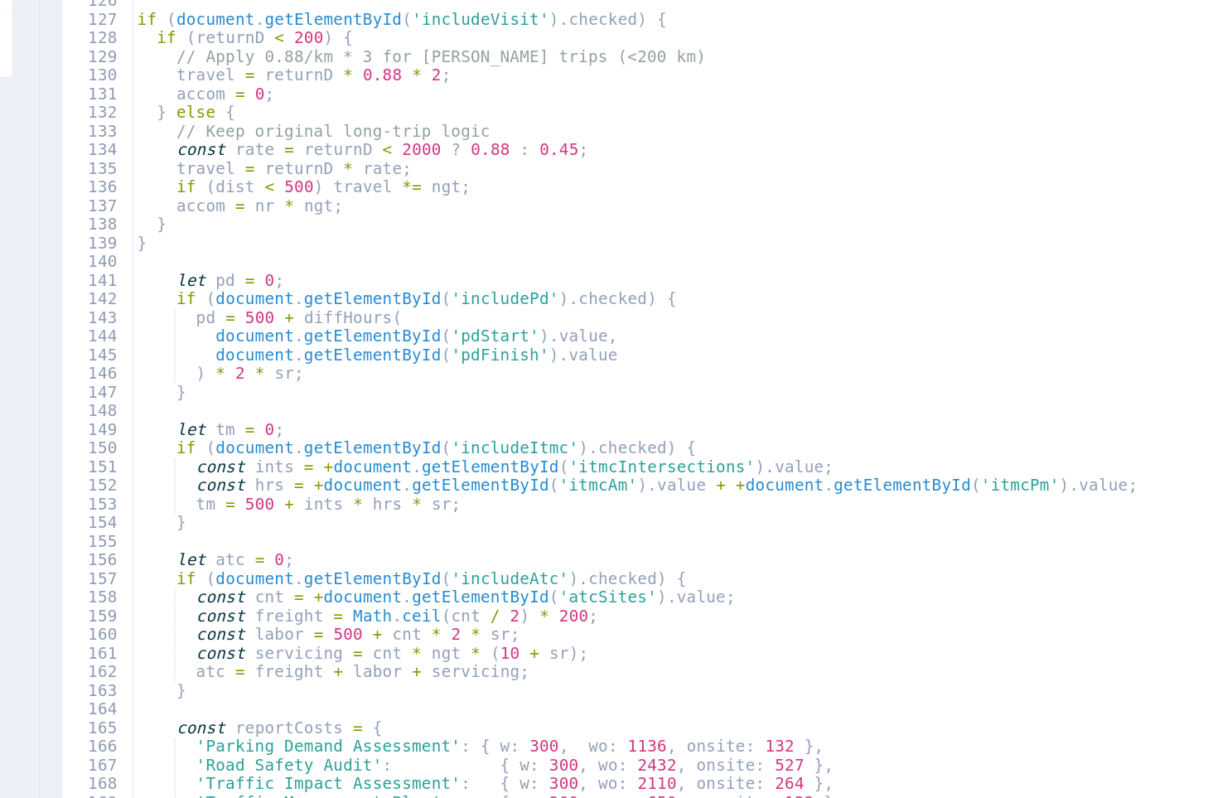
scroll to position [1368, 0]
type textarea "function calculateQuote() {"
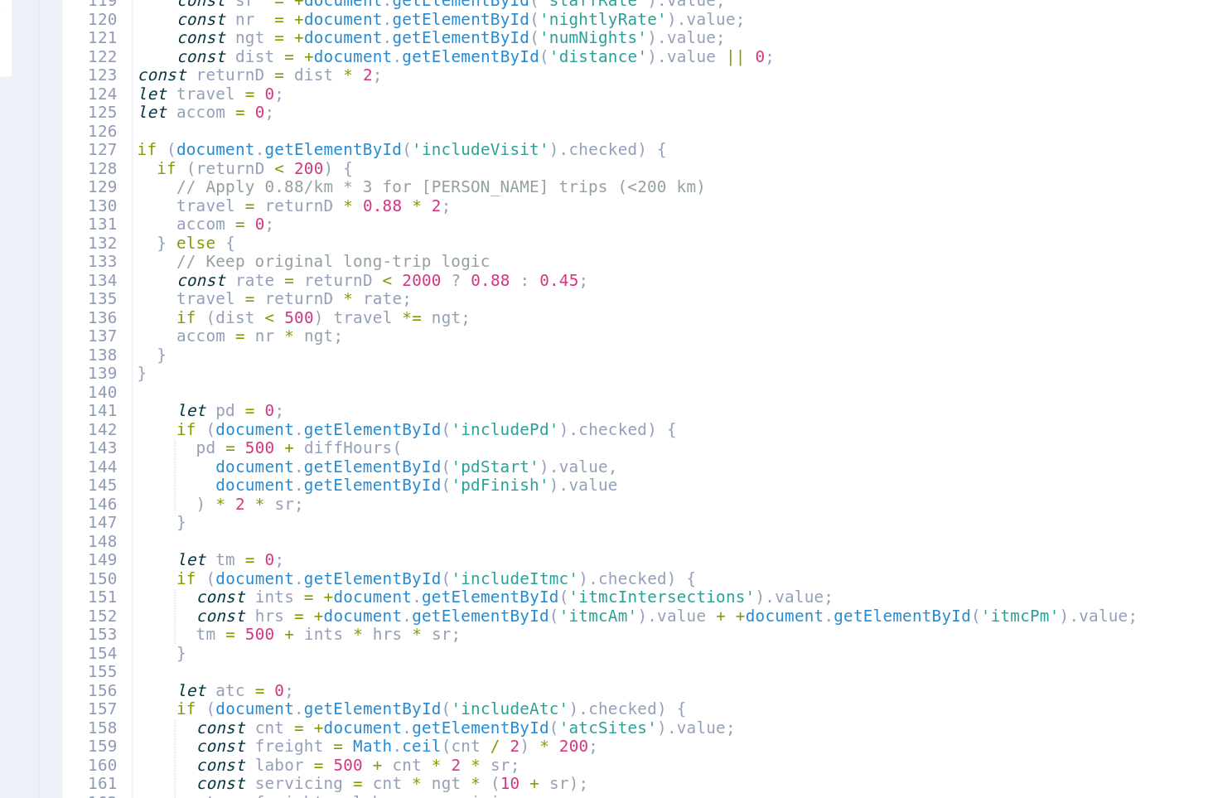
type textarea "function diffHours(start, end) {"
type textarea "<script>"
type textarea "</form>"
type textarea "<button id="submitBtn" disabled="">Request Formal Quote</button>"
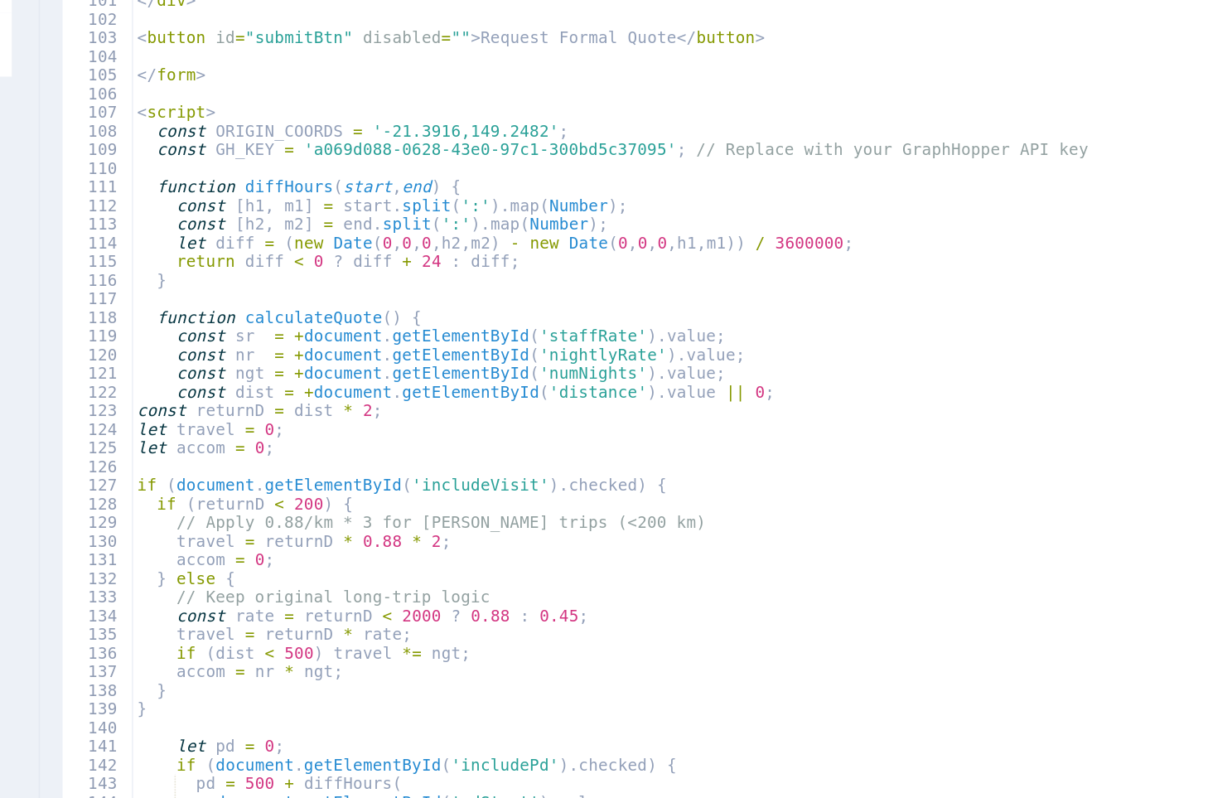
type textarea "<div id="liveEstimate">"
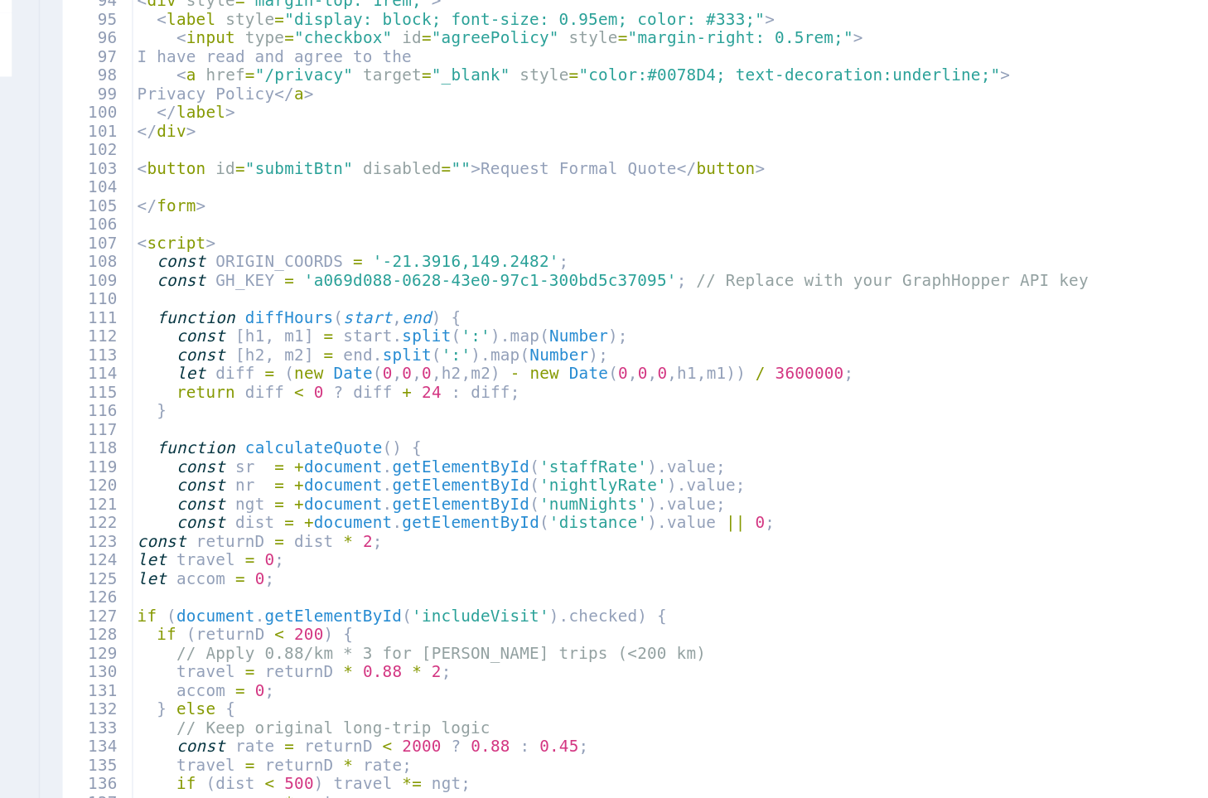
scroll to position [997, 0]
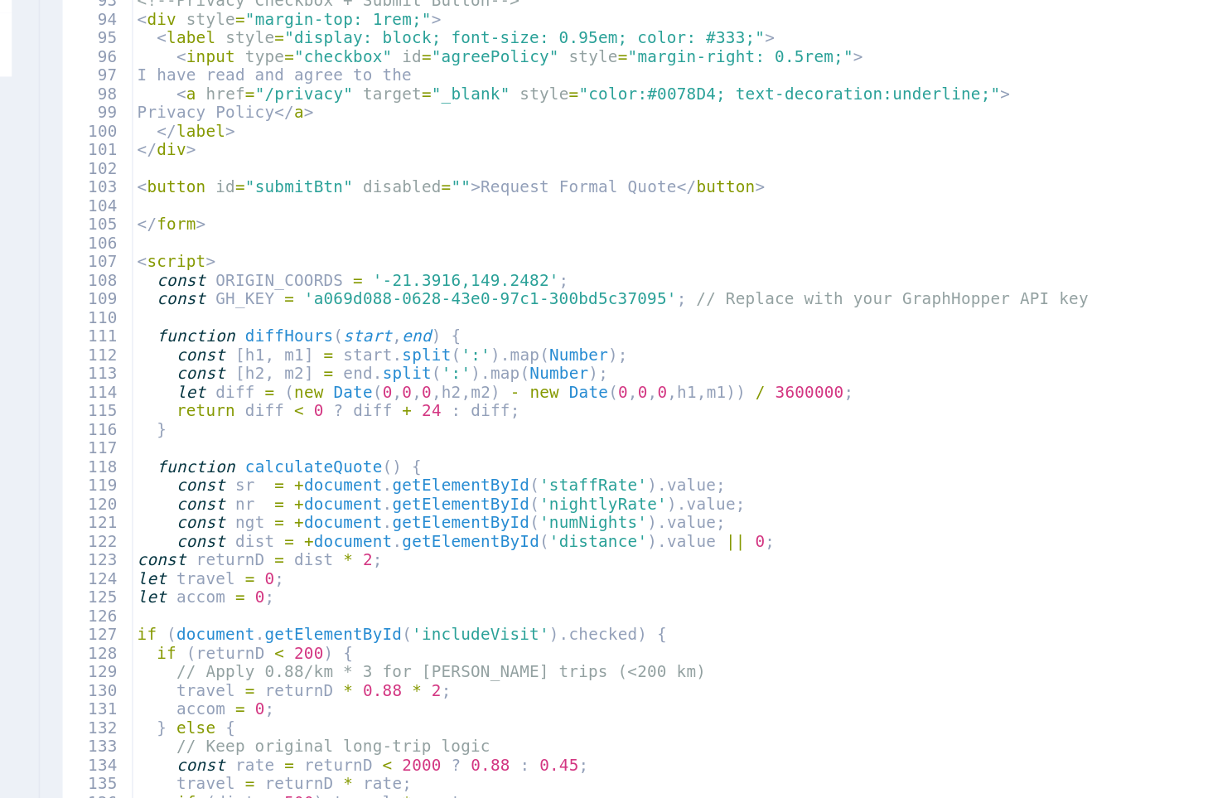
type textarea "<input type="hidden" id="distance" value="0">"
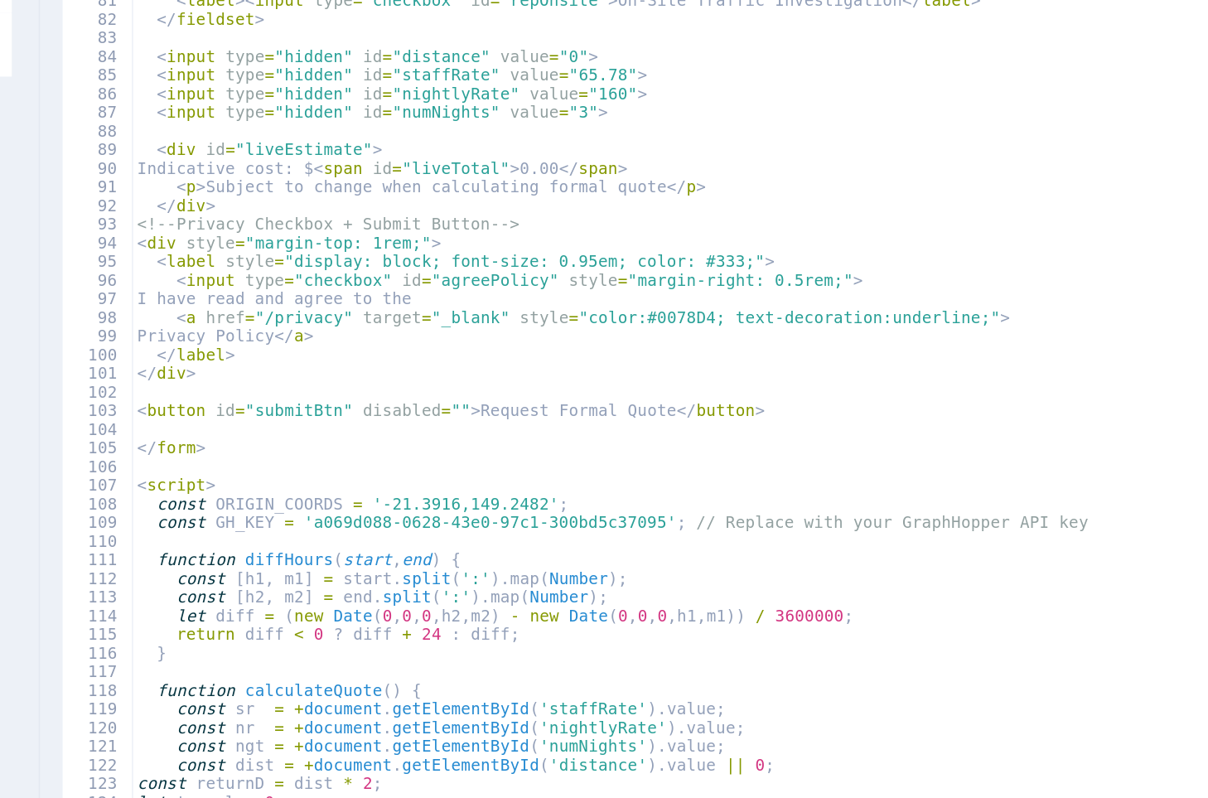
type textarea "<fieldset class="report-block">"
type textarea "<fieldset>"
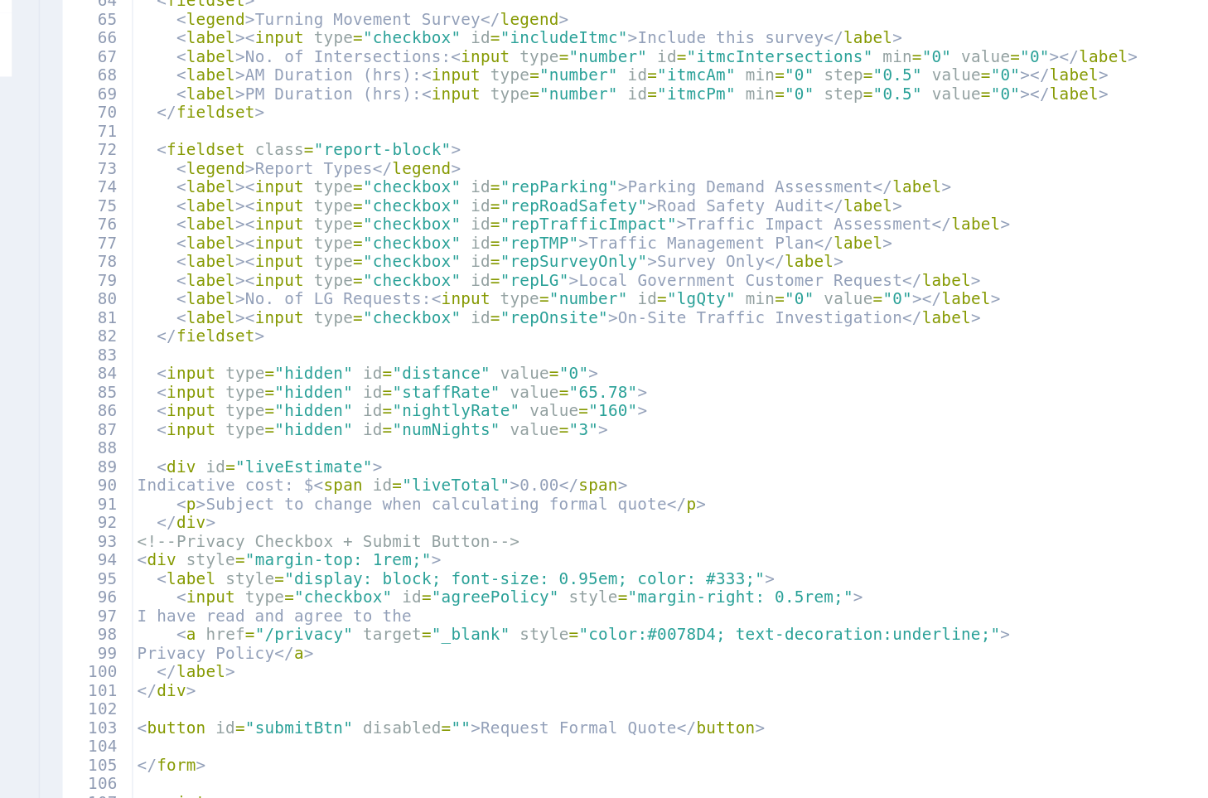
type textarea "<fieldset>"
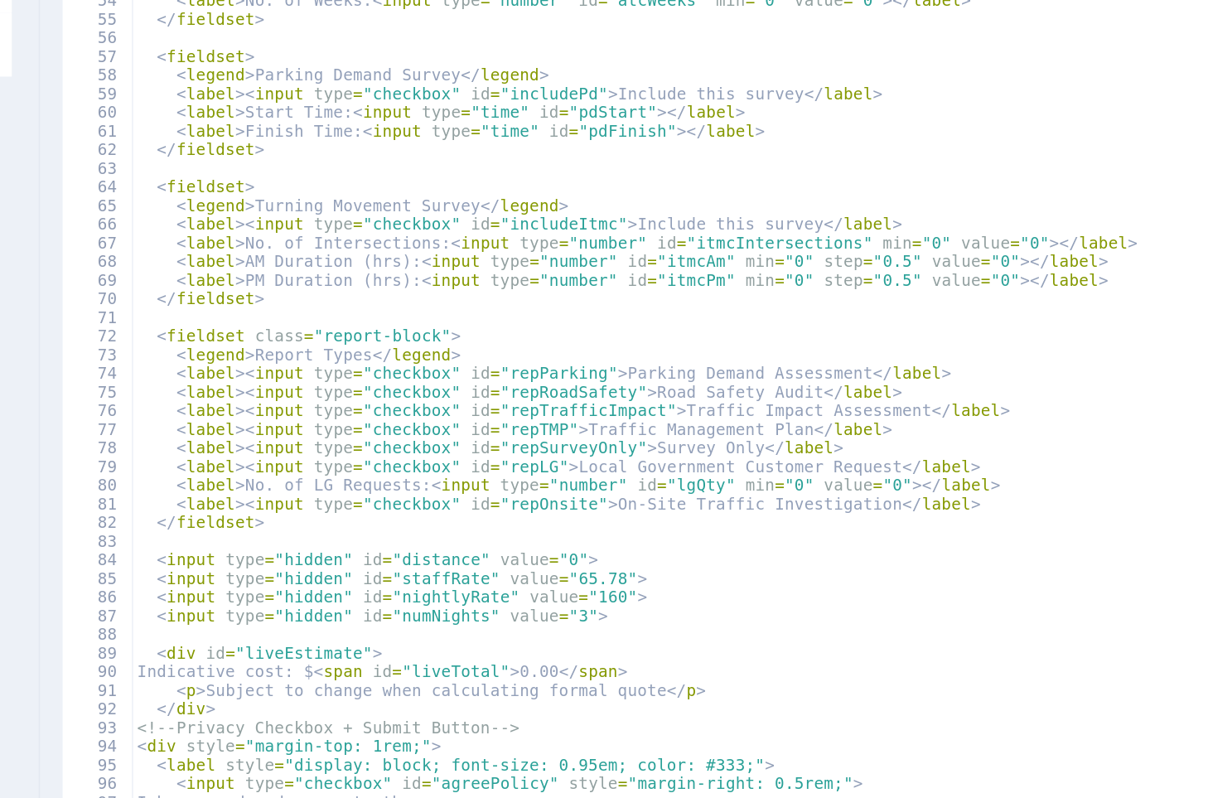
type textarea "<fieldset>"
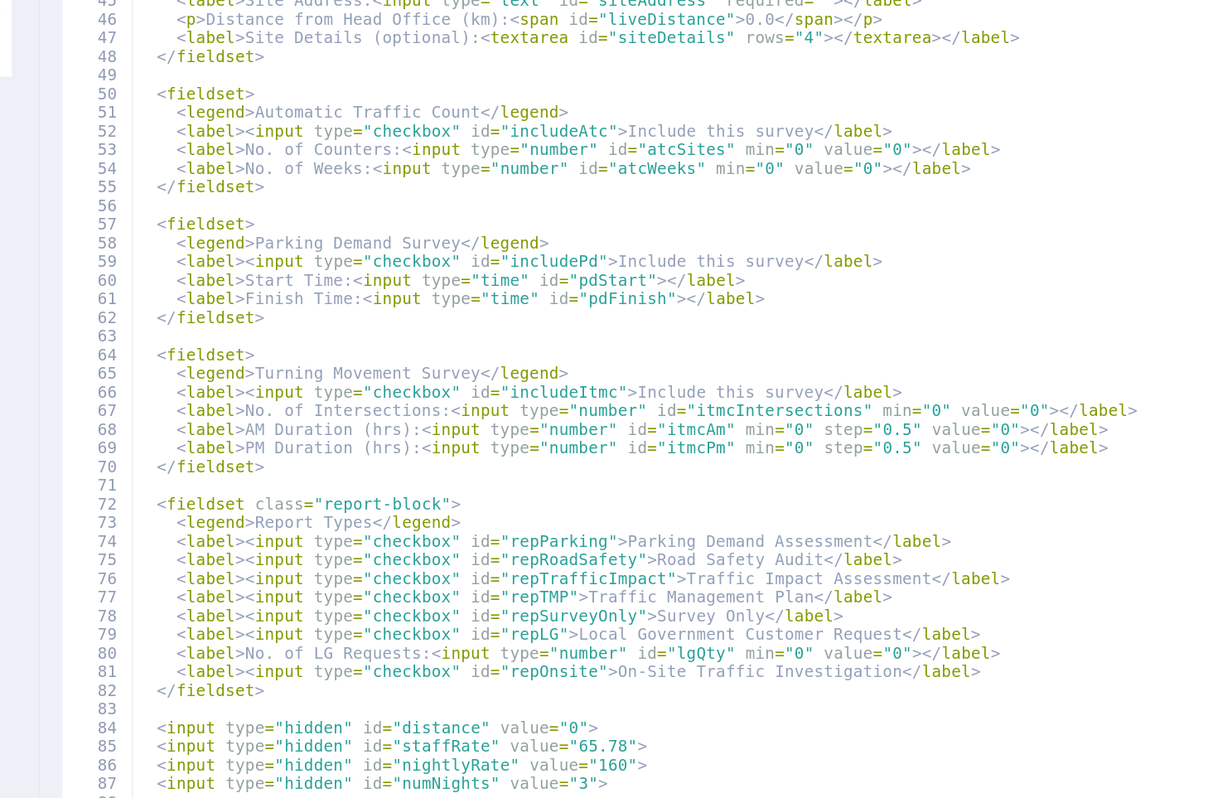
type textarea "<form id="quoteForm" onsubmit="return generateEmail();">"
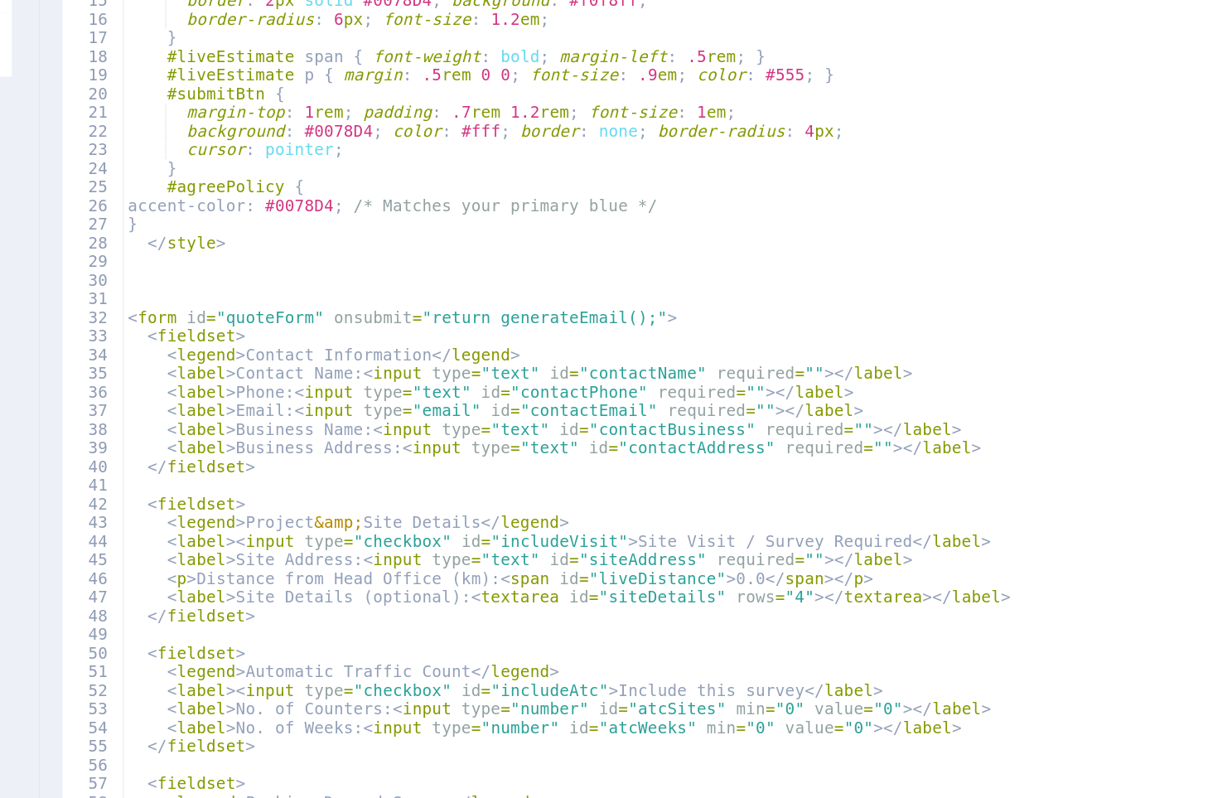
type textarea "<meta charset="UTF-8">"
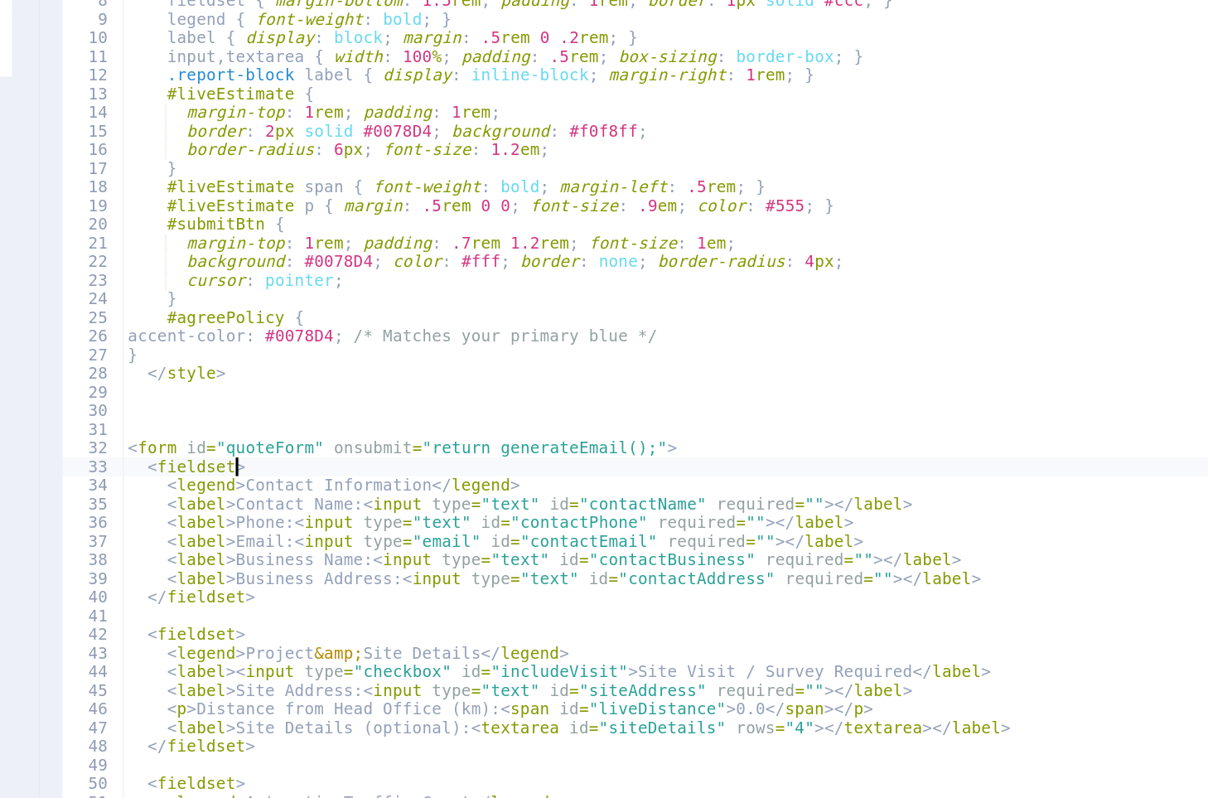
click at [746, 478] on div "< meta charset = "UTF-8" > < title > Survey Quote Calculator </ title > < style…" at bounding box center [800, 488] width 783 height 764
type textarea "<form id="quoteForm" onsubmit="return generateEmail();">"
type textarea "<meta charset="UTF-8">"
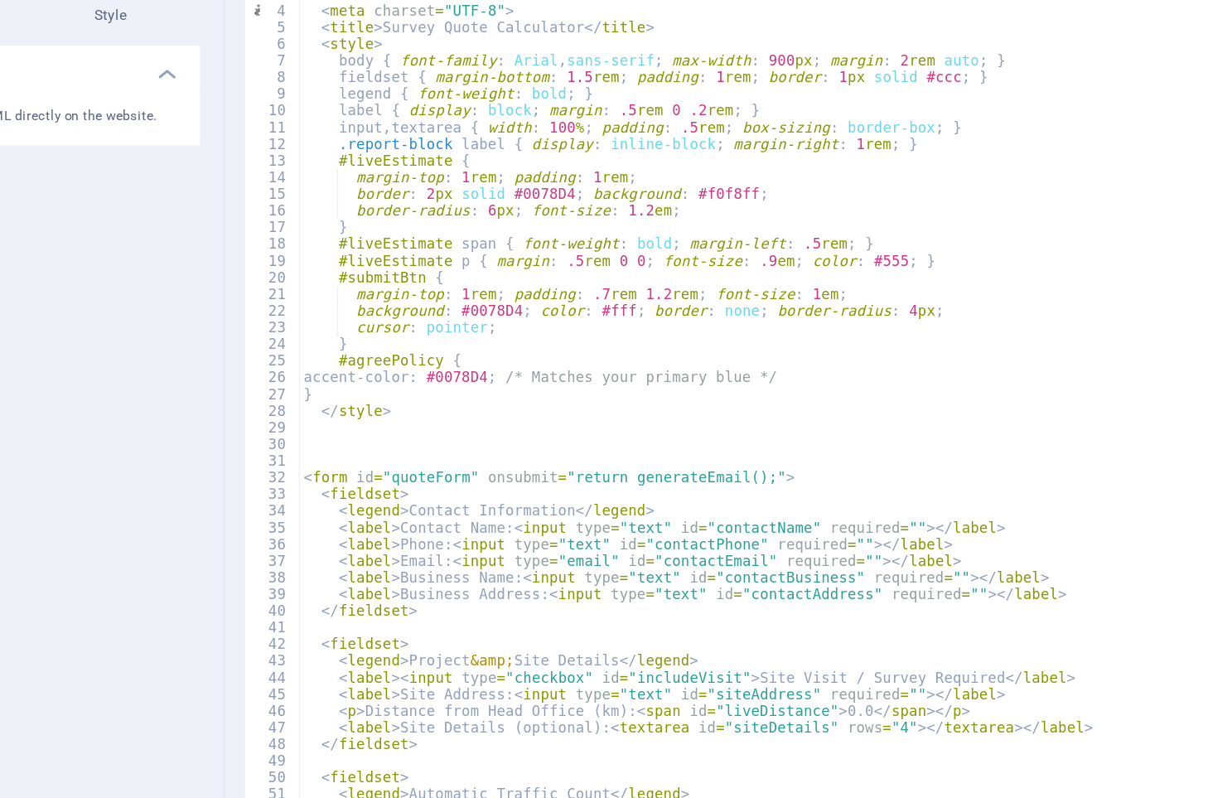
click at [855, 426] on div "< meta charset = "UTF-8" > < title > Survey Quote Calculator </ title > < style…" at bounding box center [800, 488] width 783 height 764
type textarea "</style>"
type textarea "</fieldset>"
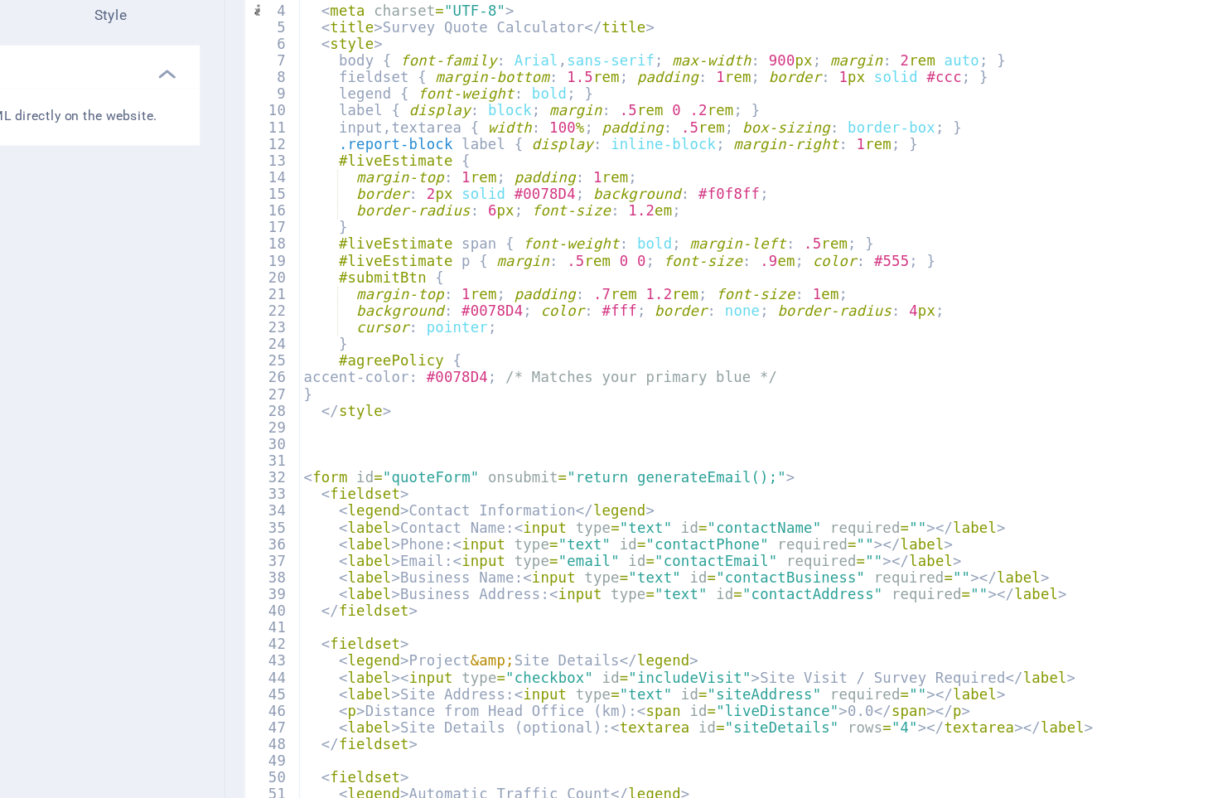
type textarea "</fieldset>"
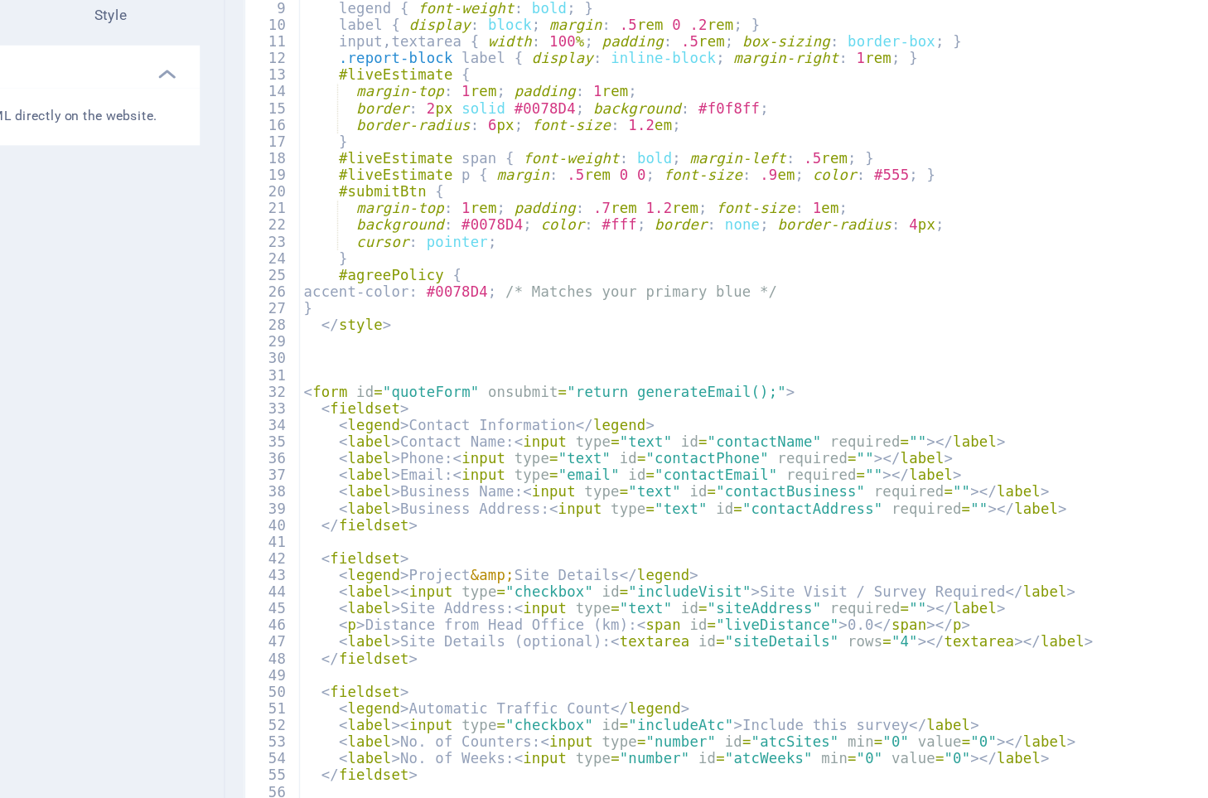
scroll to position [60, 0]
type textarea "</fieldset>"
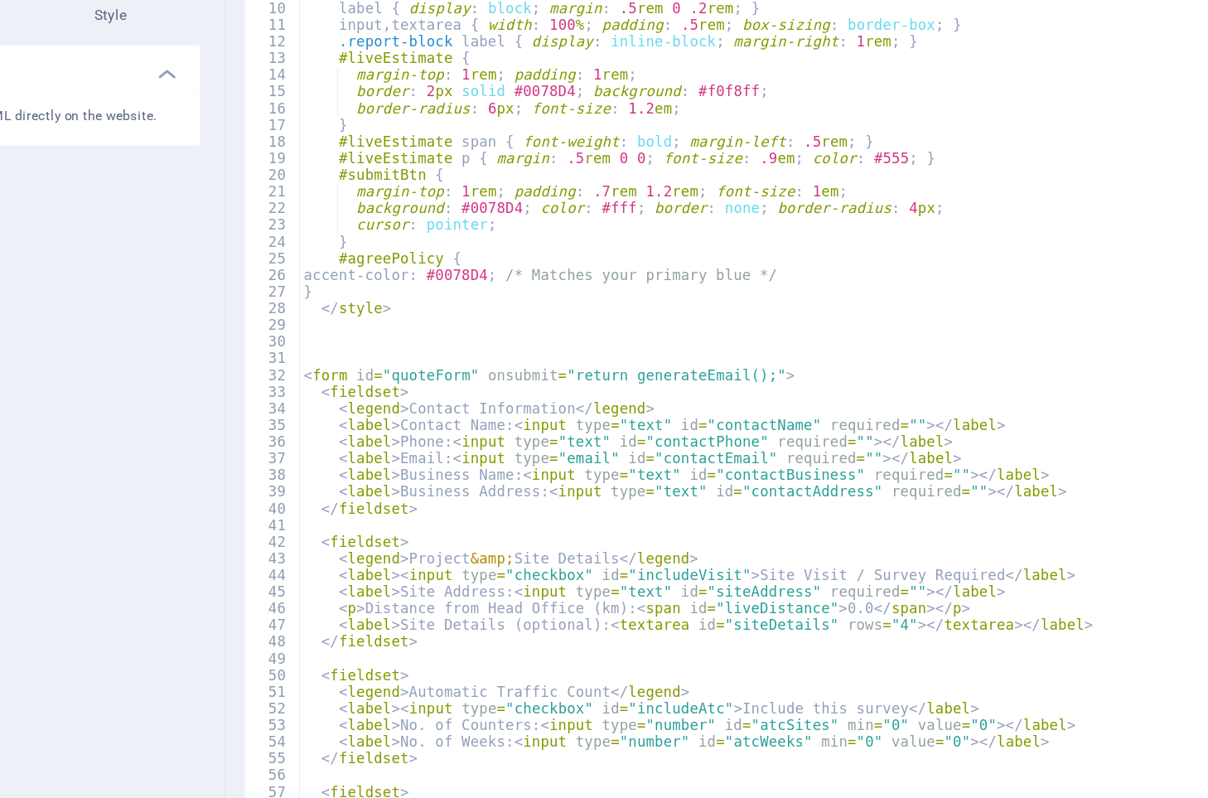
type textarea "</fieldset>"
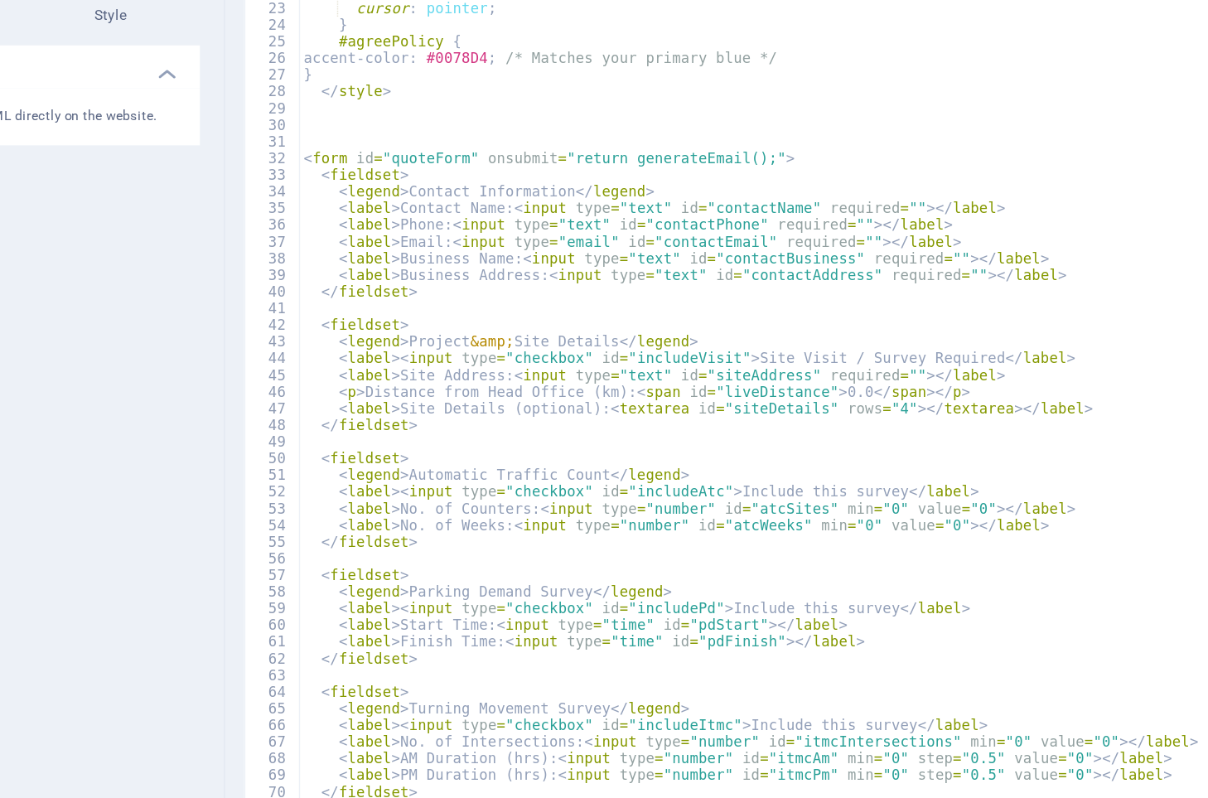
type textarea "<input type="hidden" id="numNights" value="3">"
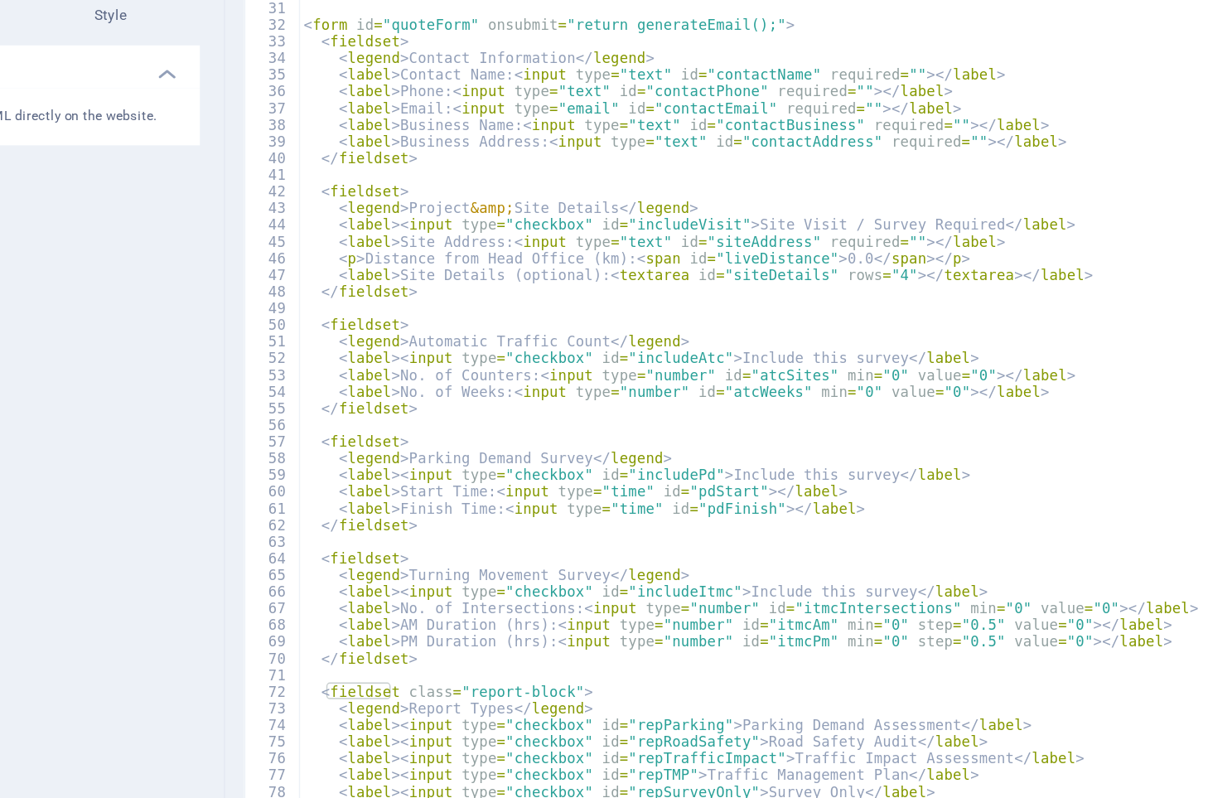
type textarea "</div>"
type textarea "<button id="submitBtn" disabled="">Request Formal Quote</button>"
type textarea "</form>"
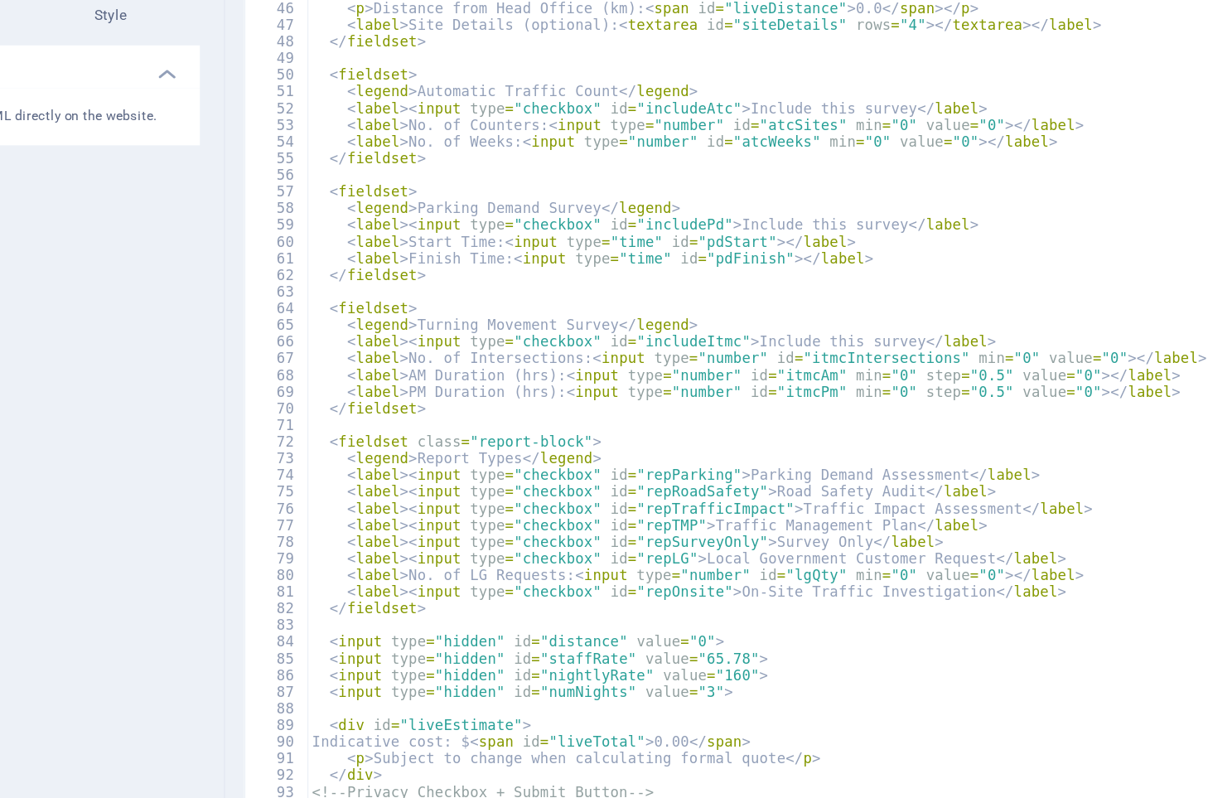
type textarea "const GH_KEY = 'a069d088-0628-43e0-97c1-300bd5c37095'; // Replace with your Gra…"
type textarea "}"
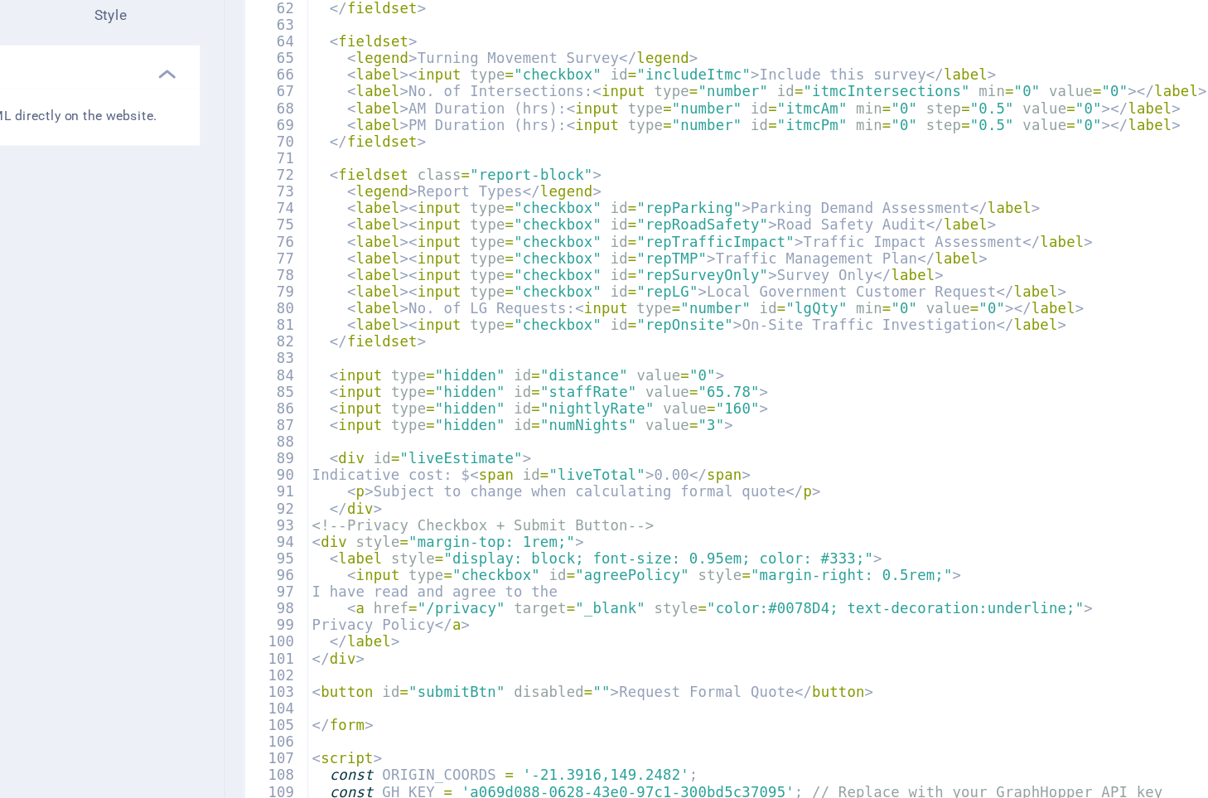
type textarea "let accom = 0;"
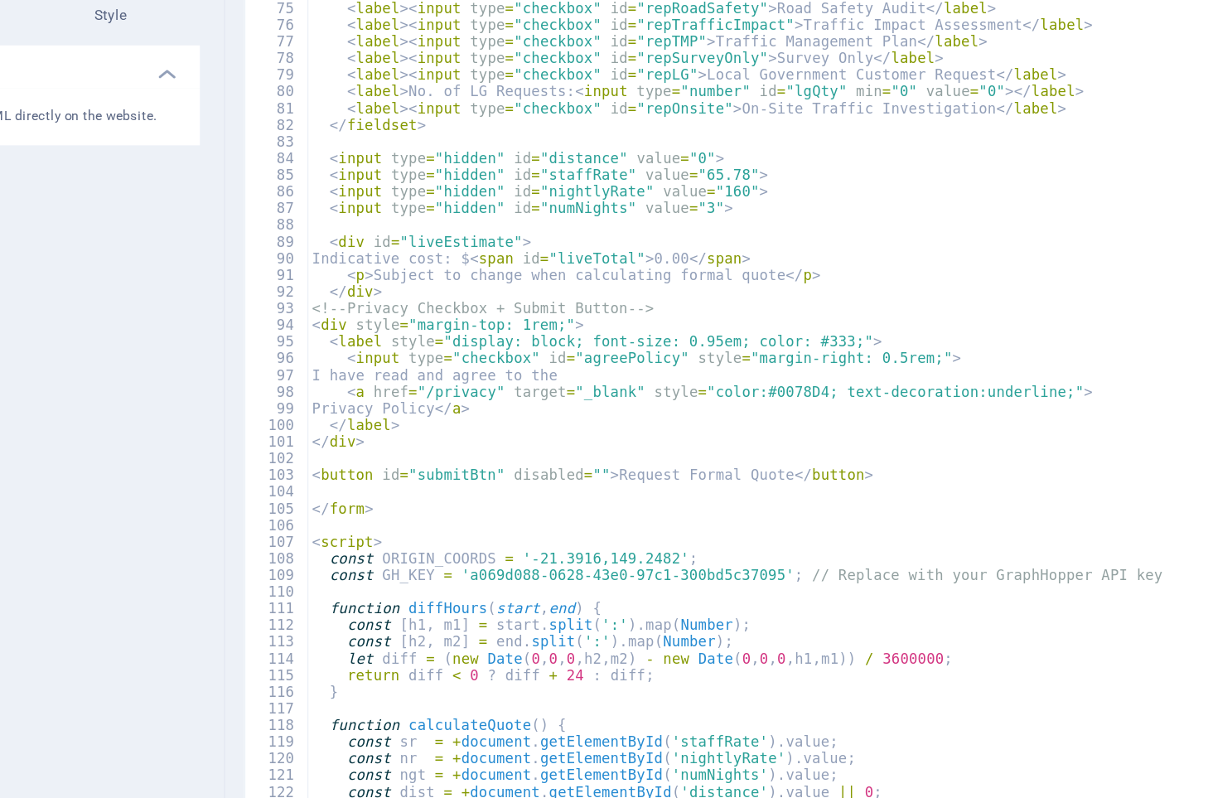
type textarea "}"
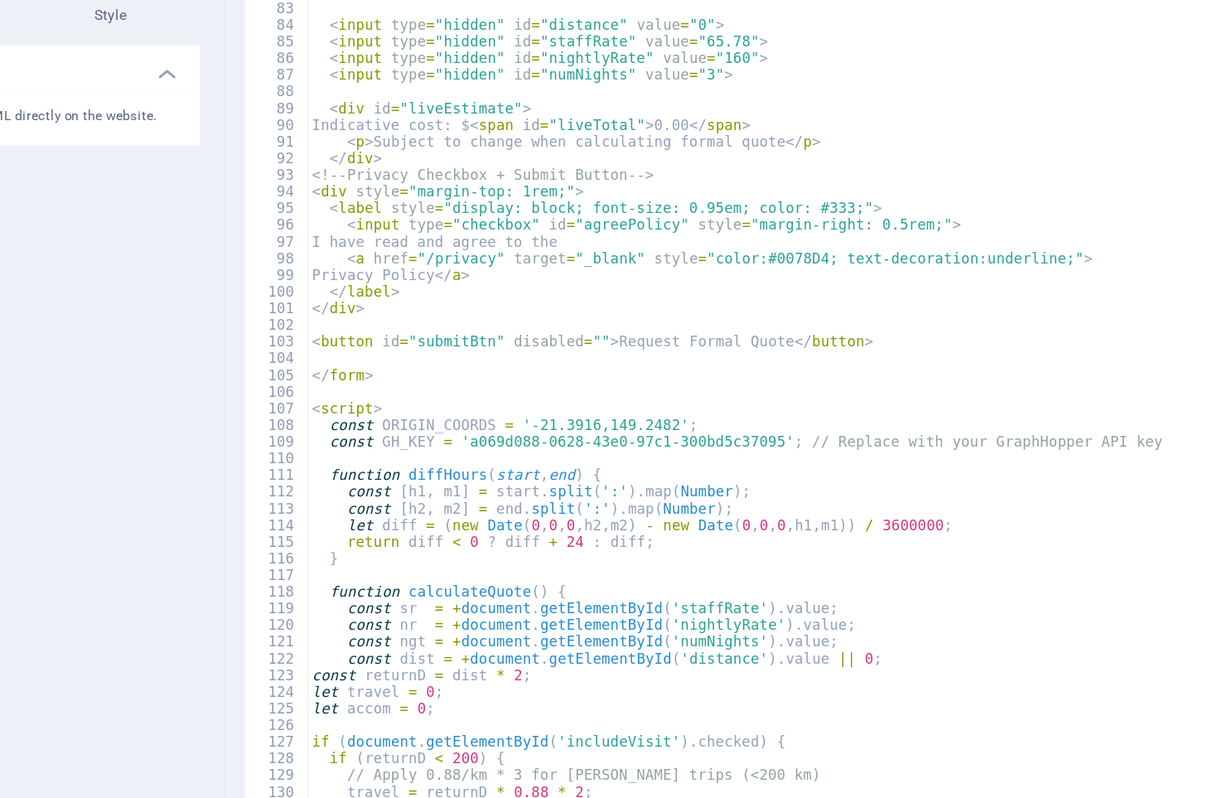
type textarea "}"
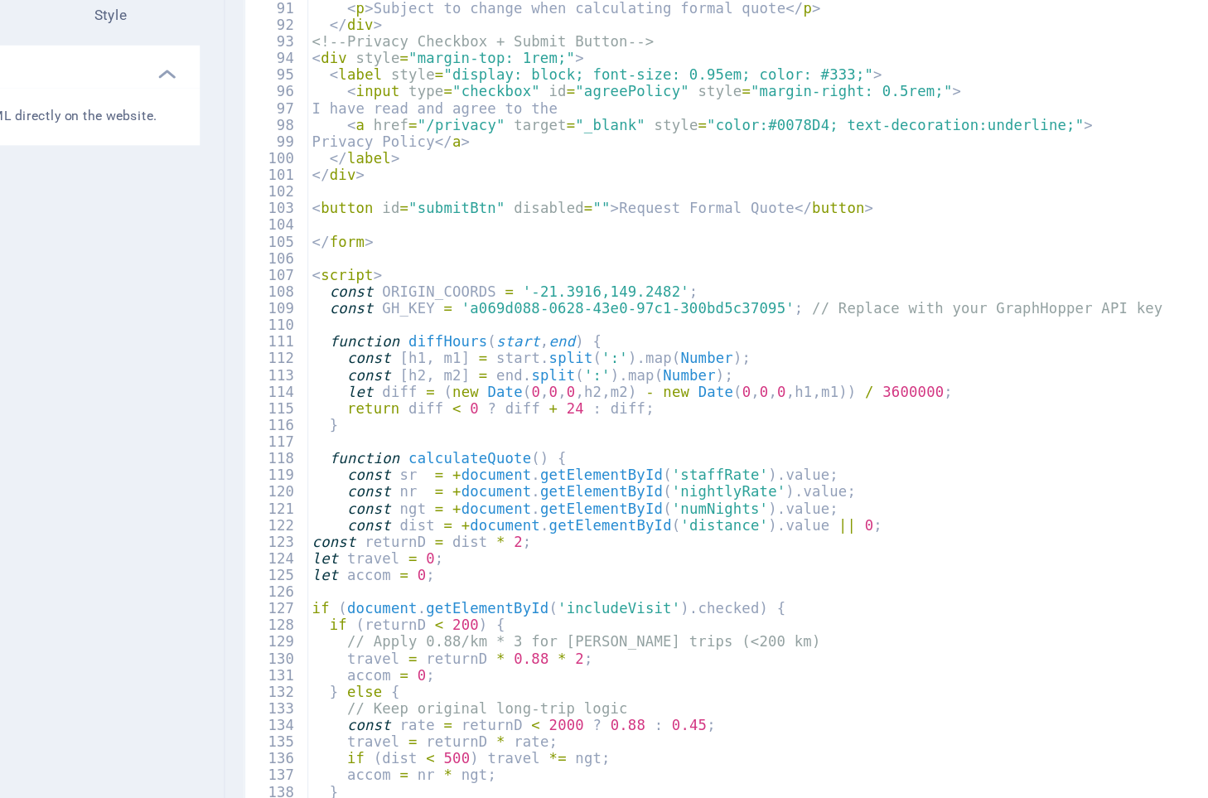
type textarea "}"
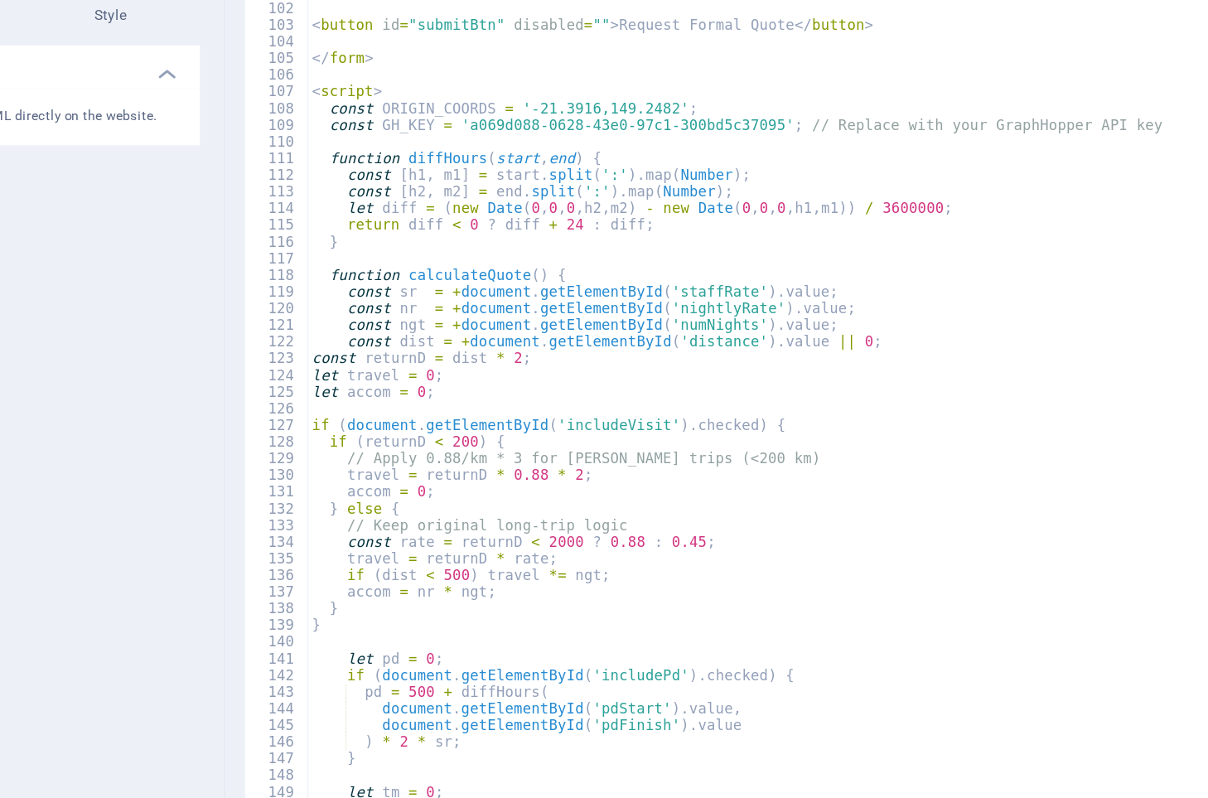
type textarea "}"
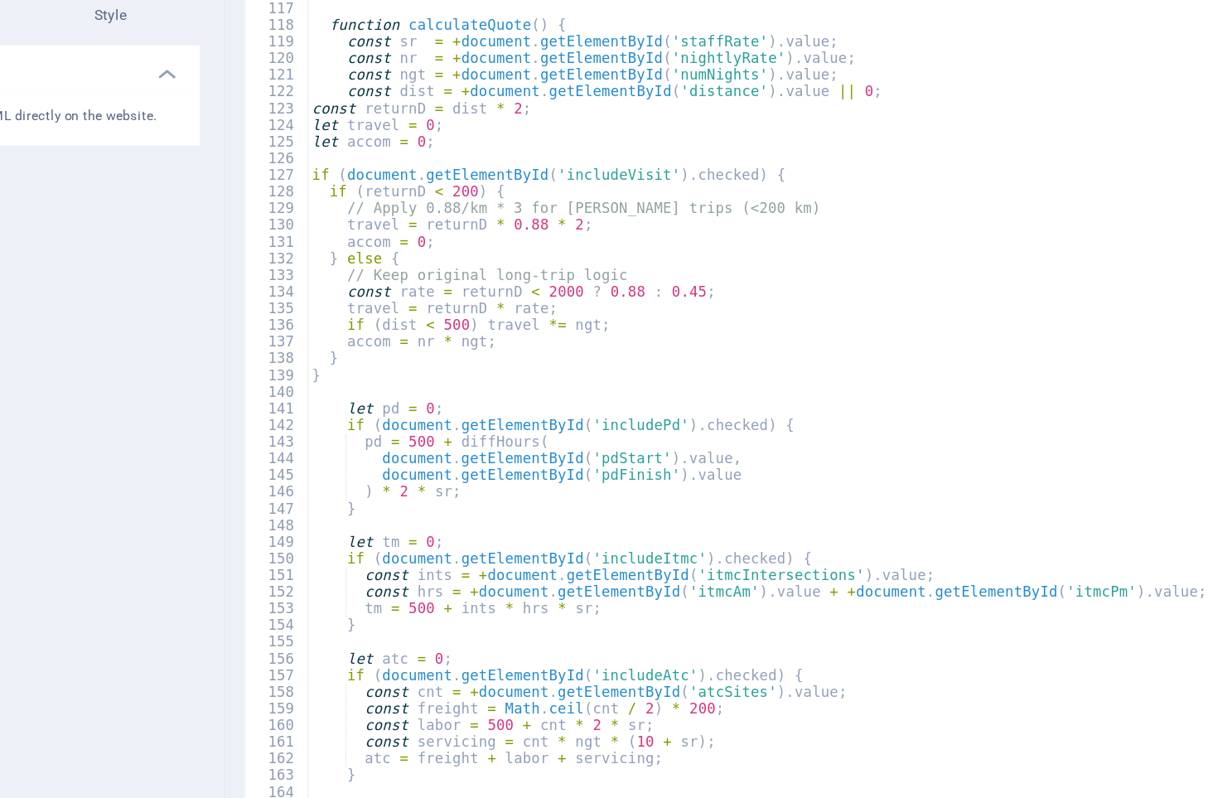
type textarea "};"
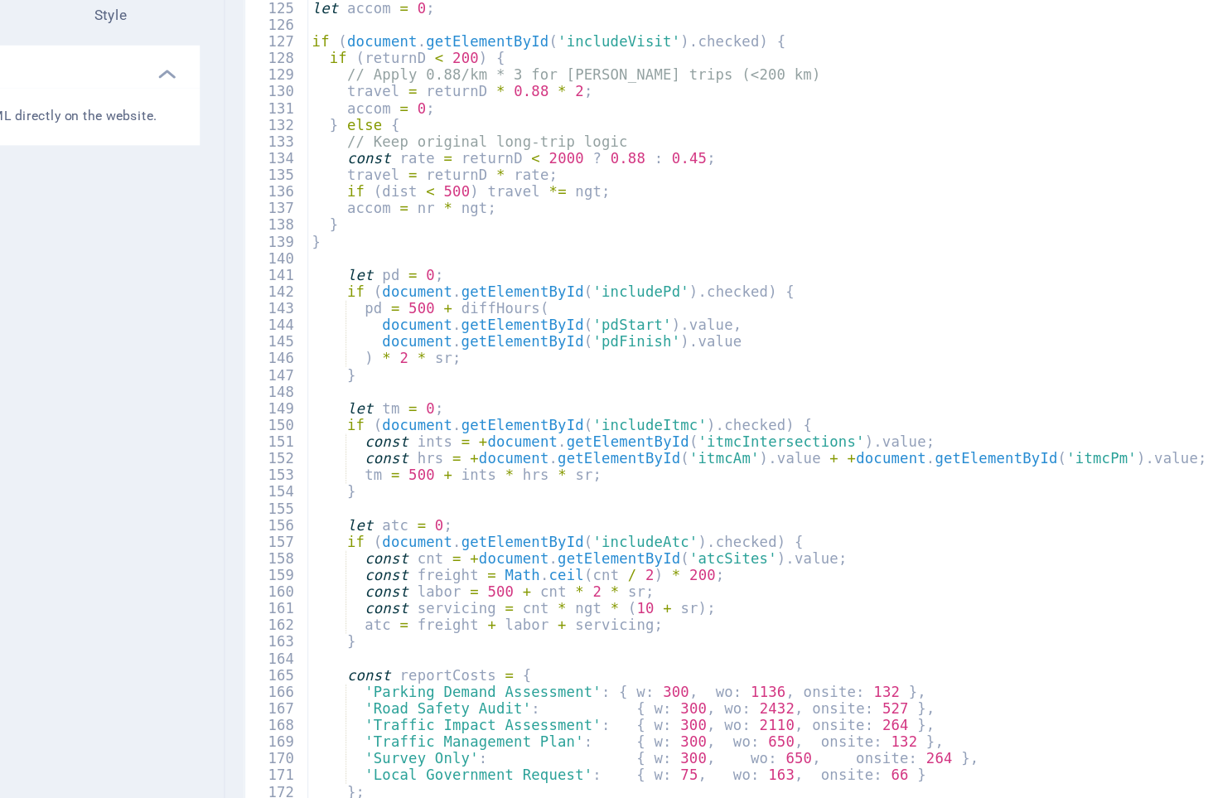
type textarea "document.getElementById('includeAtc').checked;"
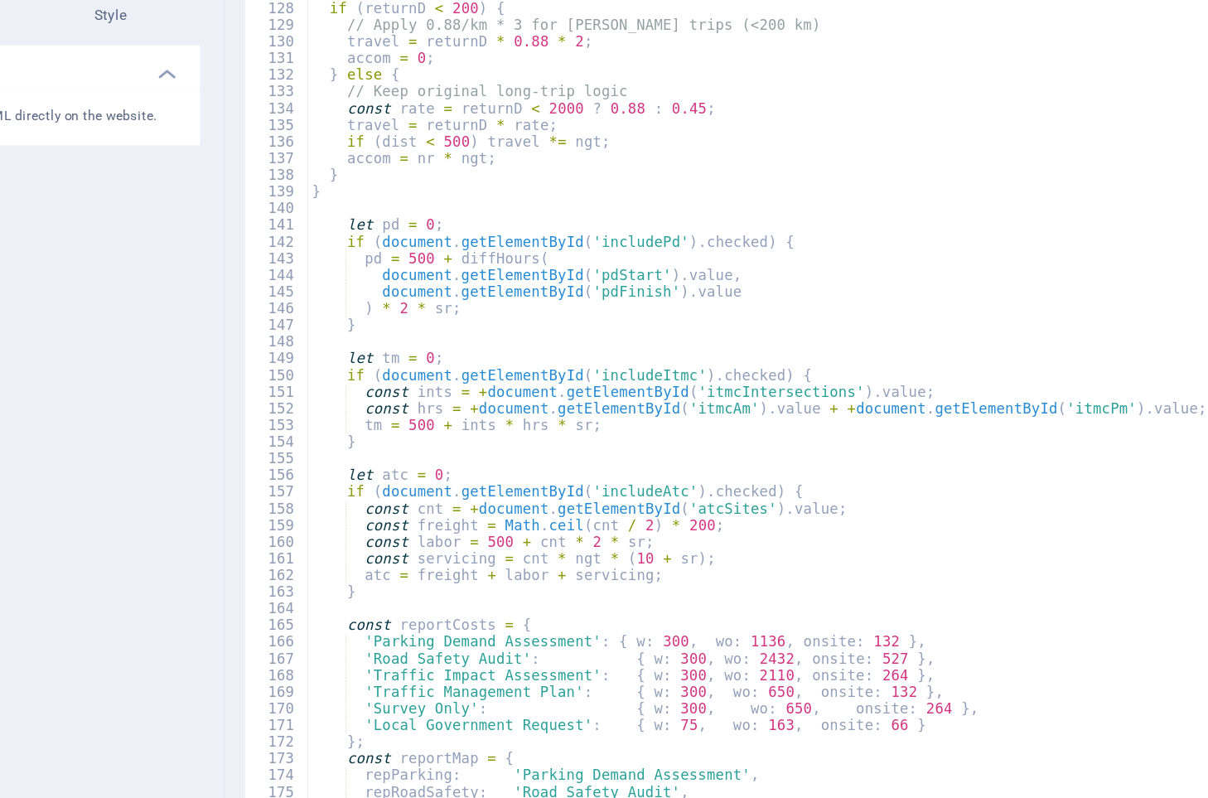
click at [959, 533] on div "let accom = 0 ; if ( document . getElementById ( 'includeVisit' ) . checked ) {…" at bounding box center [803, 486] width 777 height 764
type textarea "let atc = 0;"
type textarea "let tm = 0;"
type textarea "let pd = 0;"
type textarea "accom = 0;"
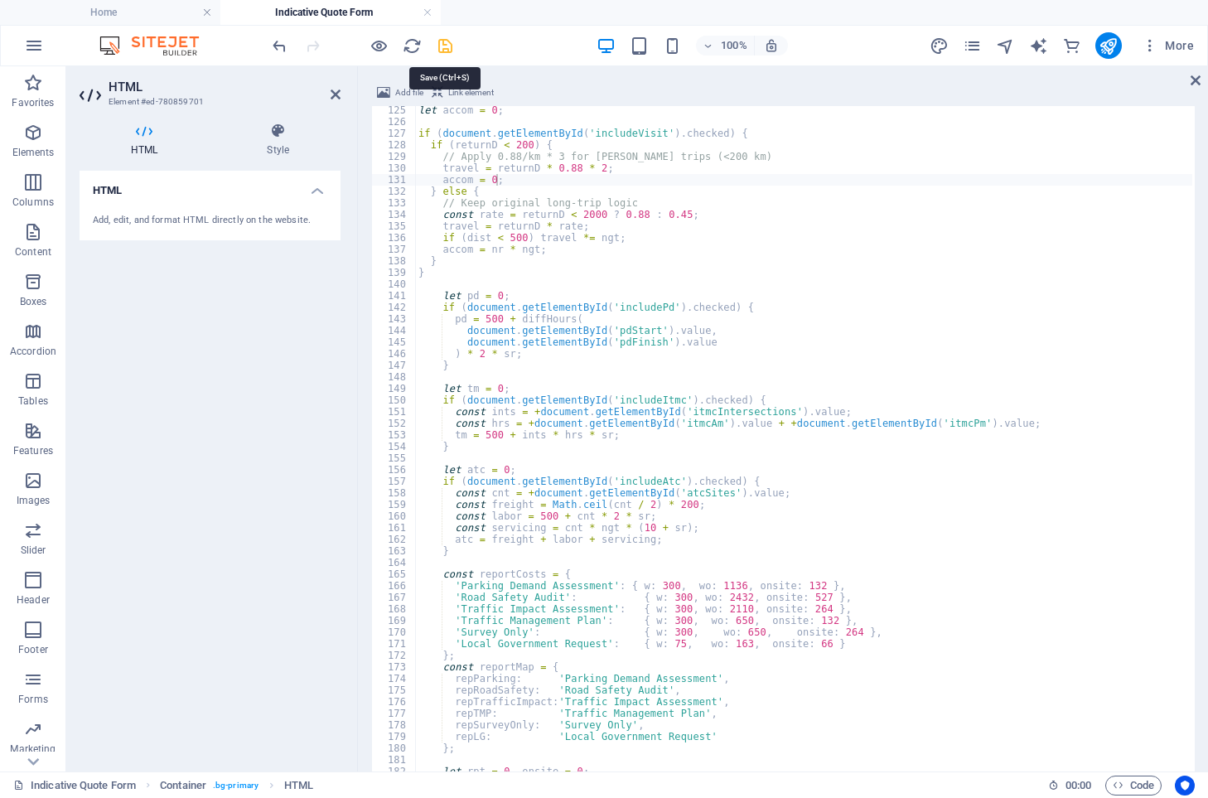
click at [446, 36] on icon "save" at bounding box center [445, 45] width 19 height 19
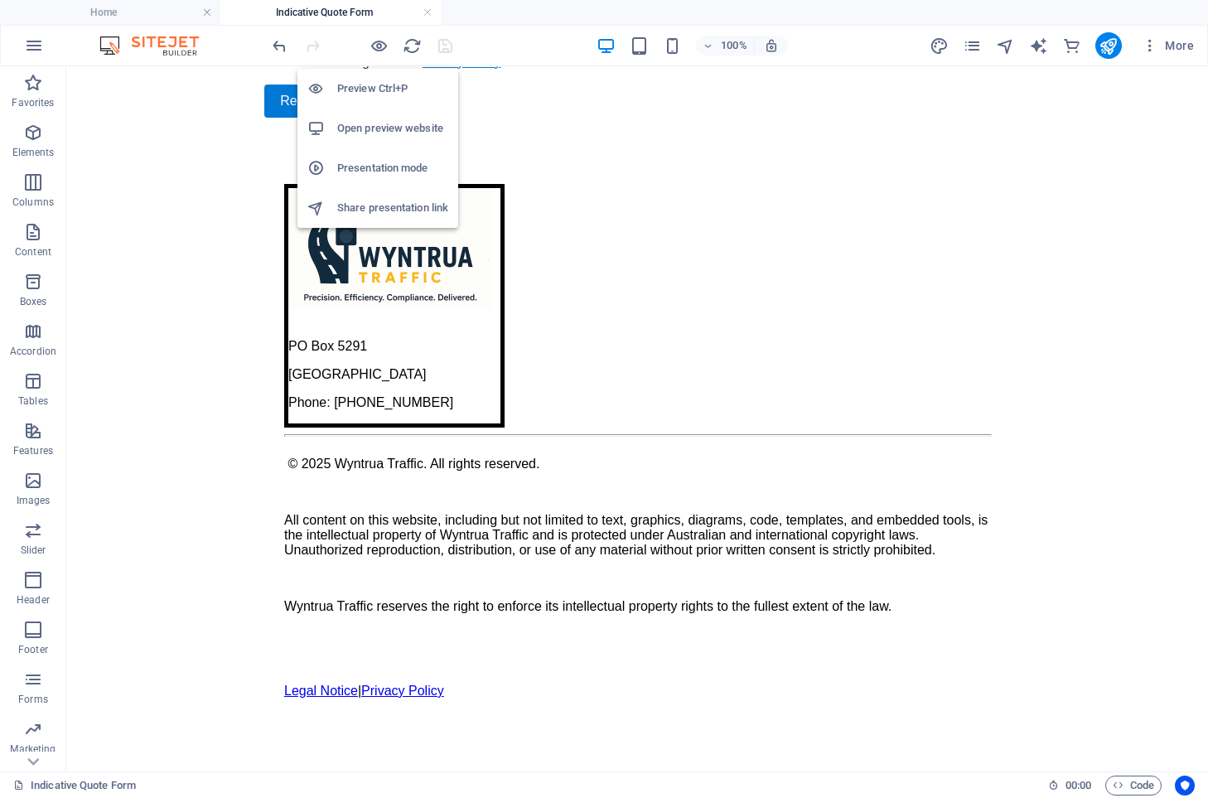
click at [395, 119] on h6 "Open preview website" at bounding box center [392, 128] width 111 height 20
click at [376, 45] on icon "button" at bounding box center [378, 45] width 19 height 19
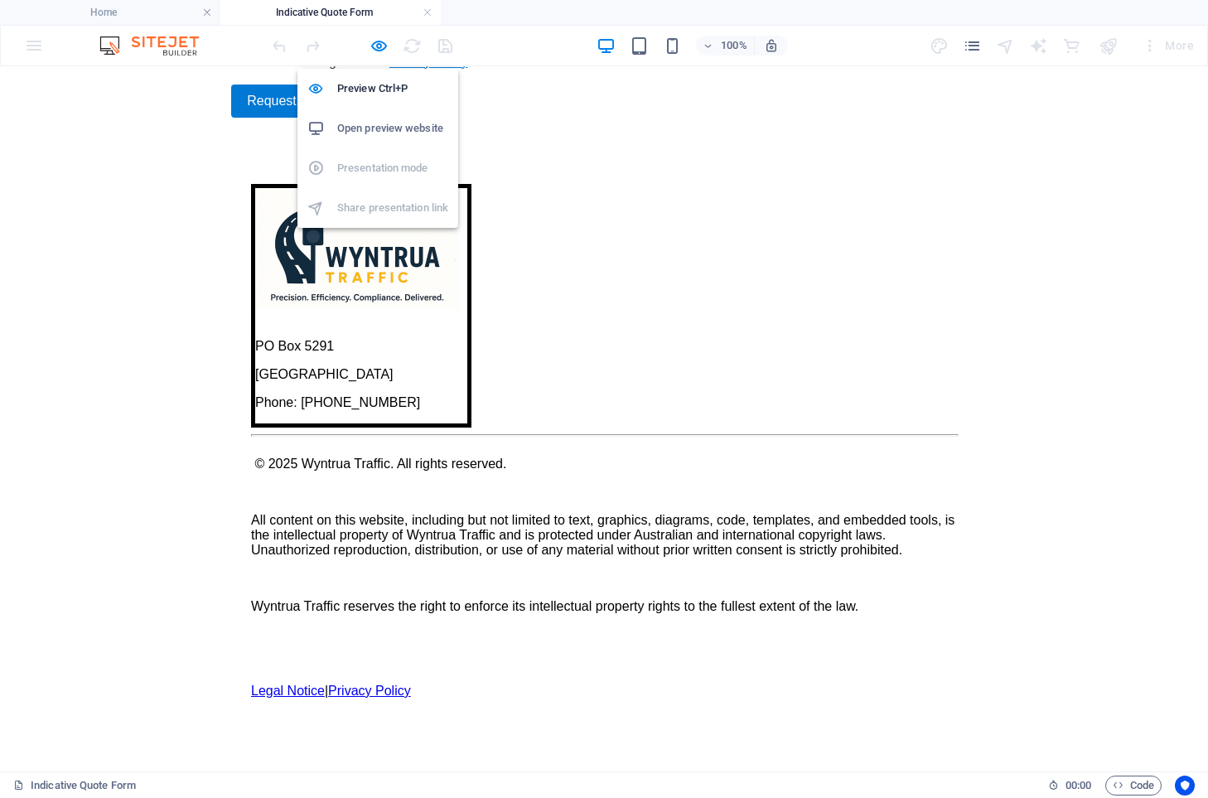
click at [376, 128] on h6 "Open preview website" at bounding box center [392, 128] width 111 height 20
click at [376, 51] on icon "button" at bounding box center [378, 45] width 19 height 19
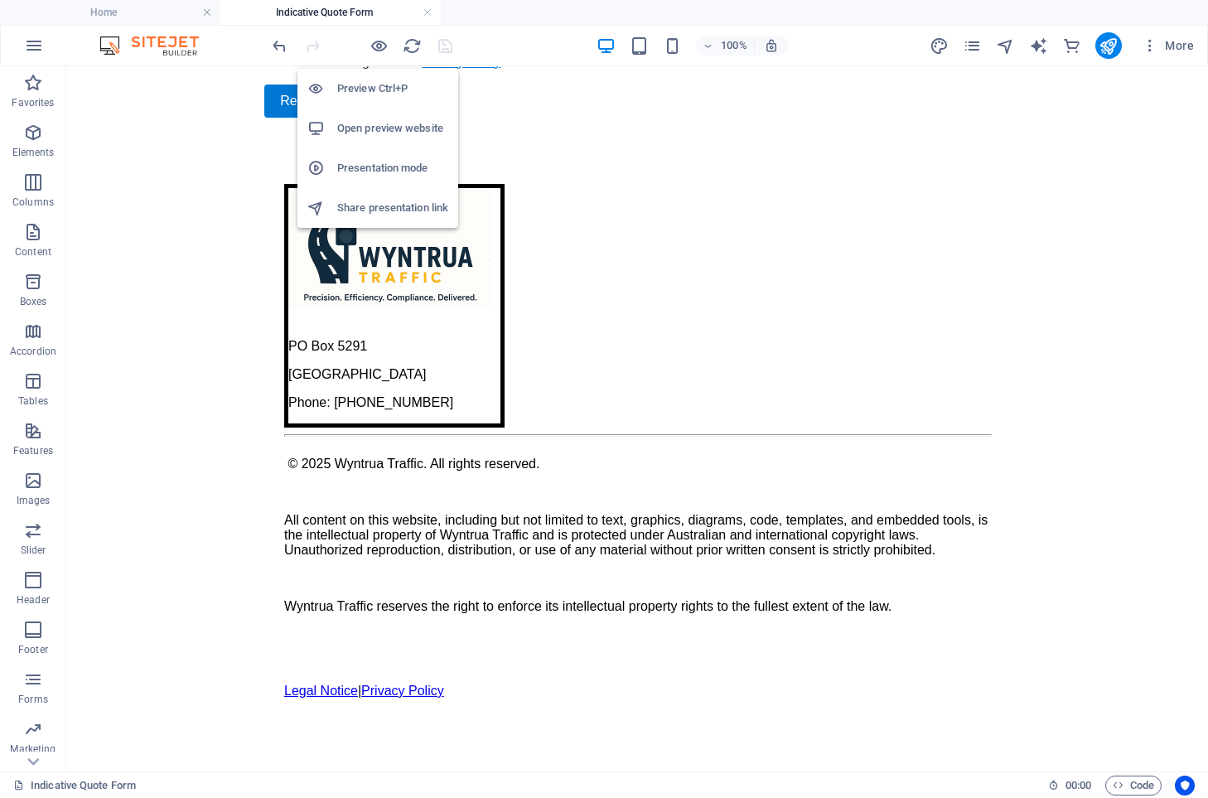
click at [380, 84] on h6 "Preview Ctrl+P" at bounding box center [392, 89] width 111 height 20
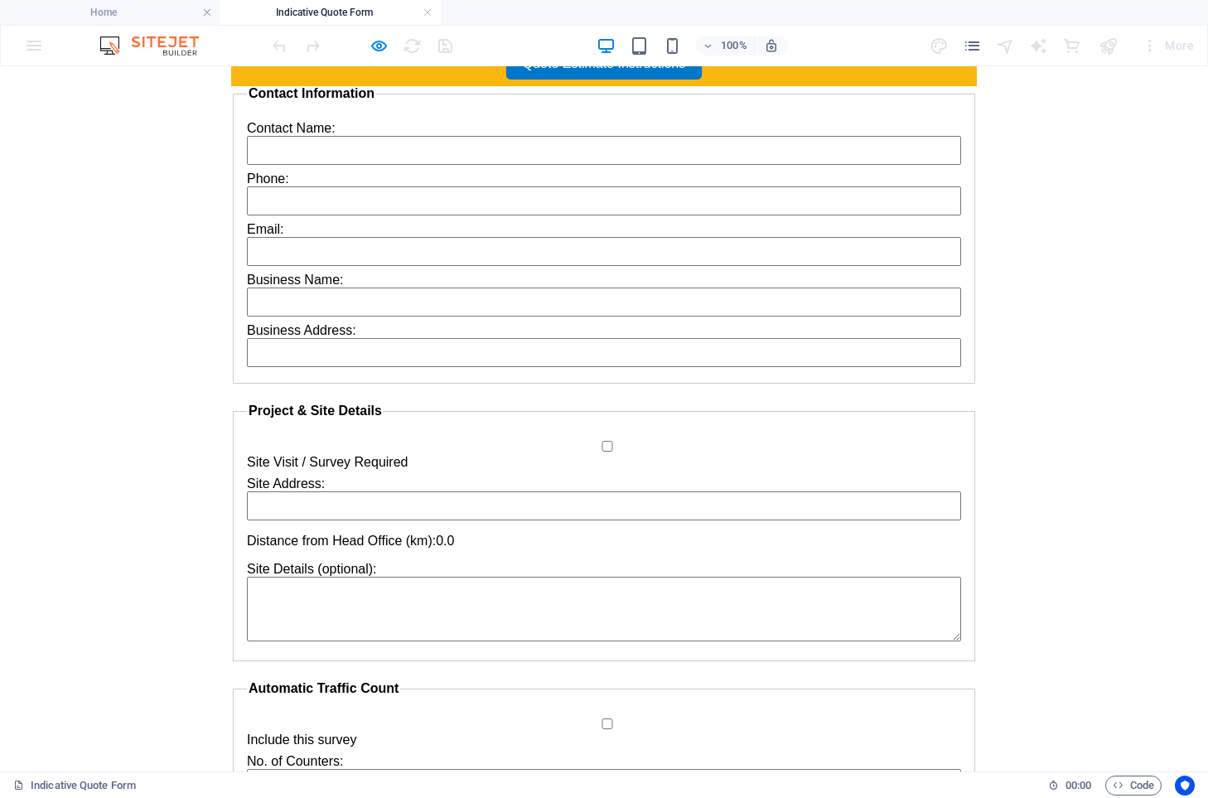
scroll to position [0, 0]
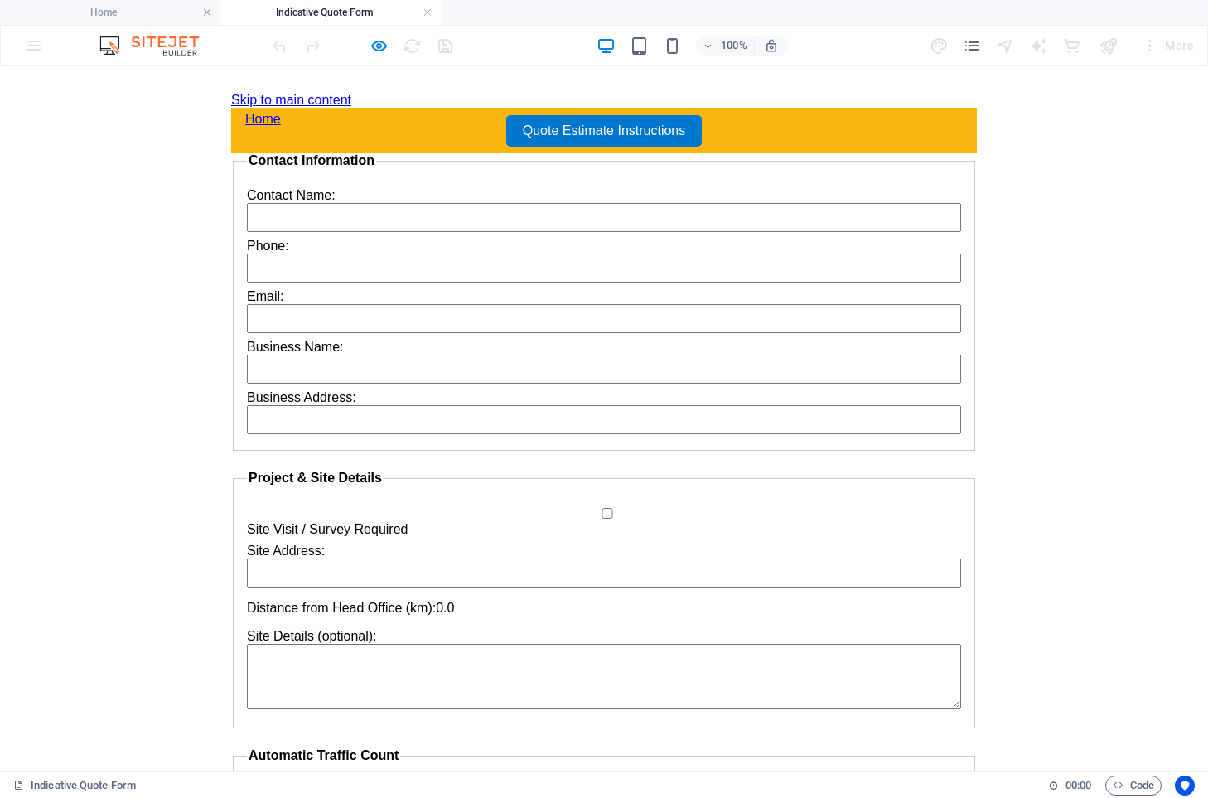
click at [276, 117] on link "Home" at bounding box center [263, 119] width 56 height 34
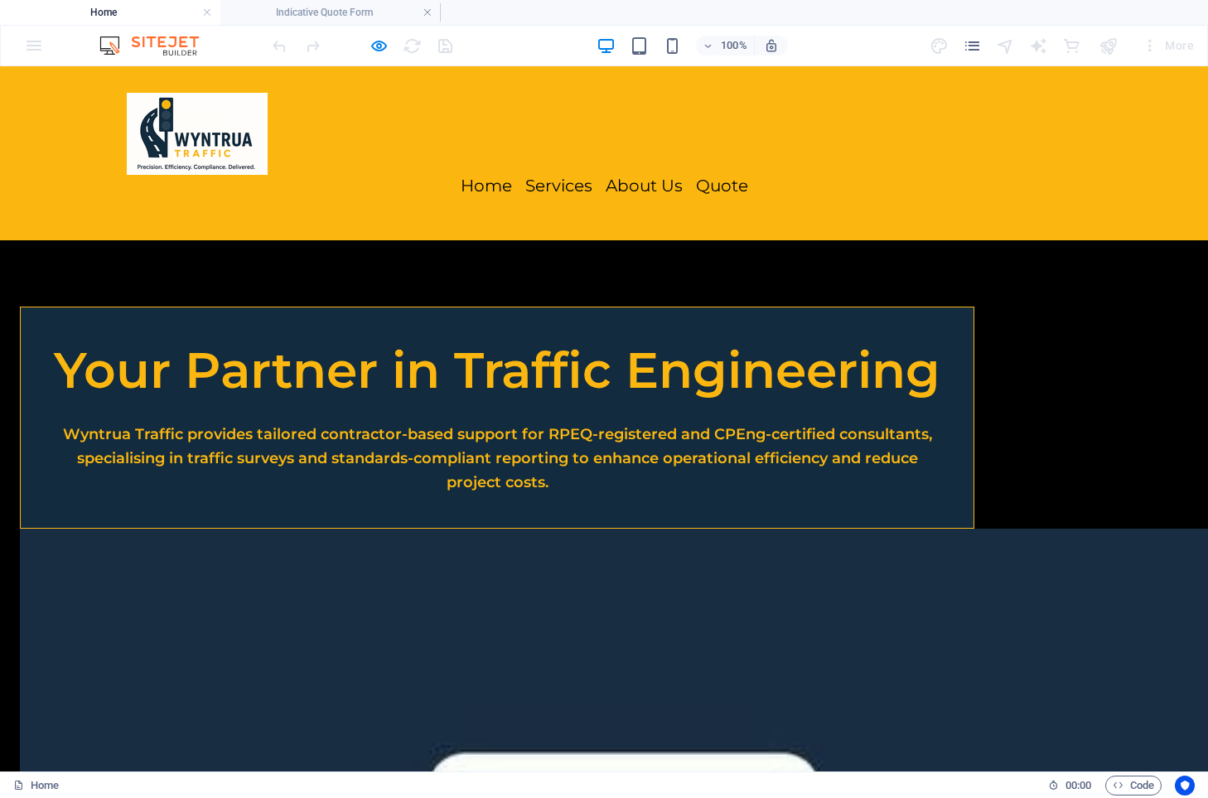
click at [447, 41] on div at bounding box center [362, 45] width 186 height 27
click at [356, 11] on h4 "Indicative Quote Form" at bounding box center [330, 12] width 220 height 18
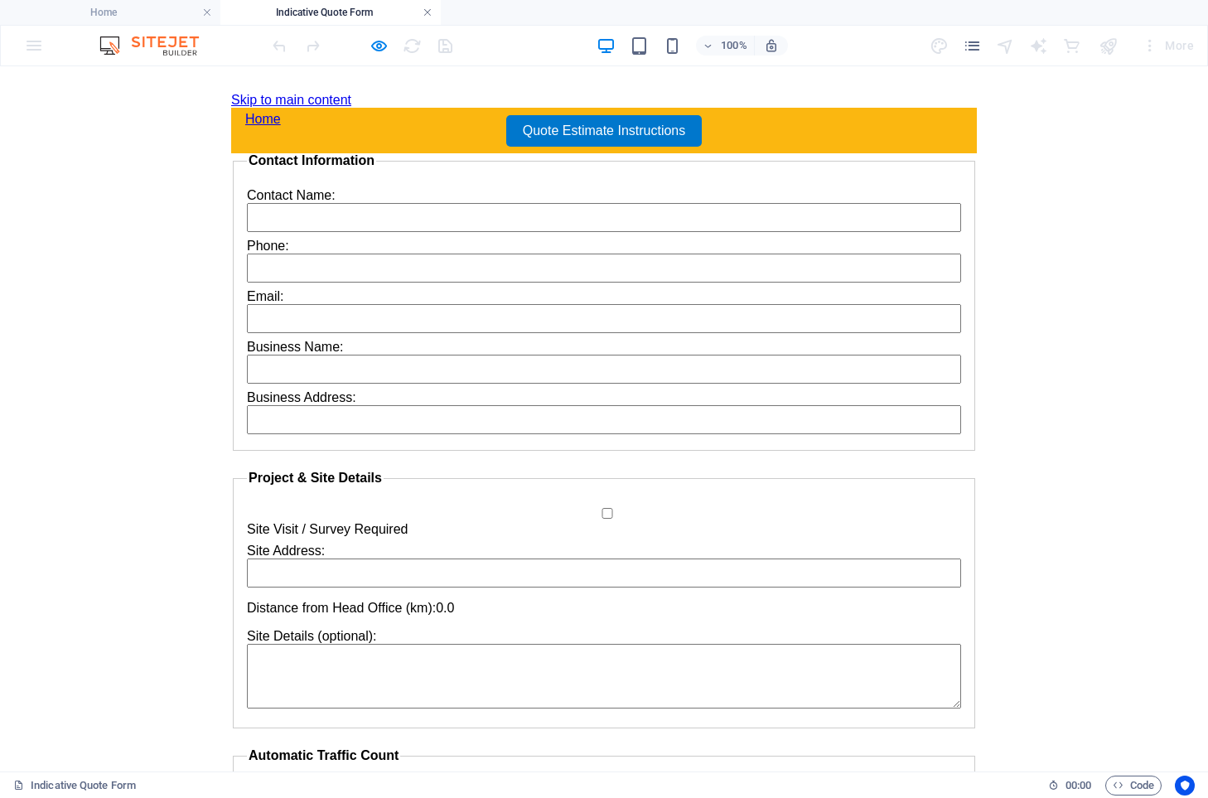
click at [427, 12] on link at bounding box center [427, 13] width 10 height 16
